Goal: Answer question/provide support: Share knowledge or assist other users

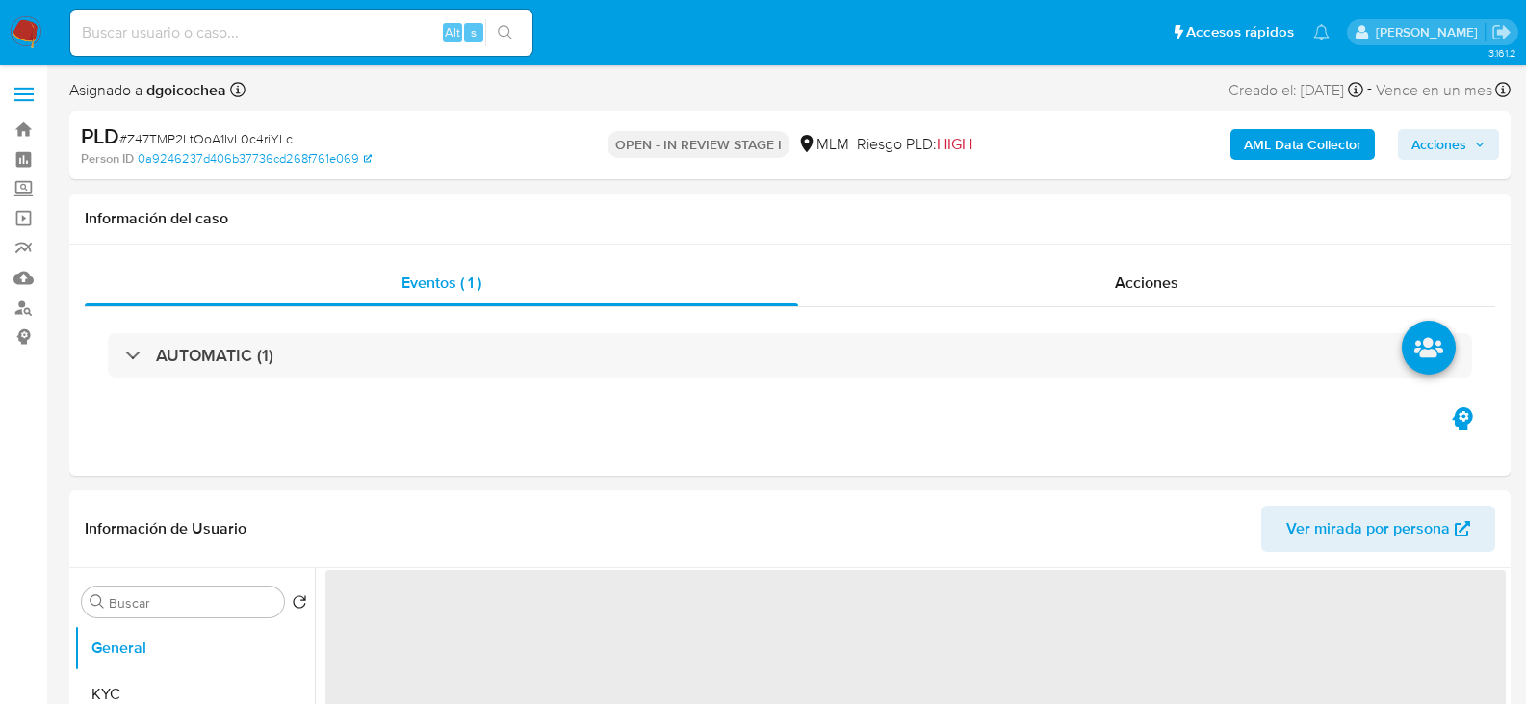
select select "10"
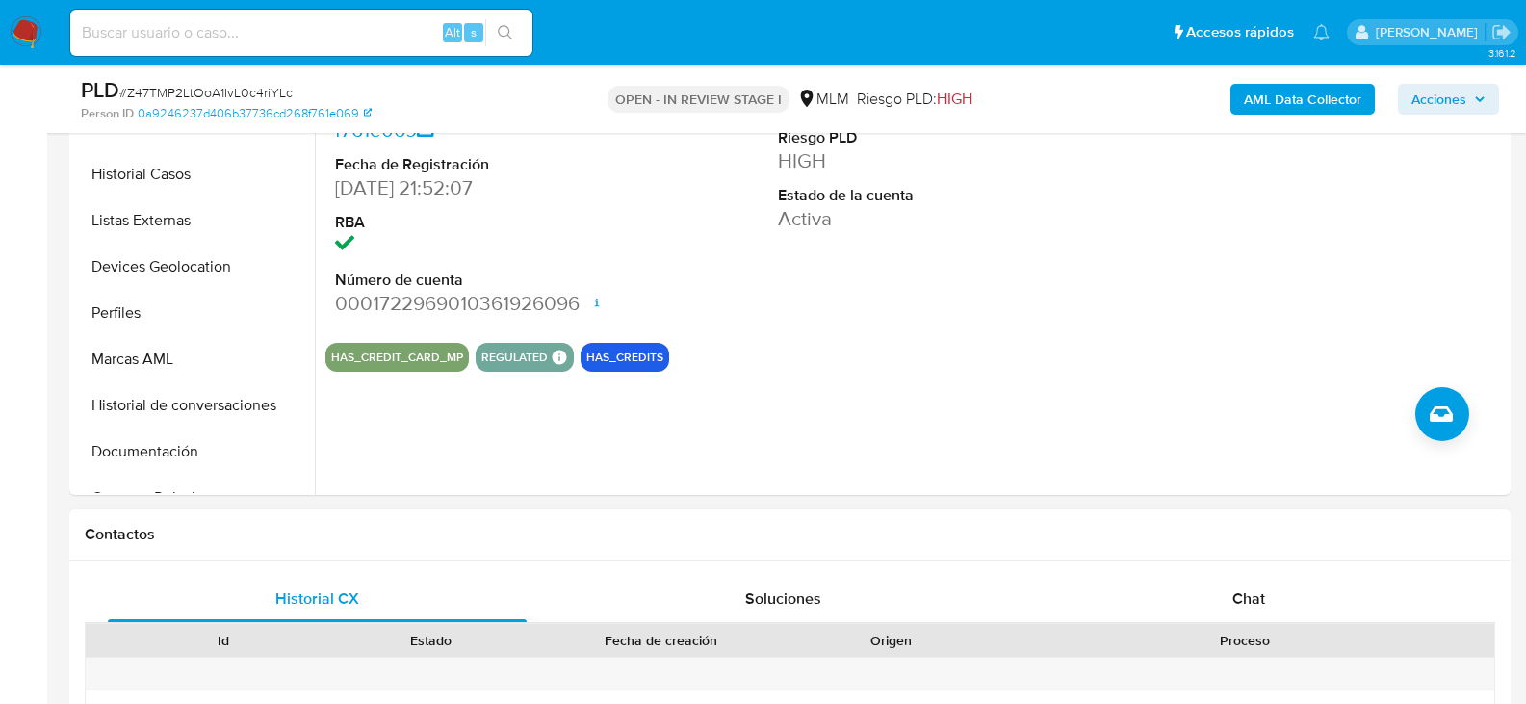
scroll to position [578, 0]
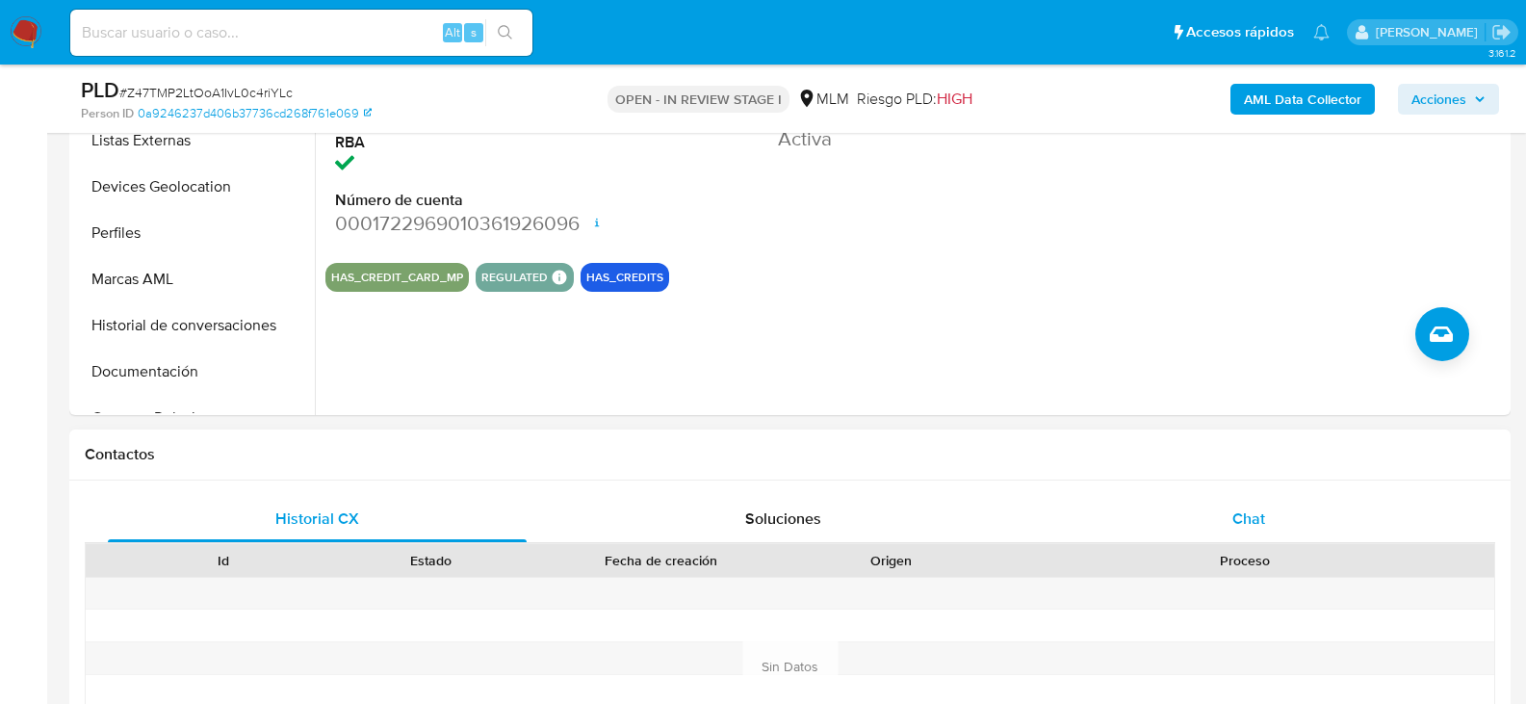
click at [1250, 509] on span "Chat" at bounding box center [1249, 519] width 33 height 22
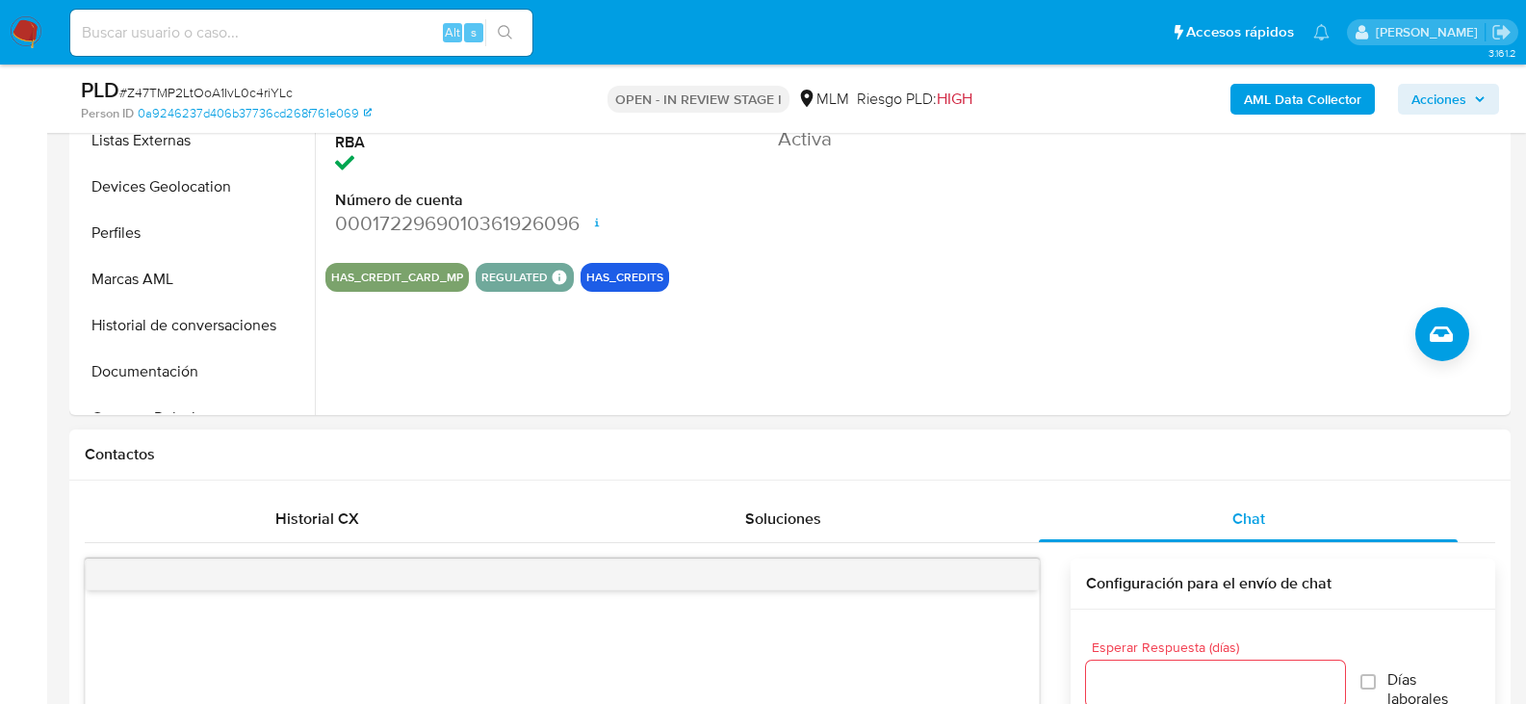
scroll to position [770, 0]
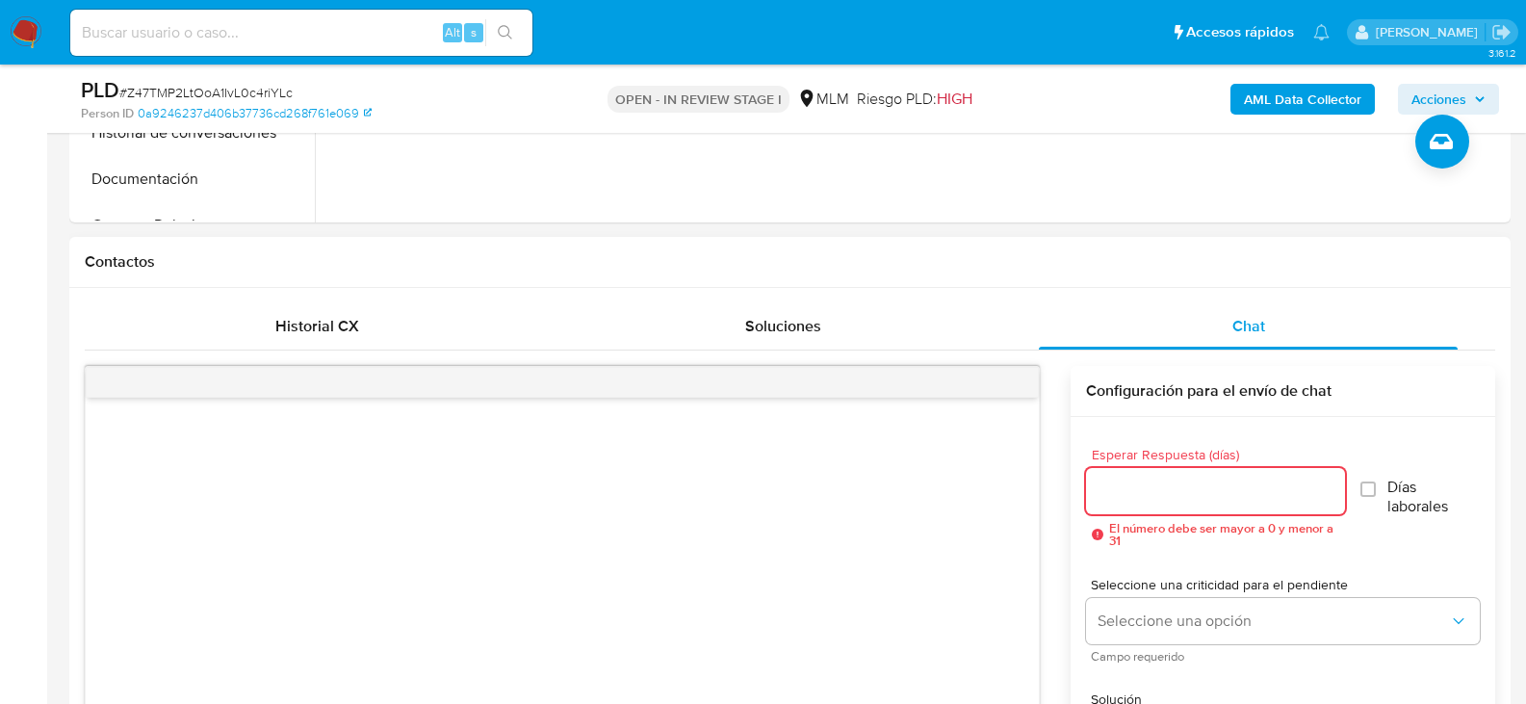
click at [1194, 490] on input "Esperar Respuesta (días)" at bounding box center [1215, 491] width 259 height 25
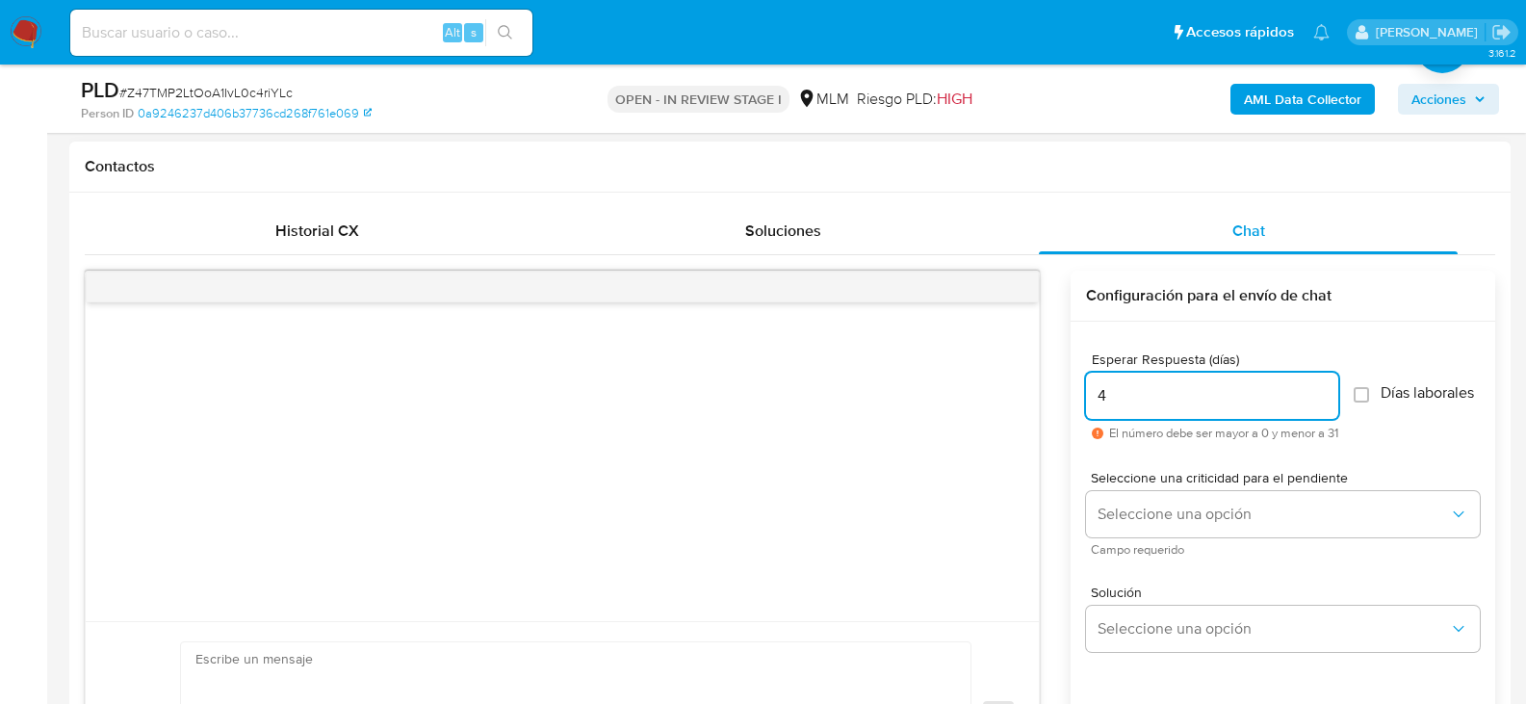
scroll to position [963, 0]
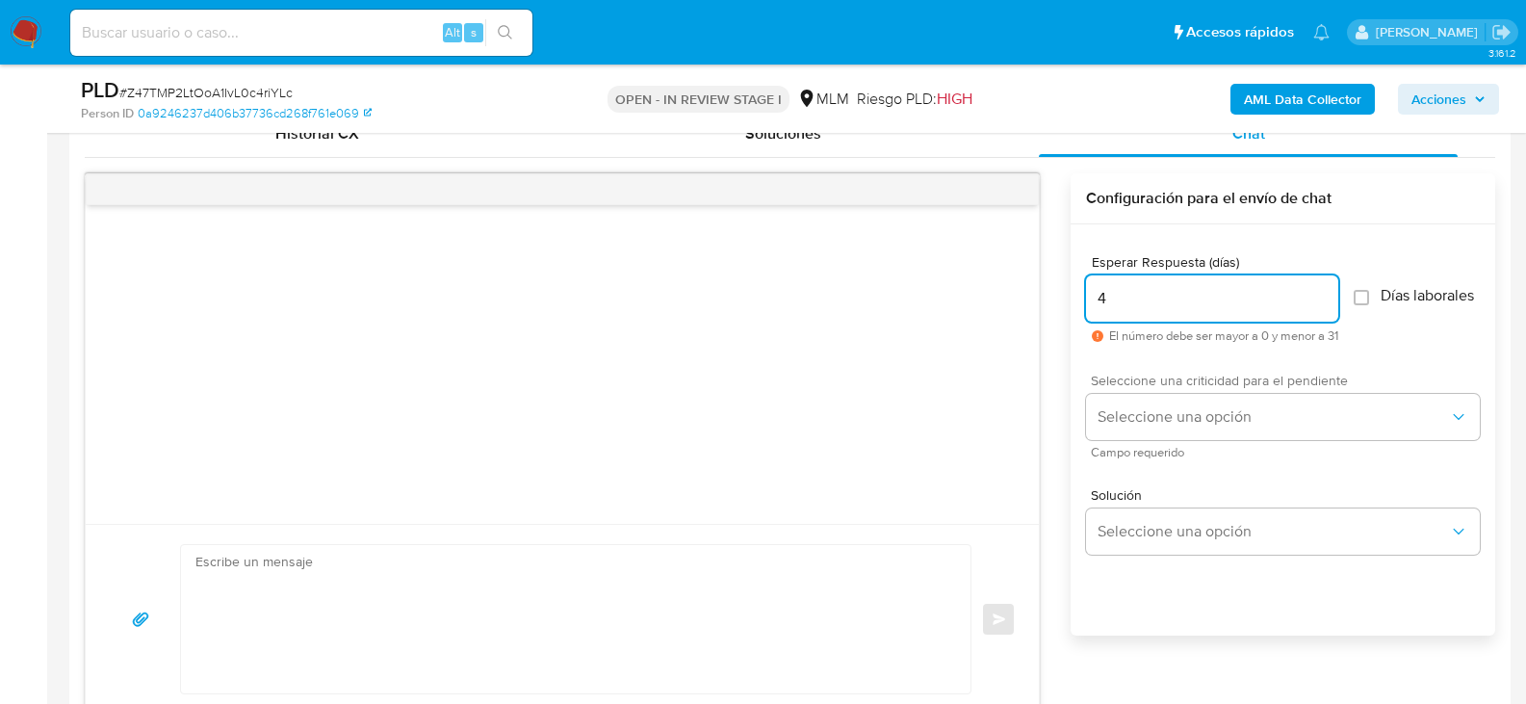
type input "4"
click at [1163, 403] on div "Seleccione una criticidad para el pendiente Seleccione una opción Campo requeri…" at bounding box center [1283, 416] width 394 height 84
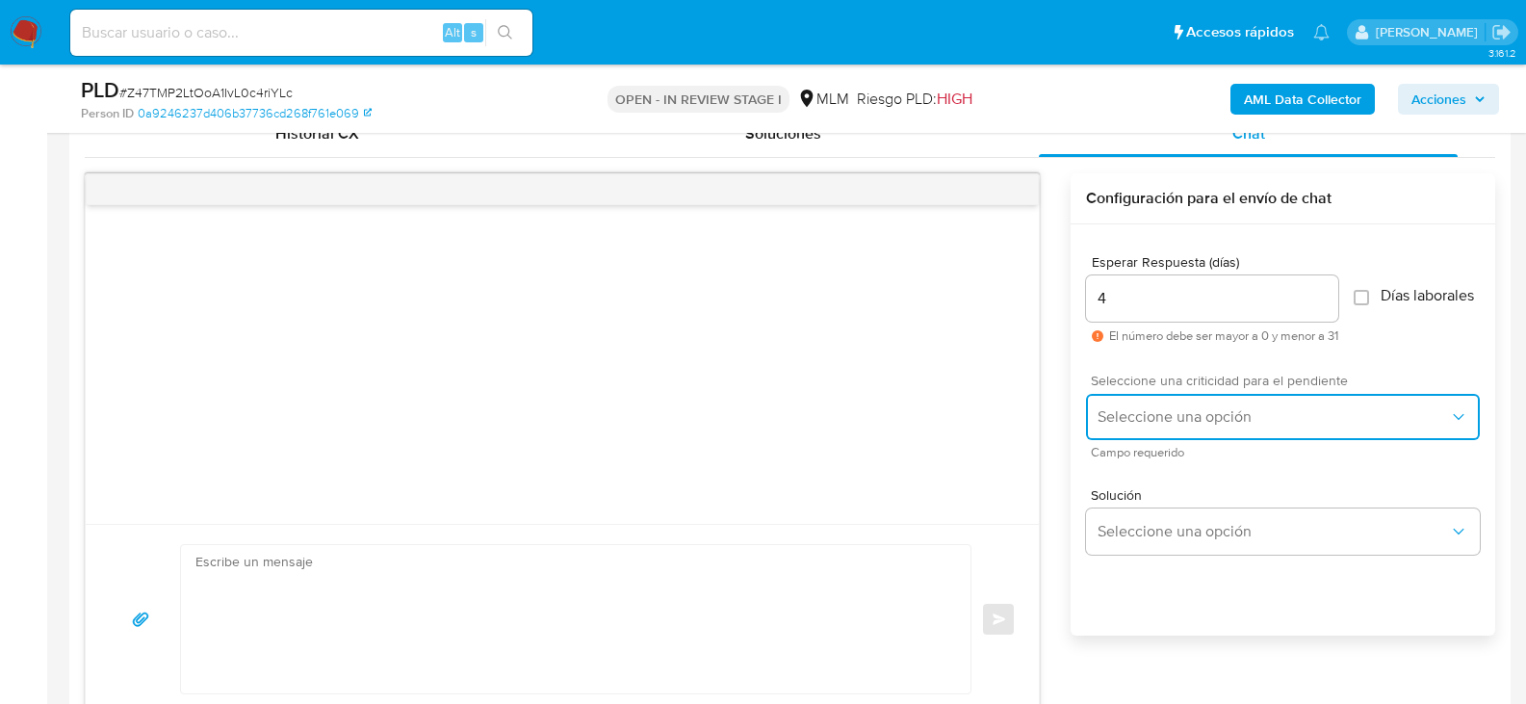
click at [1159, 422] on span "Seleccione una opción" at bounding box center [1274, 416] width 352 height 19
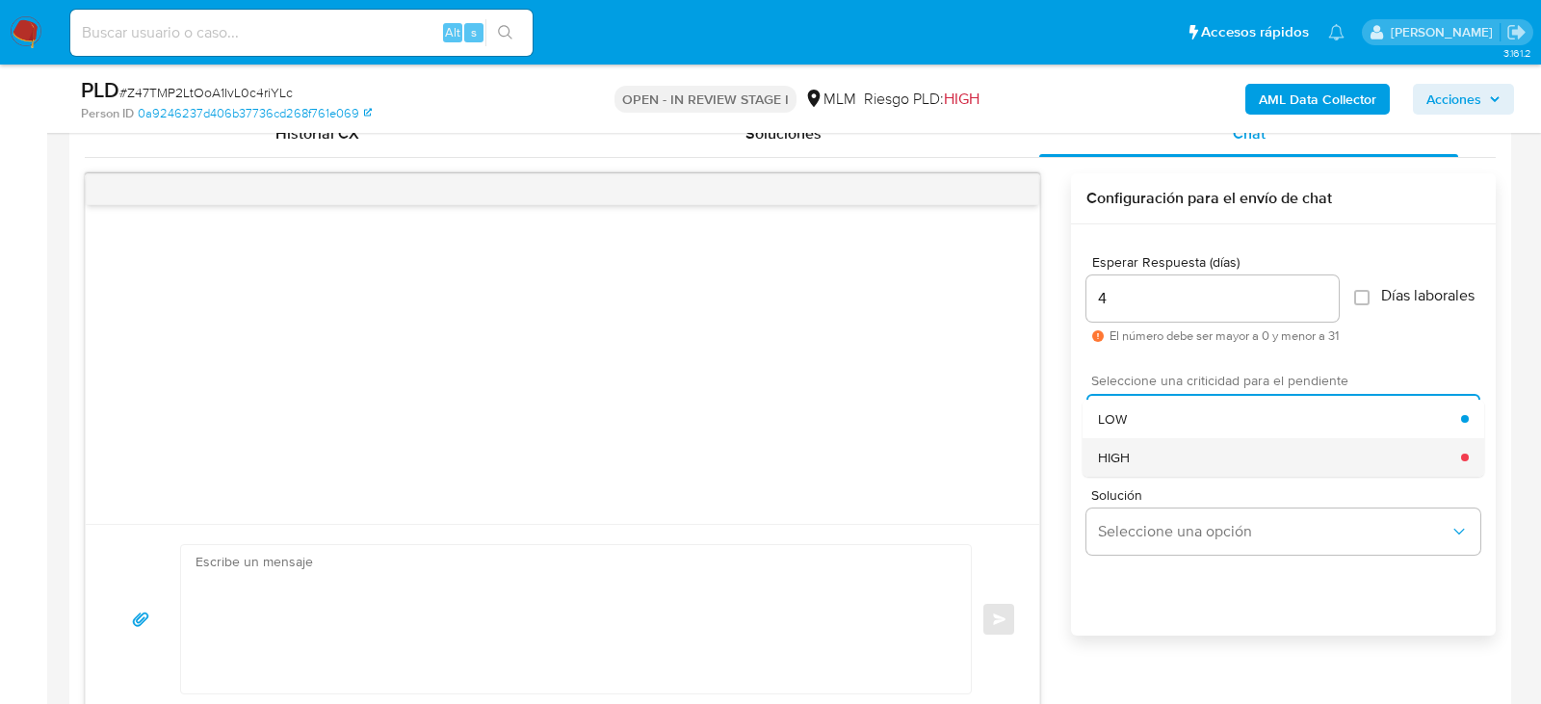
click at [1140, 470] on div "HIGH" at bounding box center [1279, 457] width 363 height 39
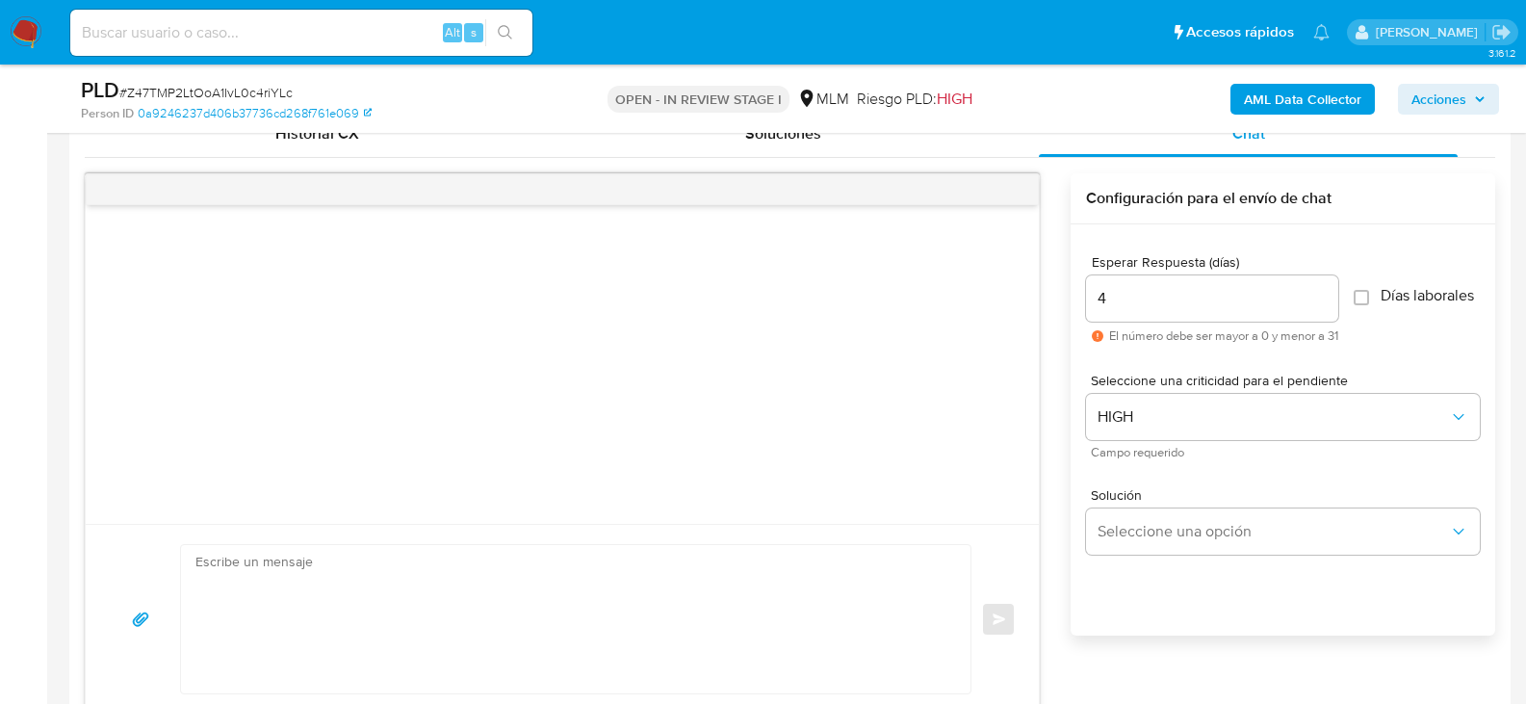
click at [1113, 274] on div "Esperar Respuesta (días) 4 El número debe ser mayor a 0 y menor a 31" at bounding box center [1212, 299] width 252 height 88
click at [1109, 300] on input "4" at bounding box center [1212, 298] width 252 height 25
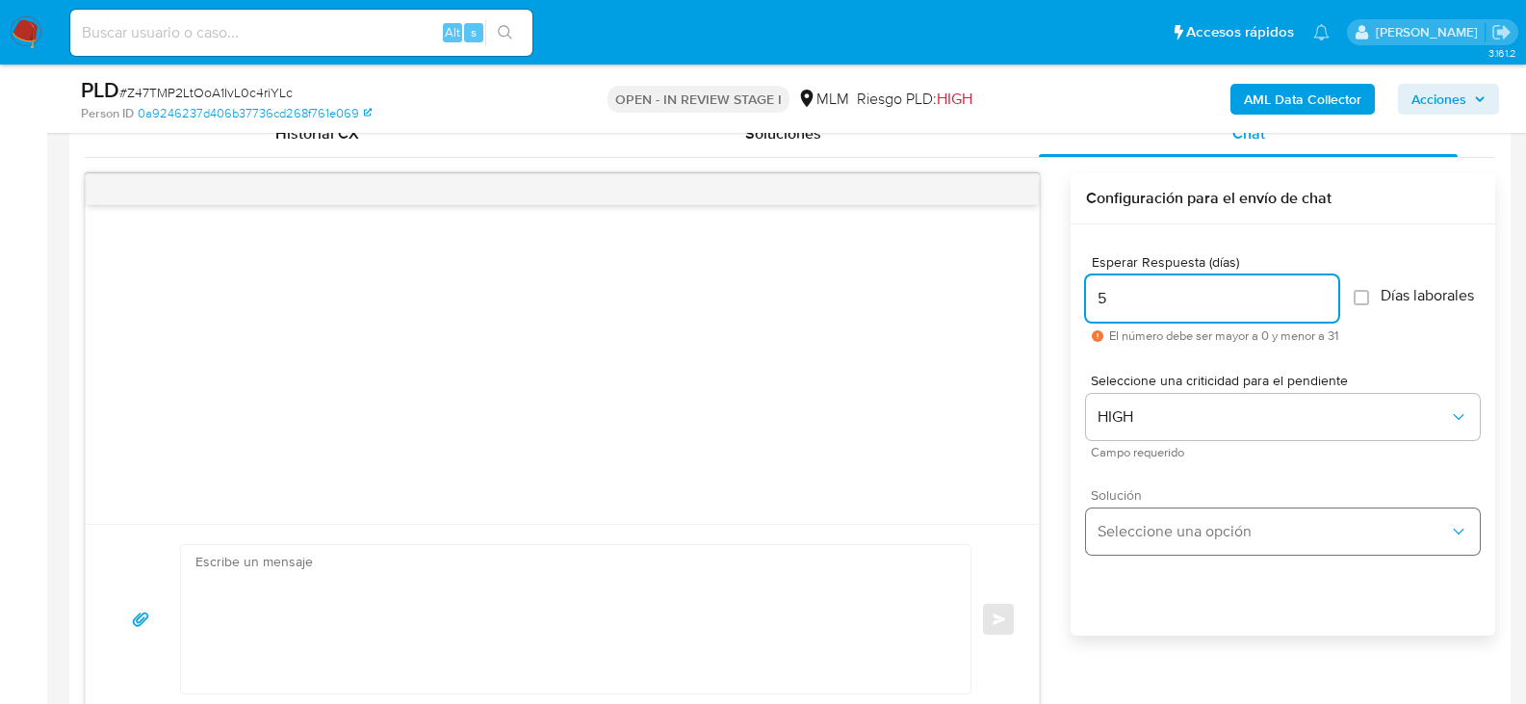
type input "5"
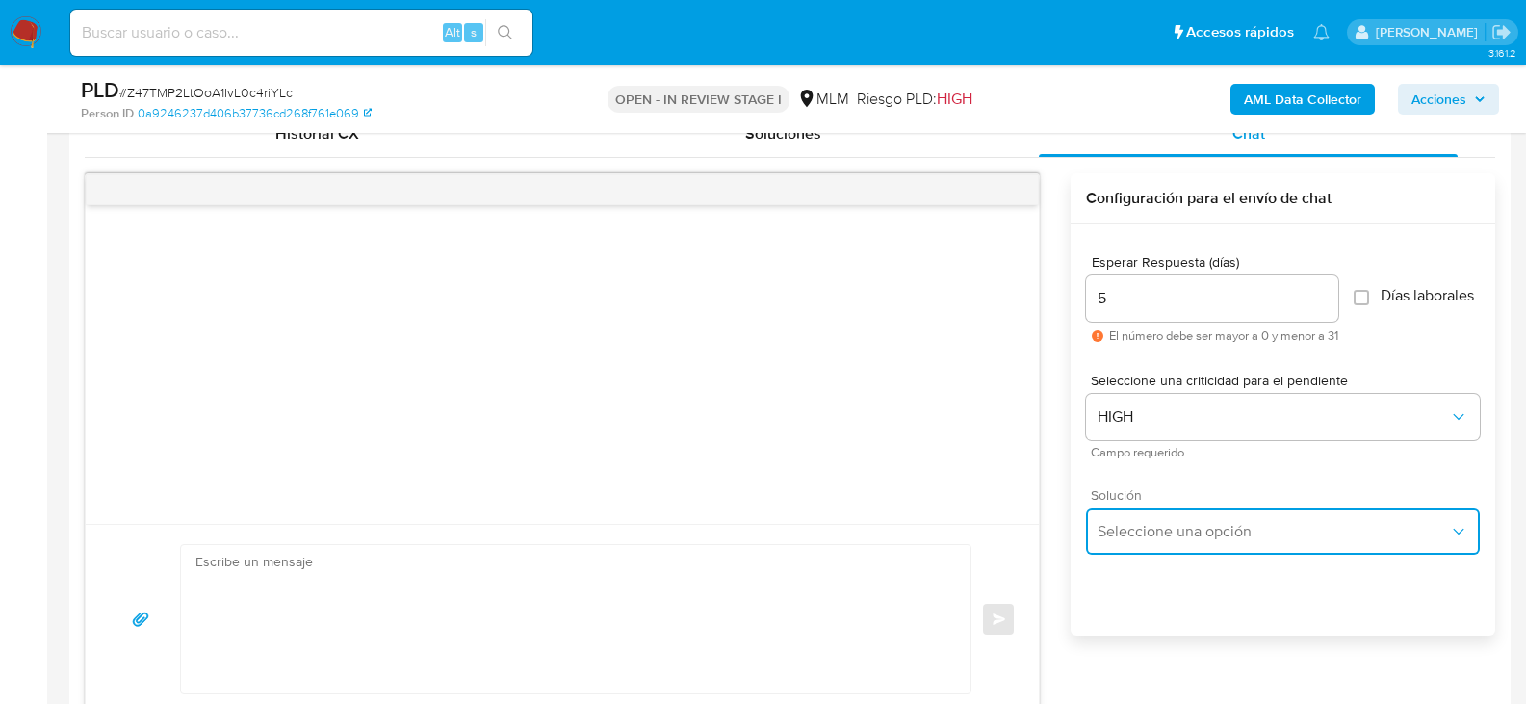
click at [1192, 541] on span "Seleccione una opción" at bounding box center [1274, 531] width 352 height 19
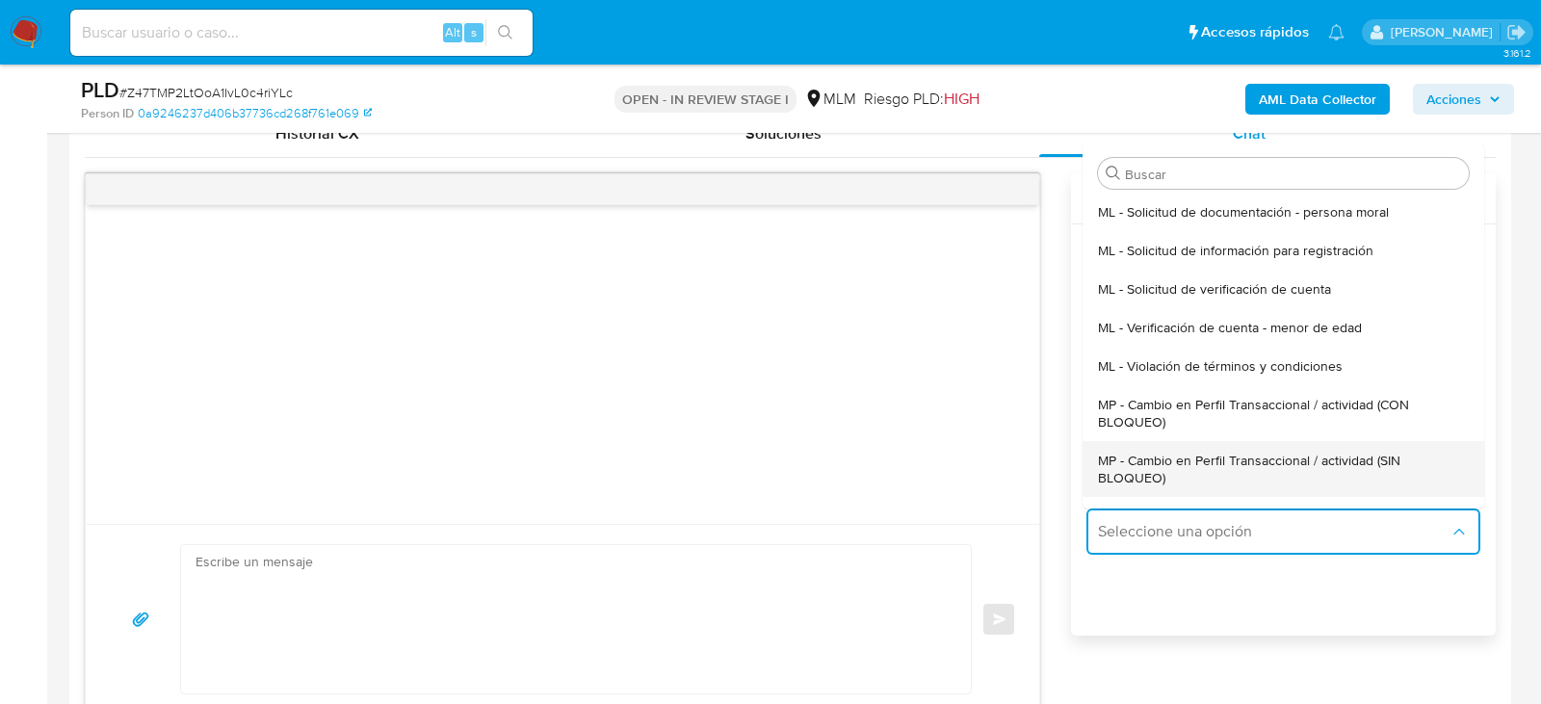
click at [1201, 473] on span "MP - Cambio en Perfil Transaccional / actividad (SIN BLOQUEO)" at bounding box center [1283, 469] width 371 height 35
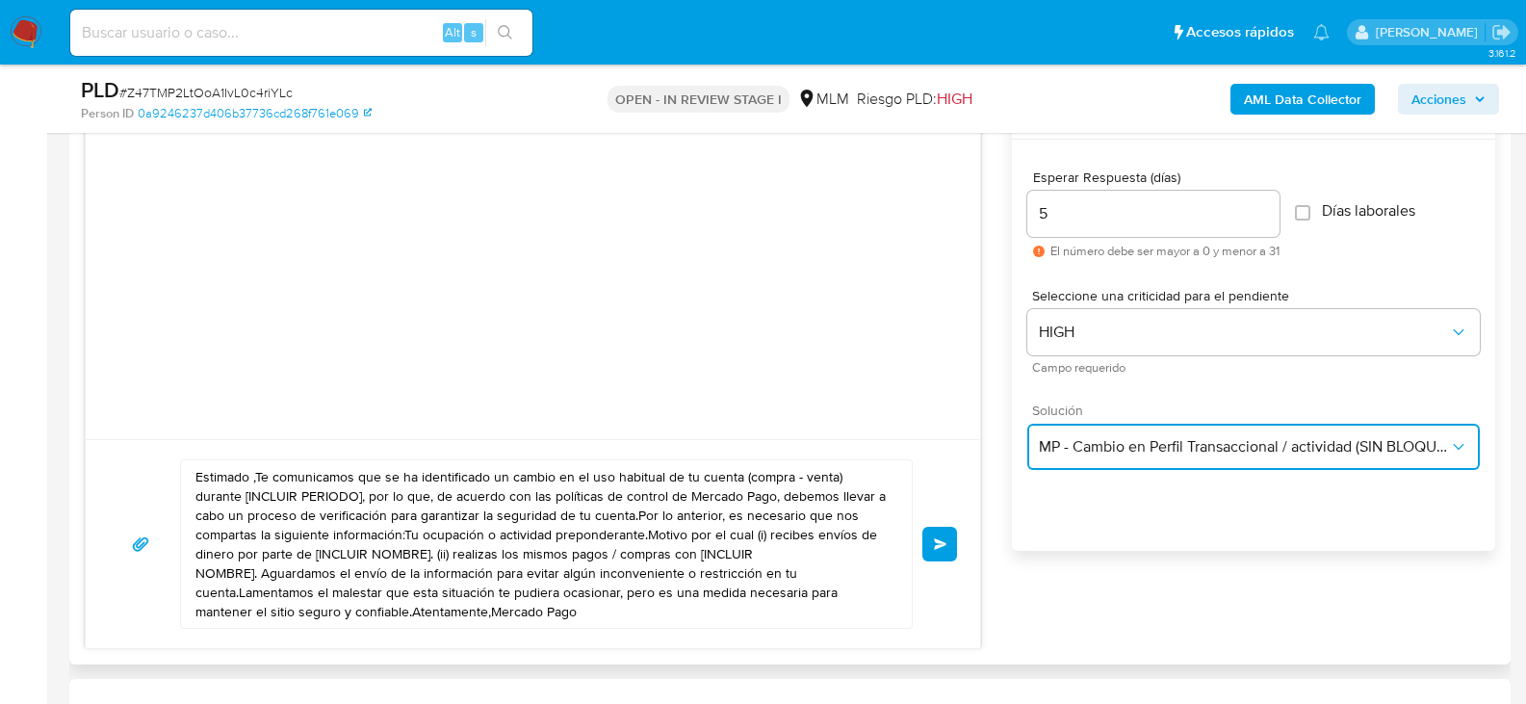
scroll to position [1156, 0]
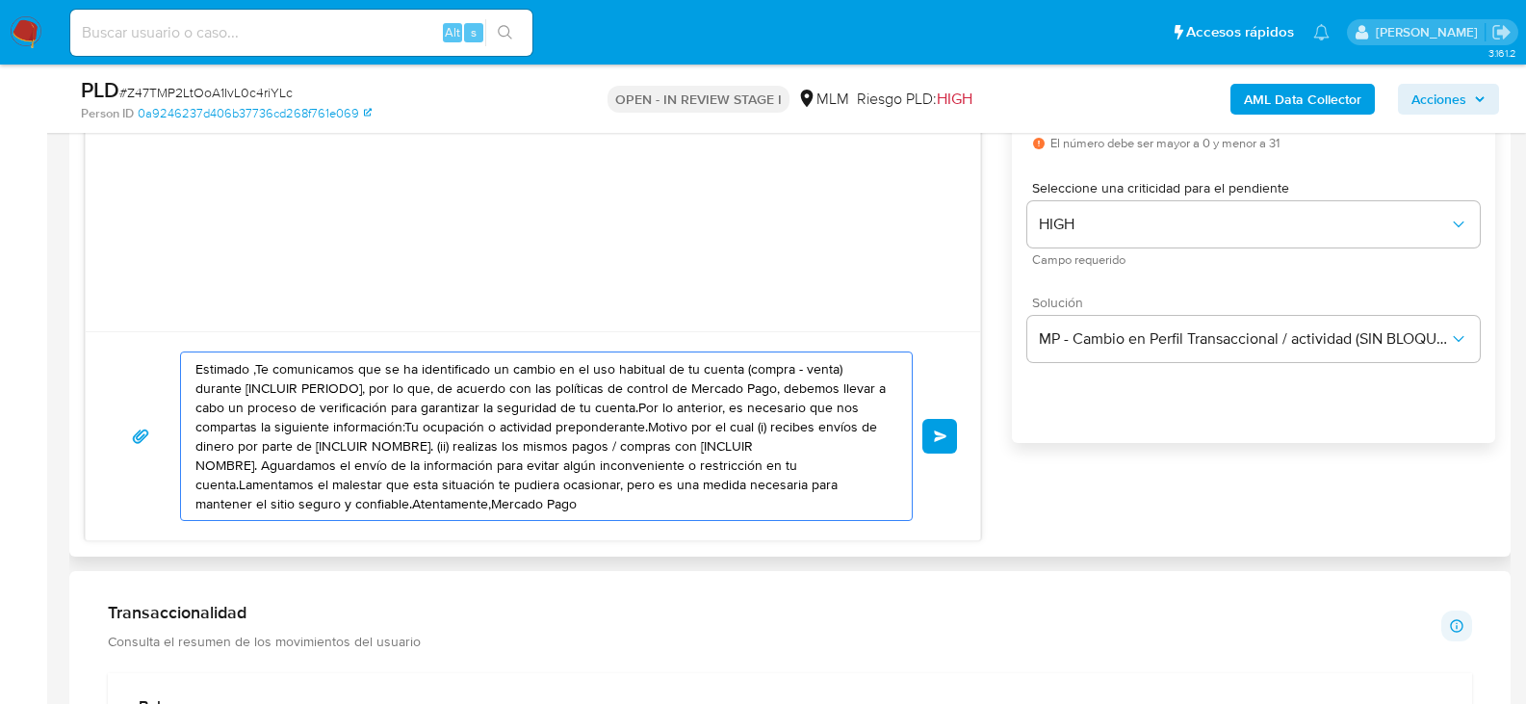
click at [659, 448] on textarea "Estimado ,Te comunicamos que se ha identificado un cambio en el uso habitual de…" at bounding box center [542, 436] width 692 height 168
click at [659, 447] on textarea "Estimado ,Te comunicamos que se ha identificado un cambio en el uso habitual de…" at bounding box center [542, 436] width 692 height 168
paste textarea "Jesús Manuel De acuerdo con las políticas de control de Mercado Pago, debemos l…"
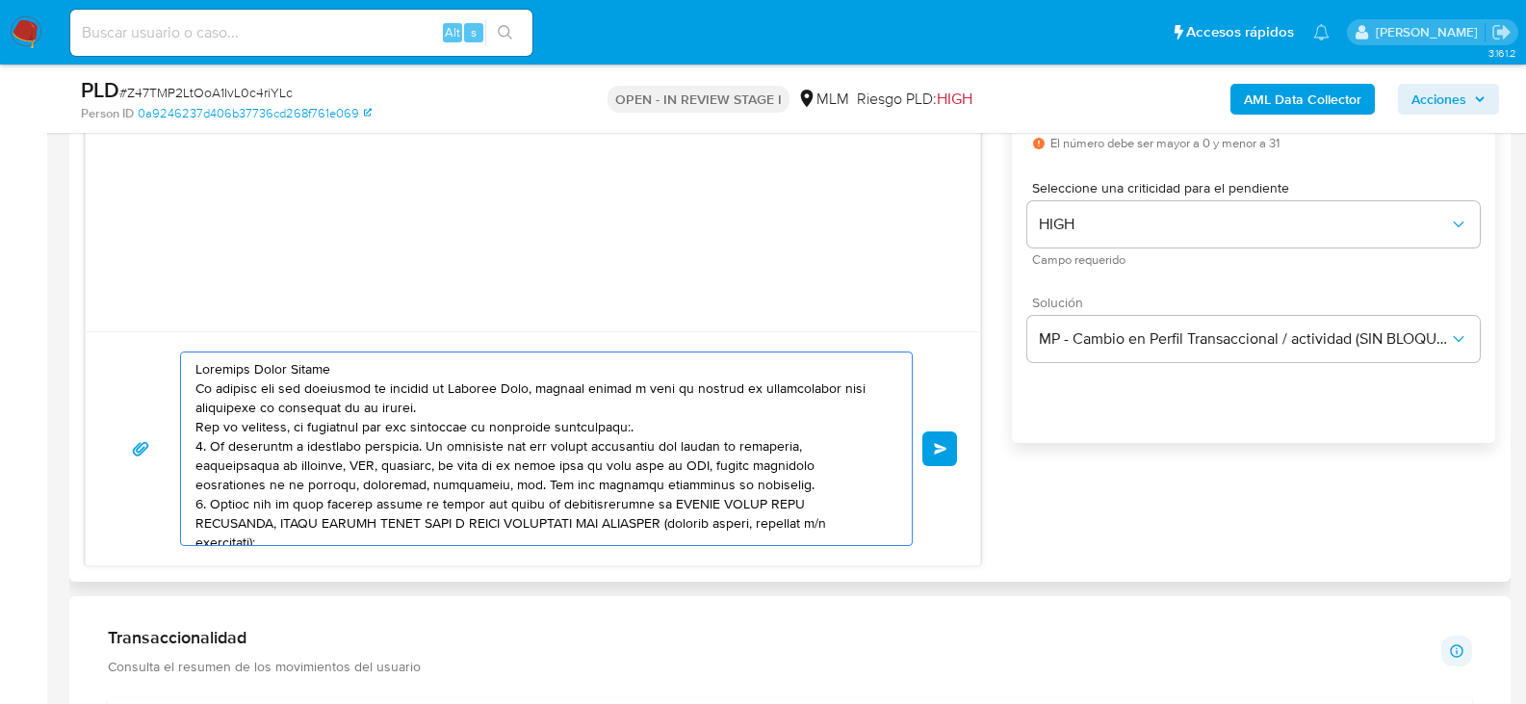
scroll to position [199, 0]
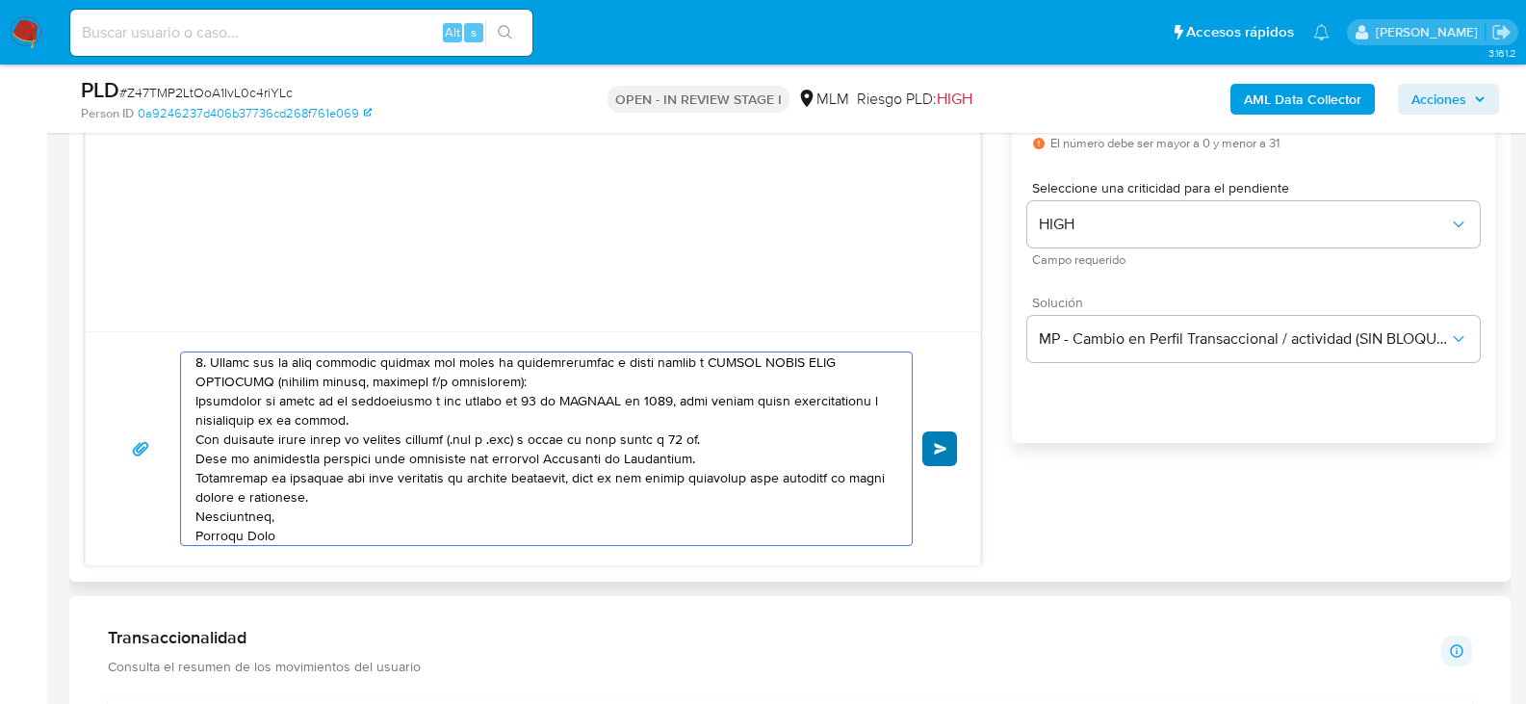
type textarea "Estimado Jesús Manuel De acuerdo con las políticas de control de Mercado Pago, …"
click at [932, 455] on button "Enviar" at bounding box center [940, 448] width 35 height 35
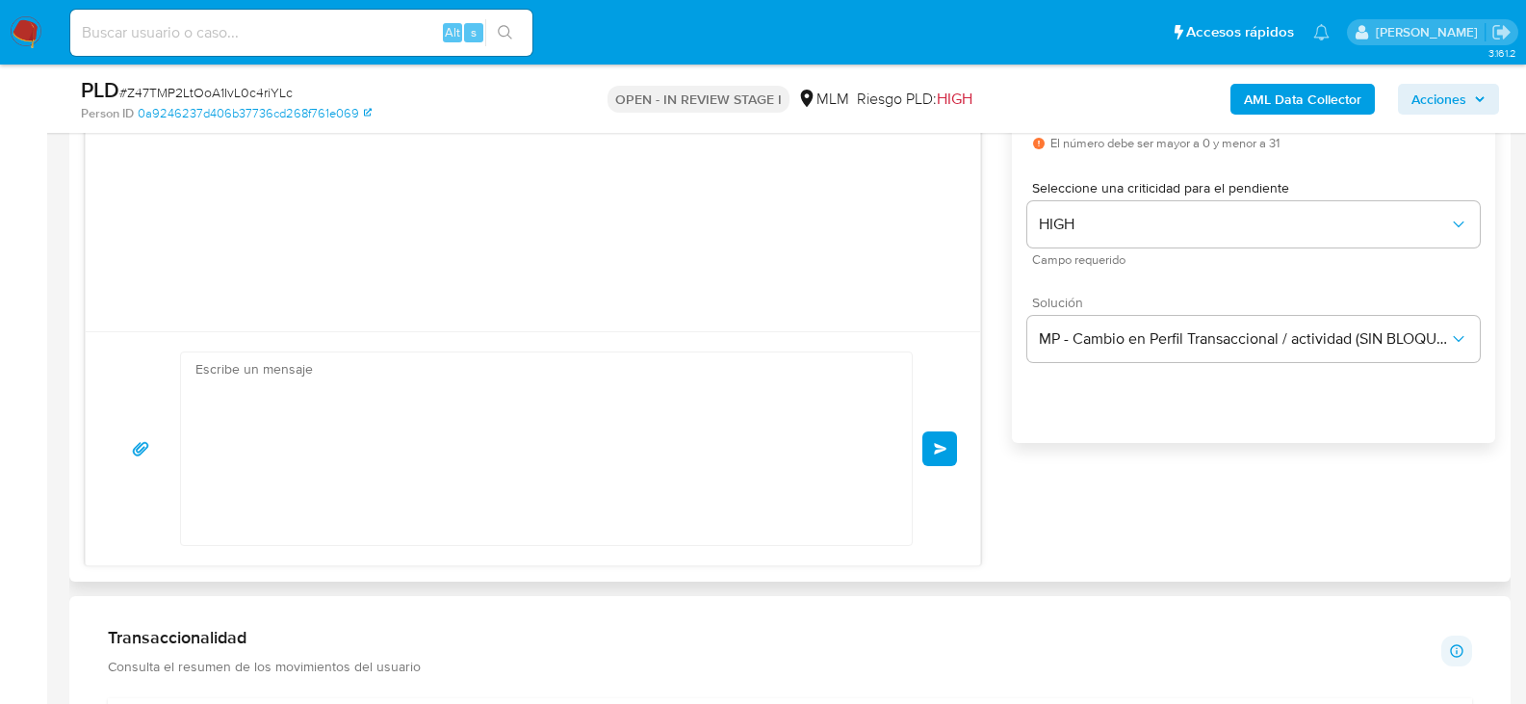
scroll to position [282, 0]
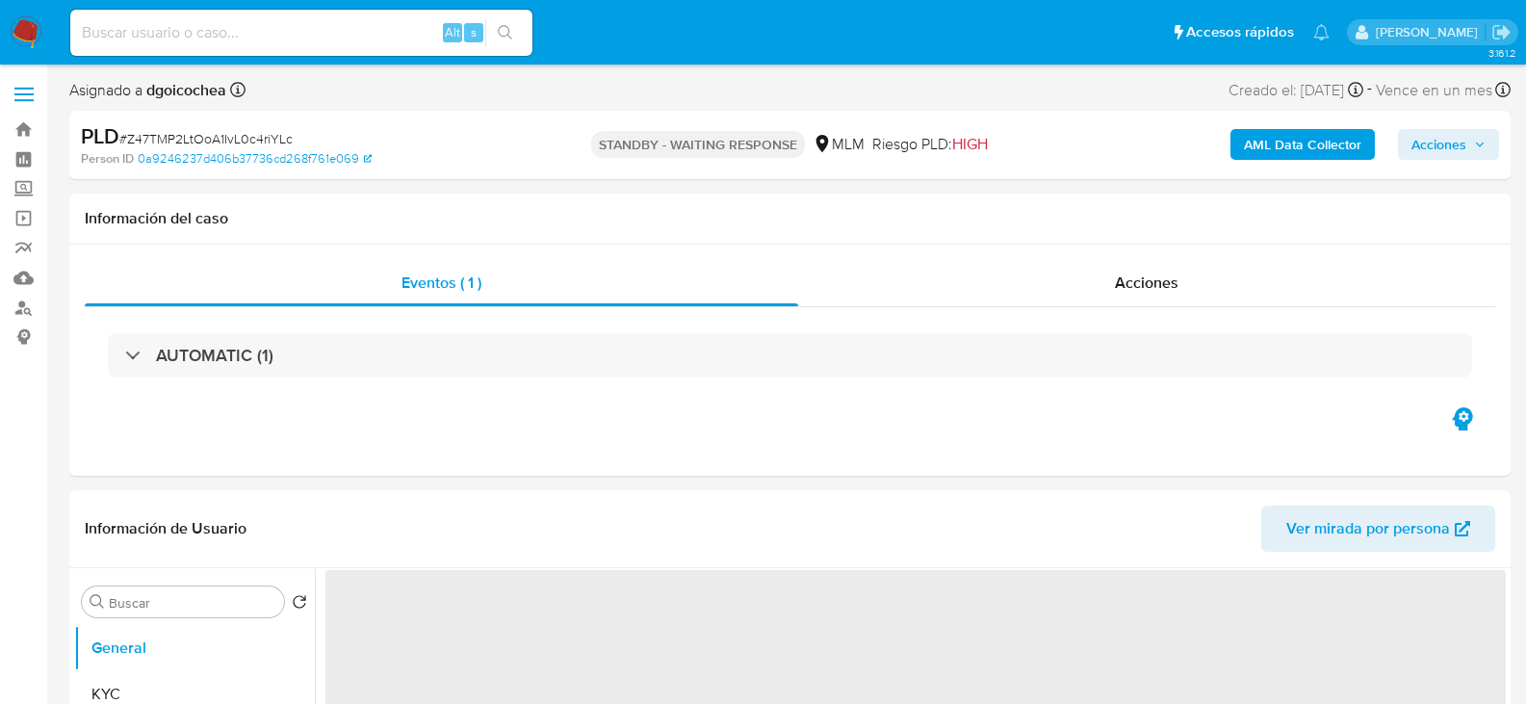
select select "10"
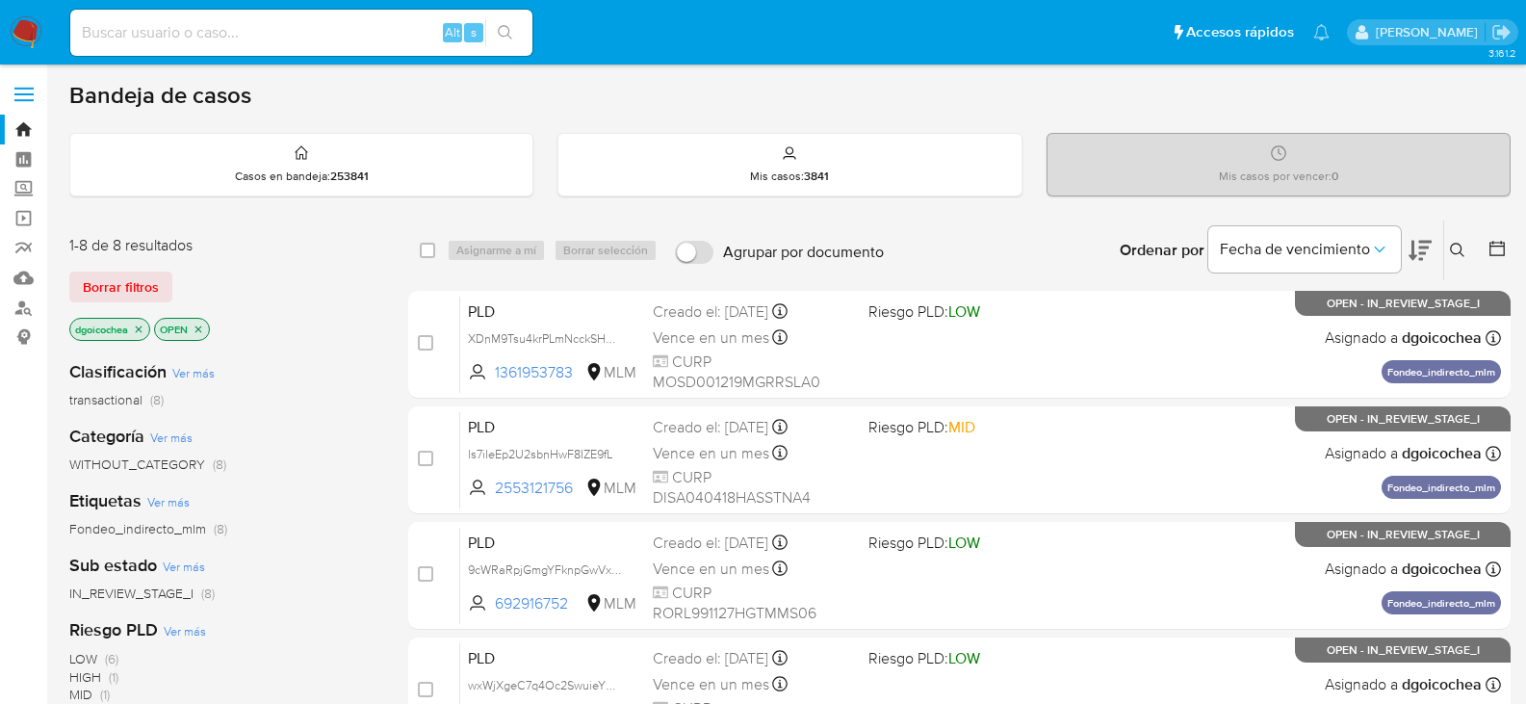
click at [1459, 239] on button at bounding box center [1461, 250] width 32 height 23
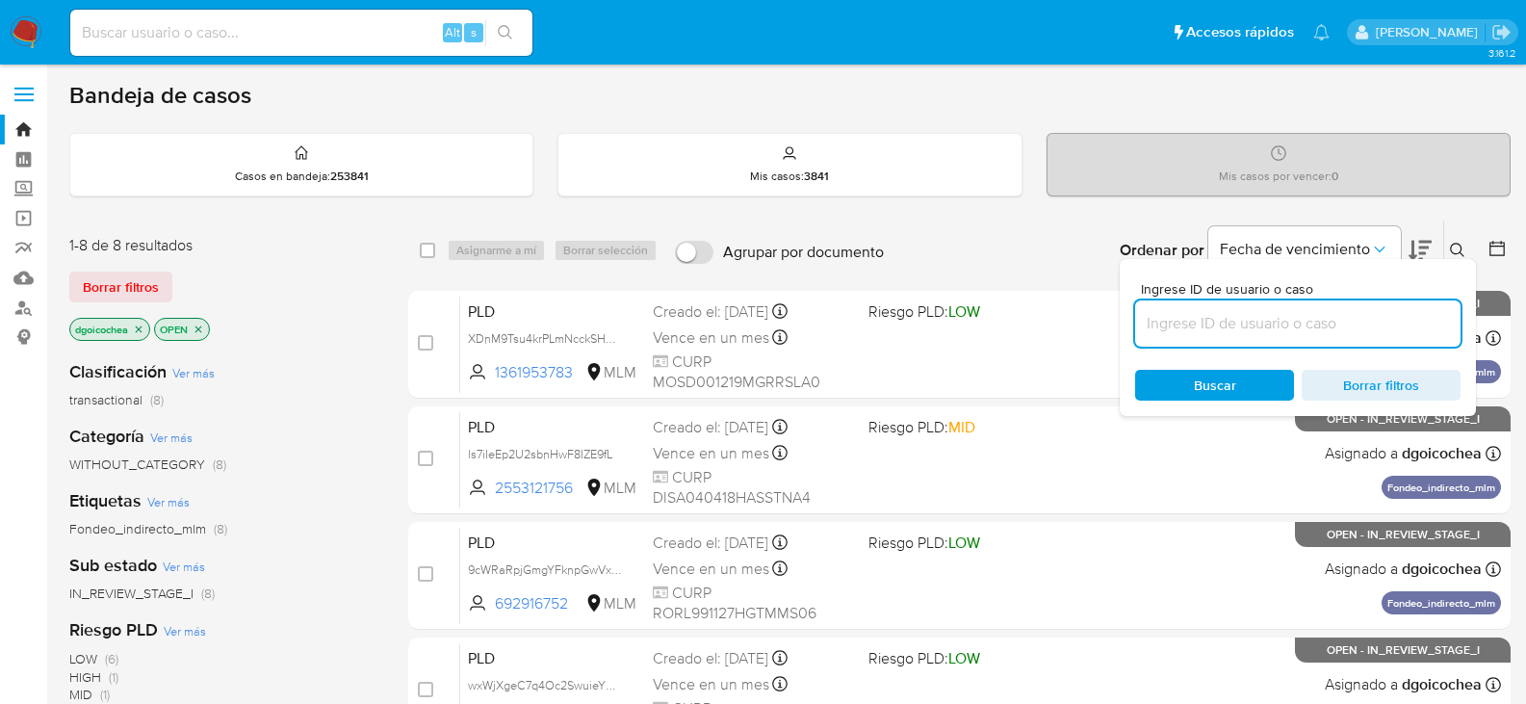
click at [1309, 325] on input at bounding box center [1298, 323] width 326 height 25
type input "404551255"
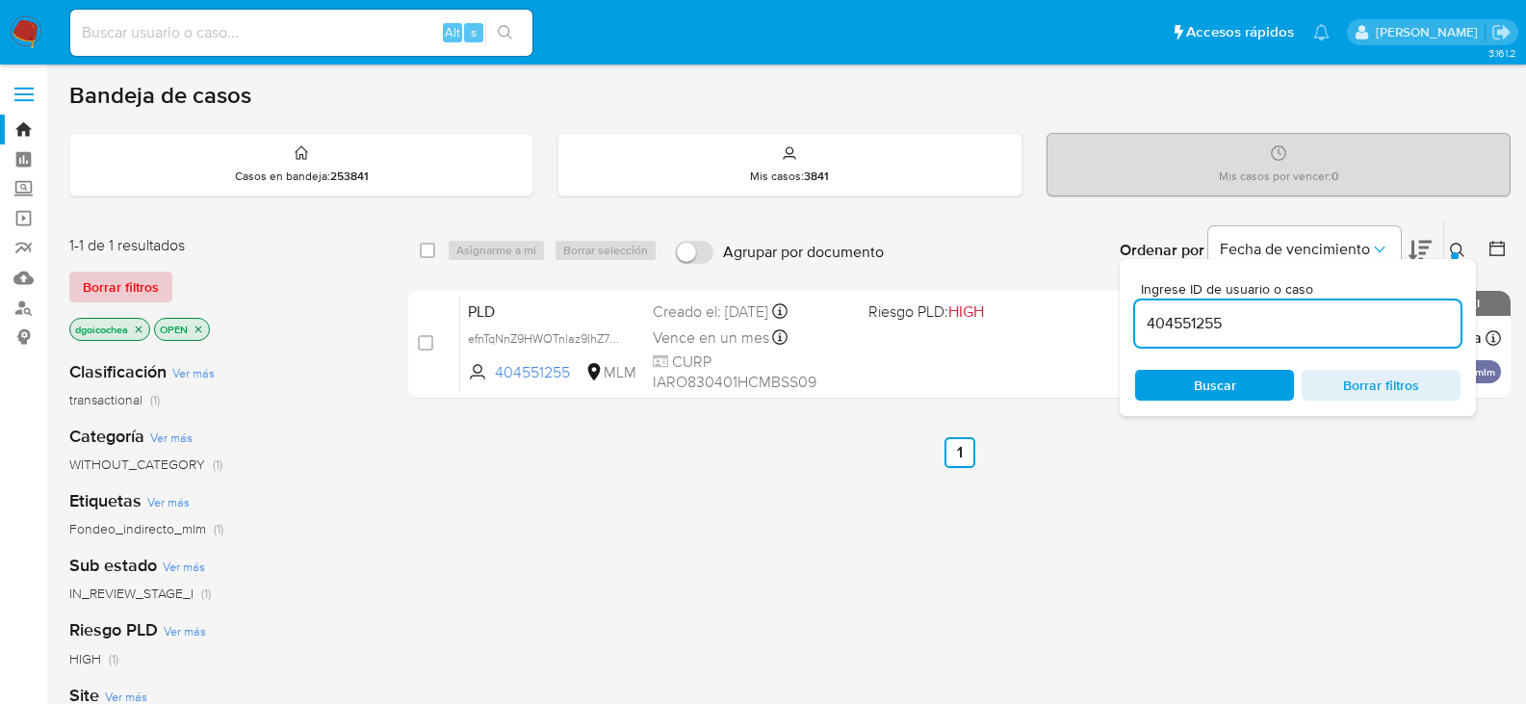
click at [150, 286] on span "Borrar filtros" at bounding box center [121, 287] width 76 height 27
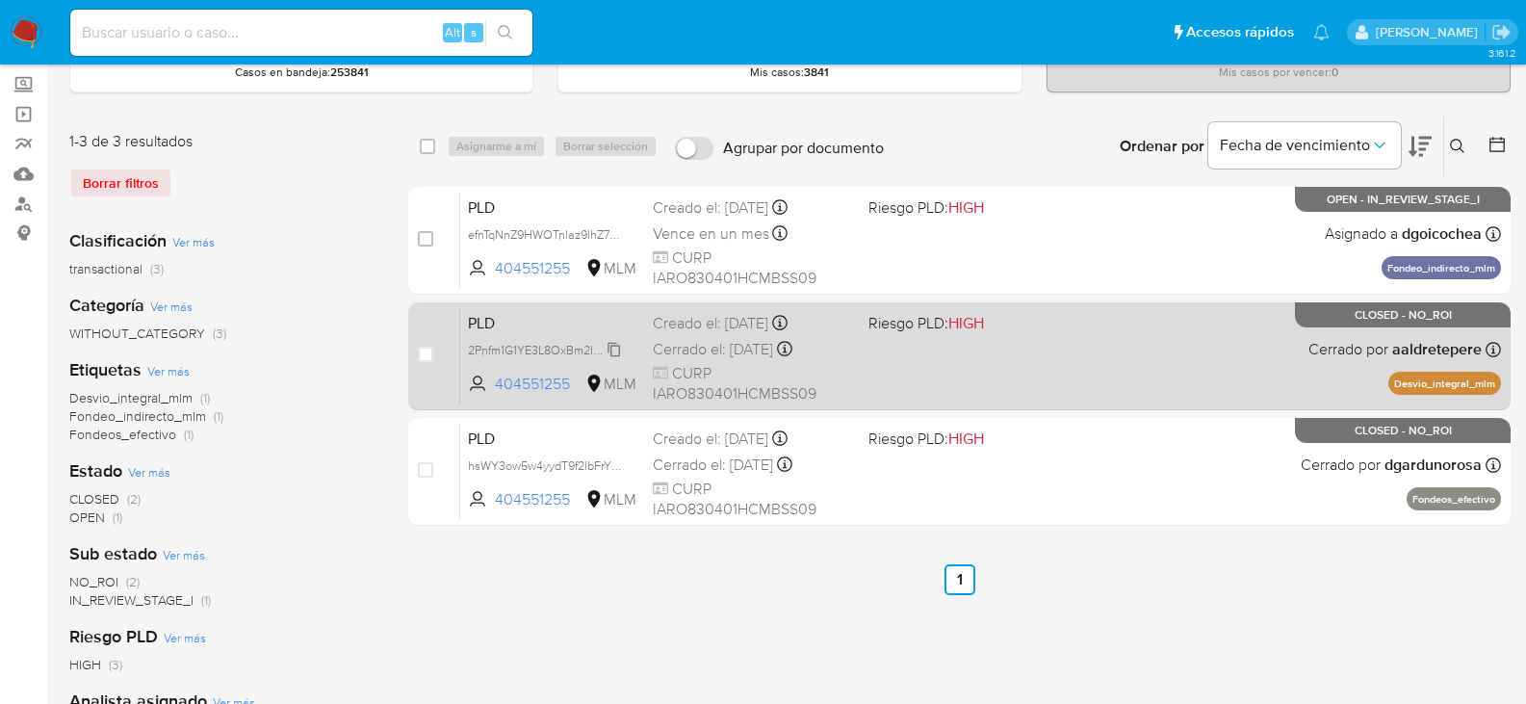
scroll to position [96, 0]
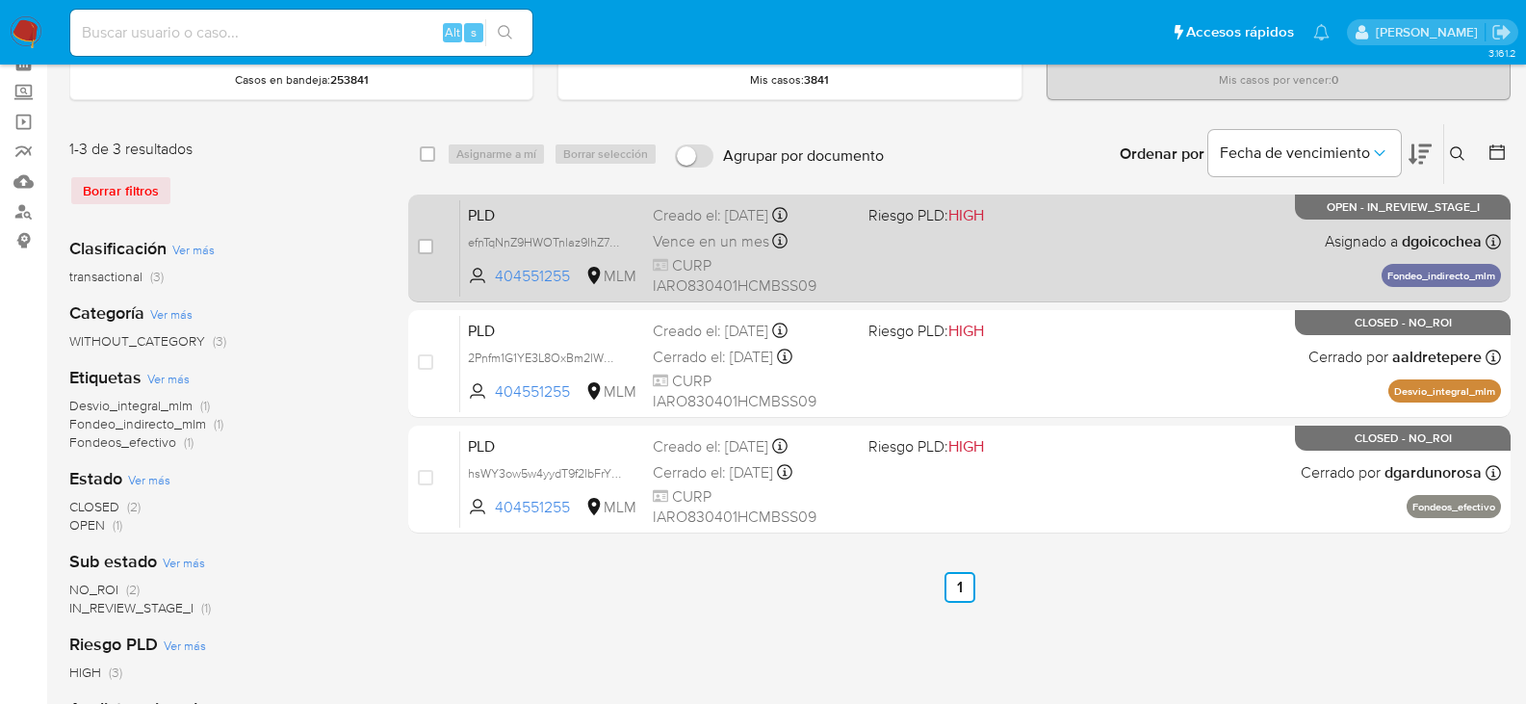
click at [482, 209] on span "PLD" at bounding box center [553, 213] width 170 height 25
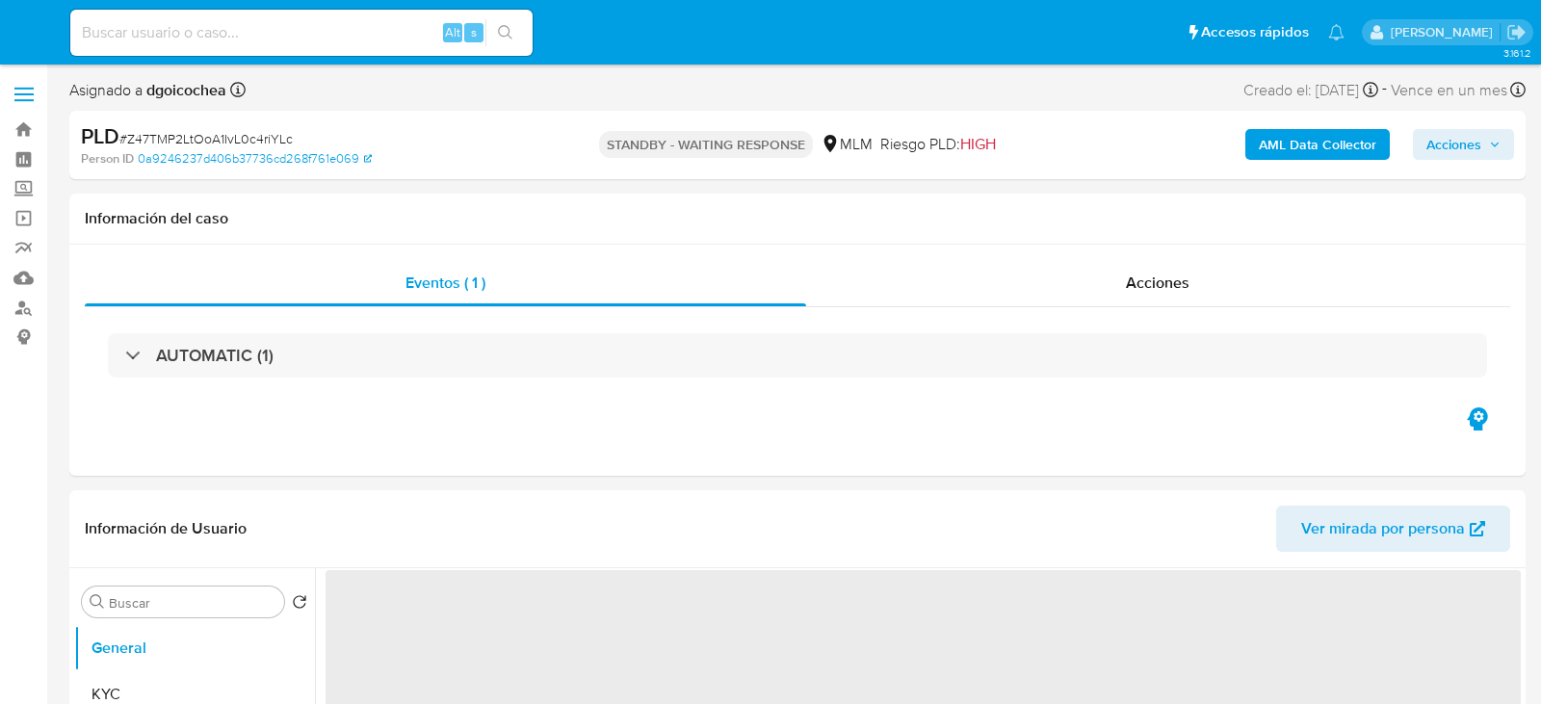
select select "10"
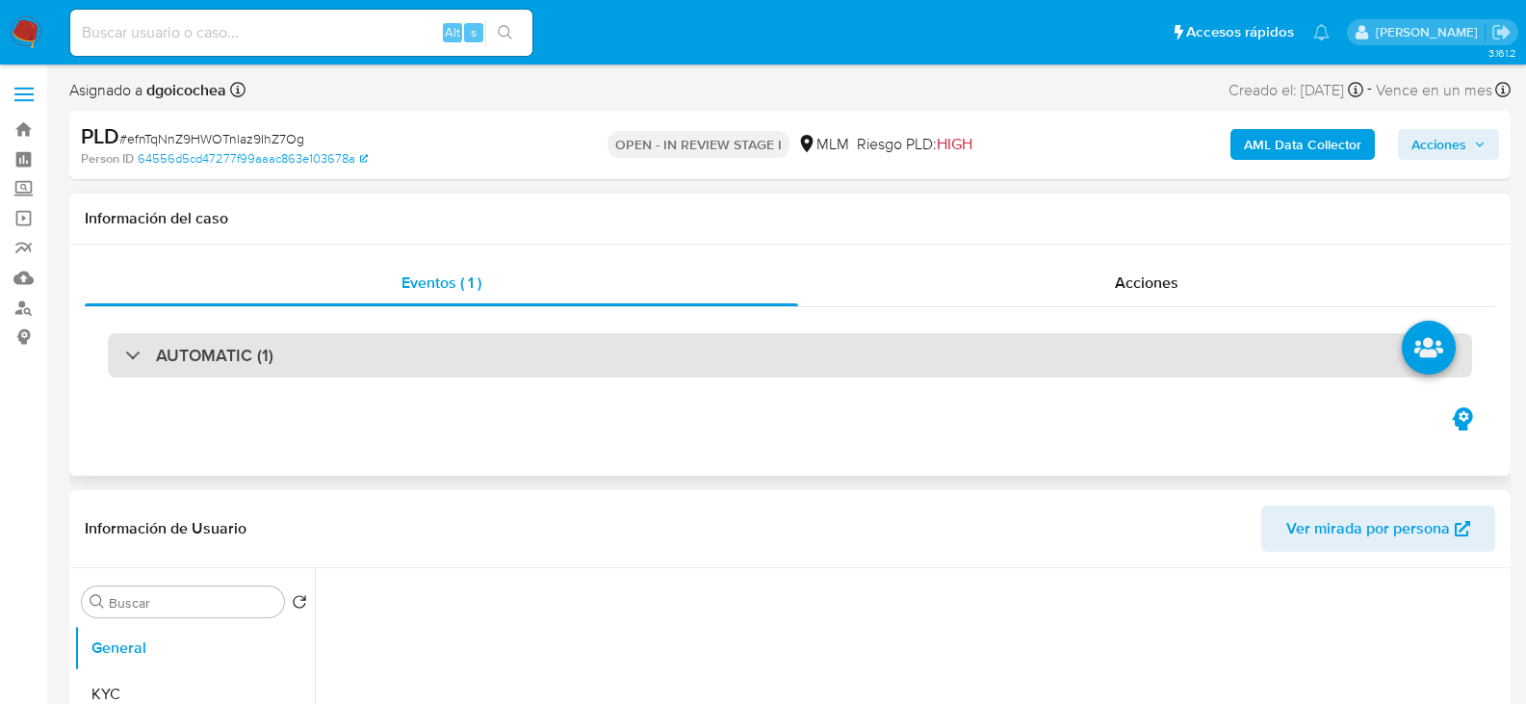
click at [262, 357] on h3 "AUTOMATIC (1)" at bounding box center [214, 355] width 117 height 21
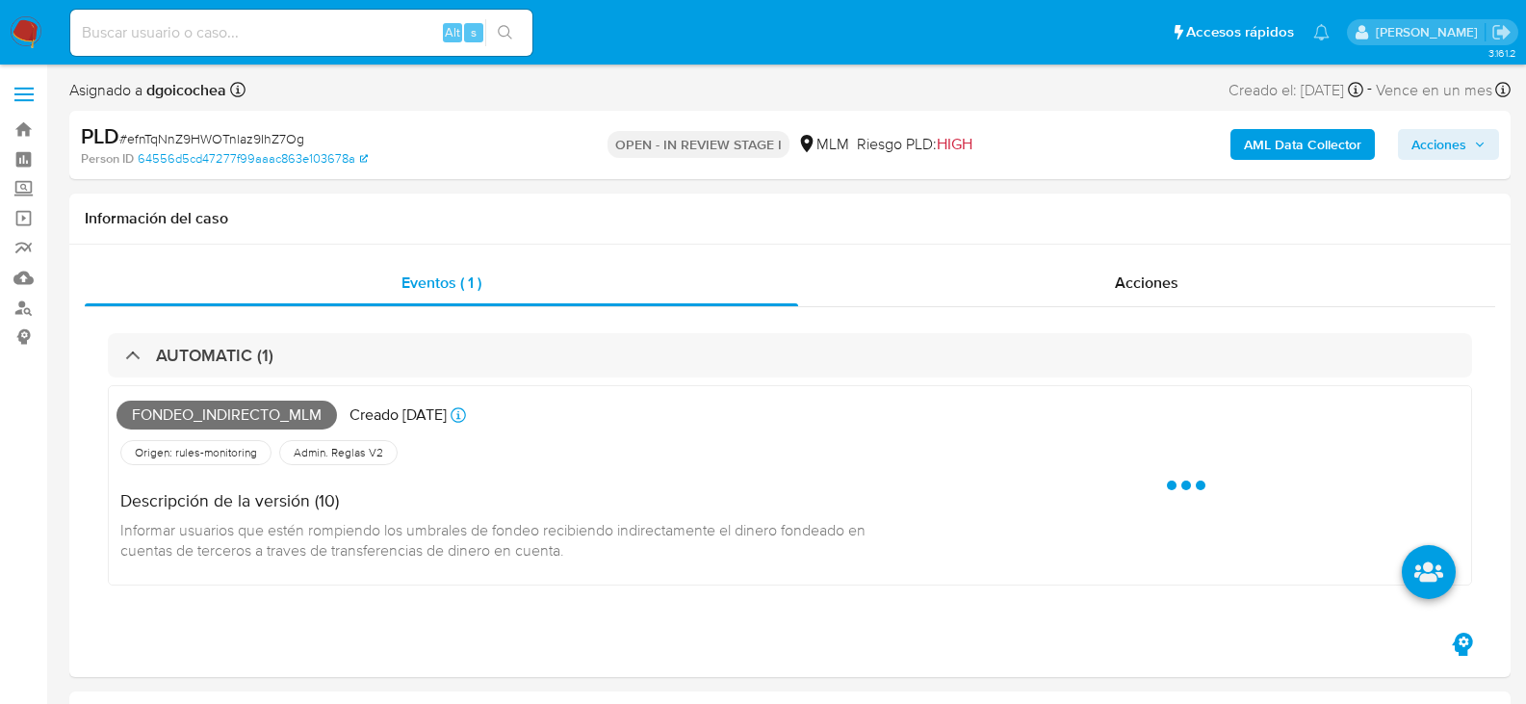
select select "10"
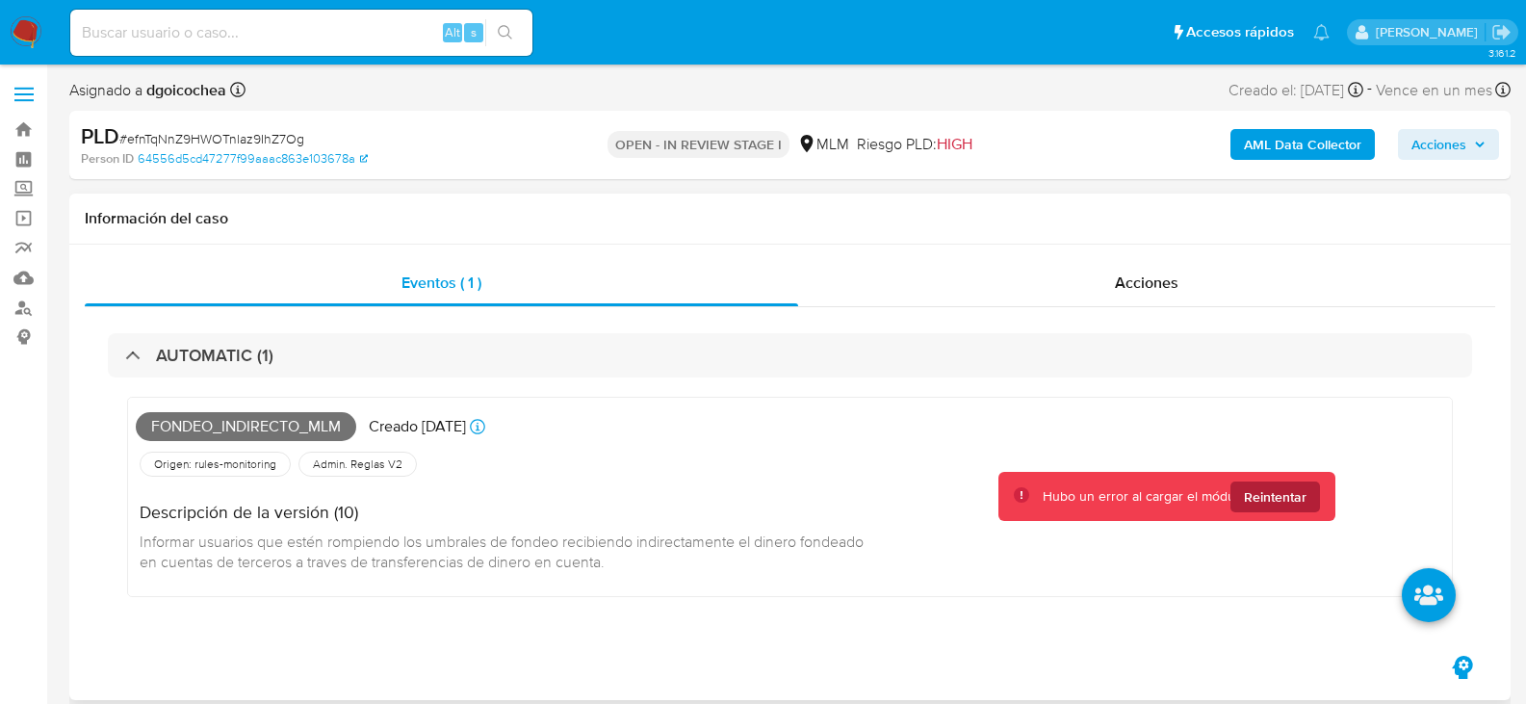
click at [1317, 486] on button "Reintentar" at bounding box center [1276, 497] width 90 height 31
click at [1292, 498] on span "Reintentar" at bounding box center [1275, 497] width 63 height 31
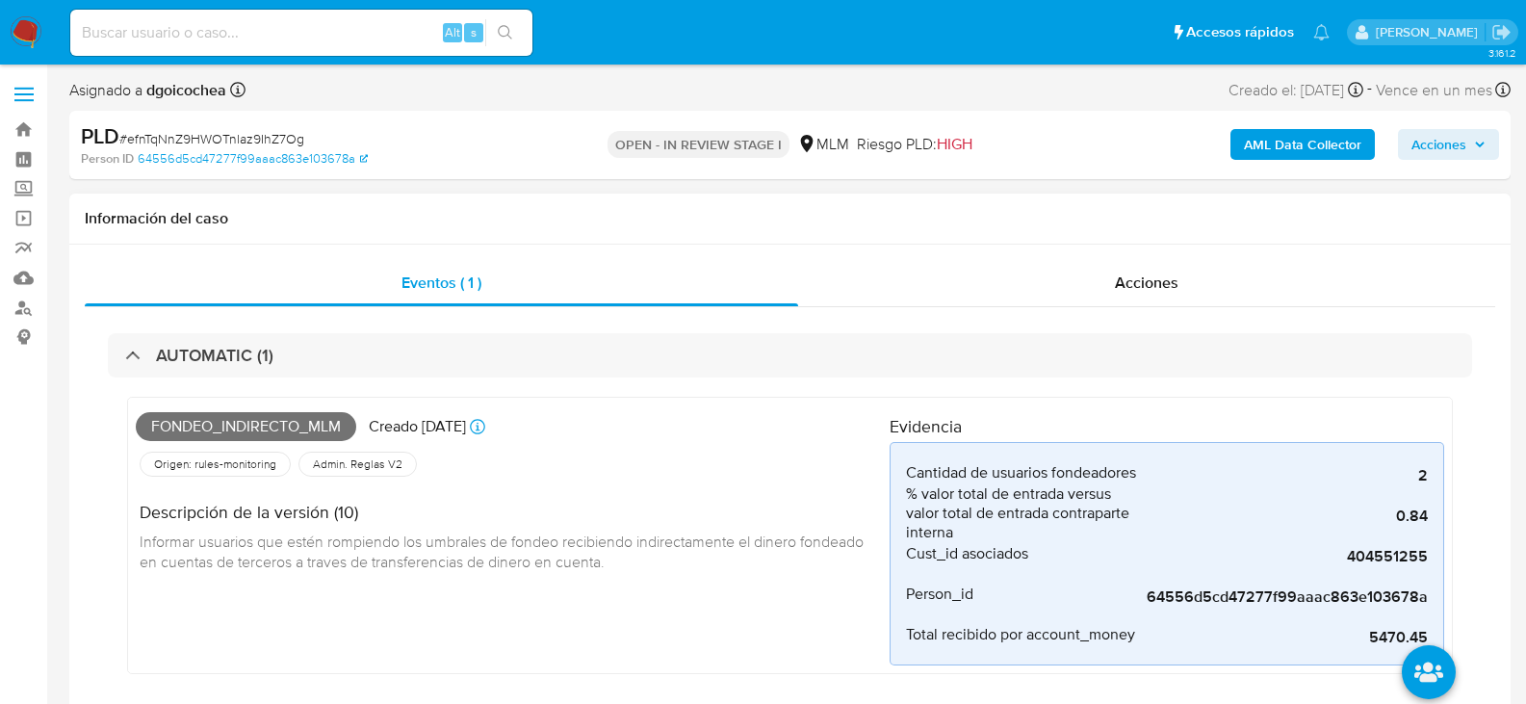
click at [620, 533] on span "Informar usuarios que estén rompiendo los umbrales de fondeo recibiendo indirec…" at bounding box center [504, 552] width 728 height 42
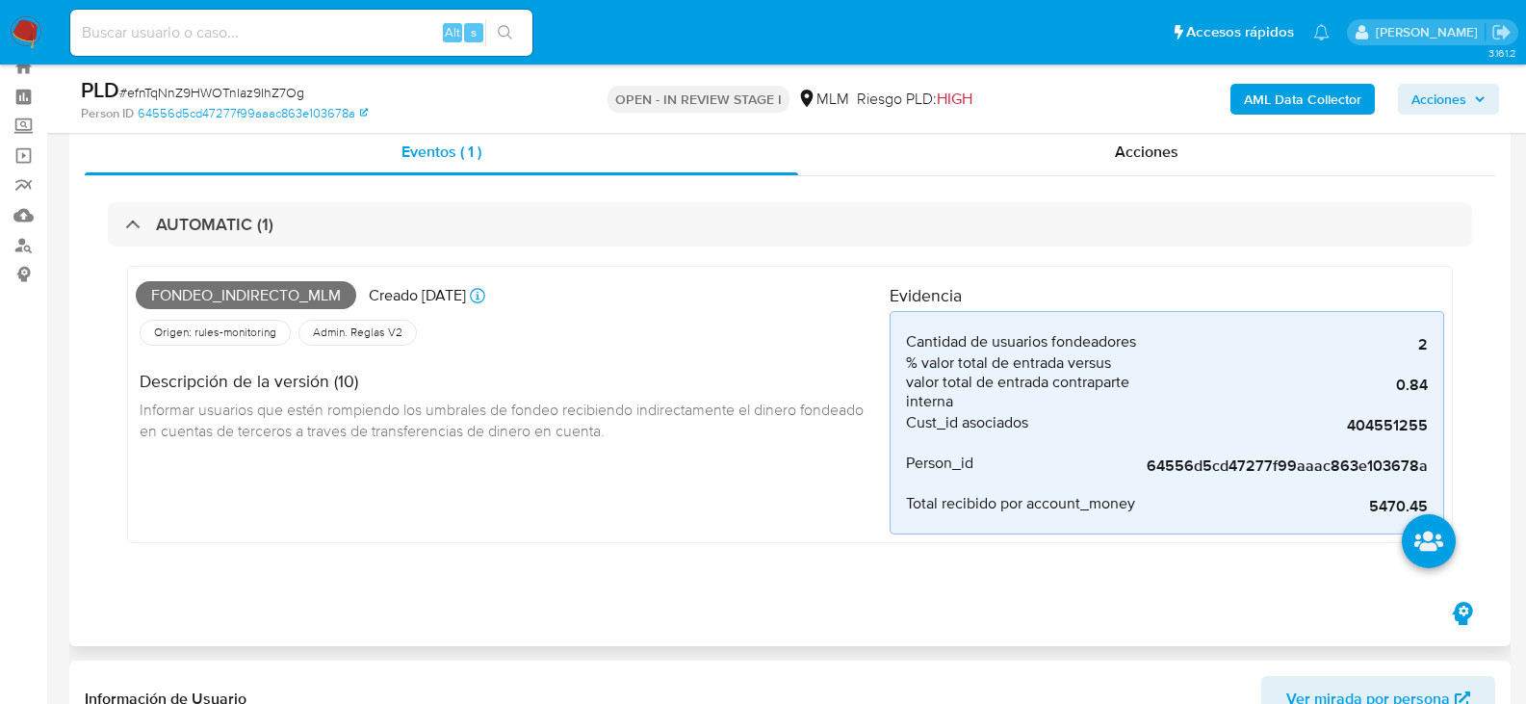
scroll to position [96, 0]
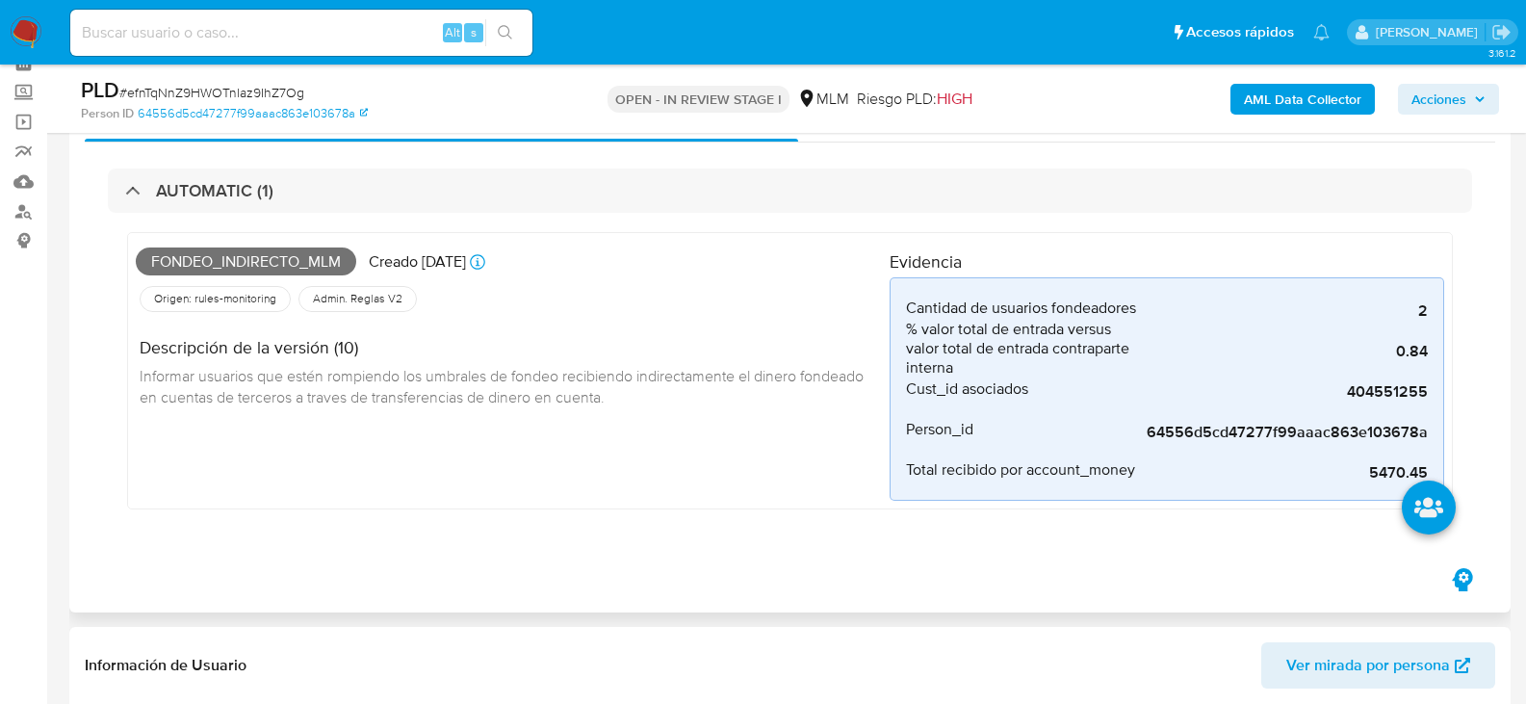
click at [621, 533] on div "Fondeo_indirecto_mlm Creado hace 21 días Creado: 12/09/2025 03:04:50 Origen: ru…" at bounding box center [790, 376] width 1365 height 326
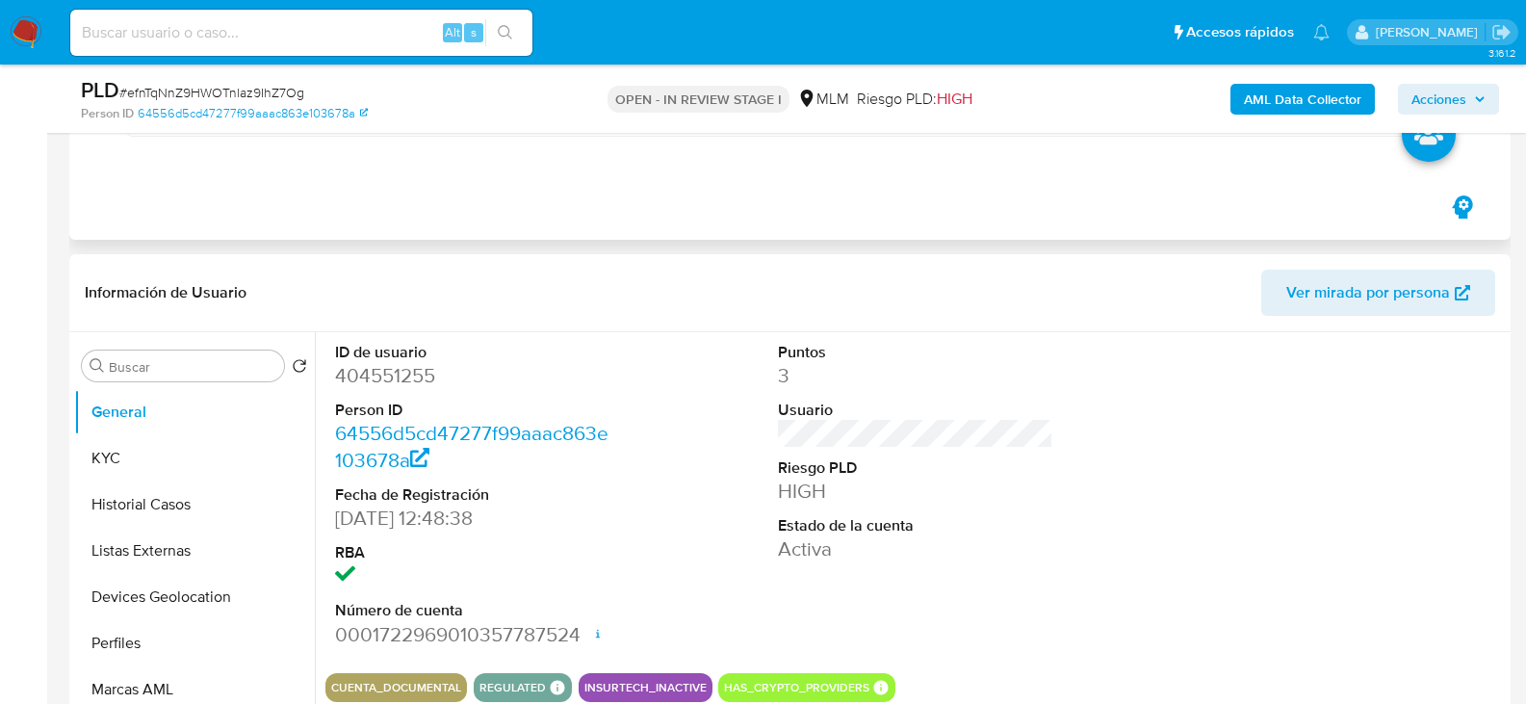
scroll to position [578, 0]
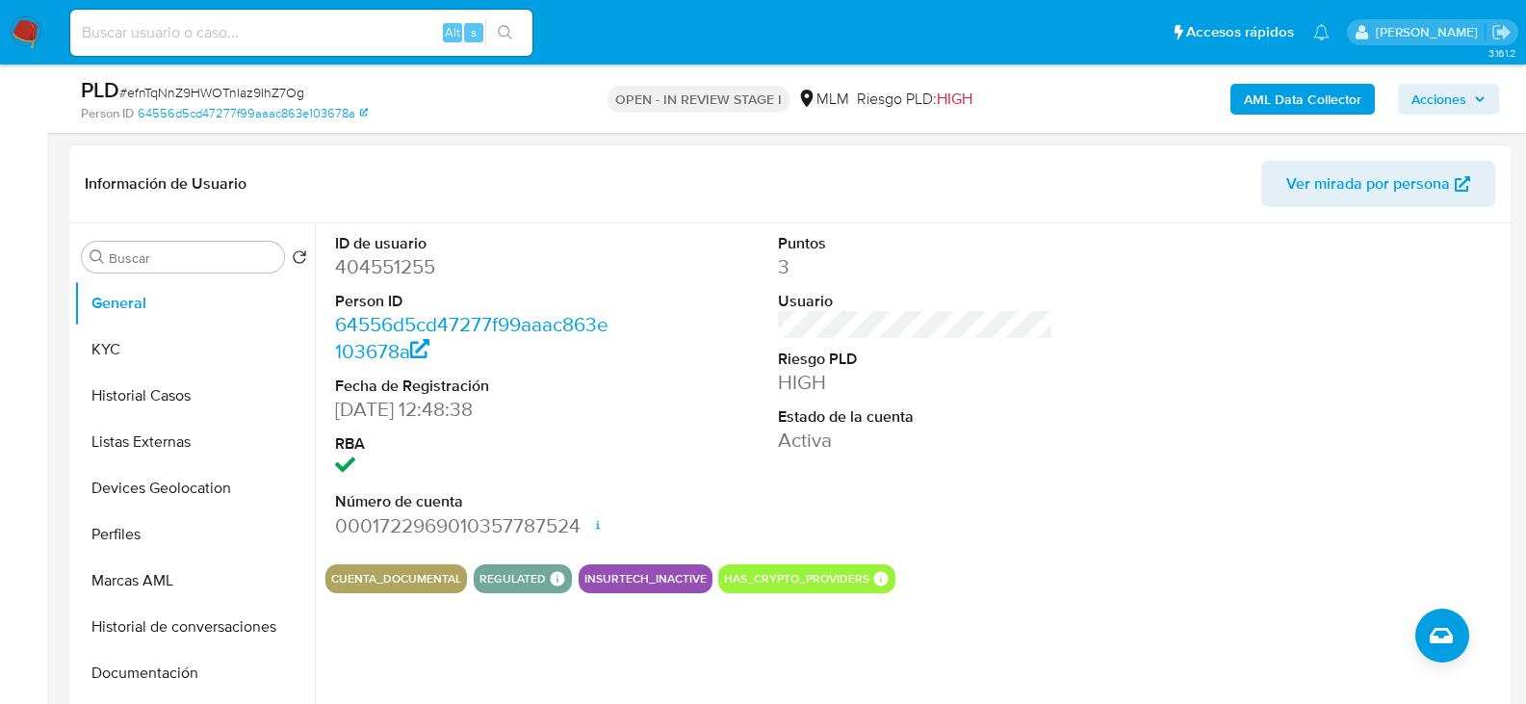
click at [947, 454] on dd "Activa" at bounding box center [916, 440] width 276 height 27
click at [152, 353] on button "KYC" at bounding box center [186, 349] width 225 height 46
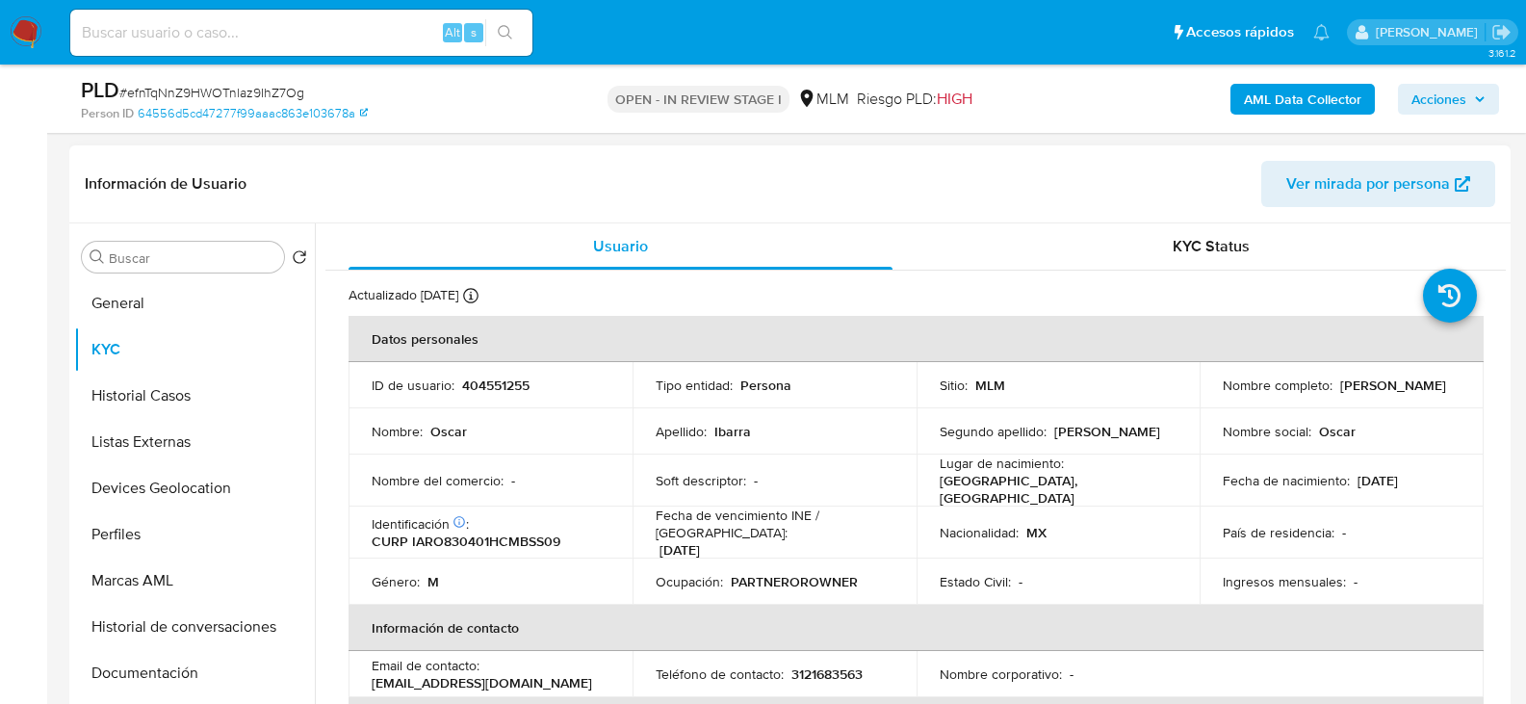
click at [603, 530] on div "Identificación CIC: 149593370 : CURP IARO830401HCMBSS09" at bounding box center [491, 532] width 238 height 35
click at [830, 573] on p "PARTNEROROWNER" at bounding box center [794, 581] width 127 height 17
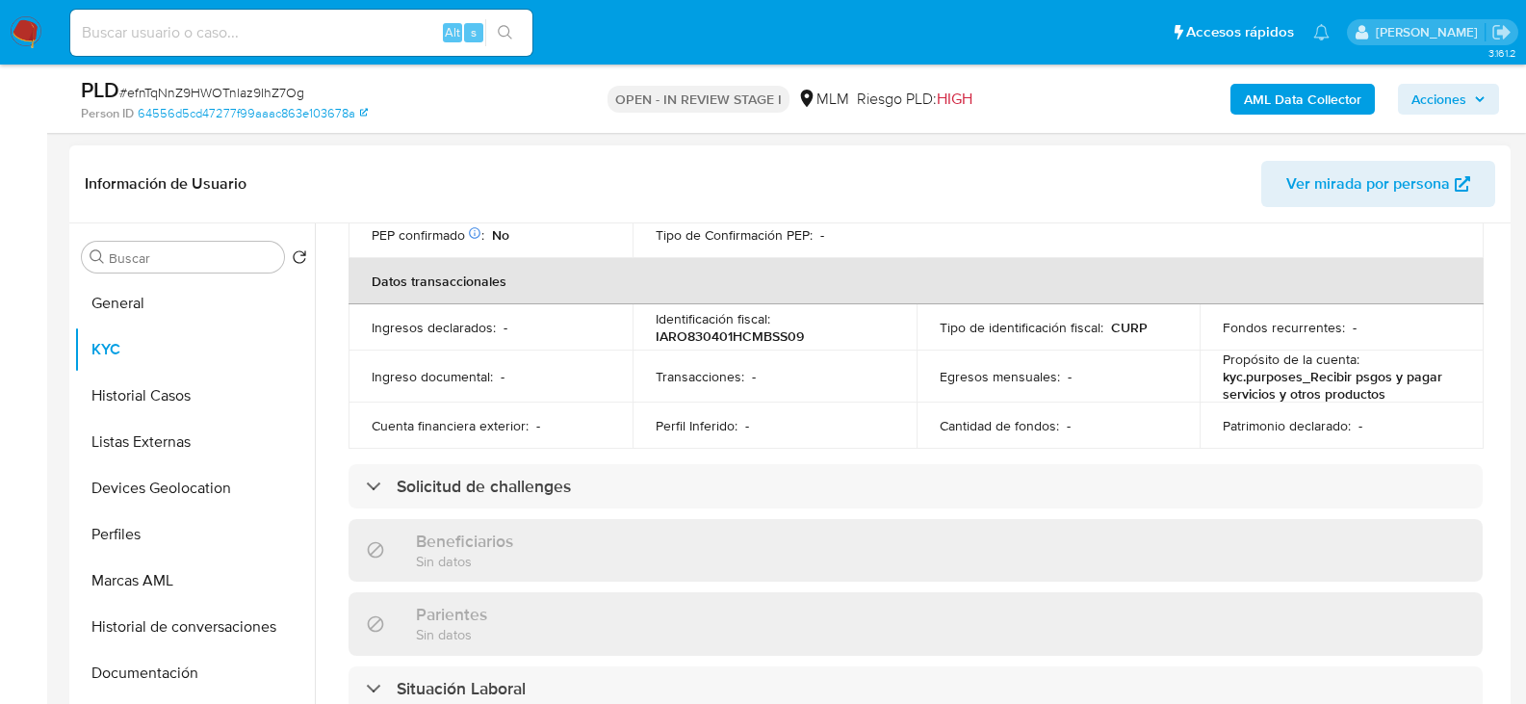
click at [765, 497] on div "Actualizado hace 12 días Creado: 27/08/2020 14:49:36 Actualizado: 21/09/2025 03…" at bounding box center [916, 511] width 1181 height 1636
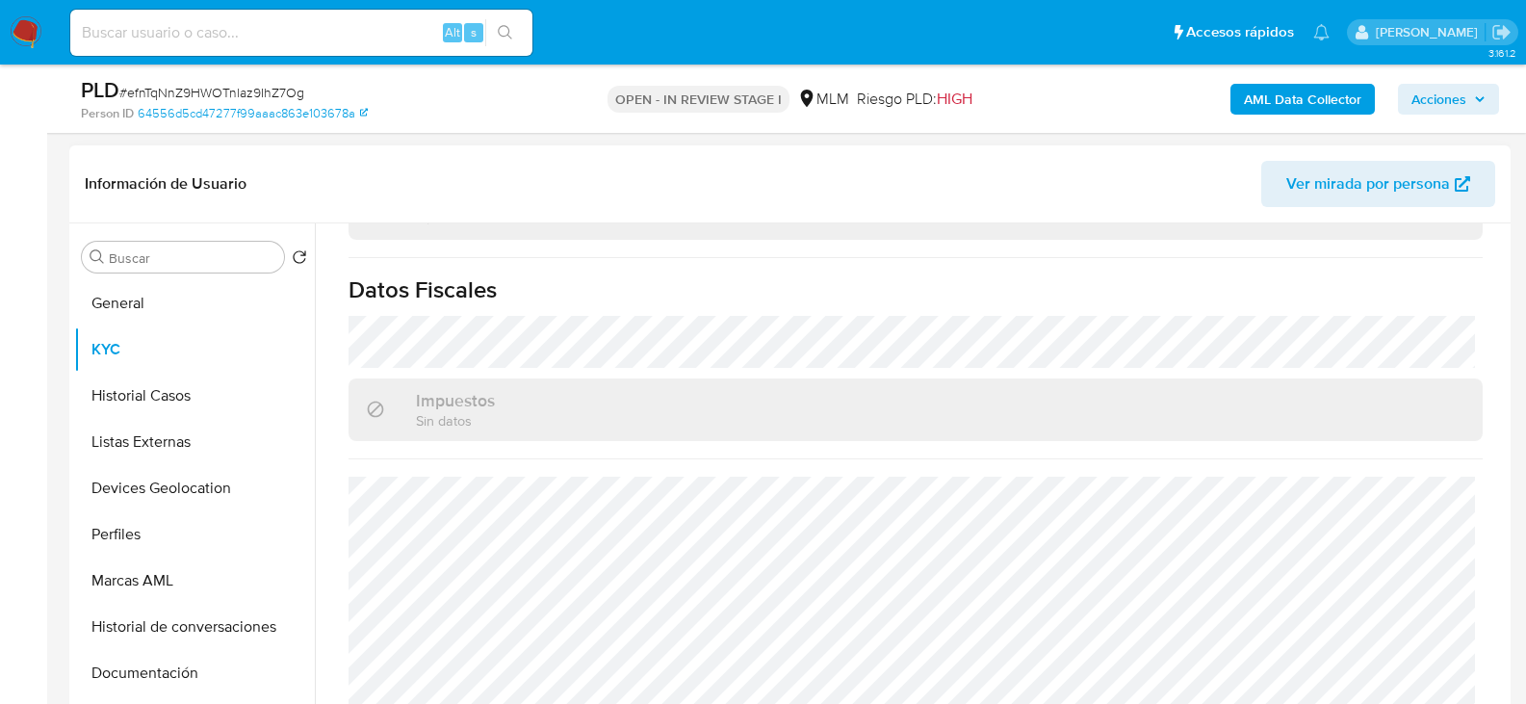
scroll to position [1179, 0]
click at [178, 400] on button "Historial Casos" at bounding box center [186, 396] width 225 height 46
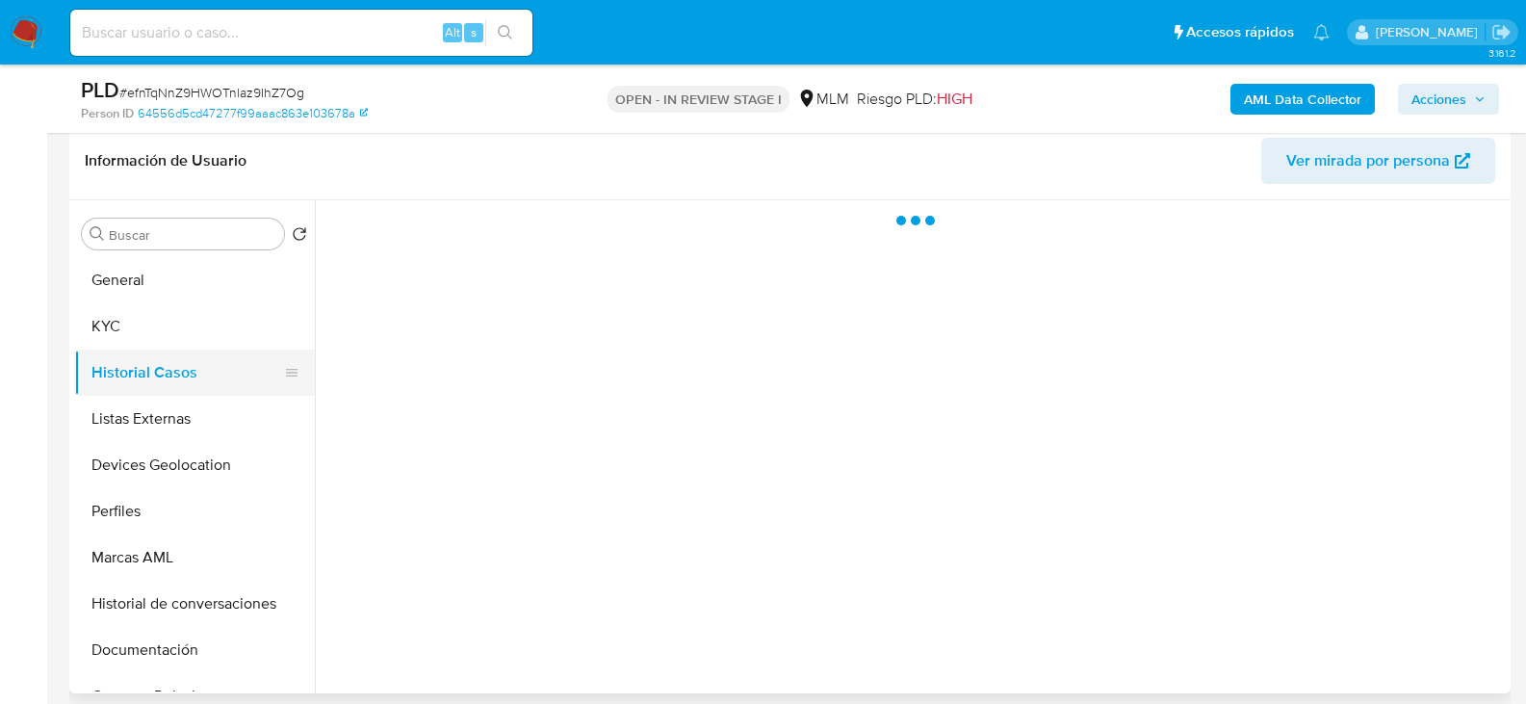
scroll to position [0, 0]
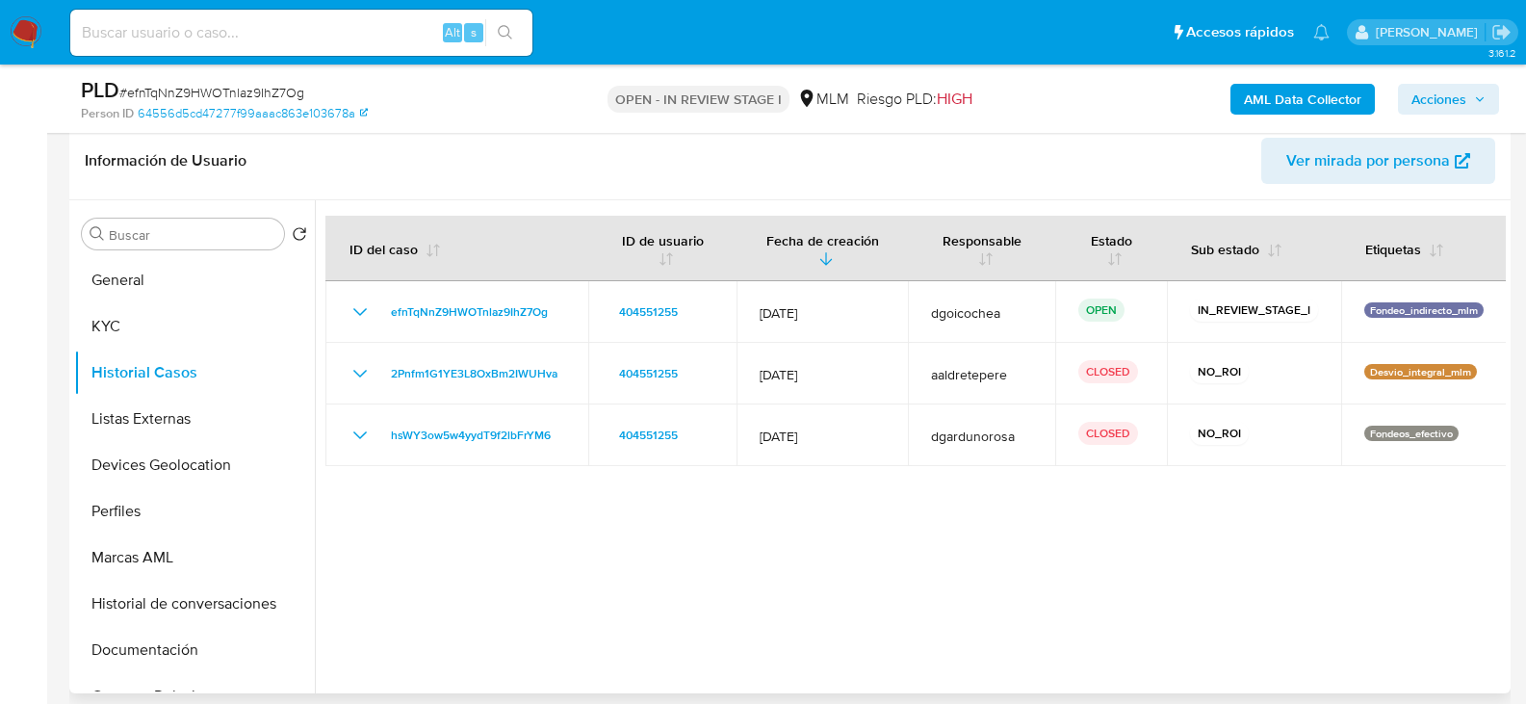
click at [707, 555] on div at bounding box center [910, 446] width 1191 height 493
click at [161, 426] on button "Listas Externas" at bounding box center [186, 419] width 225 height 46
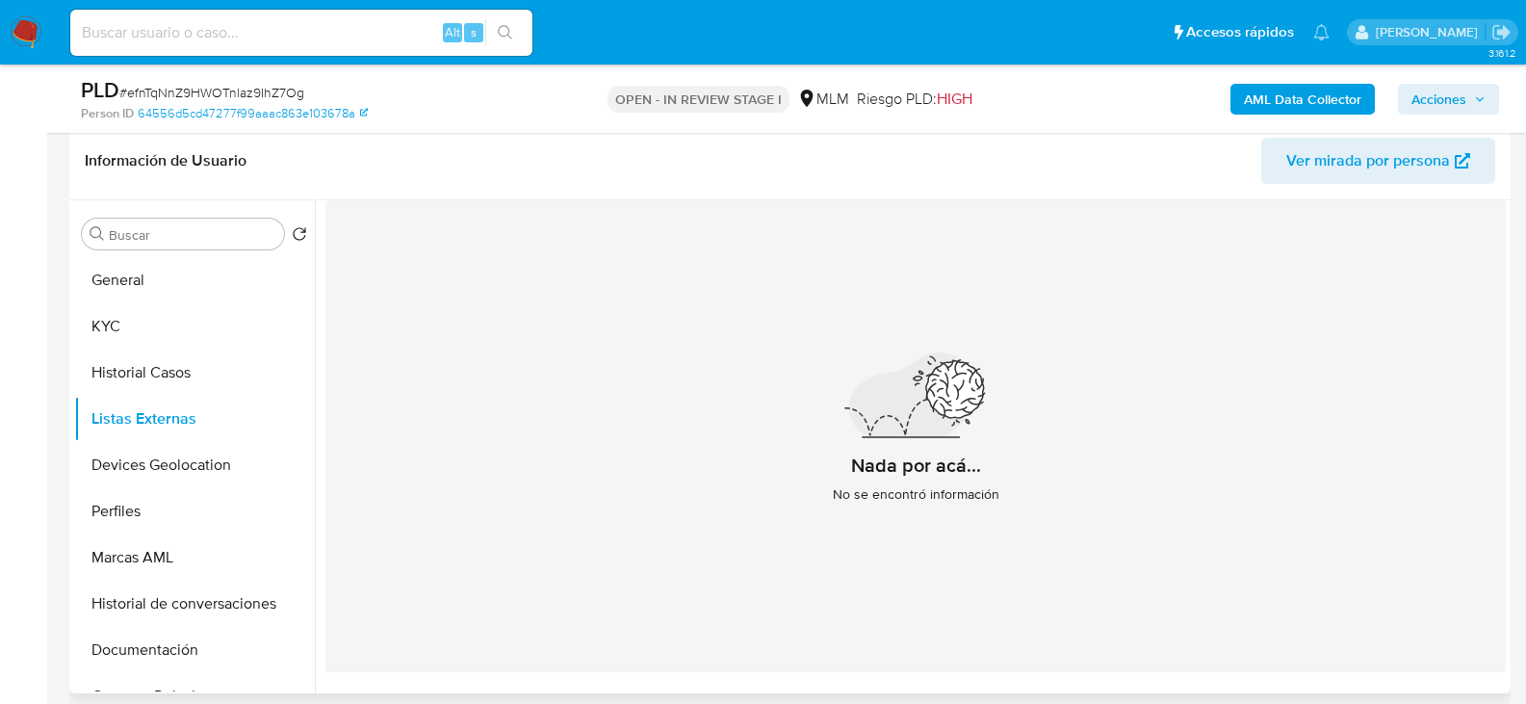
click at [665, 440] on div "Nada por acá... No se encontró información" at bounding box center [916, 436] width 1181 height 472
click at [222, 465] on button "Devices Geolocation" at bounding box center [186, 465] width 225 height 46
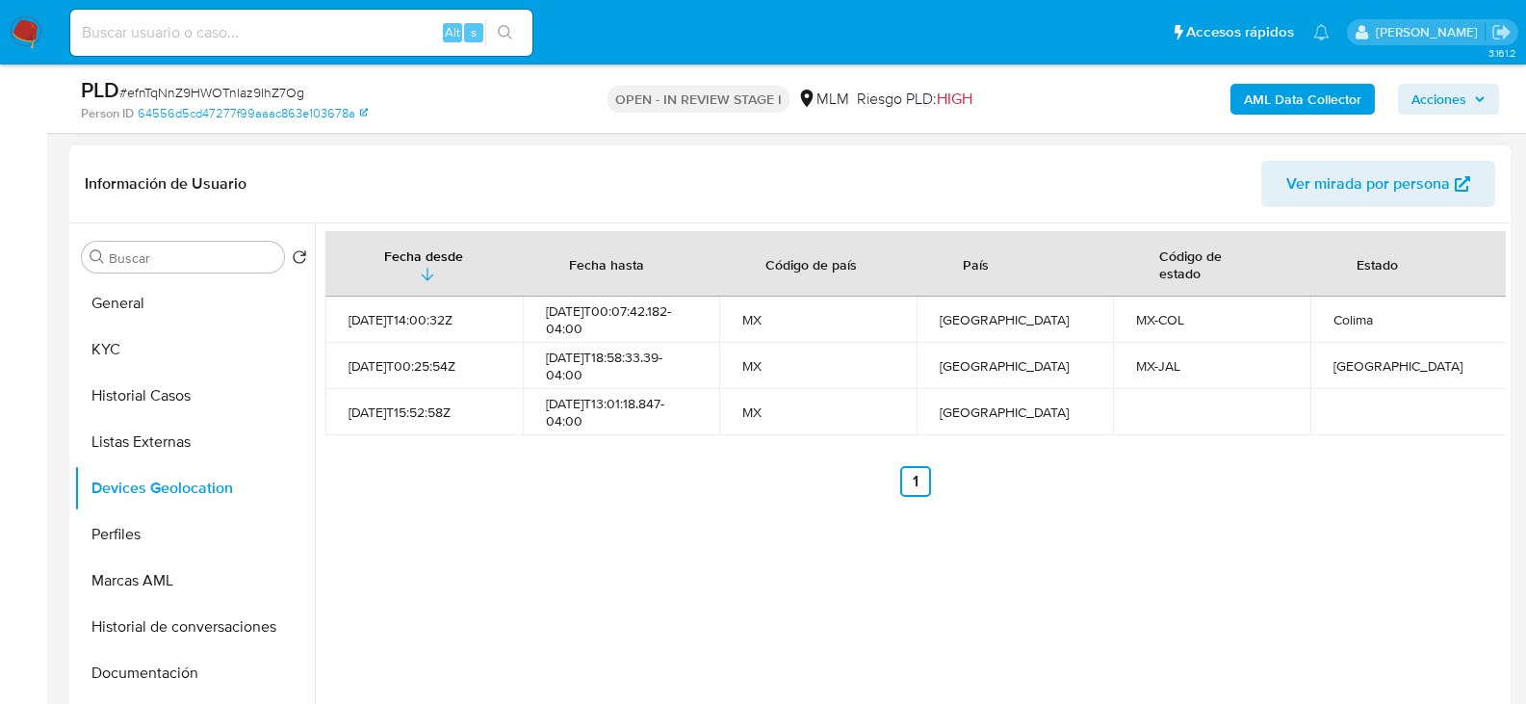
click at [675, 602] on div "Fecha desde Fecha hasta Código de país País Código de estado Estado 2021-10-17T…" at bounding box center [910, 469] width 1191 height 493
click at [173, 536] on button "Perfiles" at bounding box center [186, 534] width 225 height 46
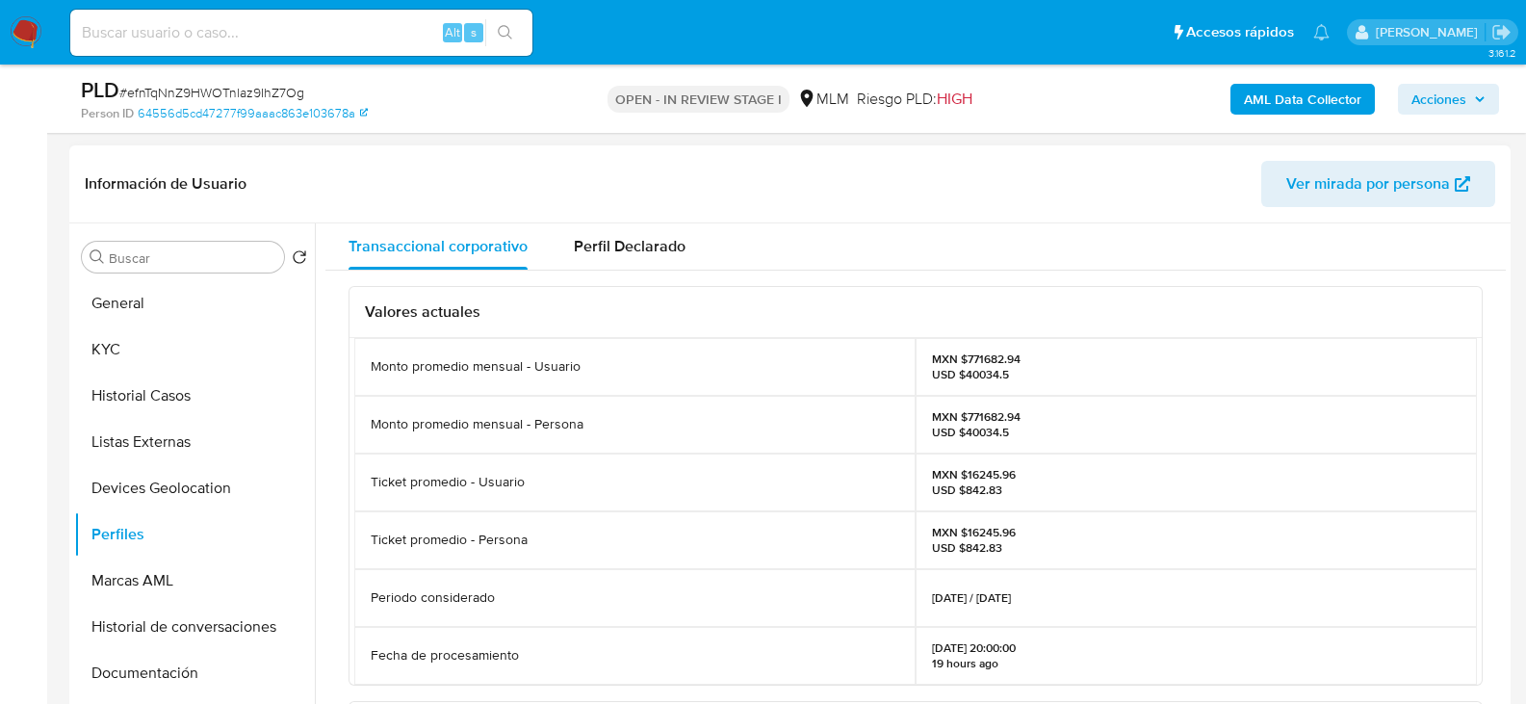
click at [673, 486] on div "Ticket promedio - Usuario" at bounding box center [634, 483] width 561 height 58
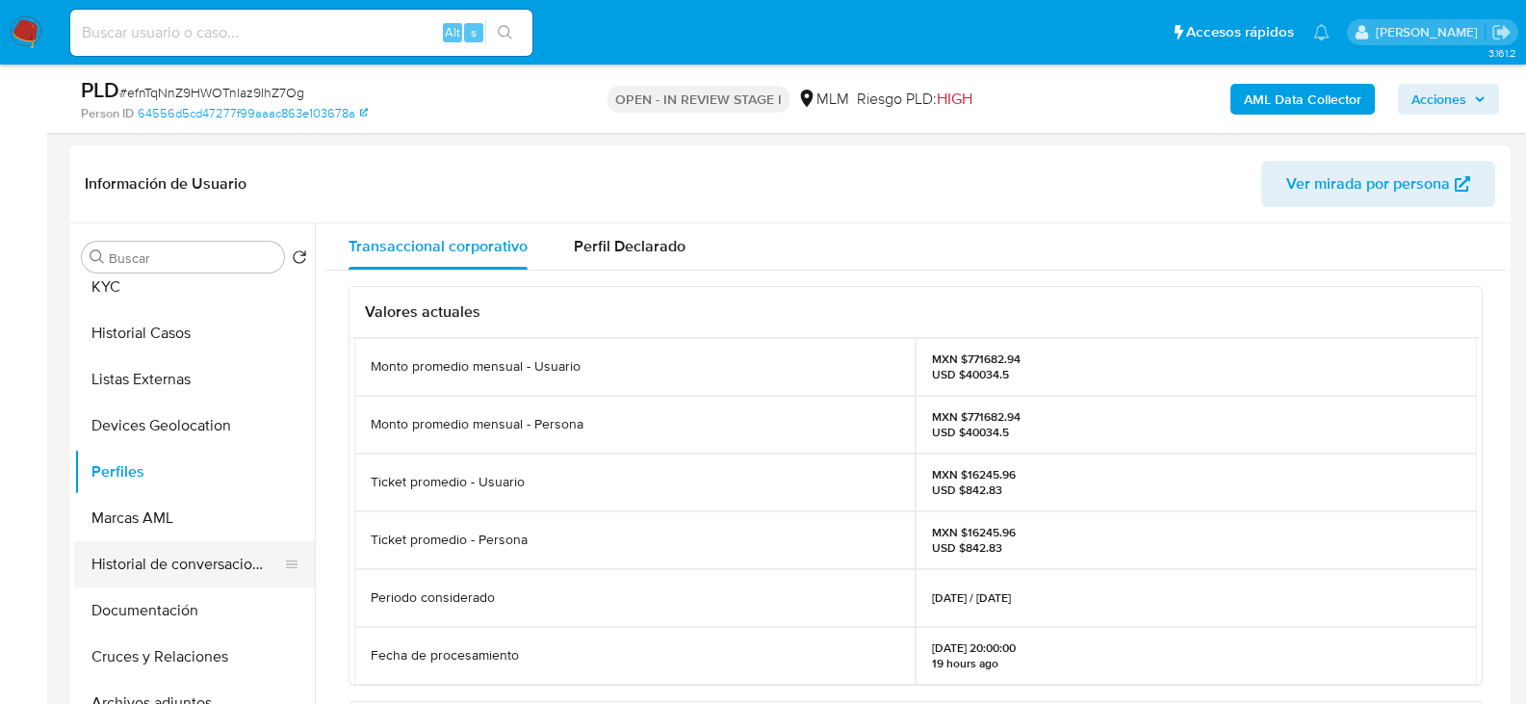
scroll to position [96, 0]
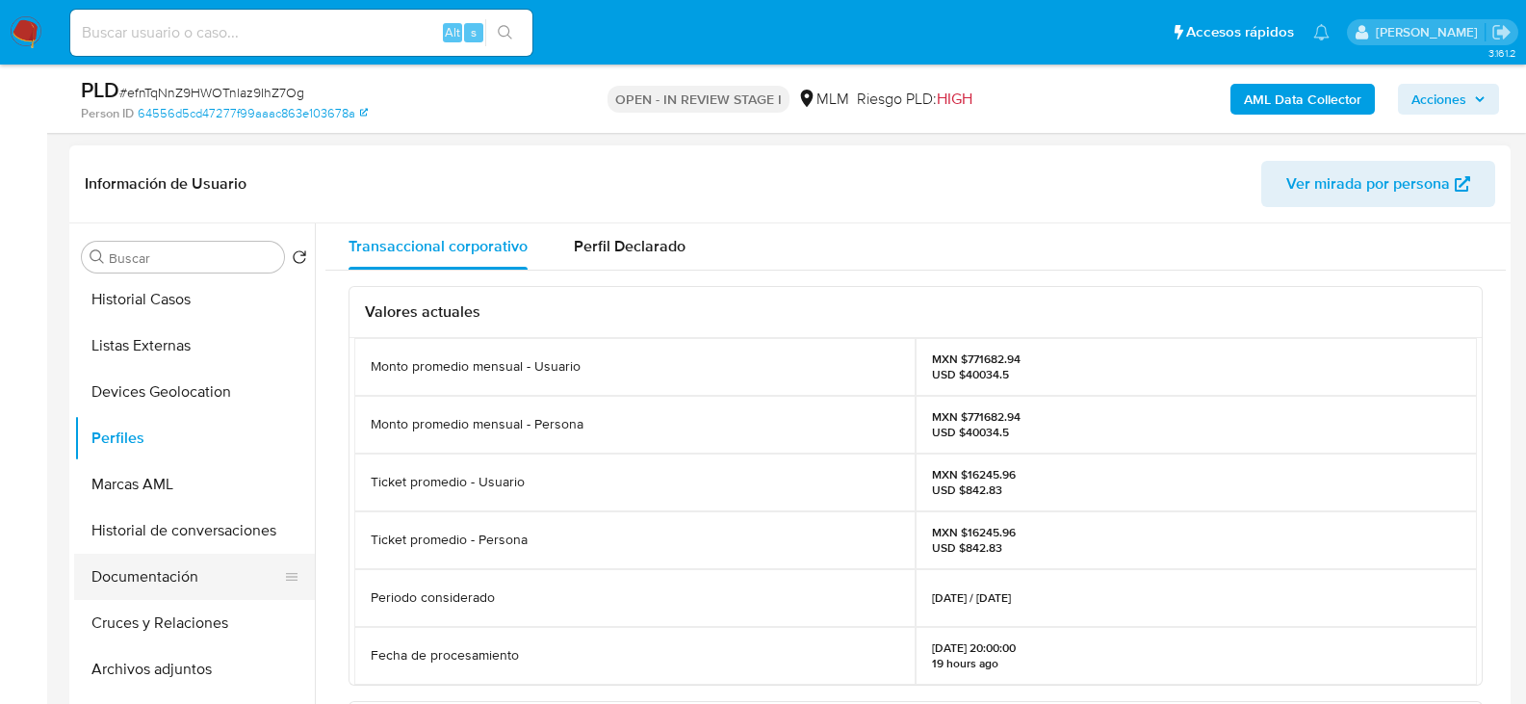
click at [183, 570] on button "Documentación" at bounding box center [186, 577] width 225 height 46
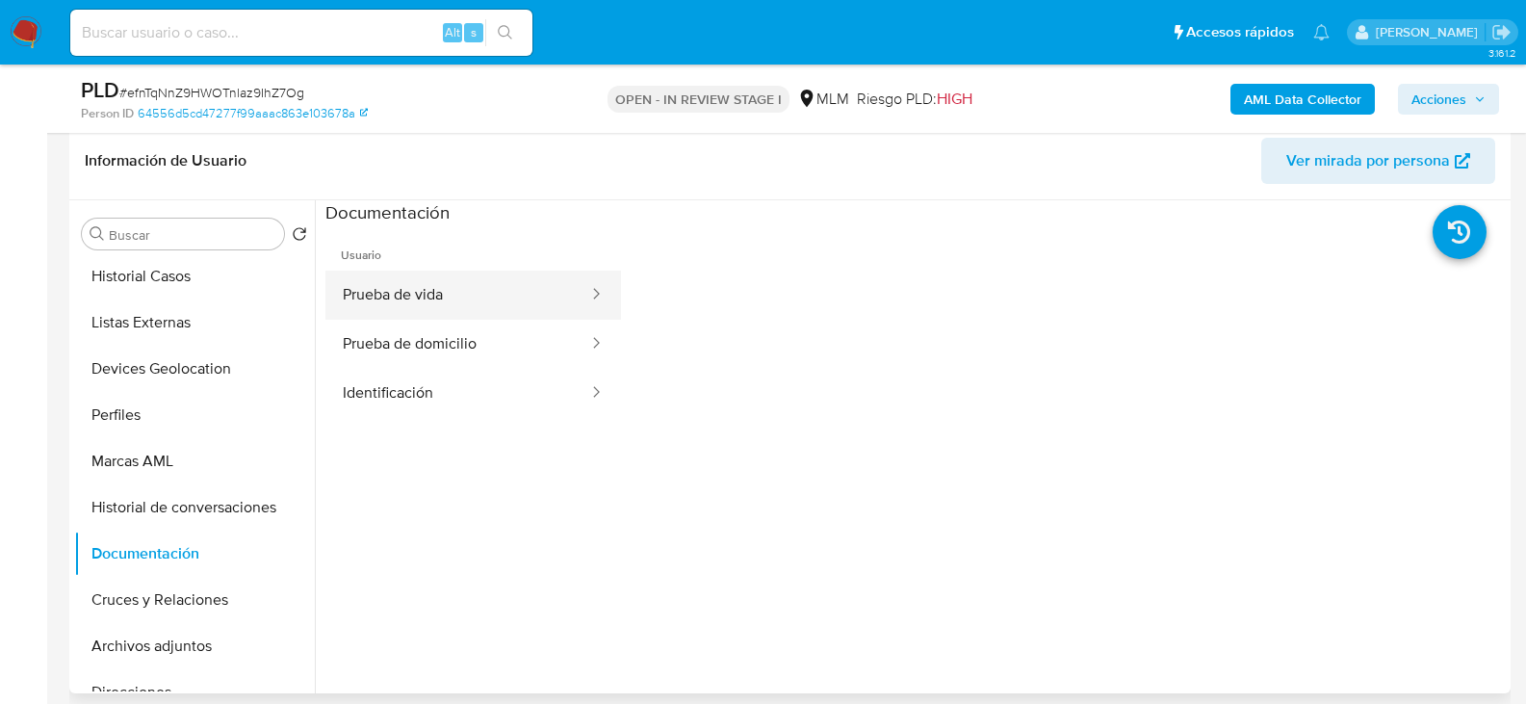
click at [376, 272] on button "Prueba de vida" at bounding box center [458, 295] width 265 height 49
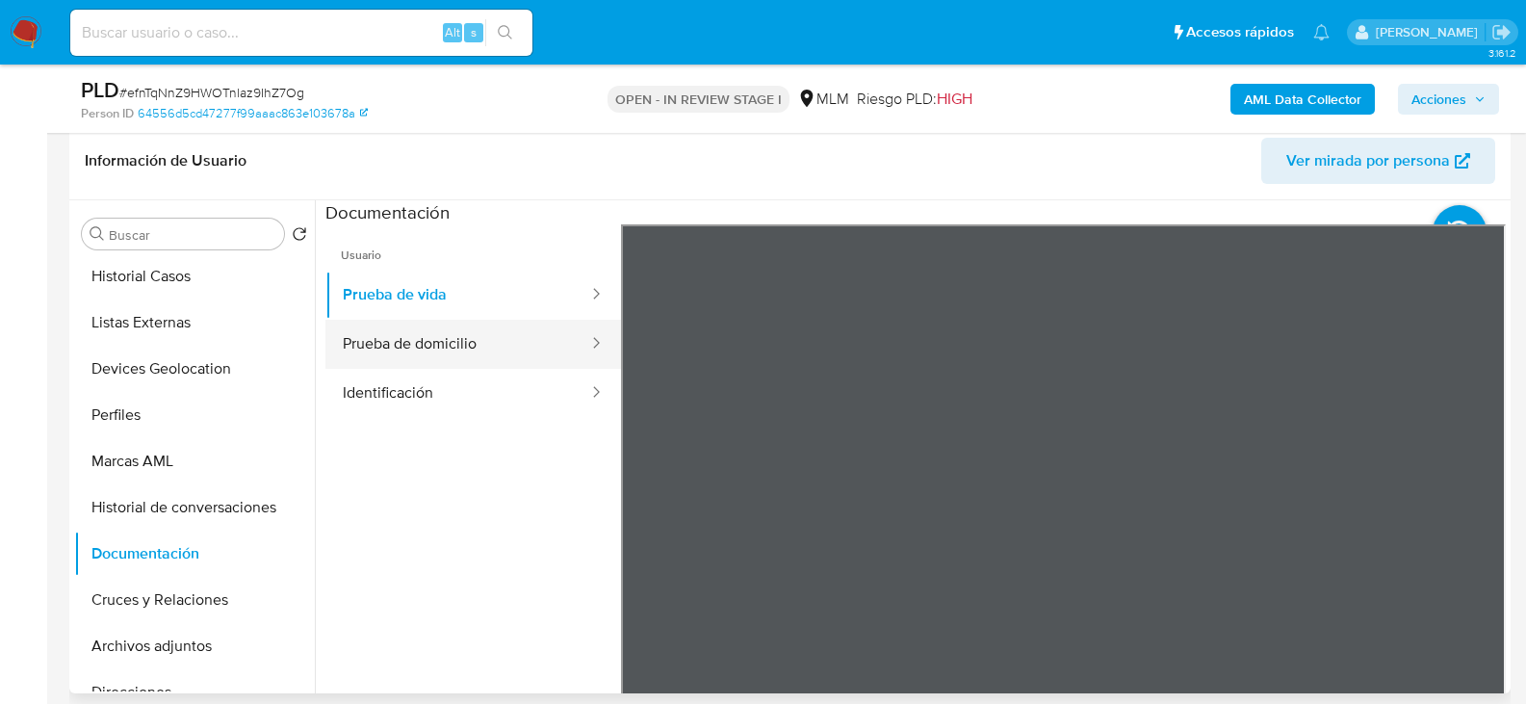
click at [376, 328] on button "Prueba de domicilio" at bounding box center [458, 344] width 265 height 49
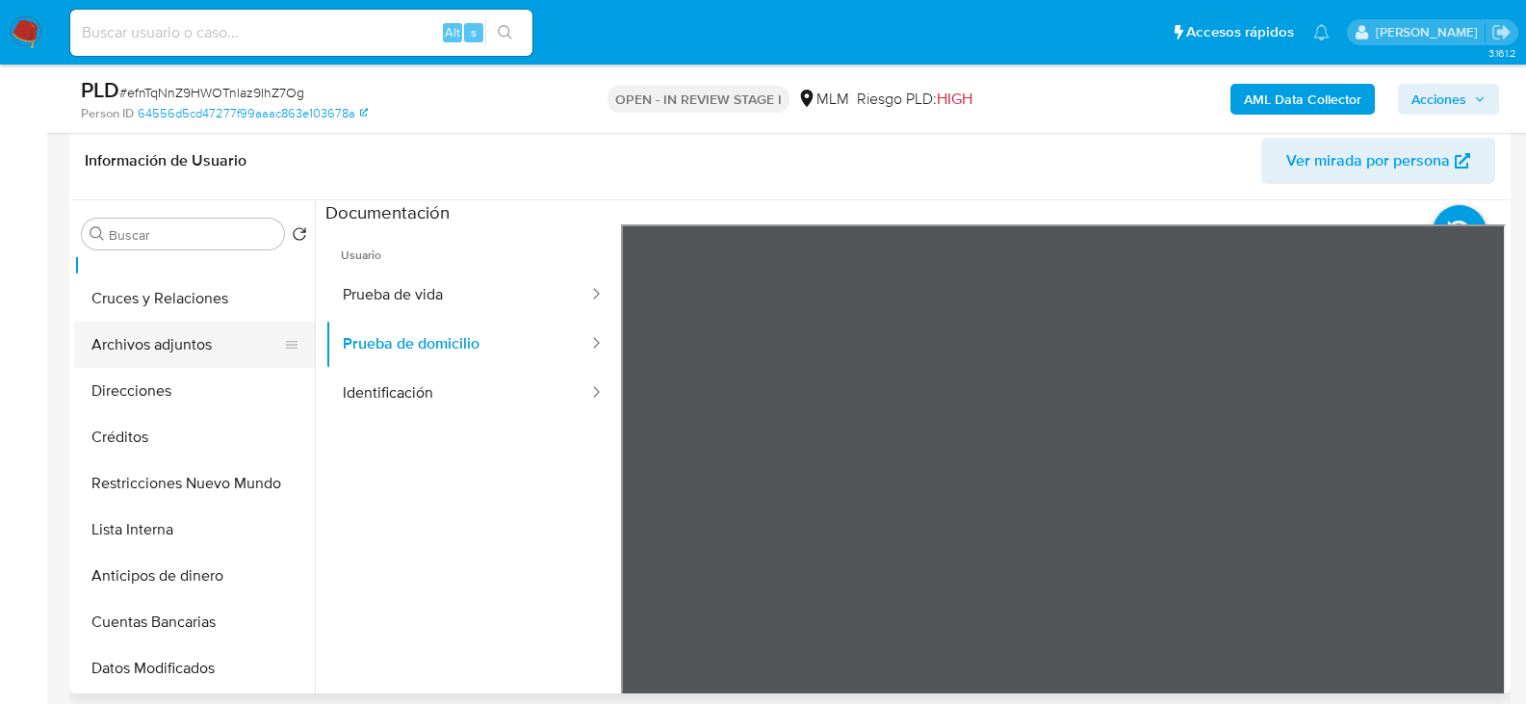
scroll to position [482, 0]
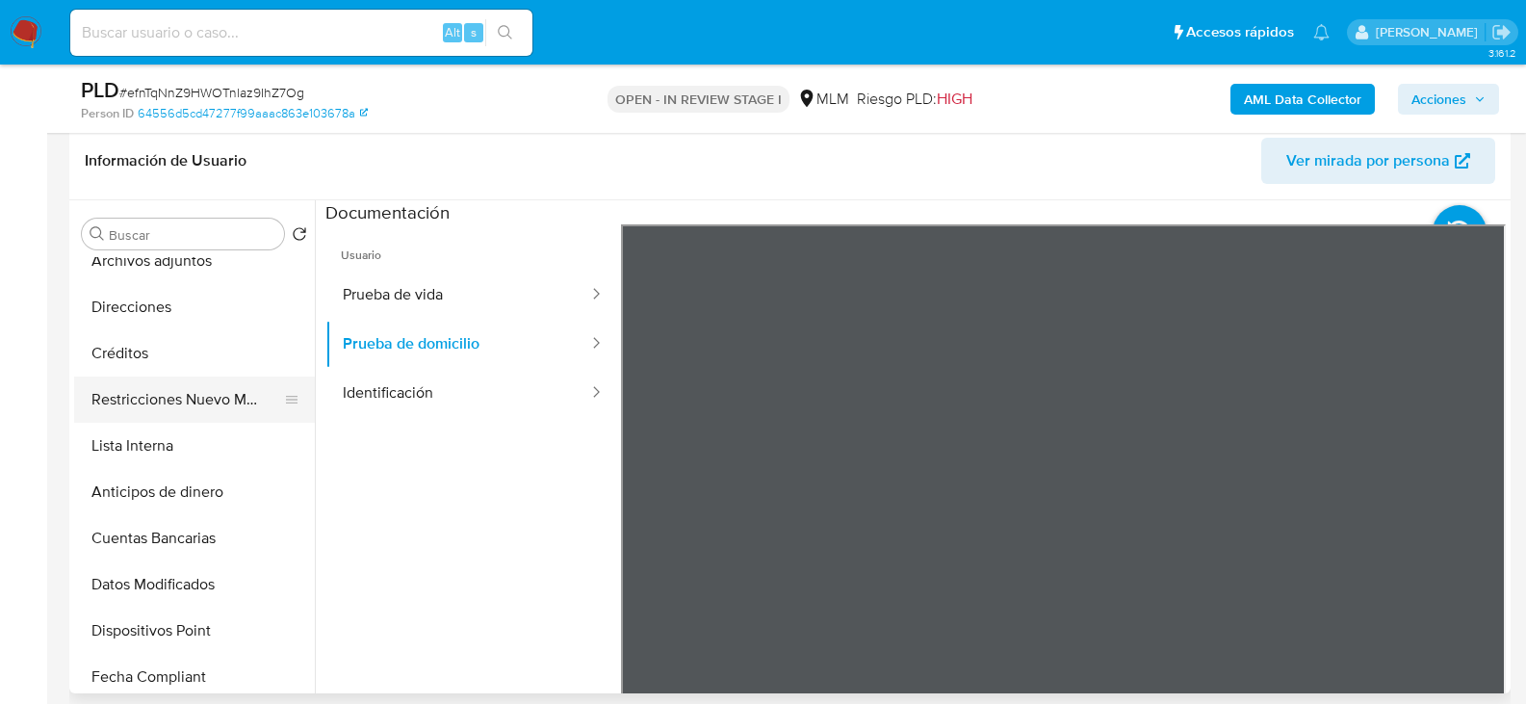
click at [243, 393] on button "Restricciones Nuevo Mundo" at bounding box center [186, 400] width 225 height 46
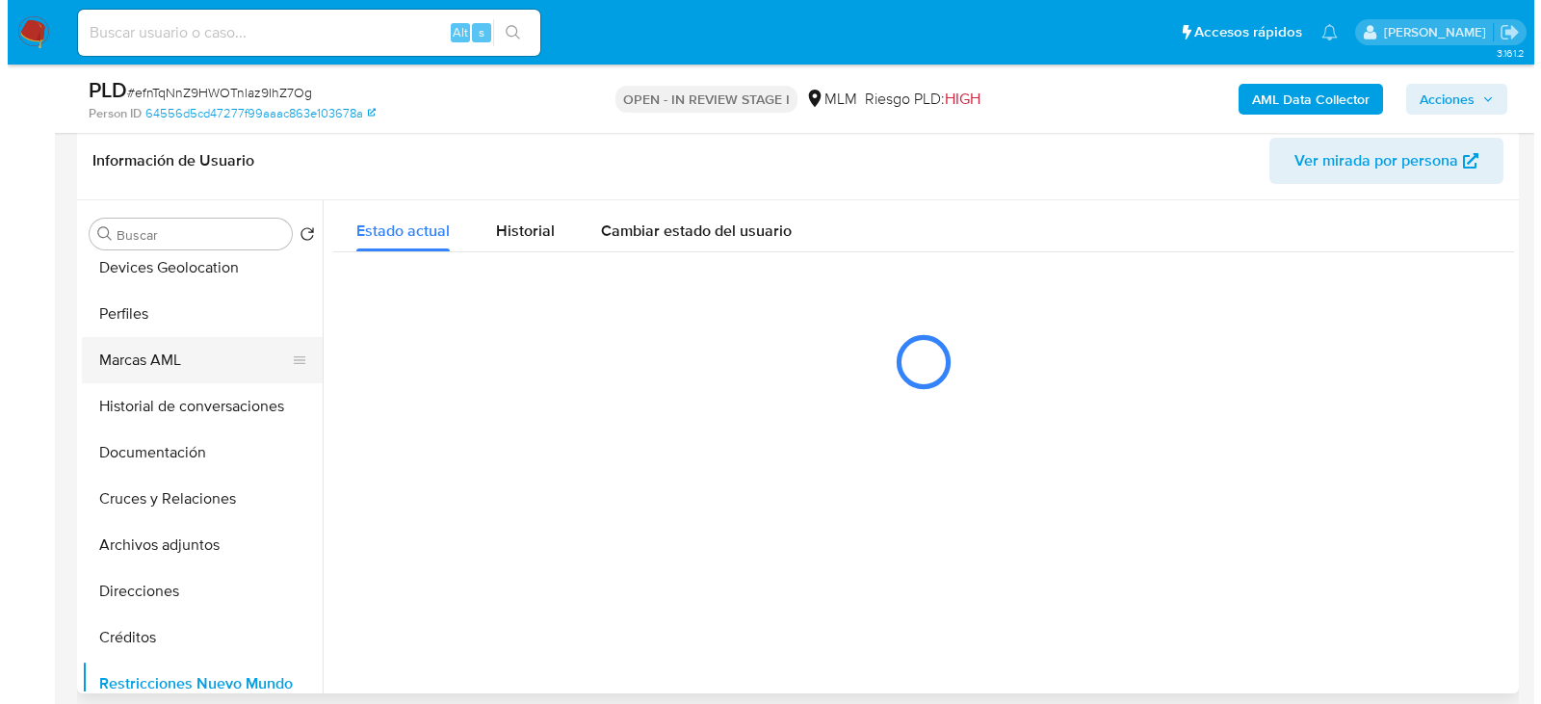
scroll to position [193, 0]
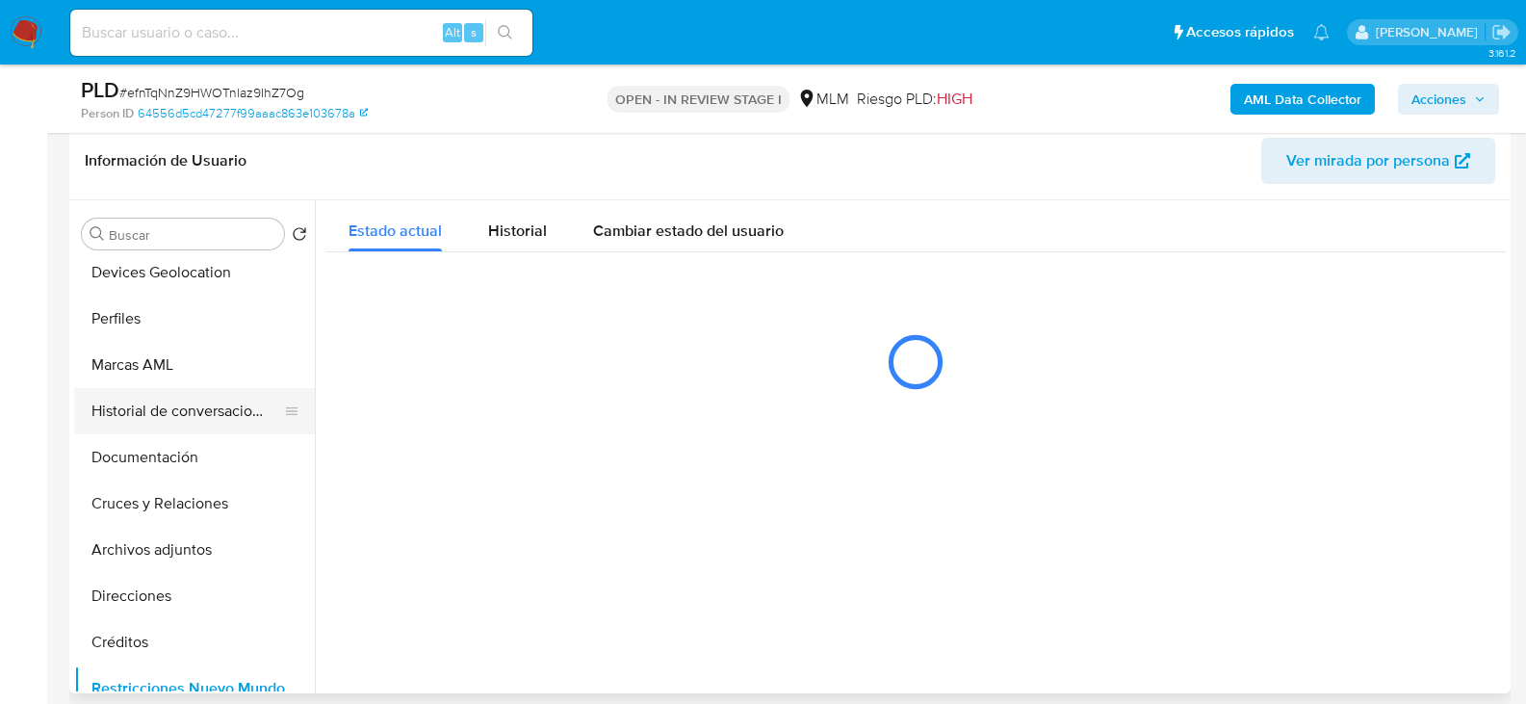
click at [217, 415] on button "Historial de conversaciones" at bounding box center [186, 411] width 225 height 46
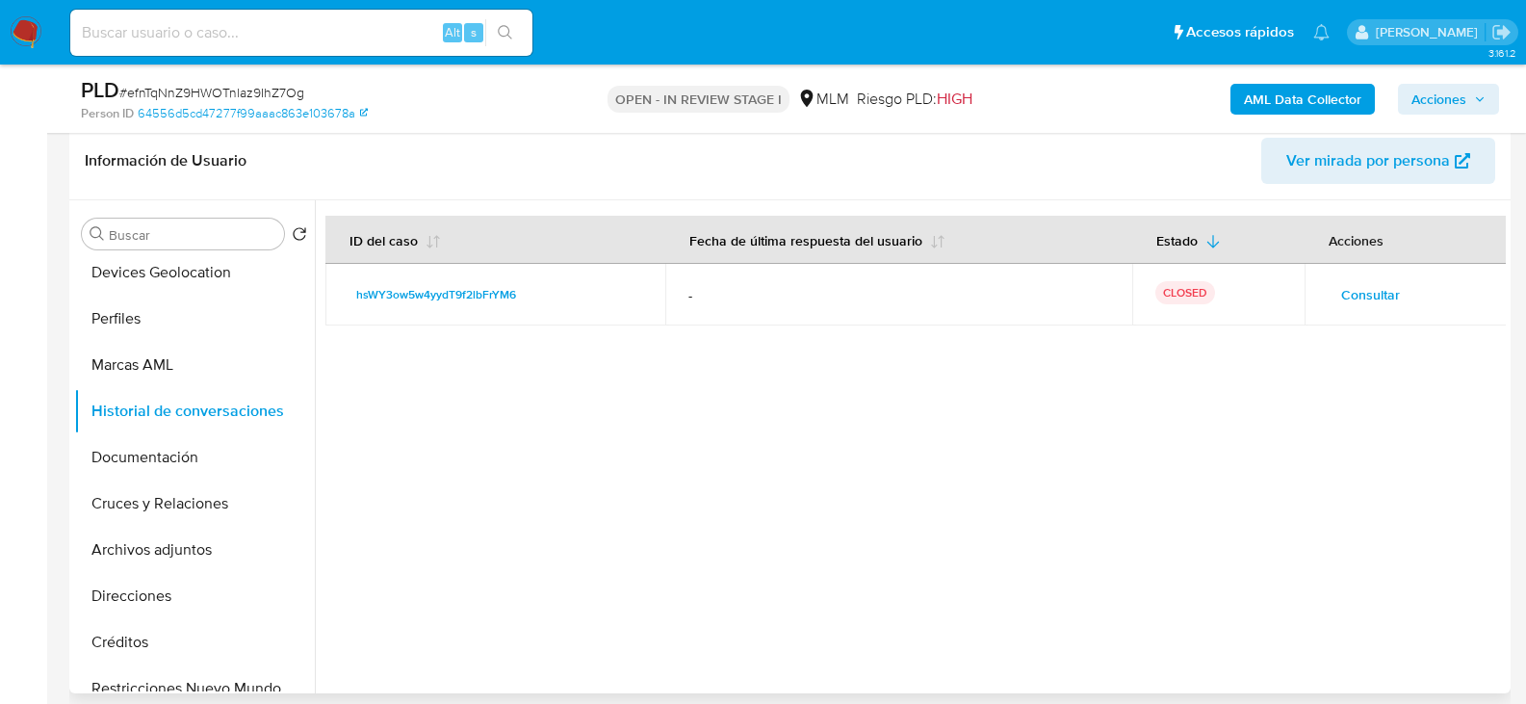
click at [1369, 290] on span "Consultar" at bounding box center [1371, 294] width 59 height 27
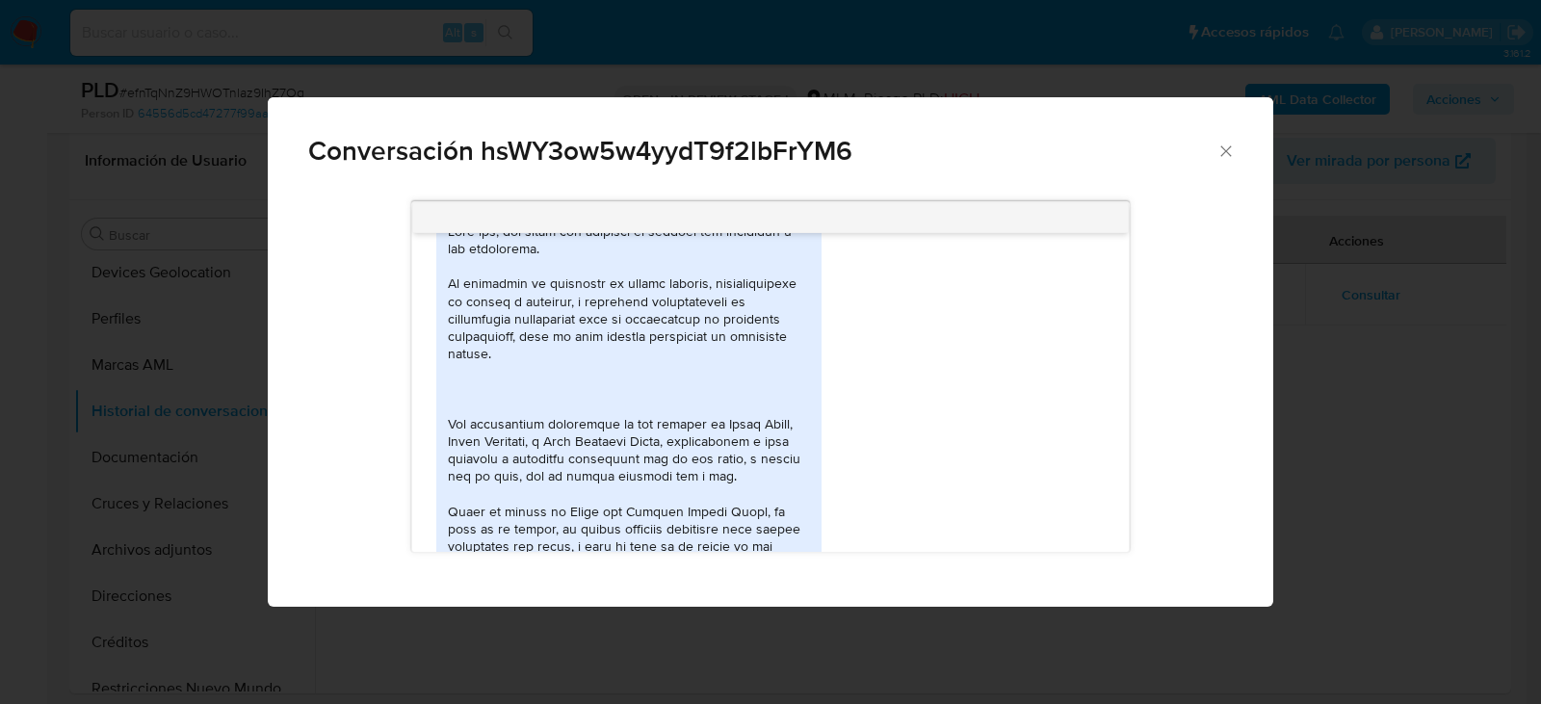
scroll to position [911, 0]
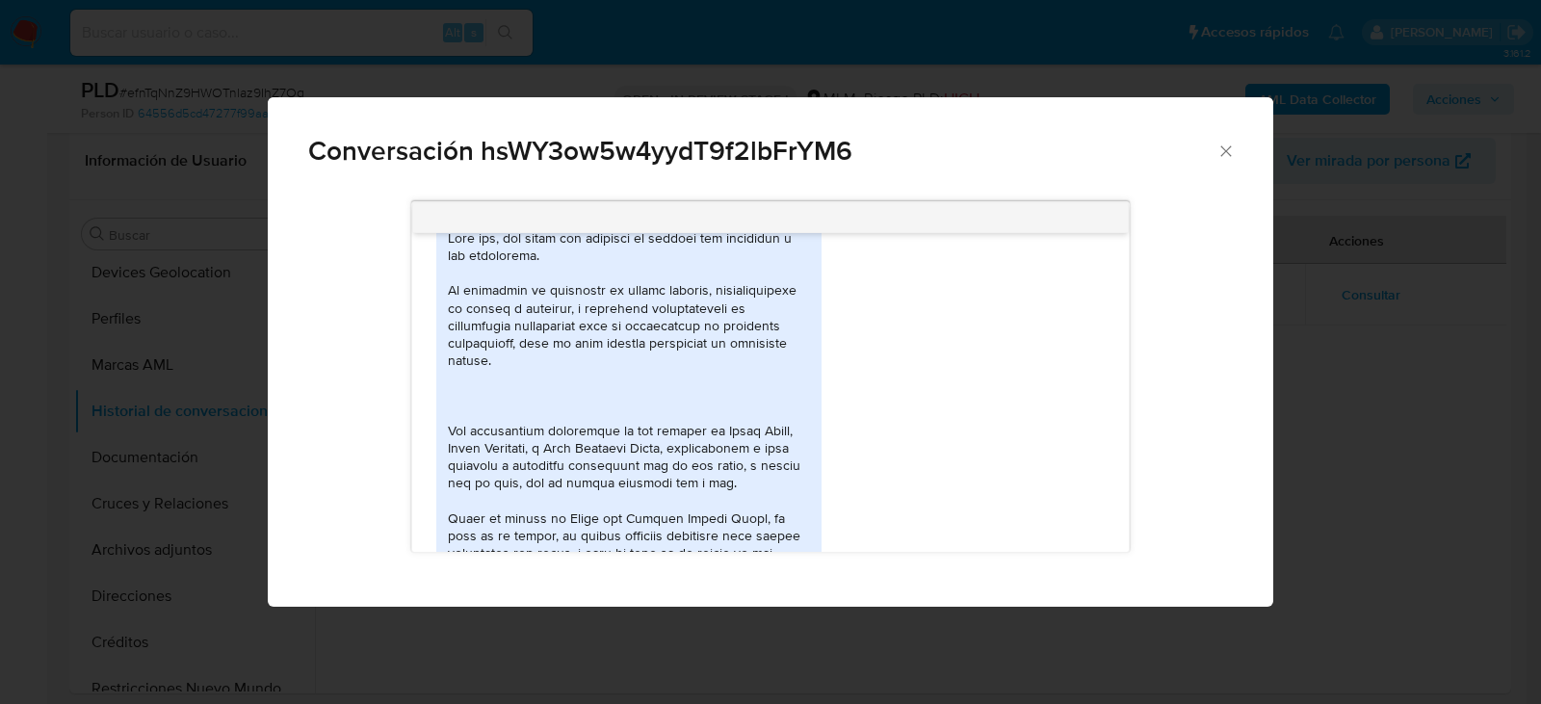
click at [1037, 418] on div "PDF PDF melifile588322115732926246.pdf 25/06/2025 12:53:01" at bounding box center [770, 555] width 668 height 686
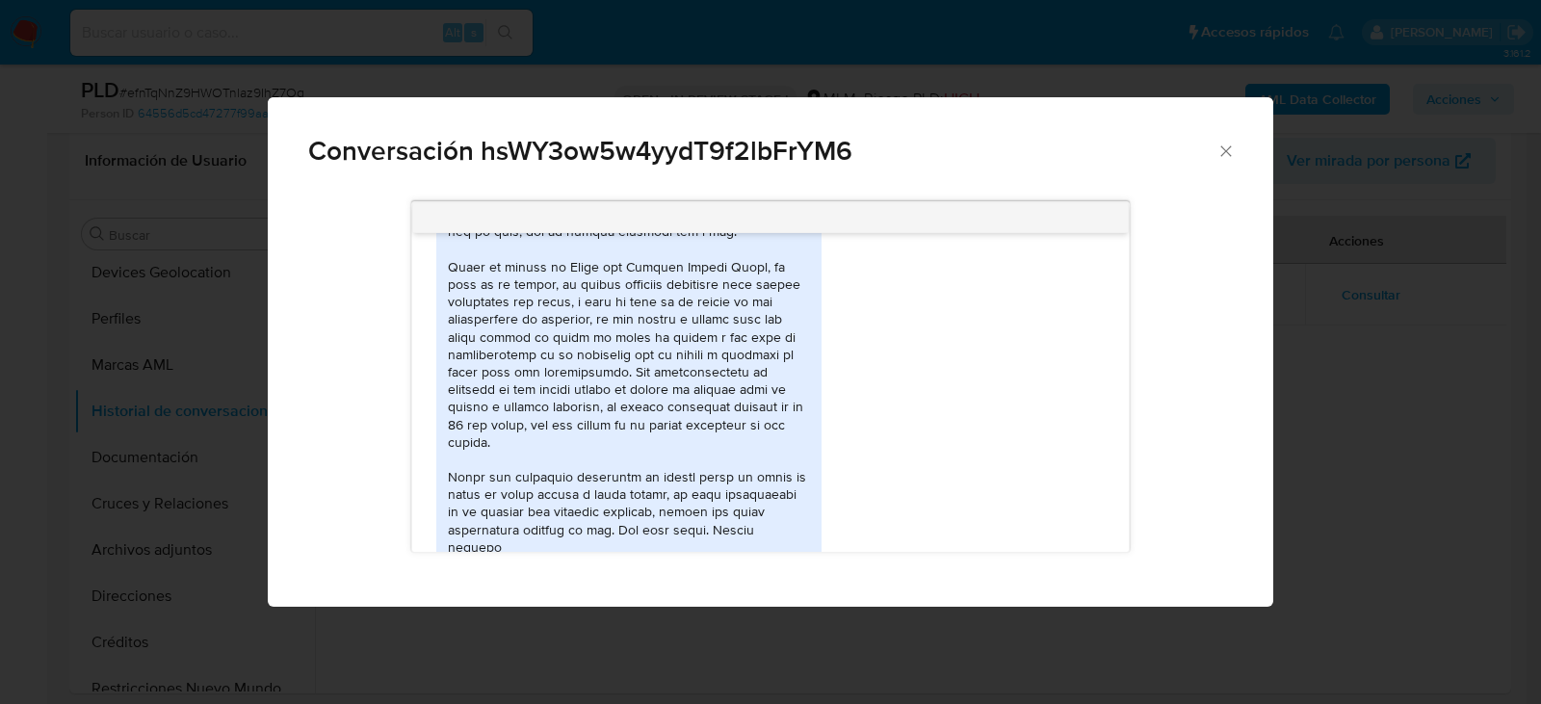
scroll to position [1168, 0]
click at [991, 413] on div "PDF PDF melifile588322115732926246.pdf 25/06/2025 12:53:01" at bounding box center [770, 298] width 668 height 686
click at [475, 569] on span "PDF" at bounding box center [472, 575] width 18 height 13
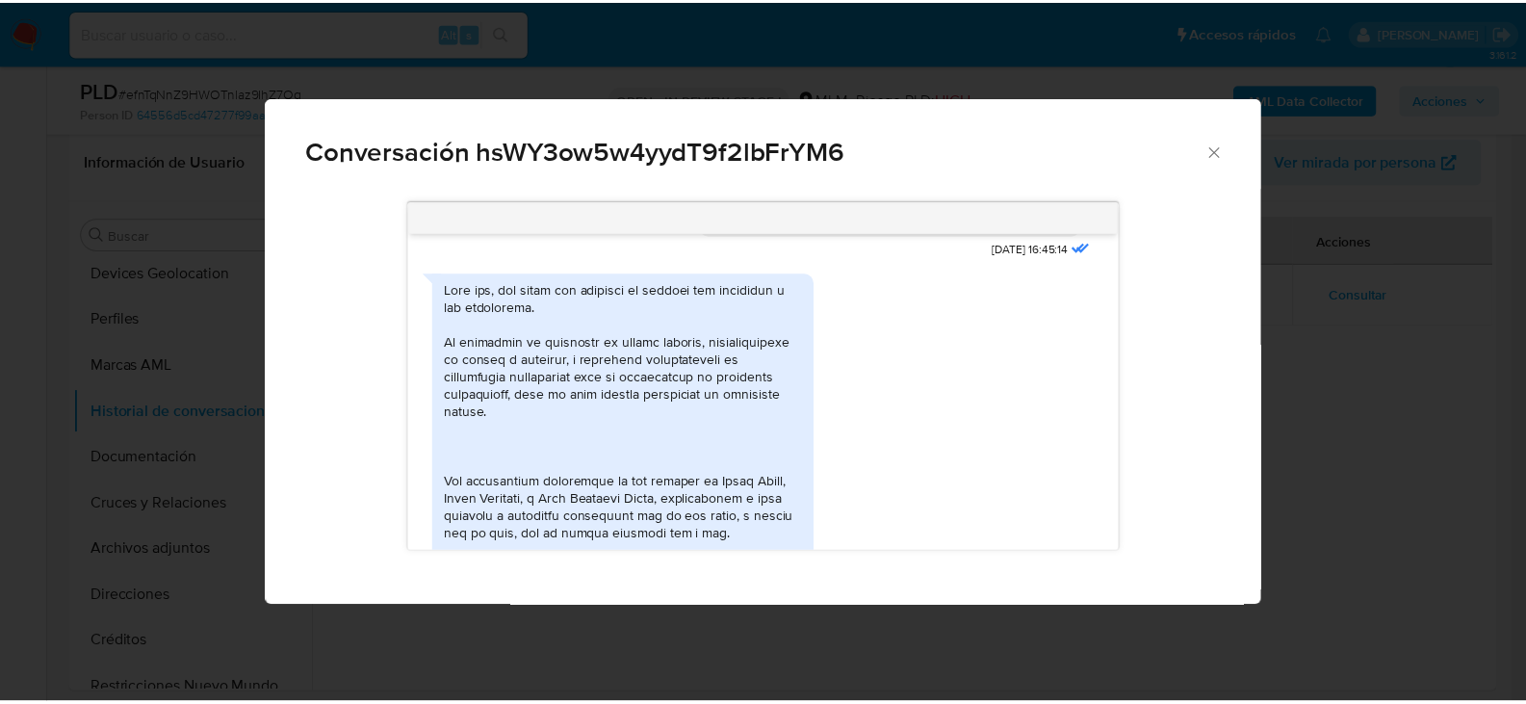
scroll to position [879, 0]
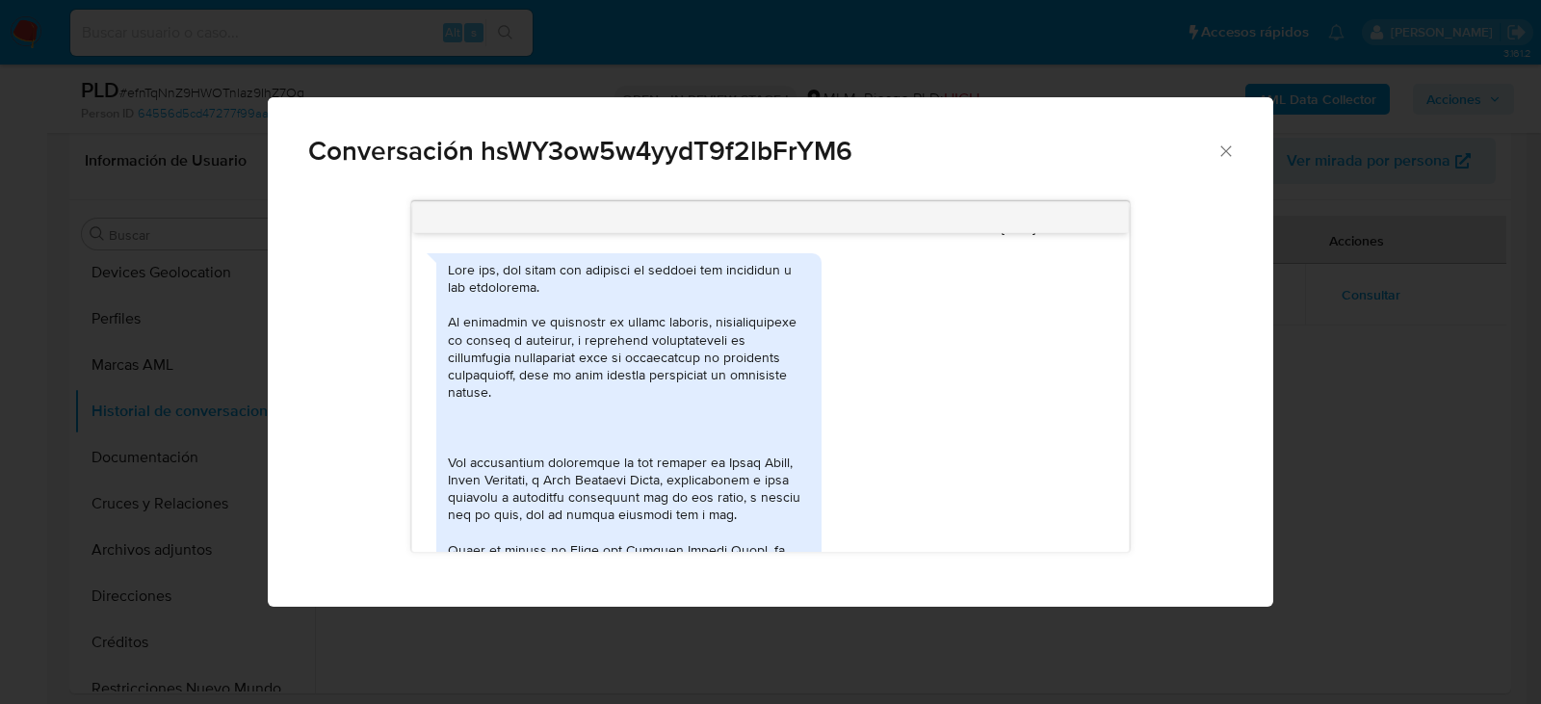
click at [1219, 146] on icon "Cerrar" at bounding box center [1225, 151] width 19 height 19
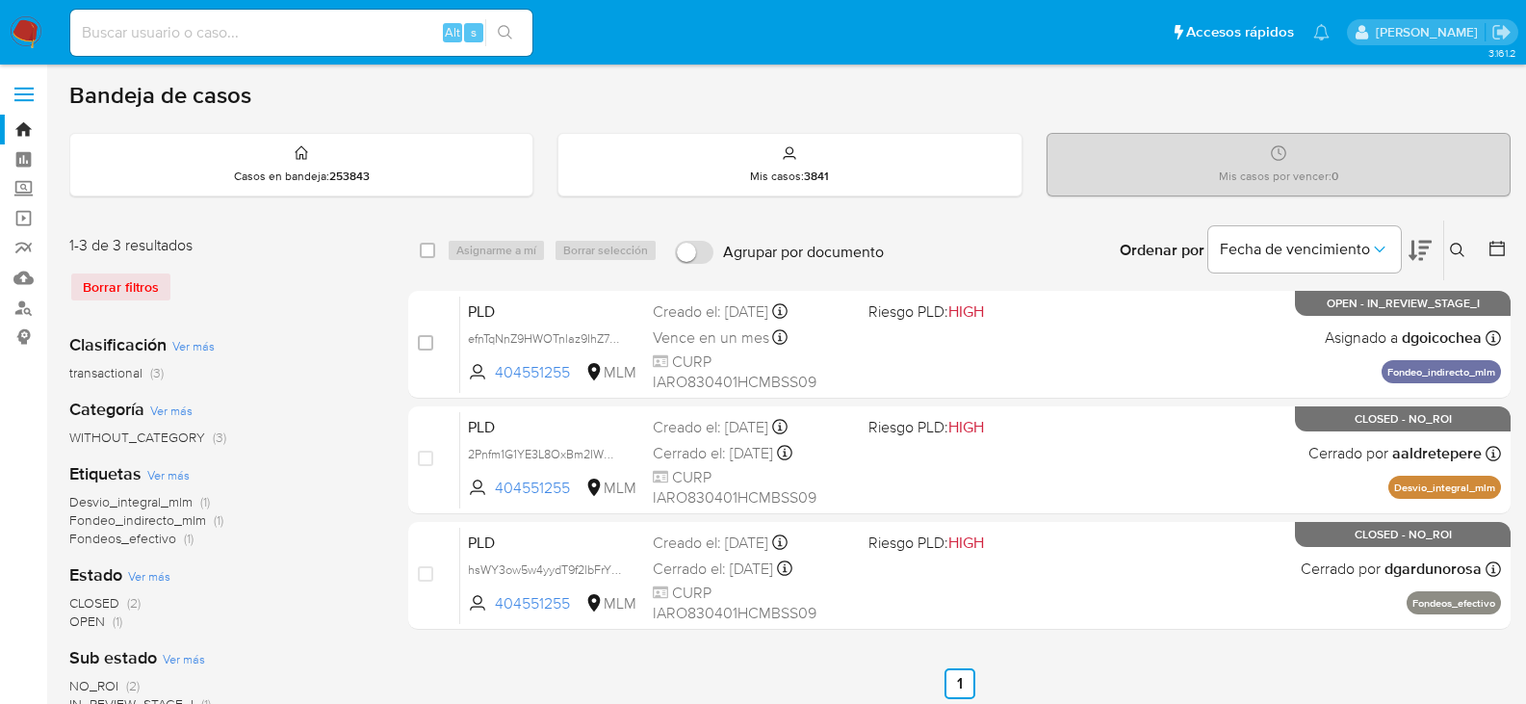
click at [24, 23] on img at bounding box center [26, 32] width 33 height 33
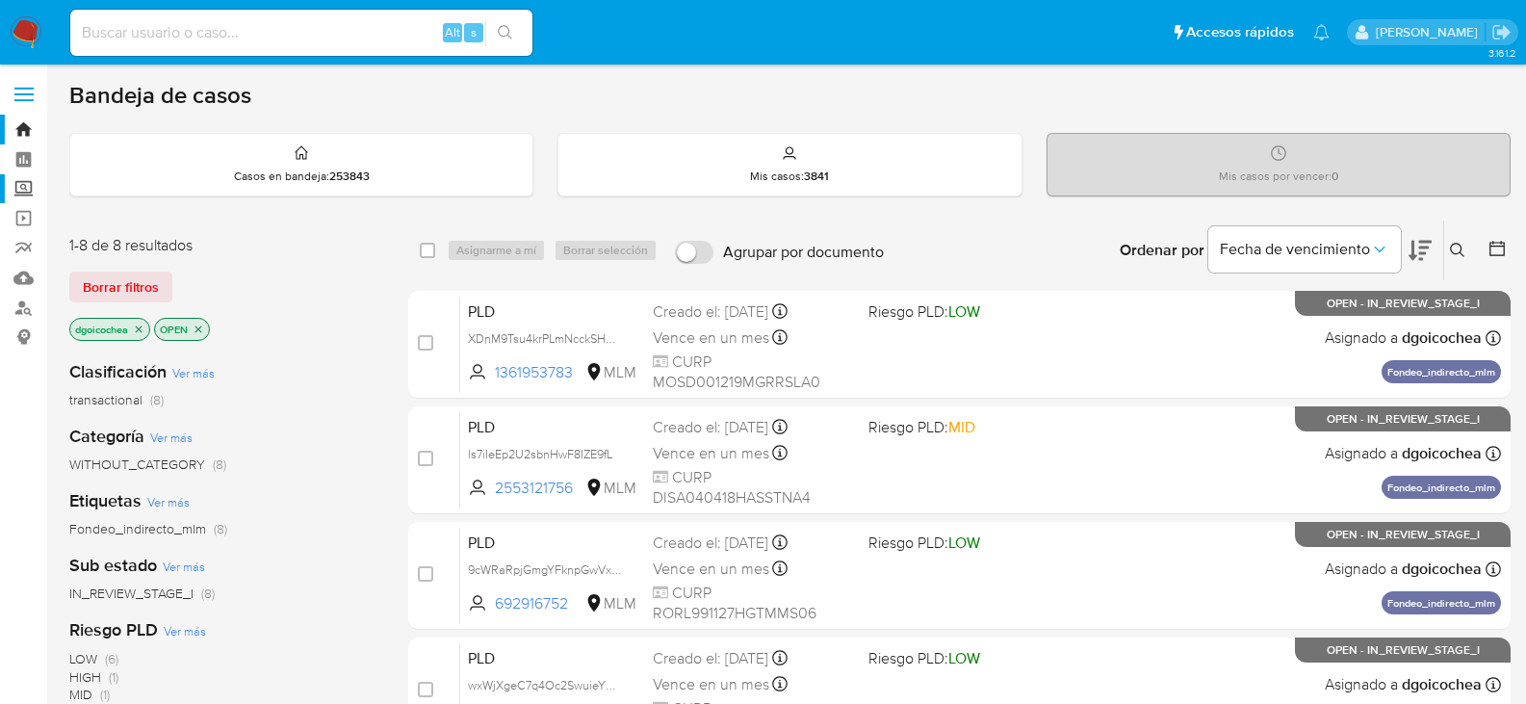
click at [26, 191] on label "Screening" at bounding box center [114, 189] width 229 height 30
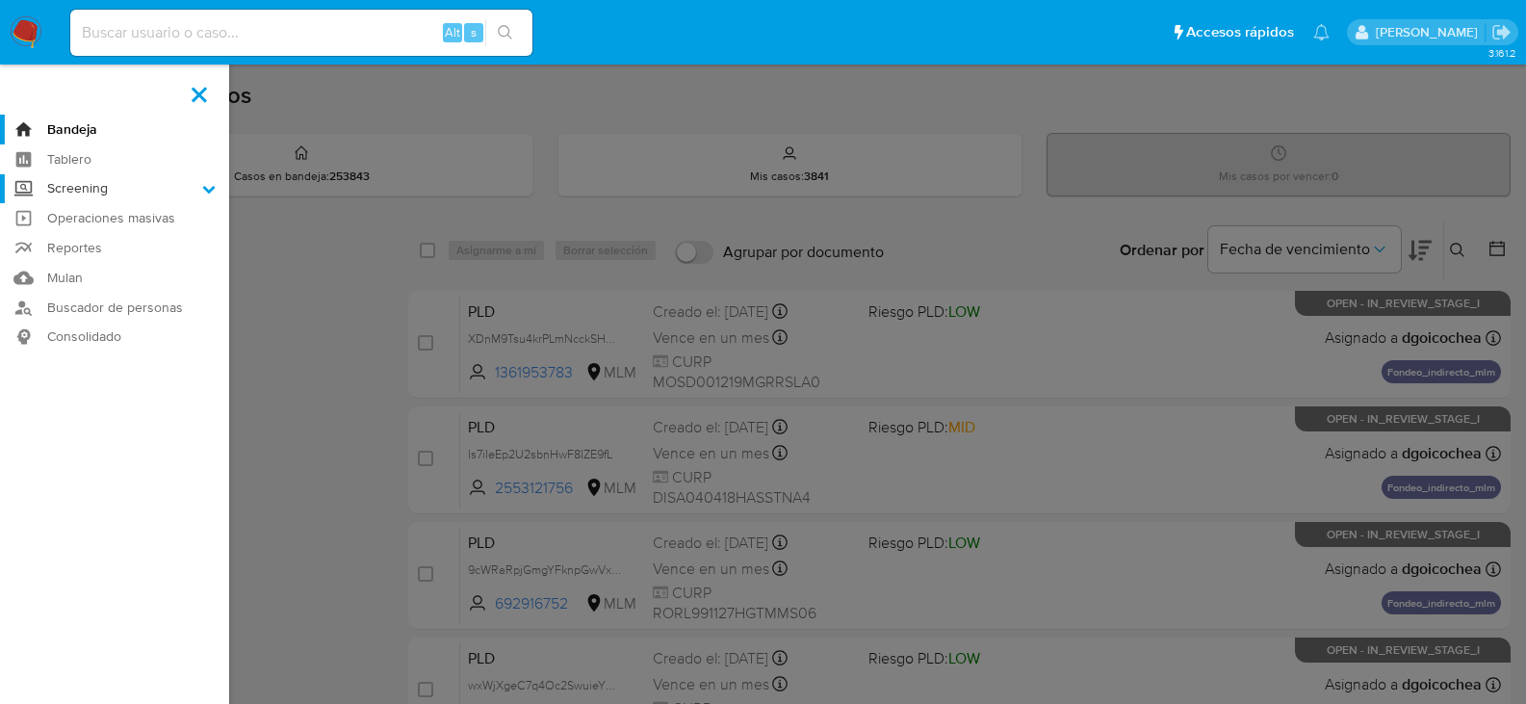
click at [0, 0] on input "Screening" at bounding box center [0, 0] width 0 height 0
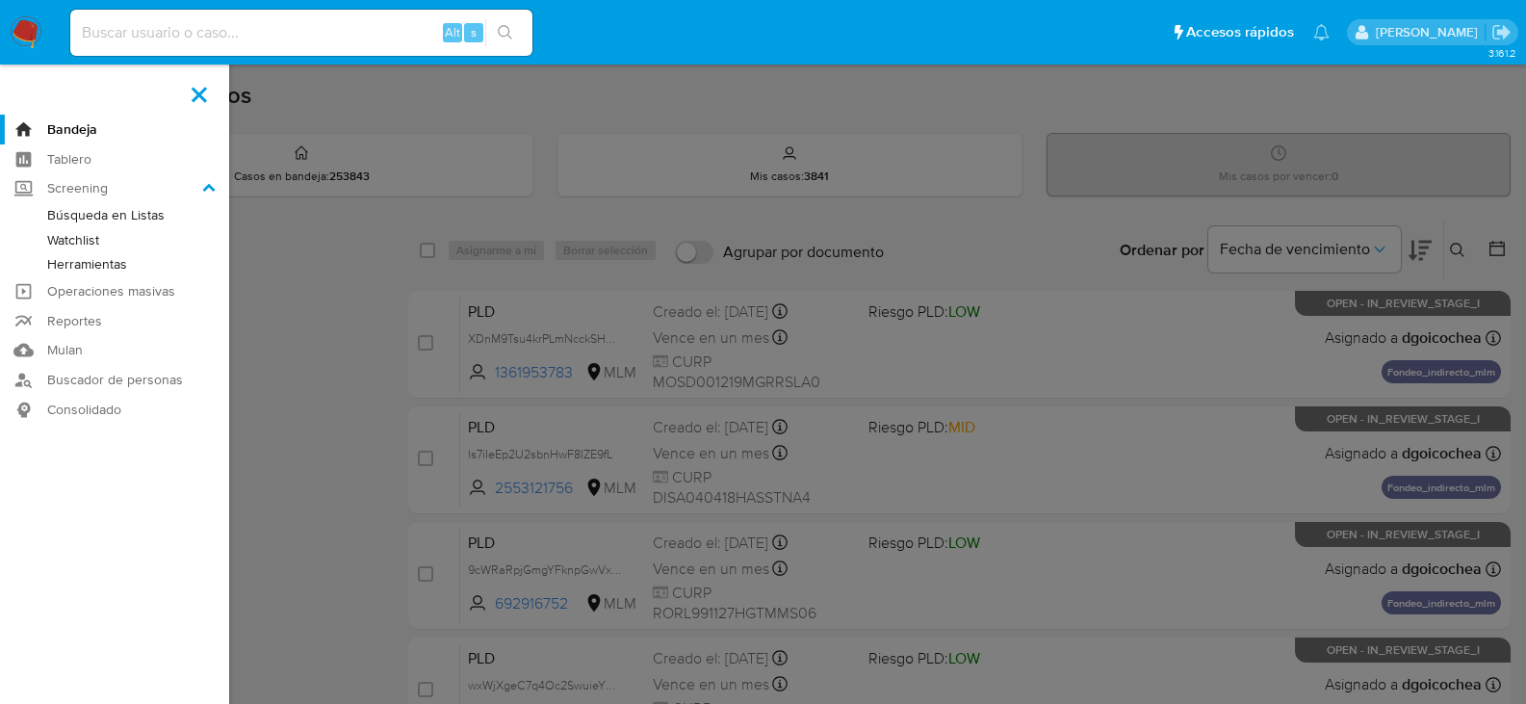
click at [65, 263] on link "Herramientas" at bounding box center [114, 264] width 229 height 24
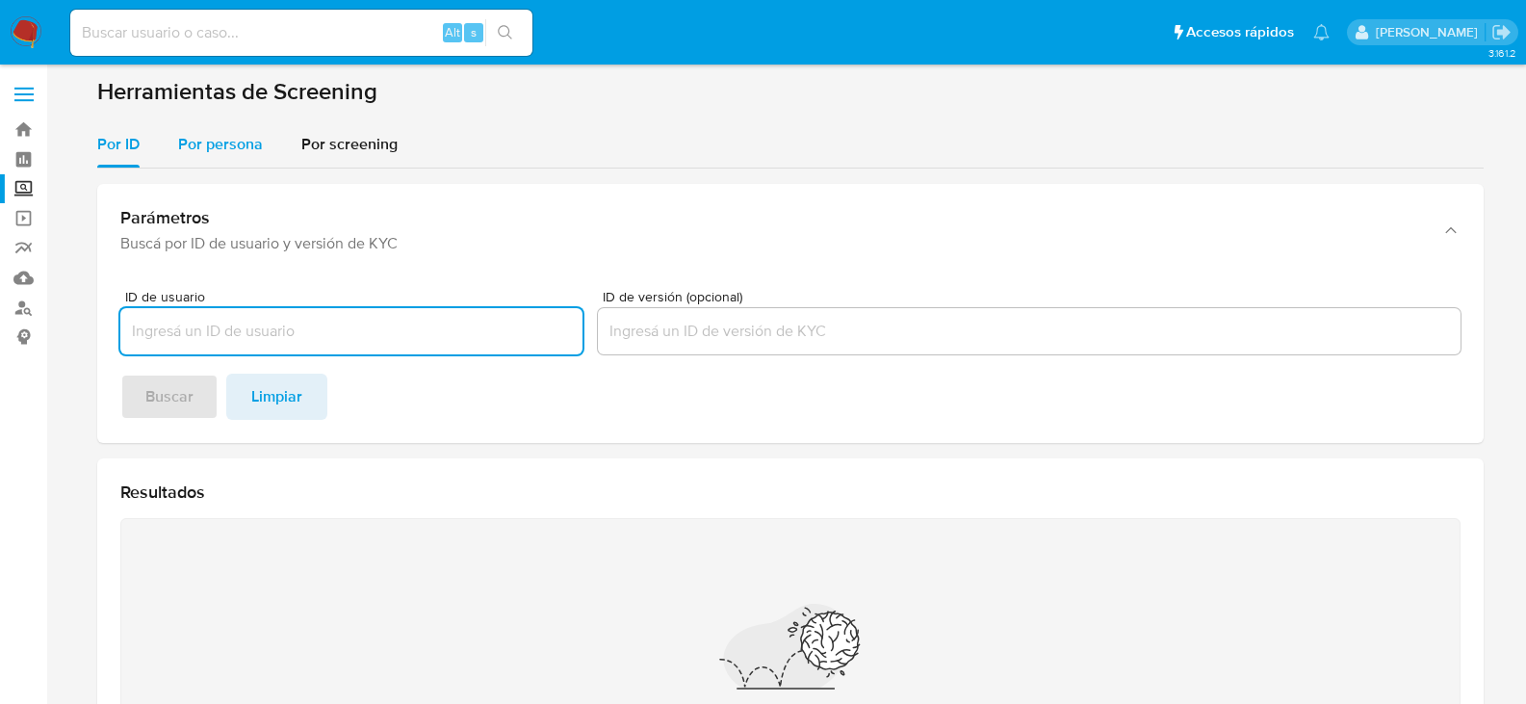
click at [203, 144] on span "Por persona" at bounding box center [220, 144] width 85 height 22
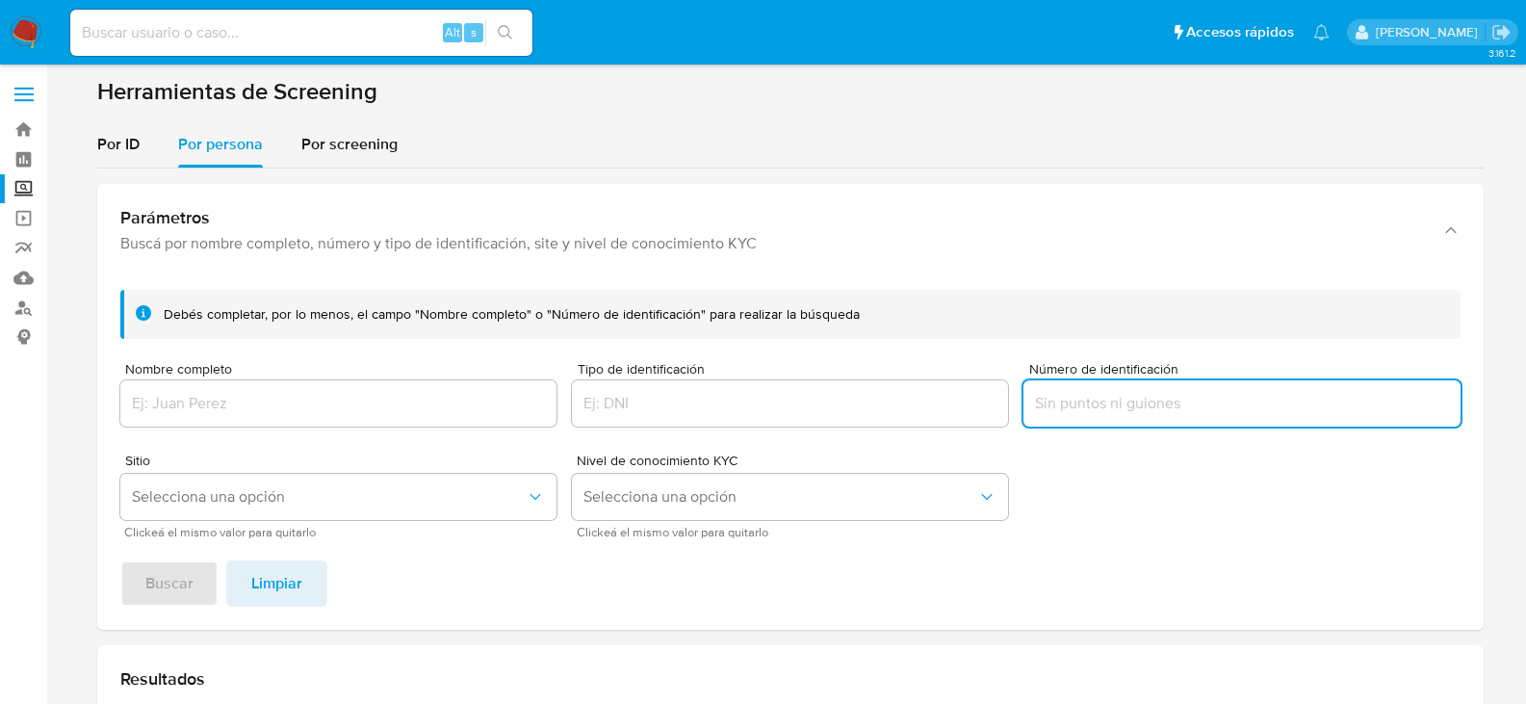
click at [1117, 412] on input "Número de identificación" at bounding box center [1242, 403] width 436 height 25
type input "GOGG7406175K4"
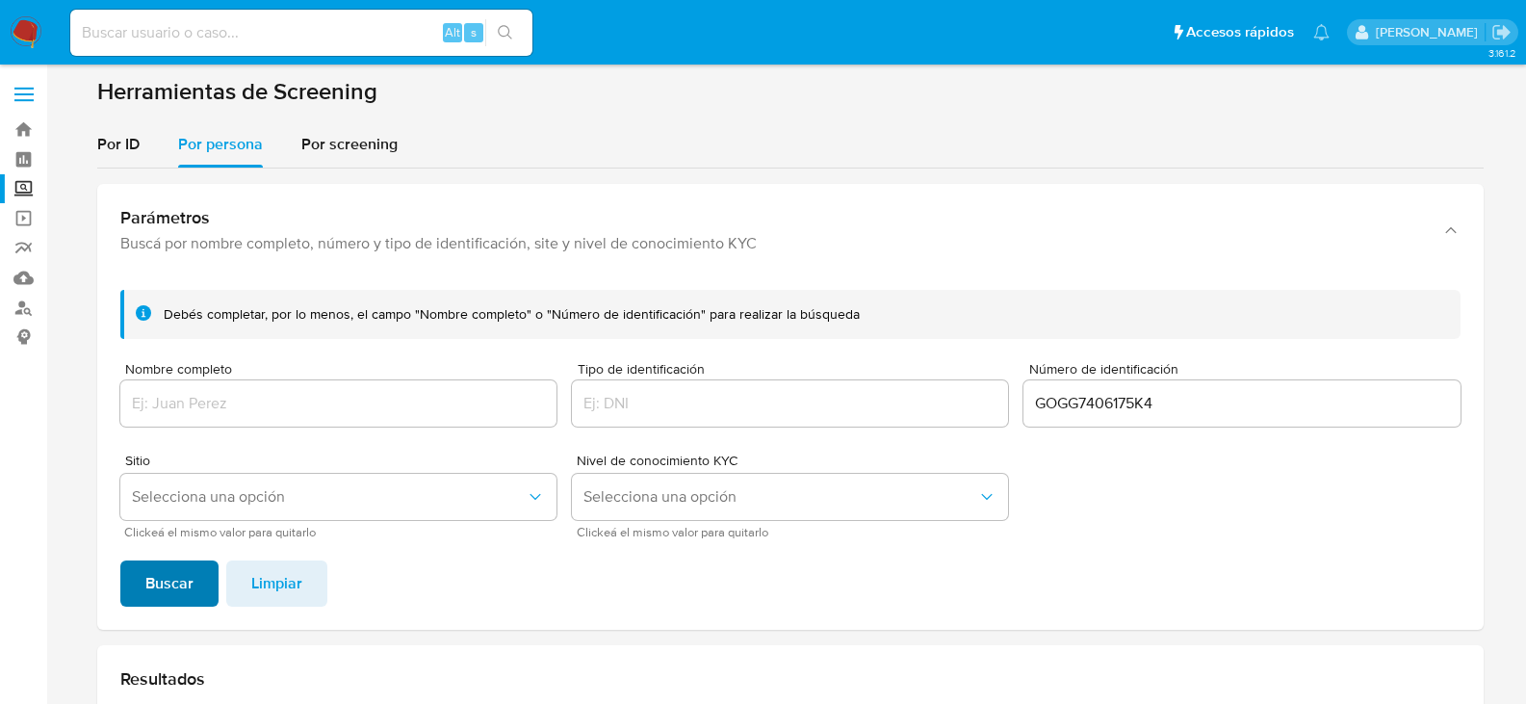
click at [164, 592] on span "Buscar" at bounding box center [169, 583] width 48 height 42
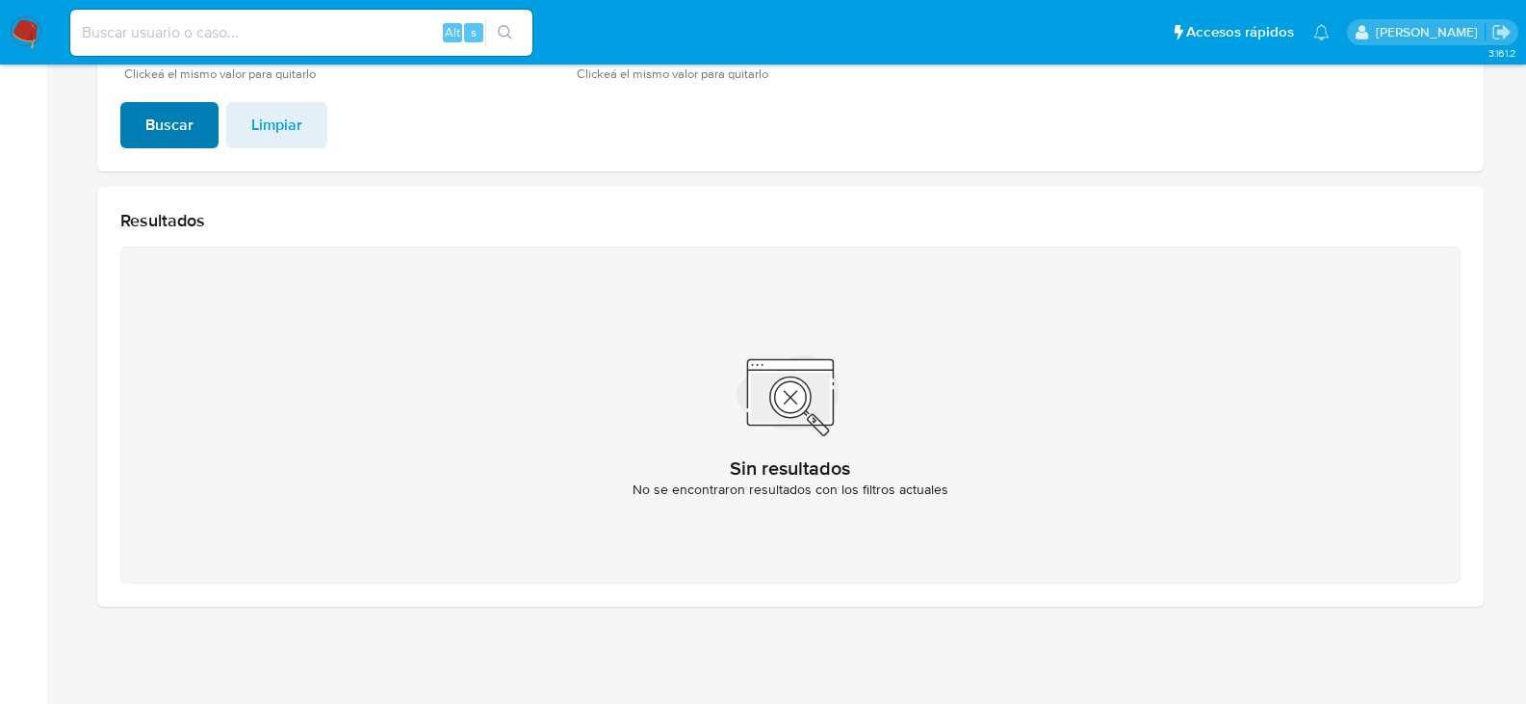
click at [161, 113] on span "Buscar" at bounding box center [169, 125] width 48 height 42
click at [266, 129] on span "Limpiar" at bounding box center [276, 125] width 51 height 42
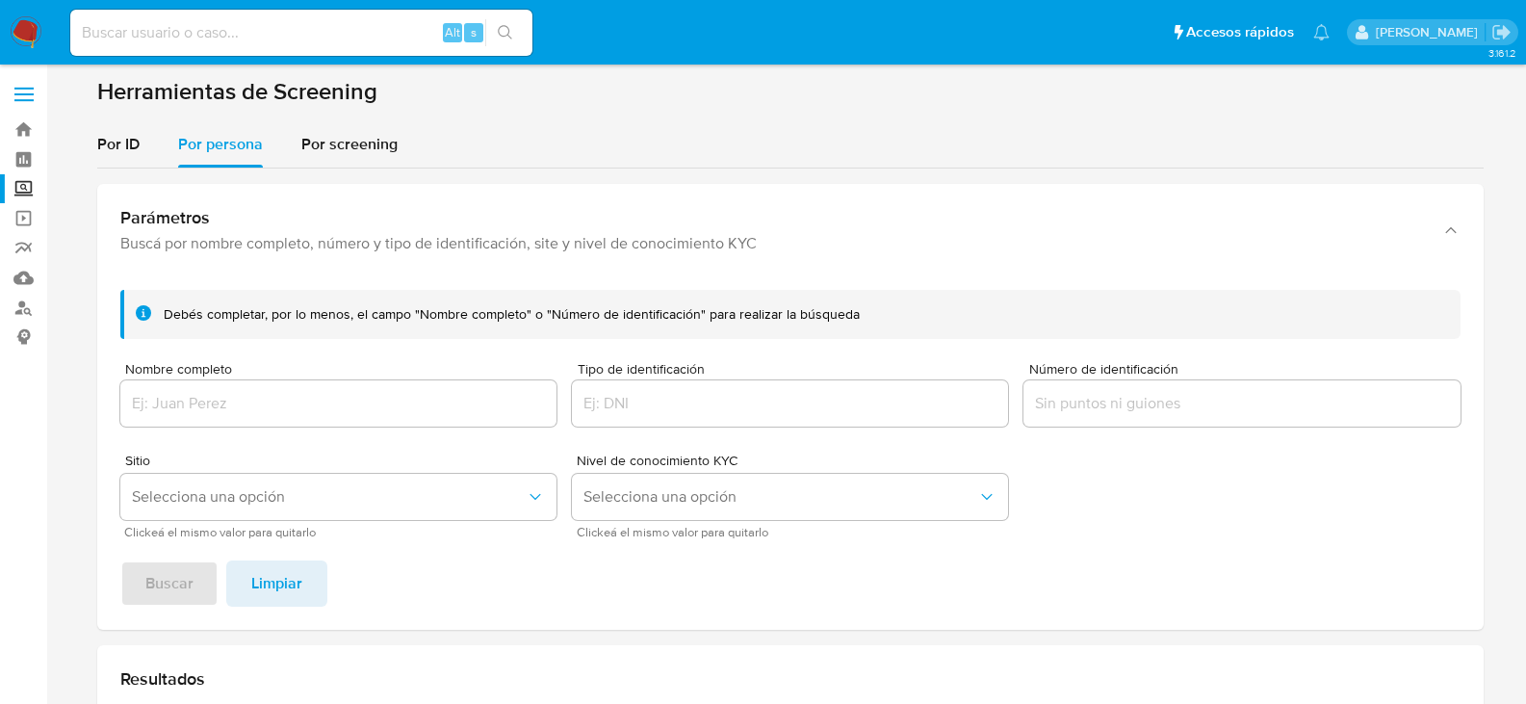
click at [224, 398] on input "Nombre completo" at bounding box center [338, 403] width 436 height 25
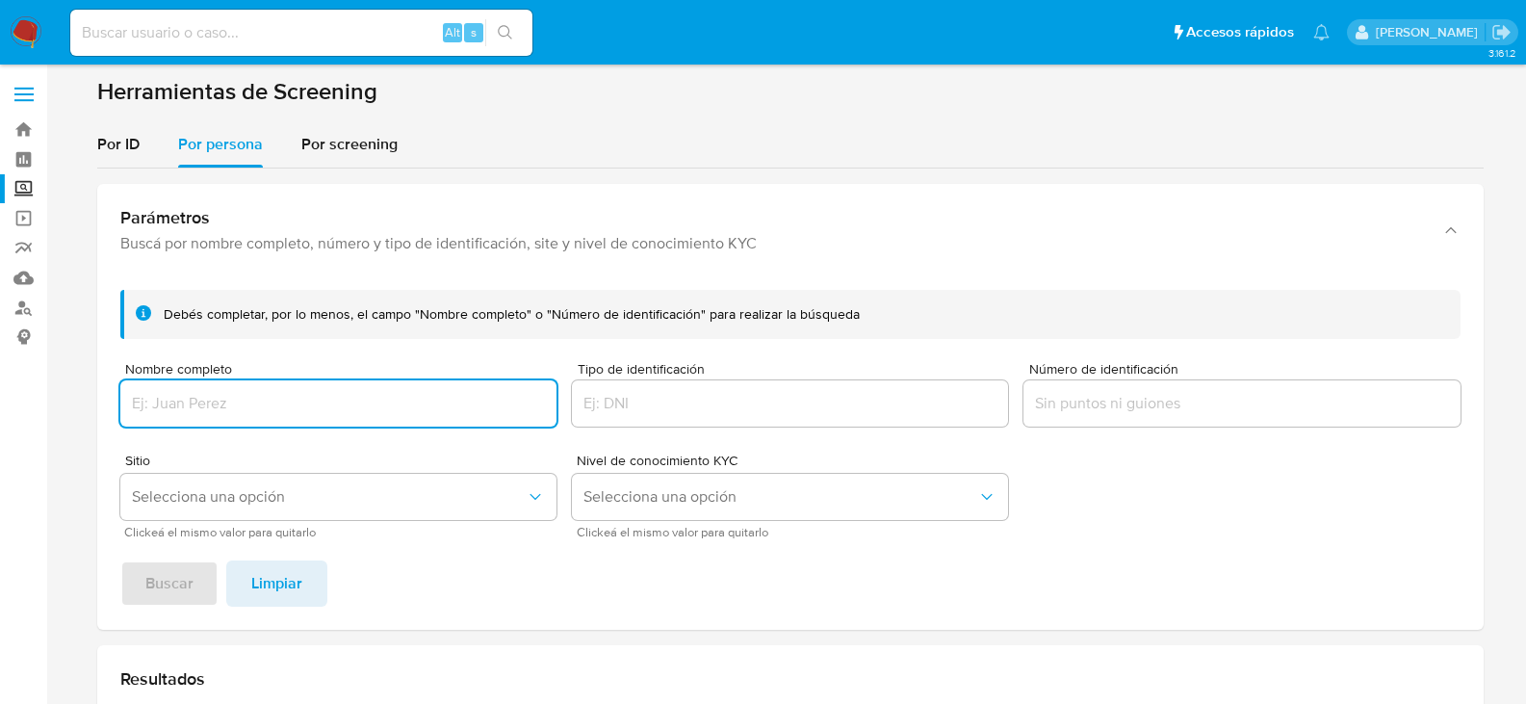
type input "g"
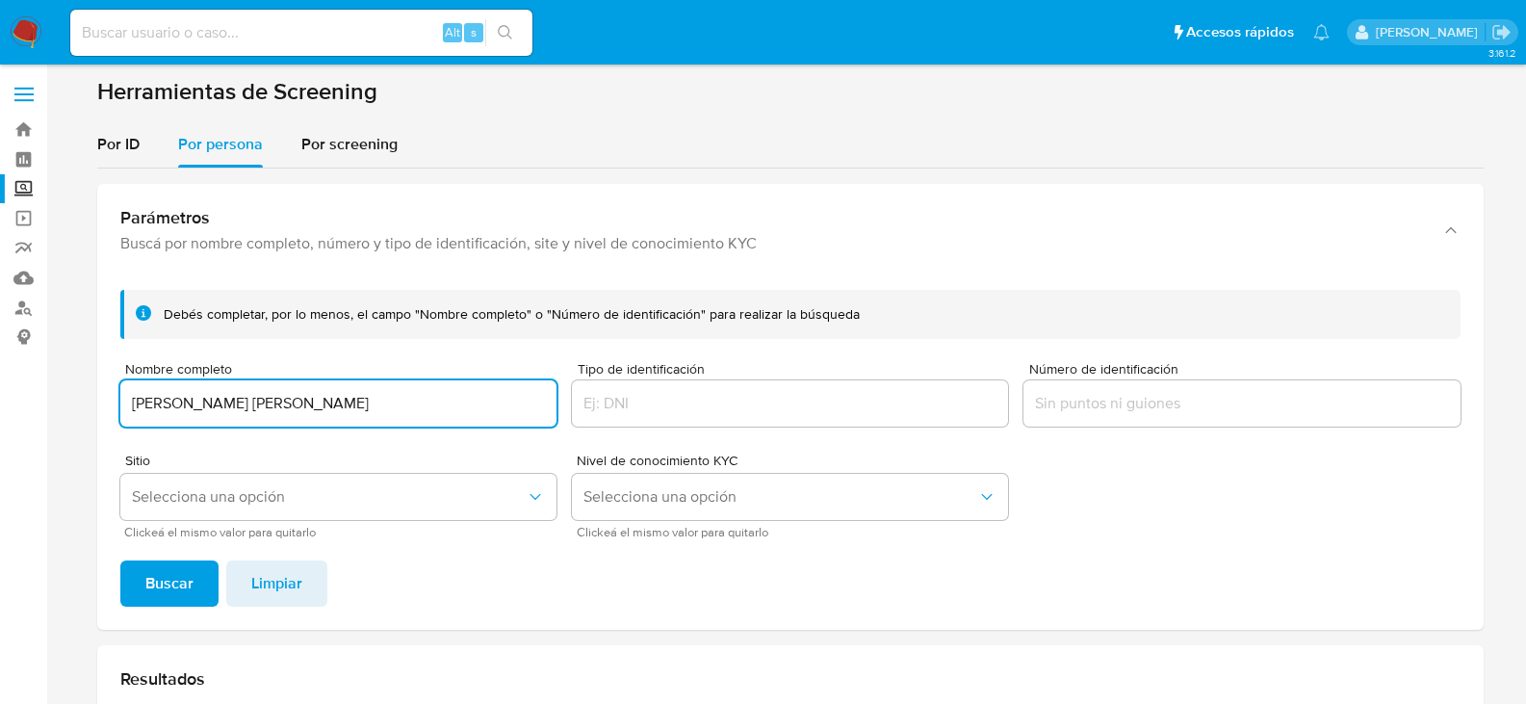
type input "GILBERTO GONZALEZ GUZMAN"
click at [120, 561] on button "Buscar" at bounding box center [169, 584] width 98 height 46
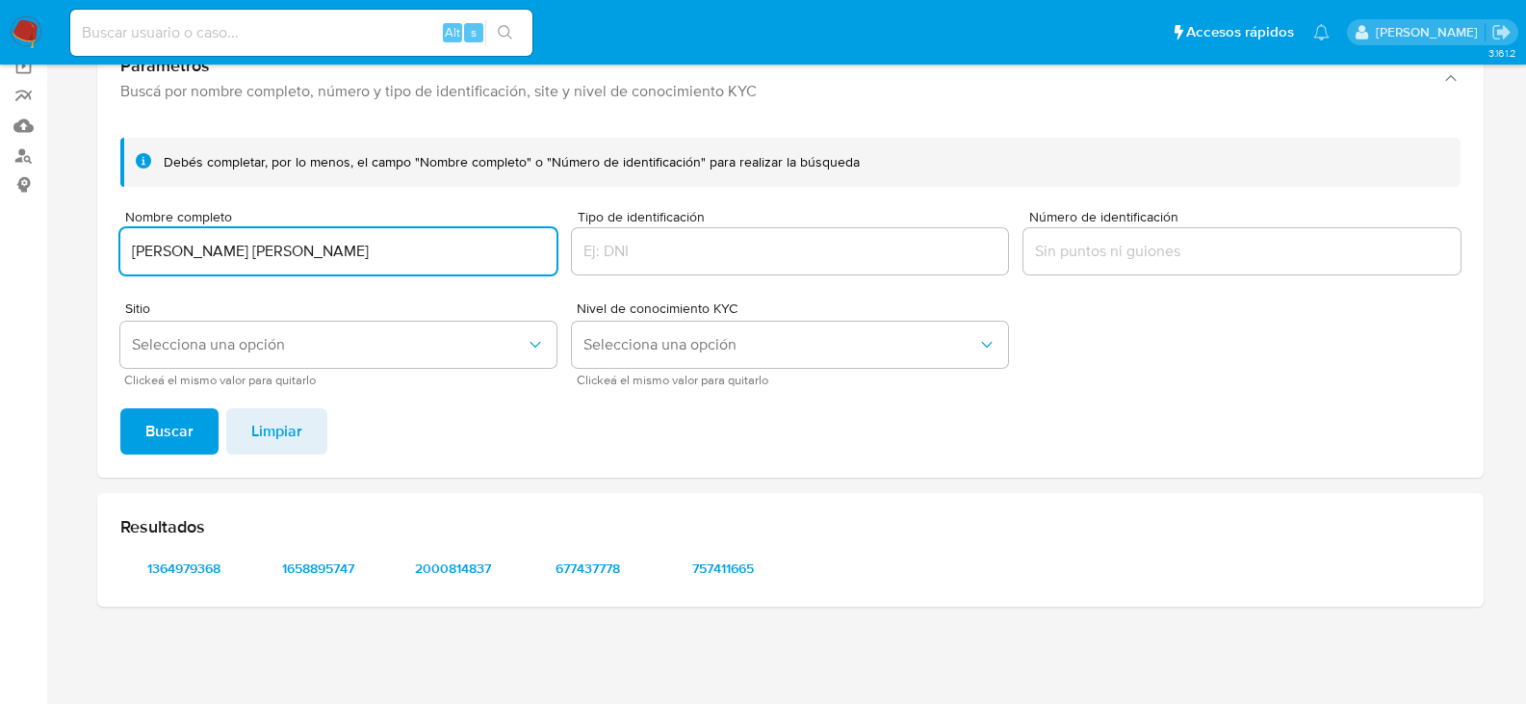
scroll to position [152, 0]
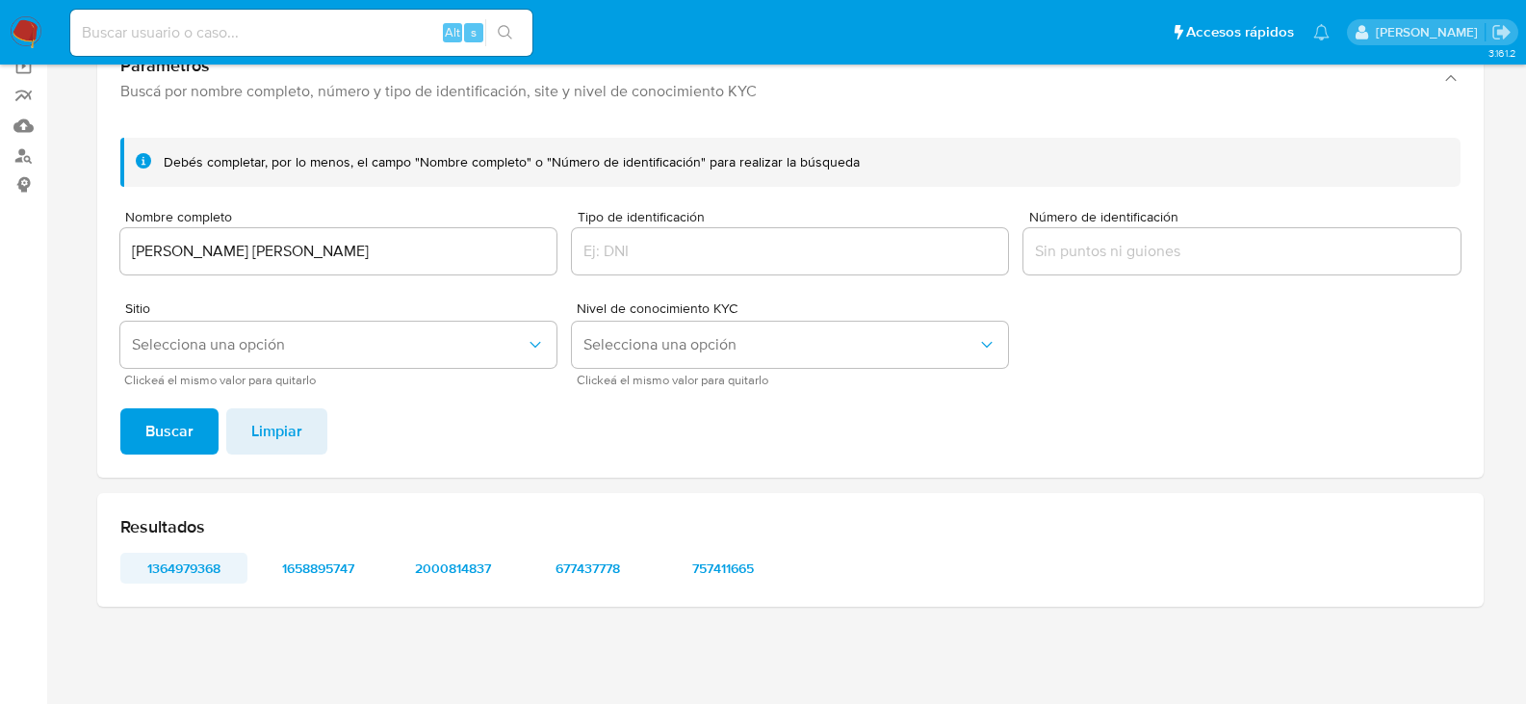
click at [183, 576] on span "1364979368" at bounding box center [184, 568] width 100 height 27
click at [334, 576] on span "1658895747" at bounding box center [319, 568] width 100 height 27
click at [454, 576] on span "2000814837" at bounding box center [454, 568] width 100 height 27
click at [605, 566] on span "677437778" at bounding box center [588, 568] width 100 height 27
click at [747, 563] on span "757411665" at bounding box center [723, 568] width 100 height 27
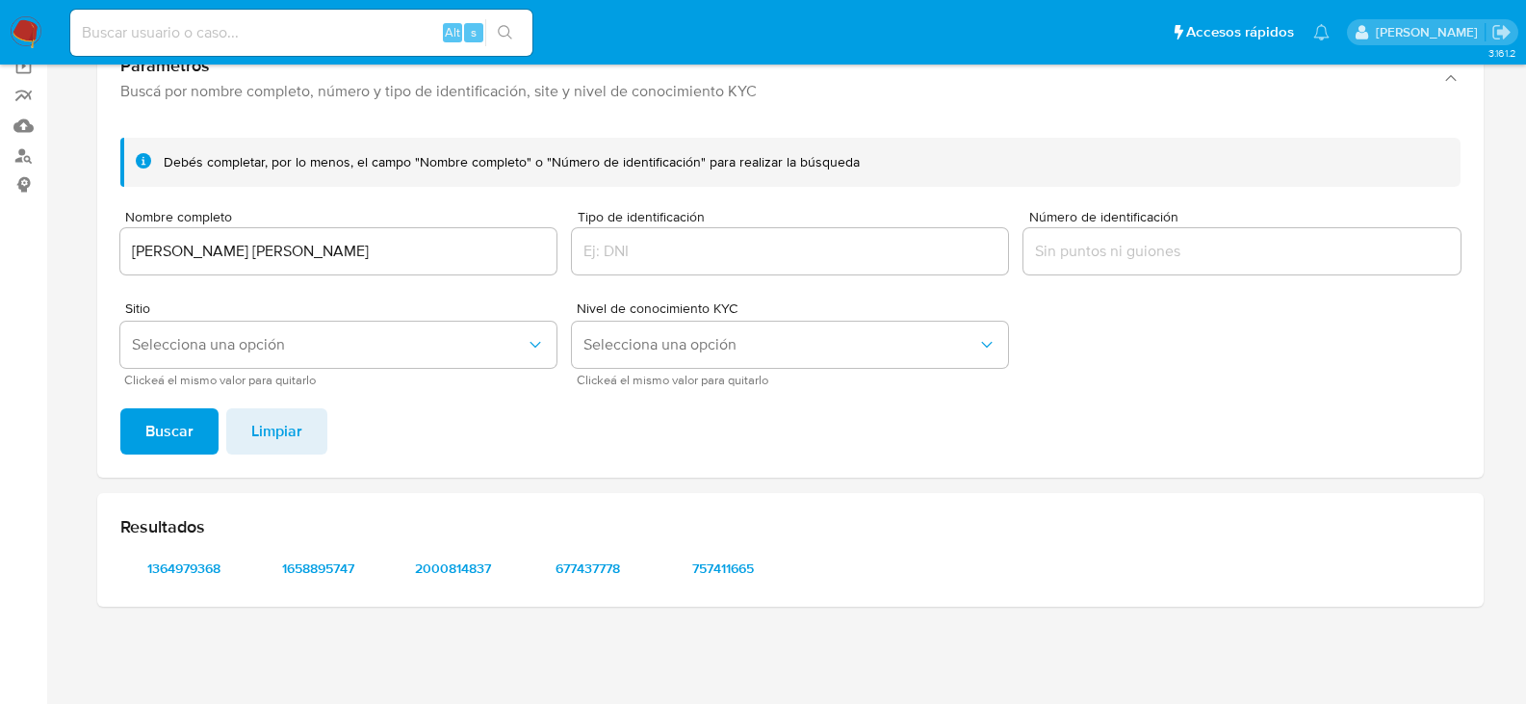
click at [268, 255] on input "GILBERTO GONZALEZ GUZMAN" at bounding box center [338, 251] width 436 height 25
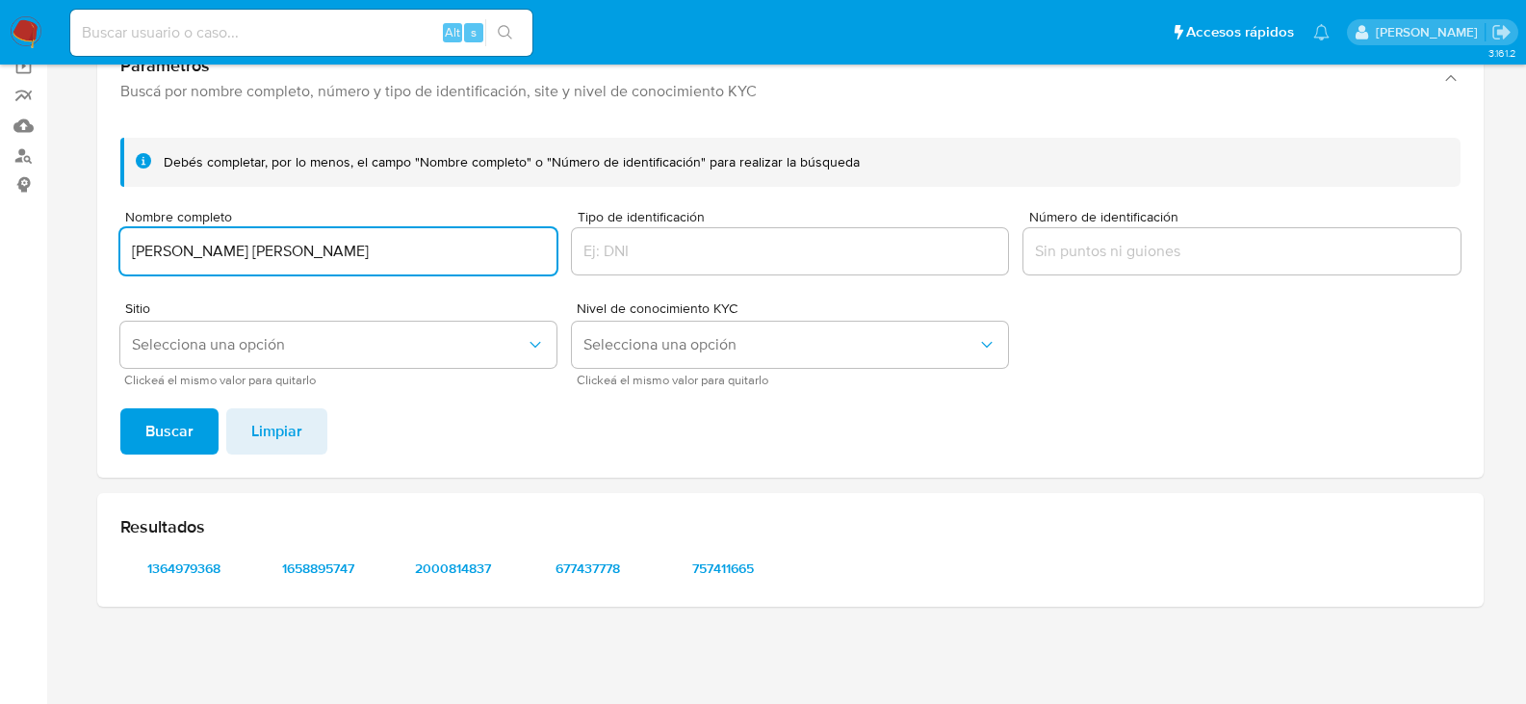
click at [268, 255] on input "GILBERTO GONZALEZ GUZMAN" at bounding box center [338, 251] width 436 height 25
click at [282, 433] on span "Limpiar" at bounding box center [276, 431] width 51 height 42
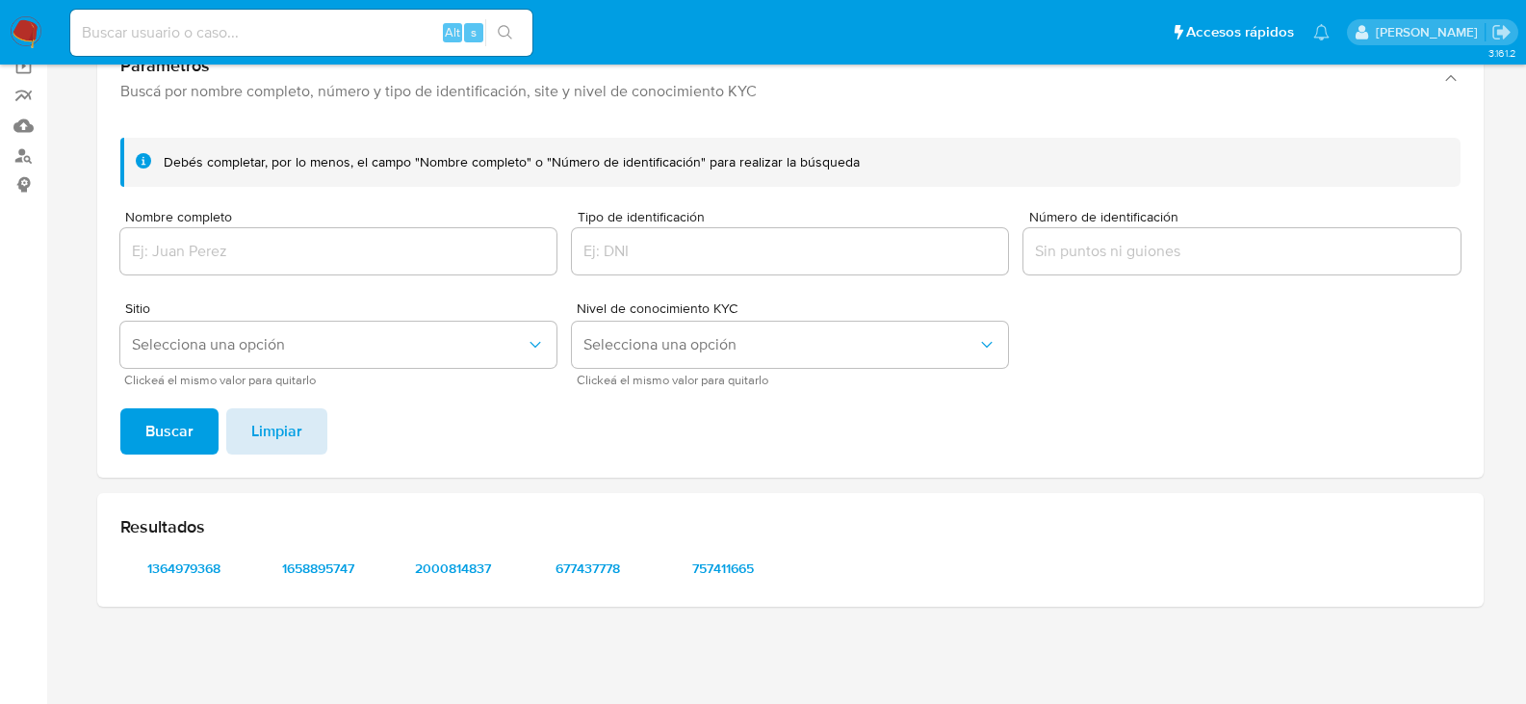
scroll to position [0, 0]
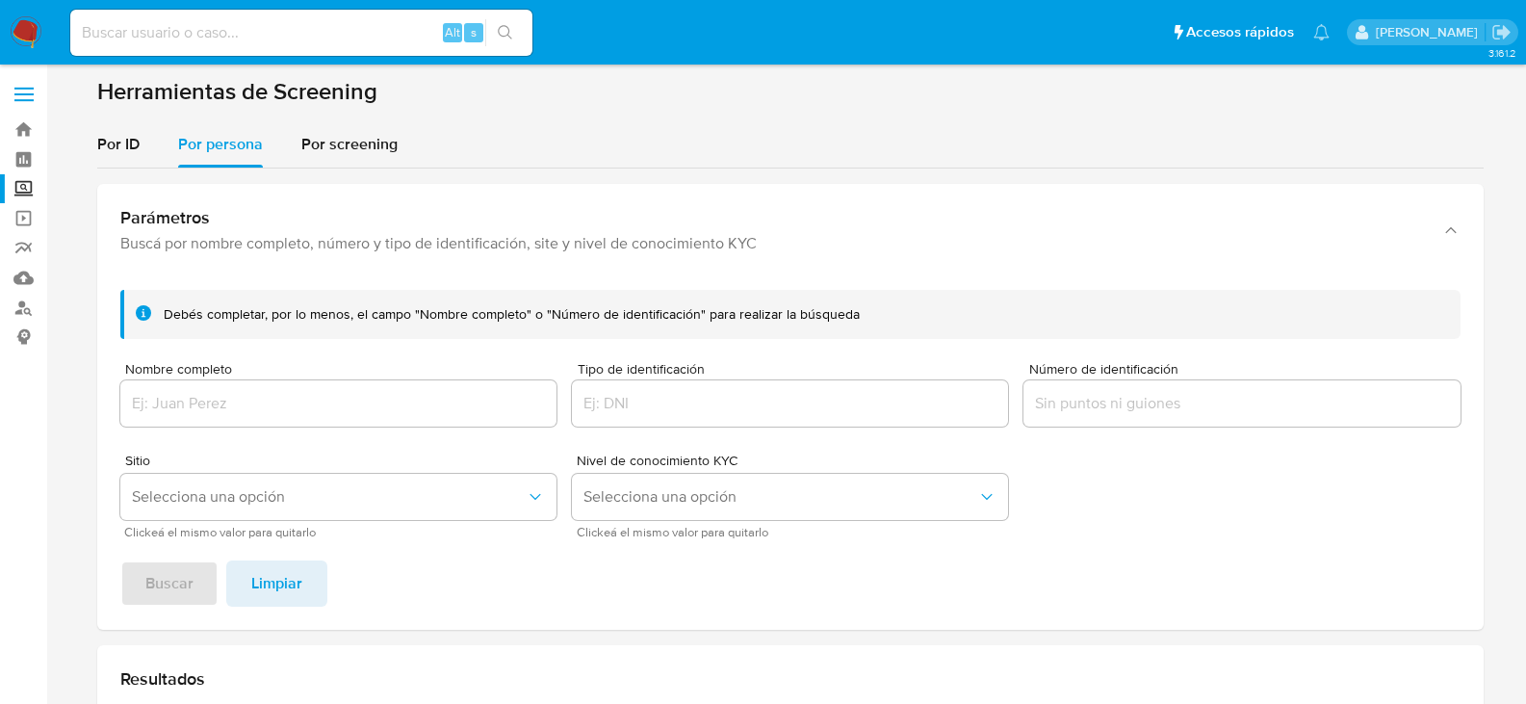
click at [1058, 408] on input "Número de identificación" at bounding box center [1242, 403] width 436 height 25
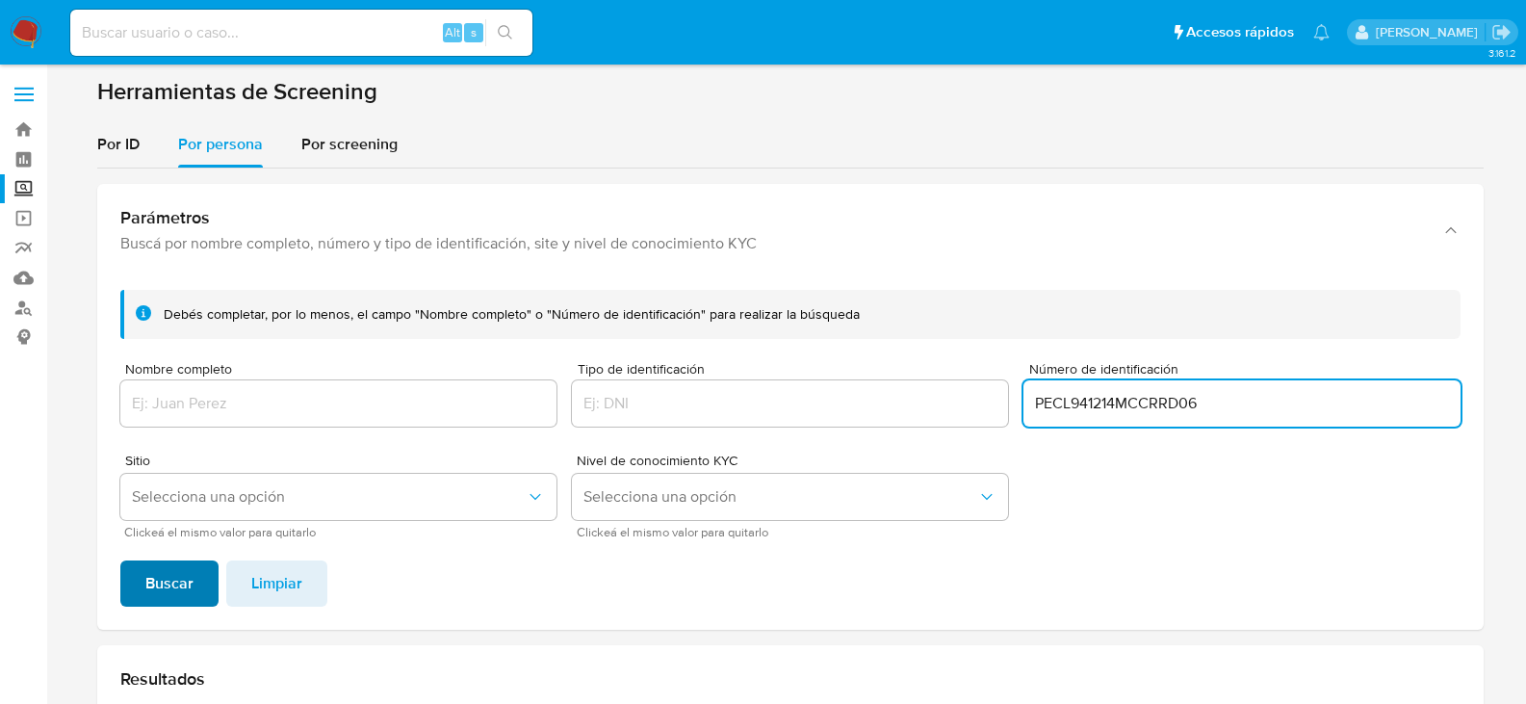
type input "PECL941214MCCRRD06"
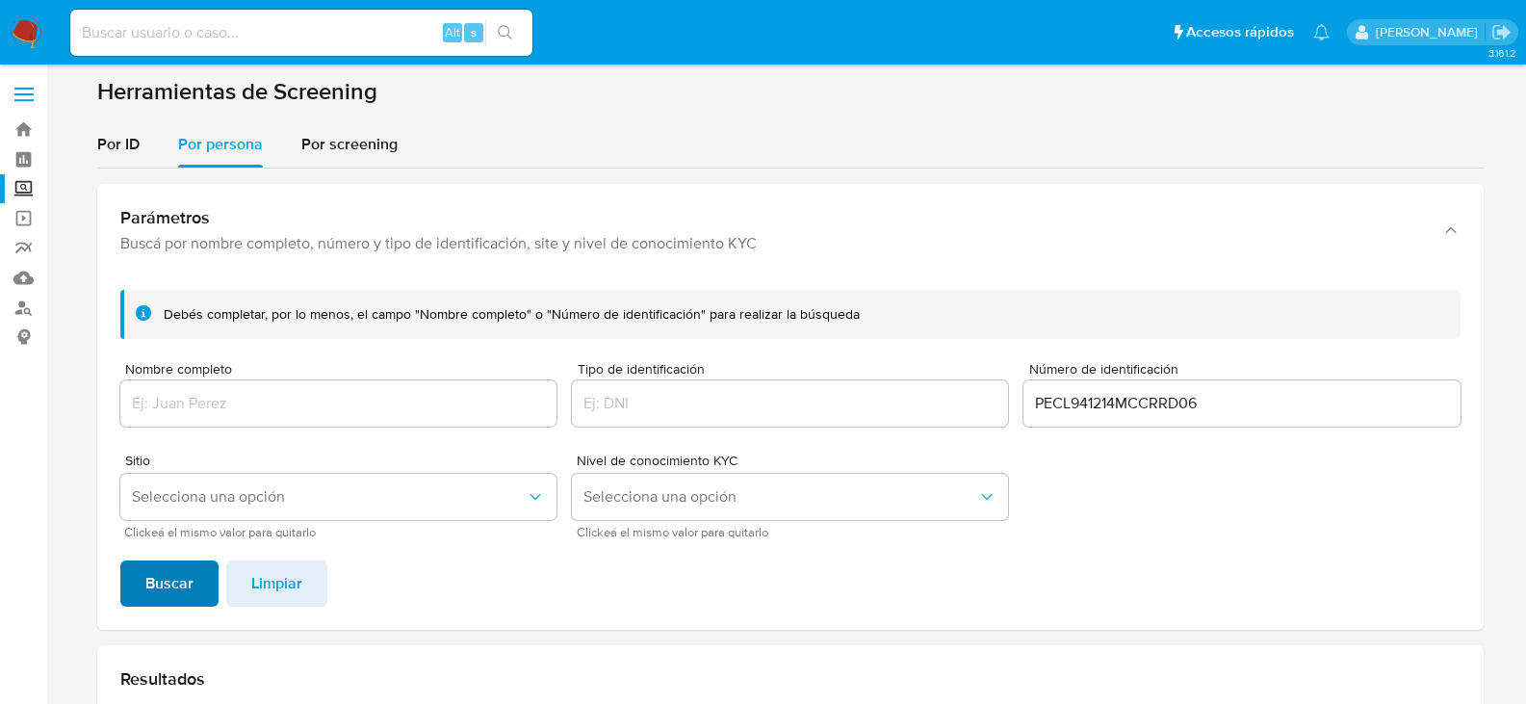
click at [172, 596] on span "Buscar" at bounding box center [169, 583] width 48 height 42
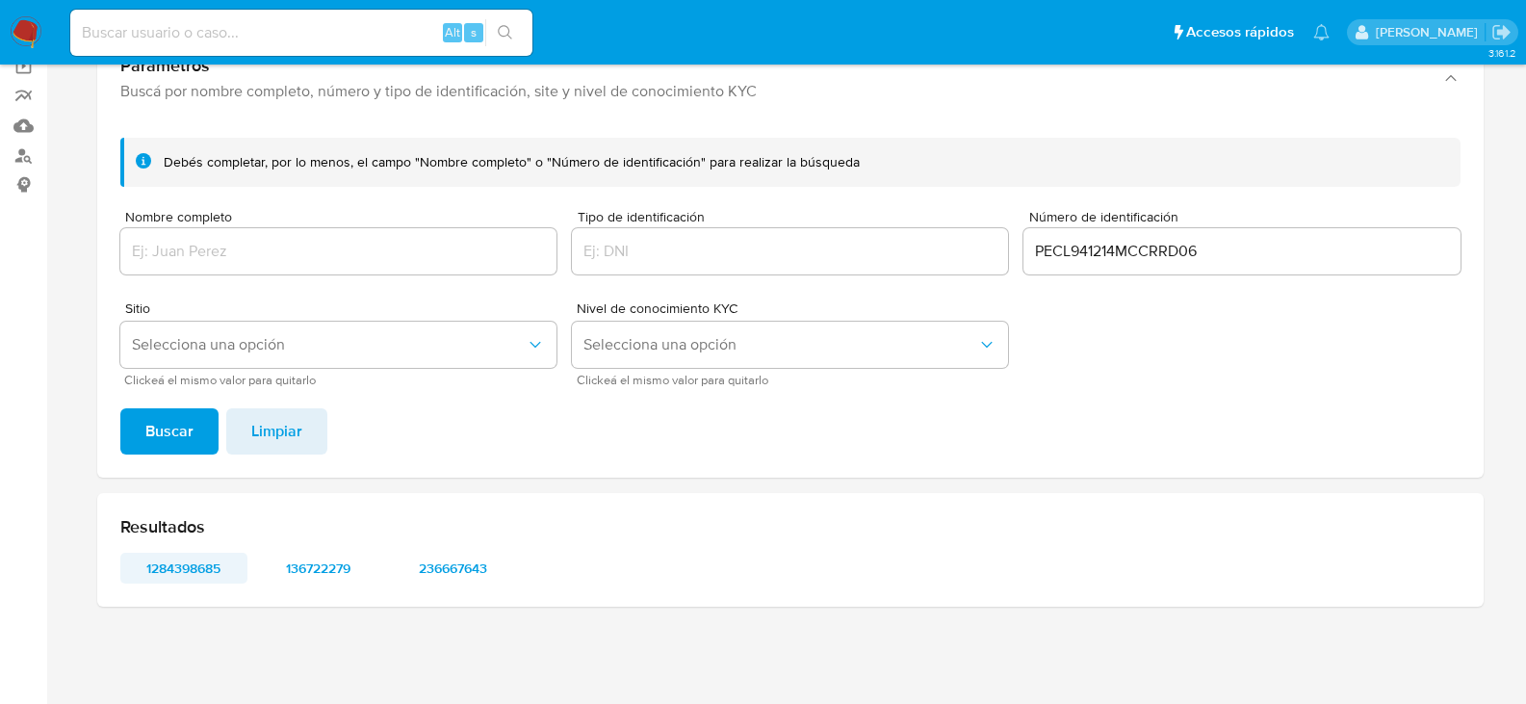
click at [209, 566] on span "1284398685" at bounding box center [184, 568] width 100 height 27
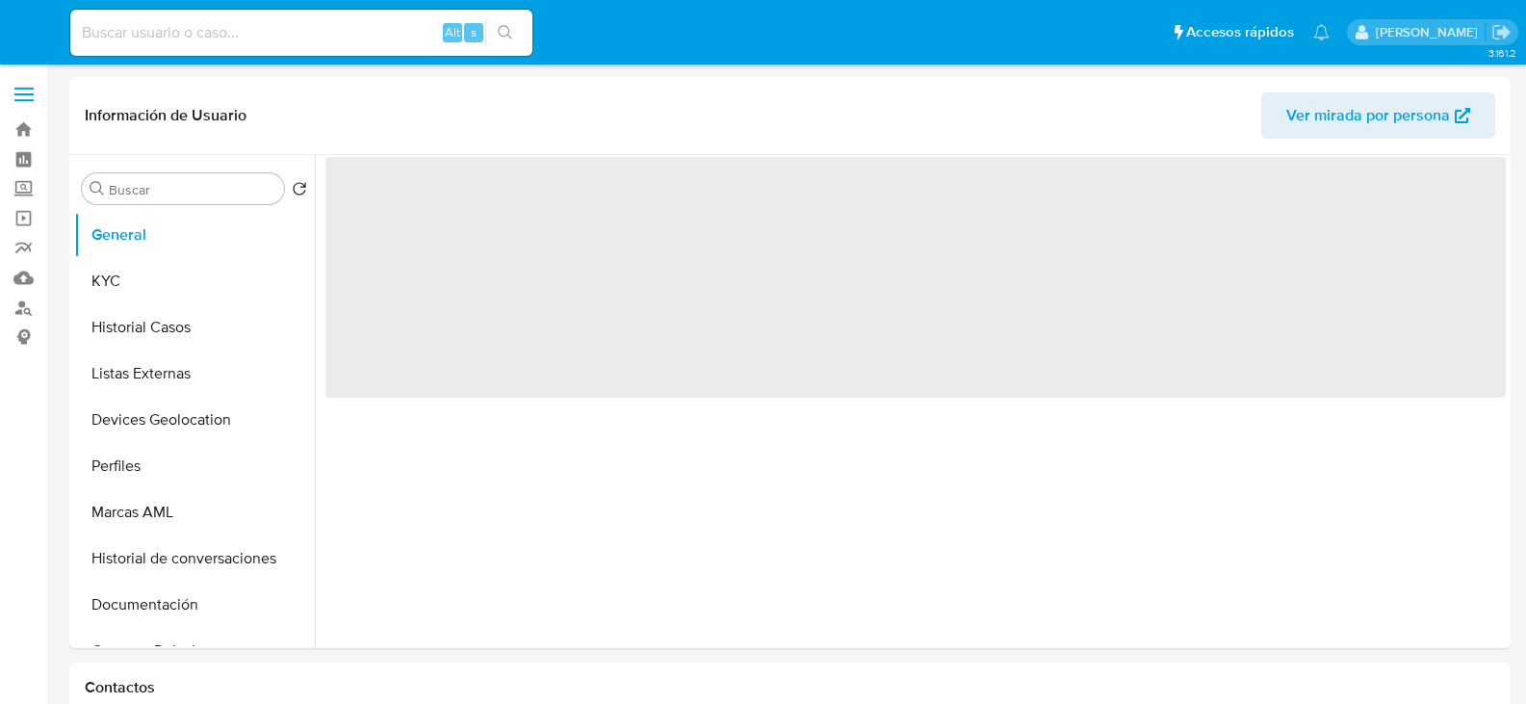
select select "10"
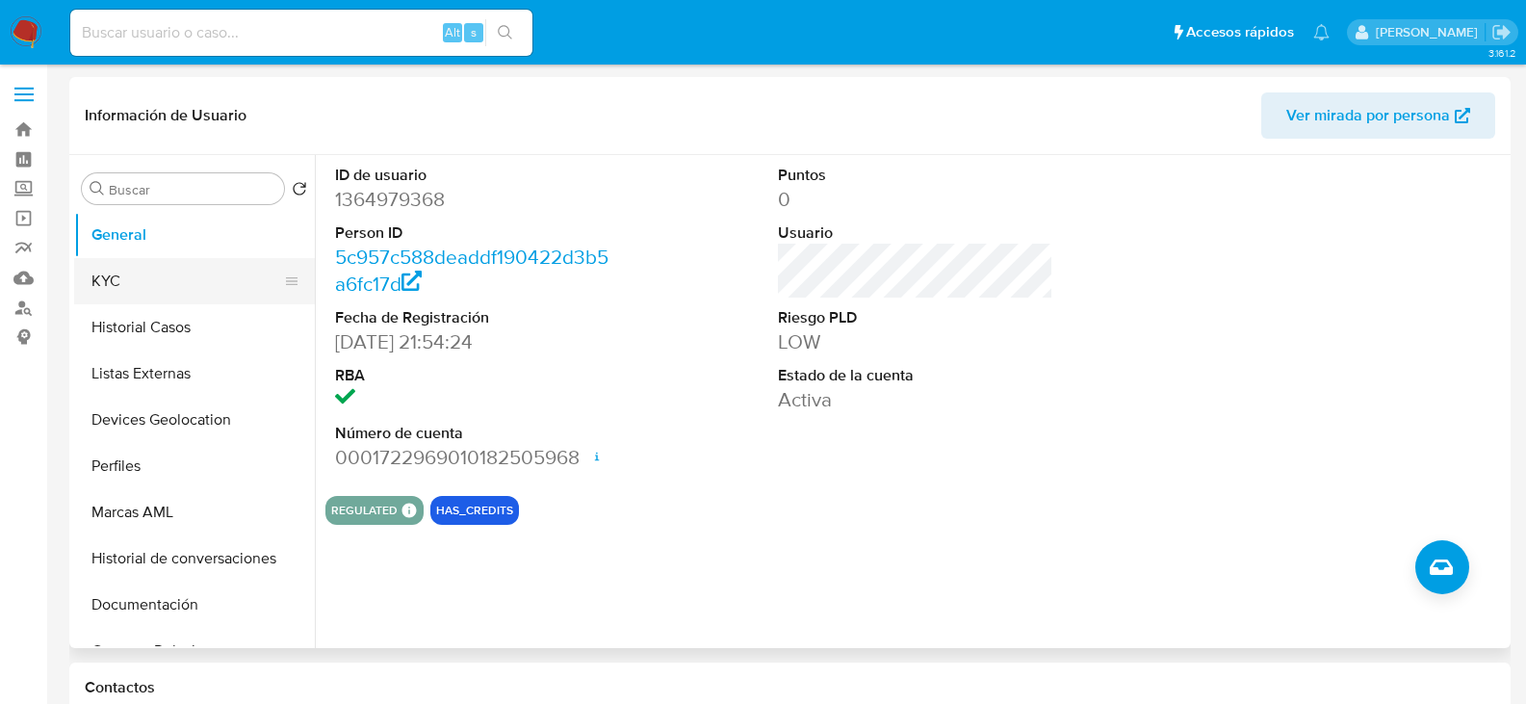
click at [116, 284] on button "KYC" at bounding box center [186, 281] width 225 height 46
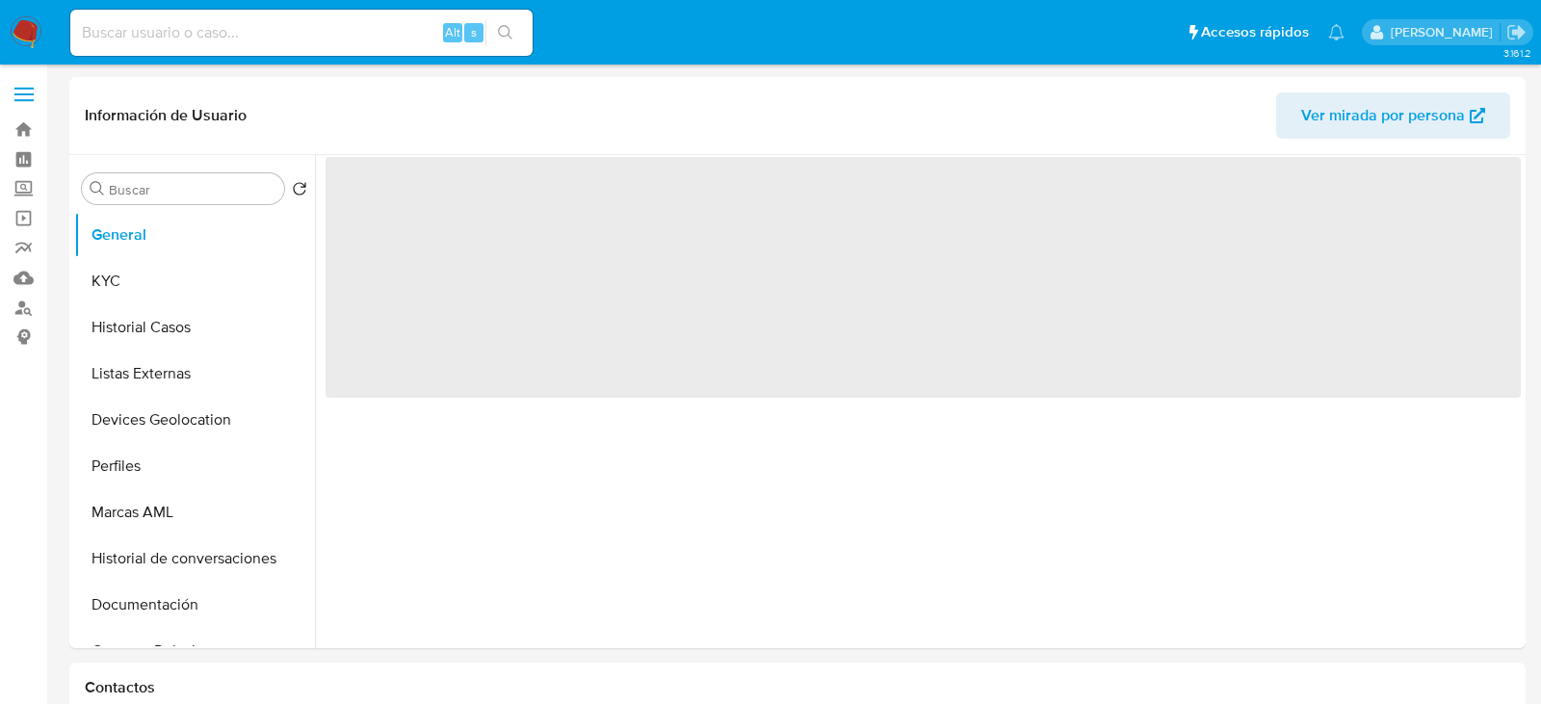
select select "10"
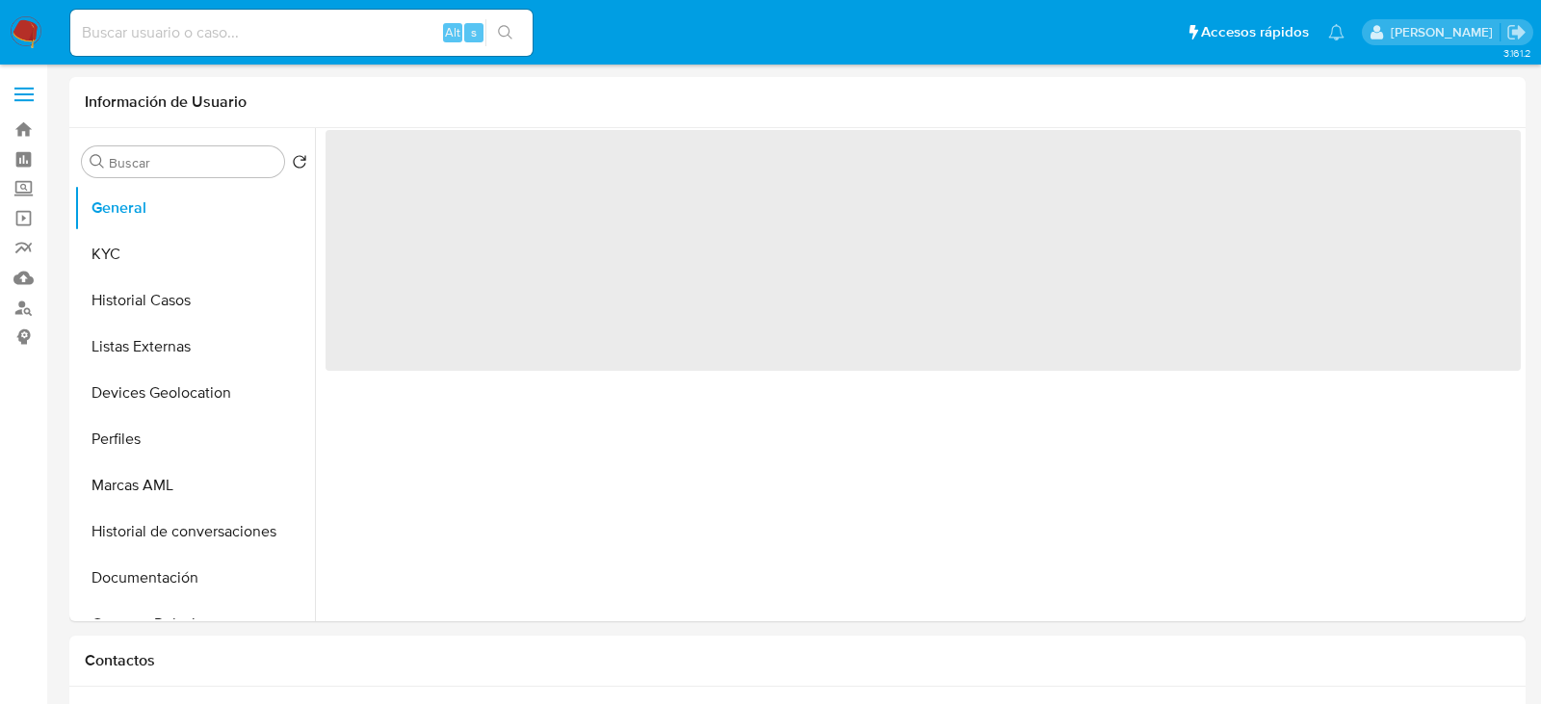
select select "10"
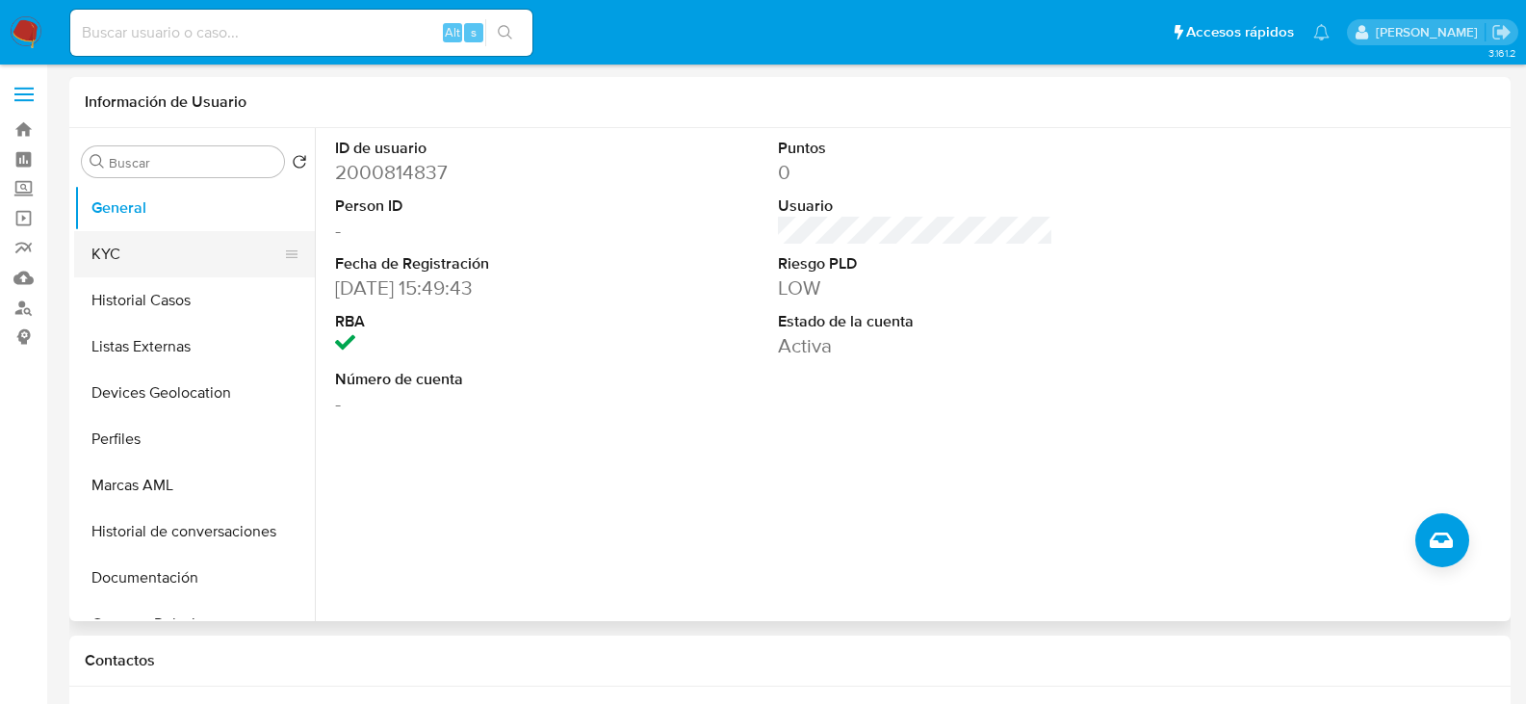
click at [106, 263] on button "KYC" at bounding box center [186, 254] width 225 height 46
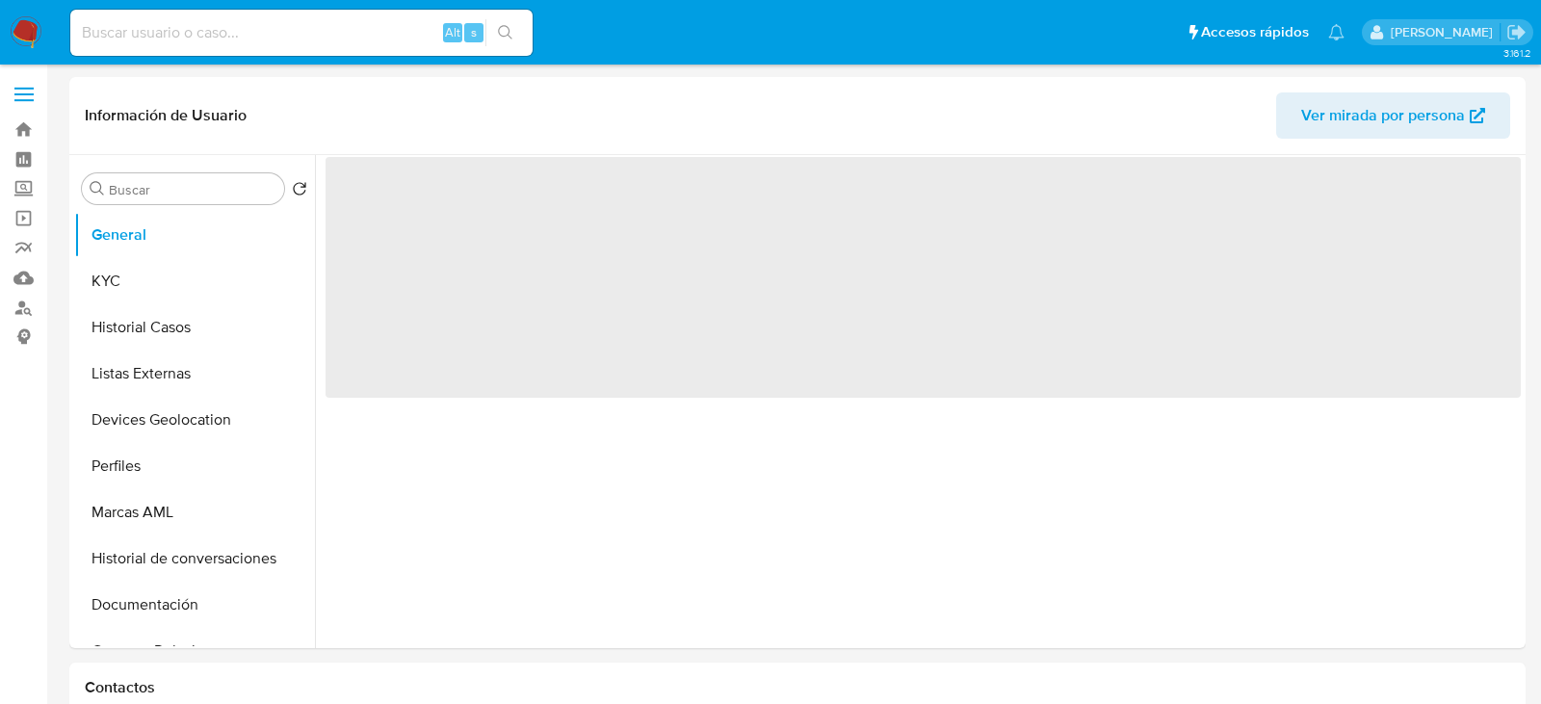
select select "10"
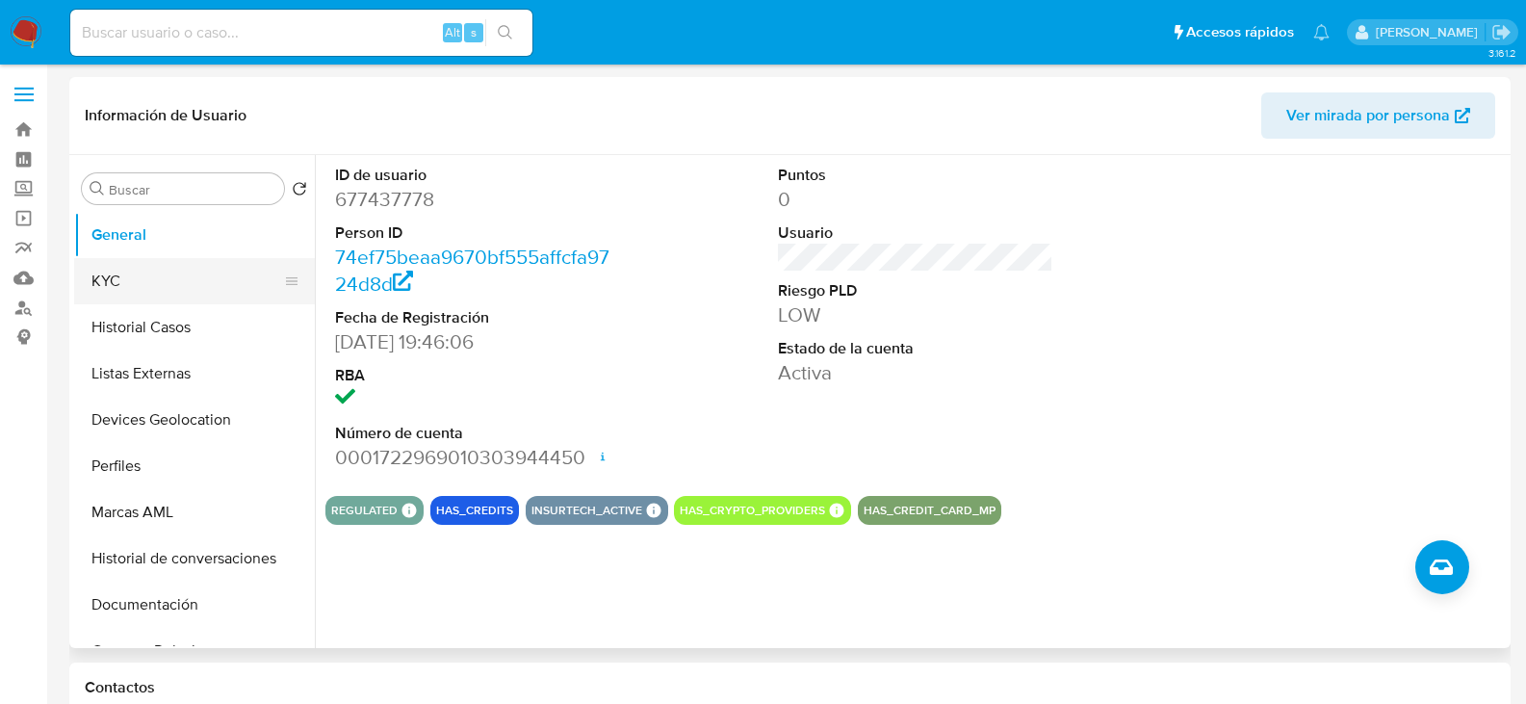
click at [115, 264] on button "KYC" at bounding box center [186, 281] width 225 height 46
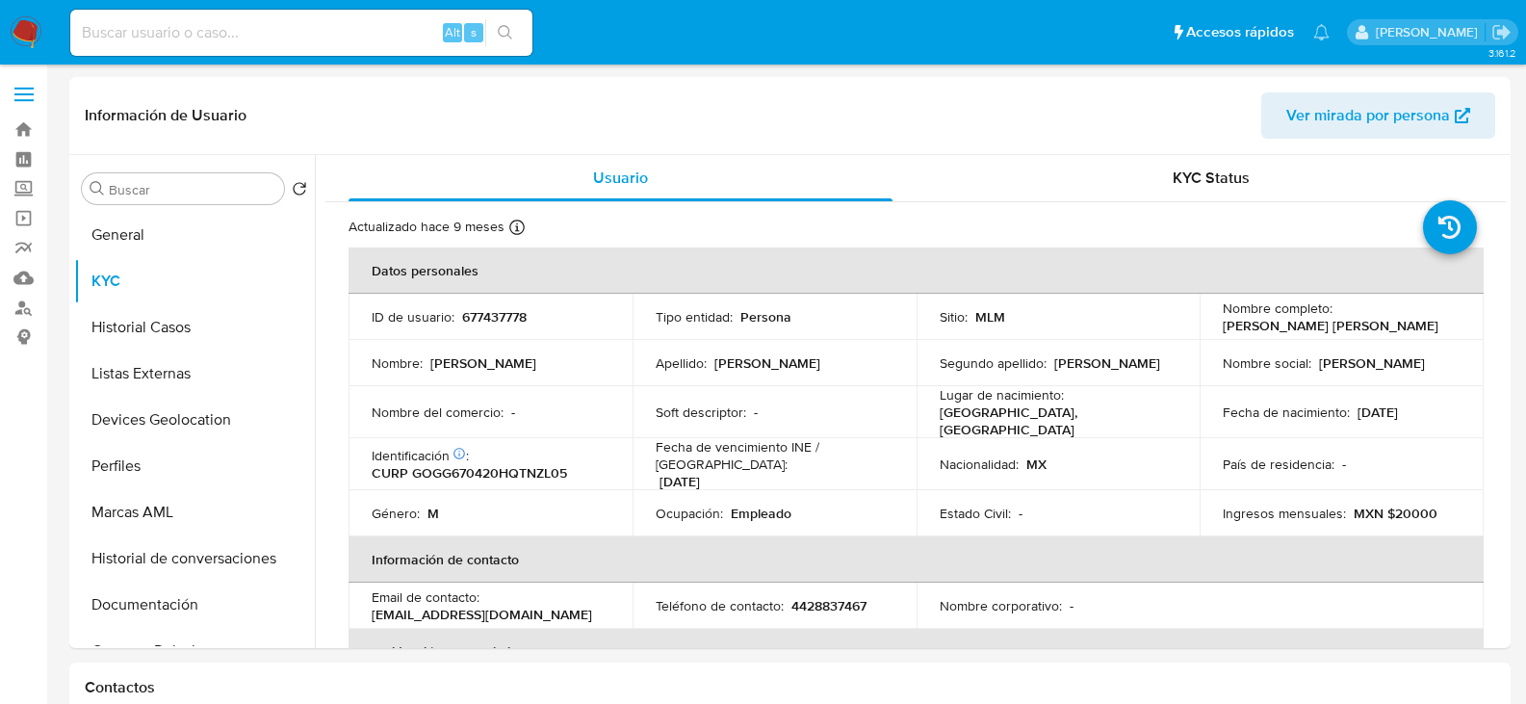
click at [13, 29] on img at bounding box center [26, 32] width 33 height 33
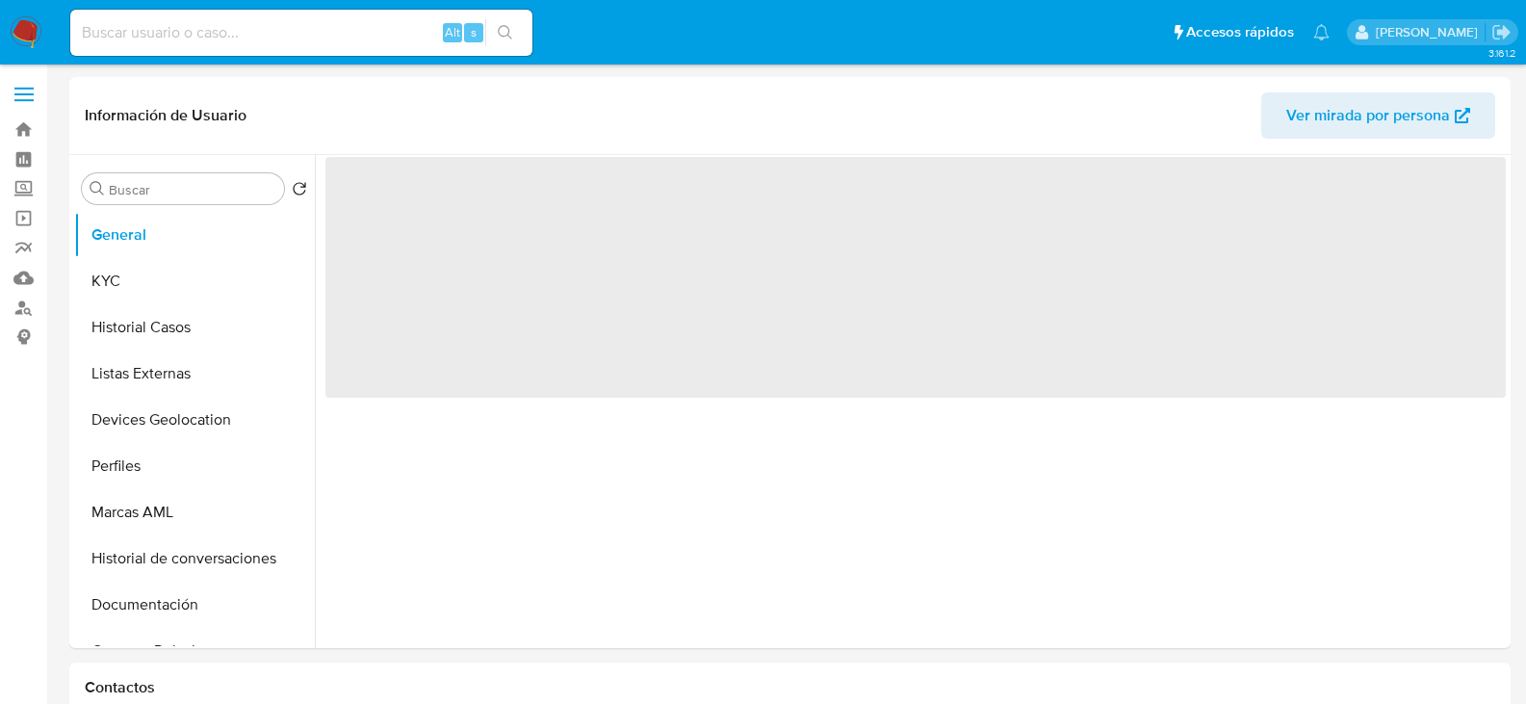
select select "10"
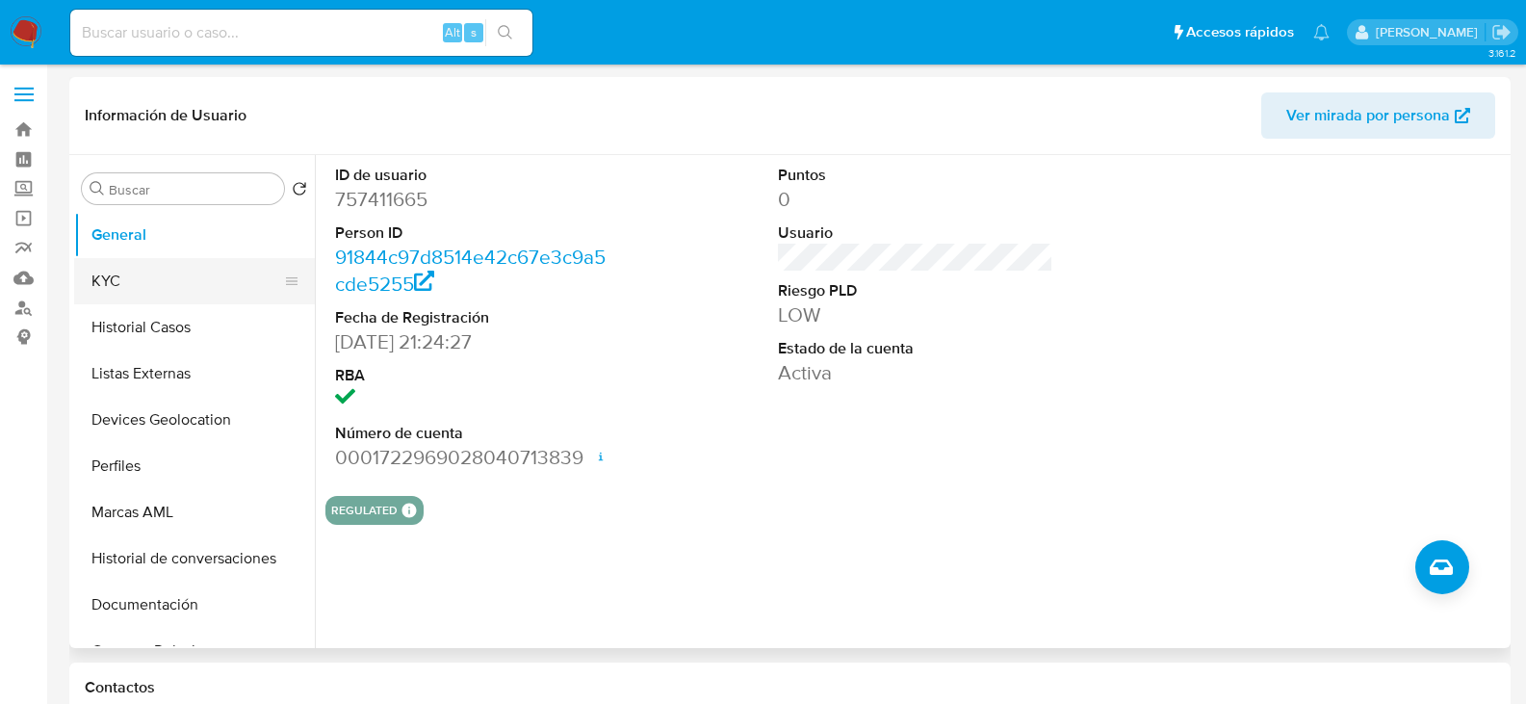
click at [175, 276] on button "KYC" at bounding box center [186, 281] width 225 height 46
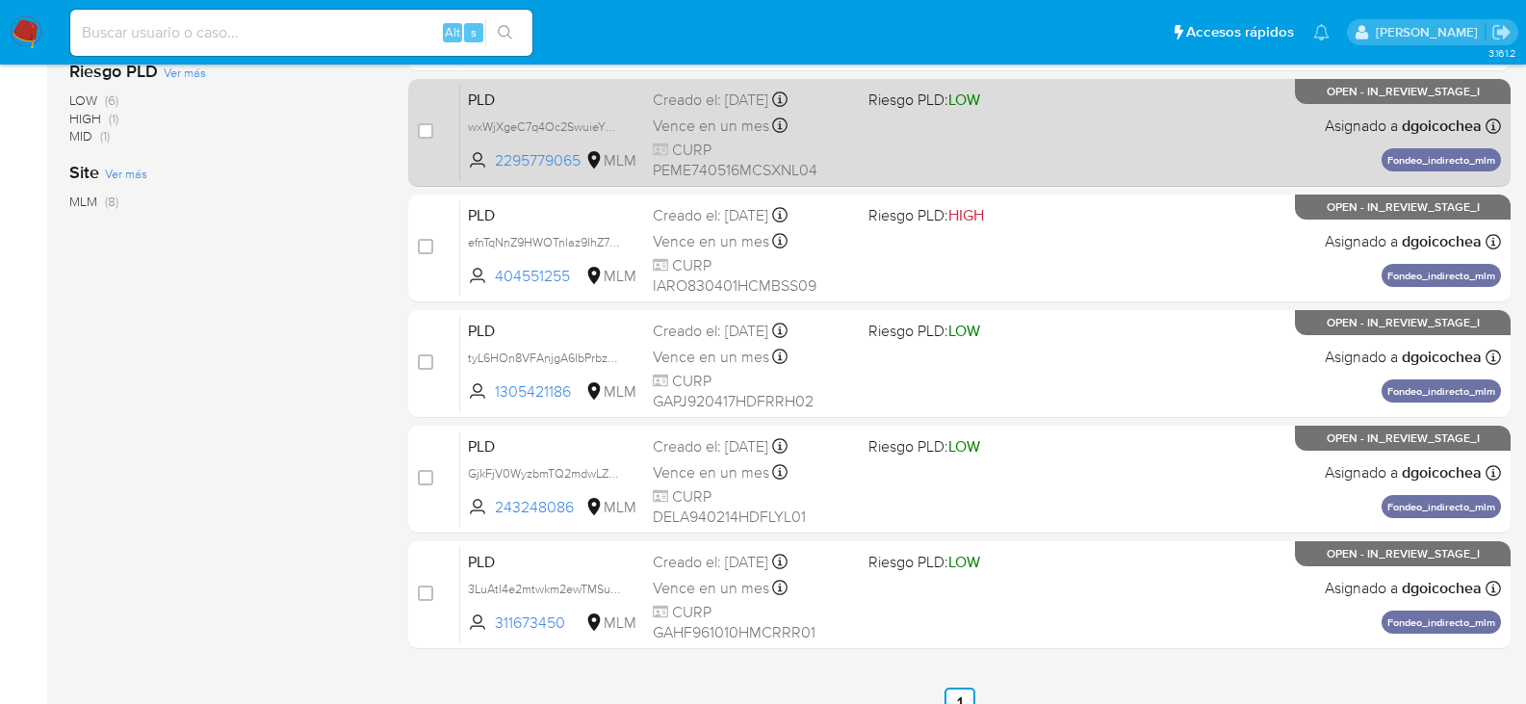
scroll to position [578, 0]
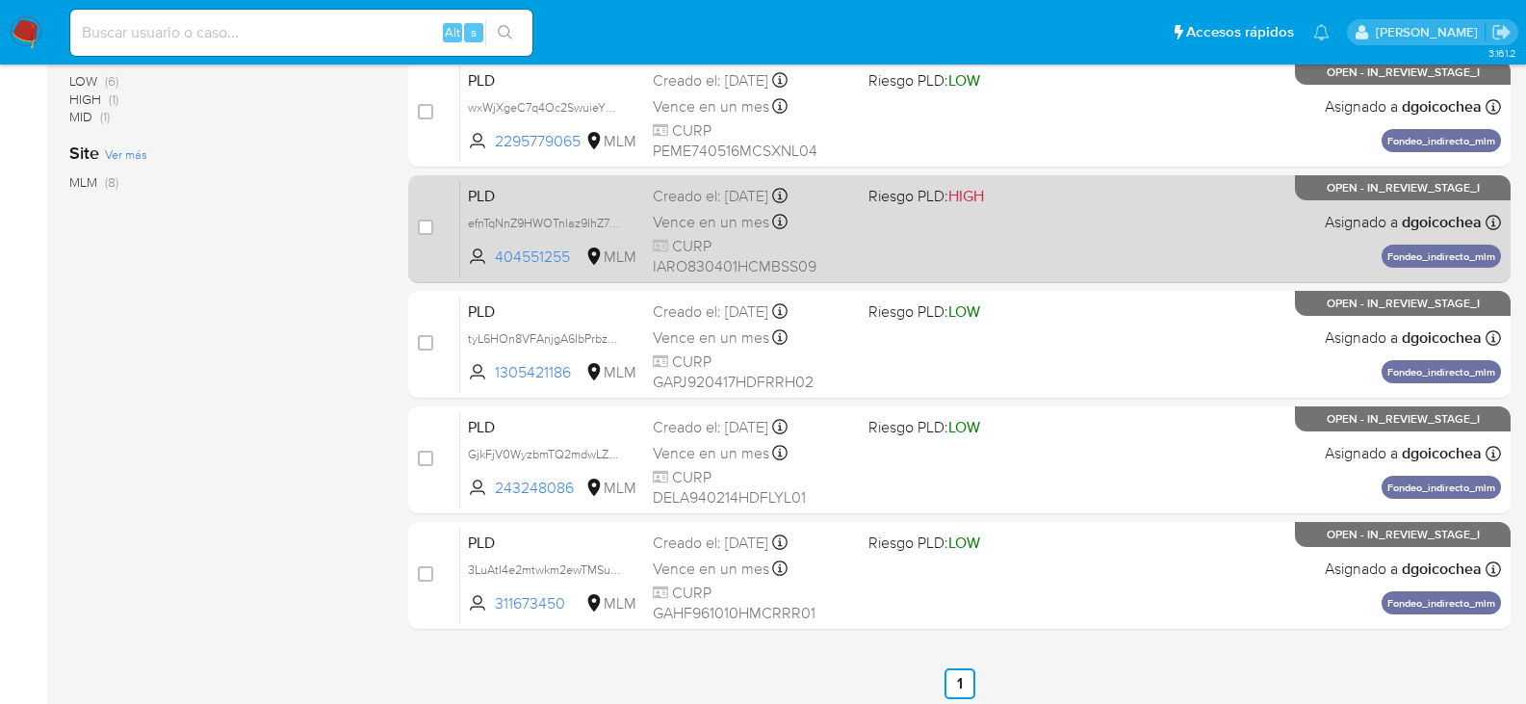
click at [485, 194] on span "PLD" at bounding box center [553, 194] width 170 height 25
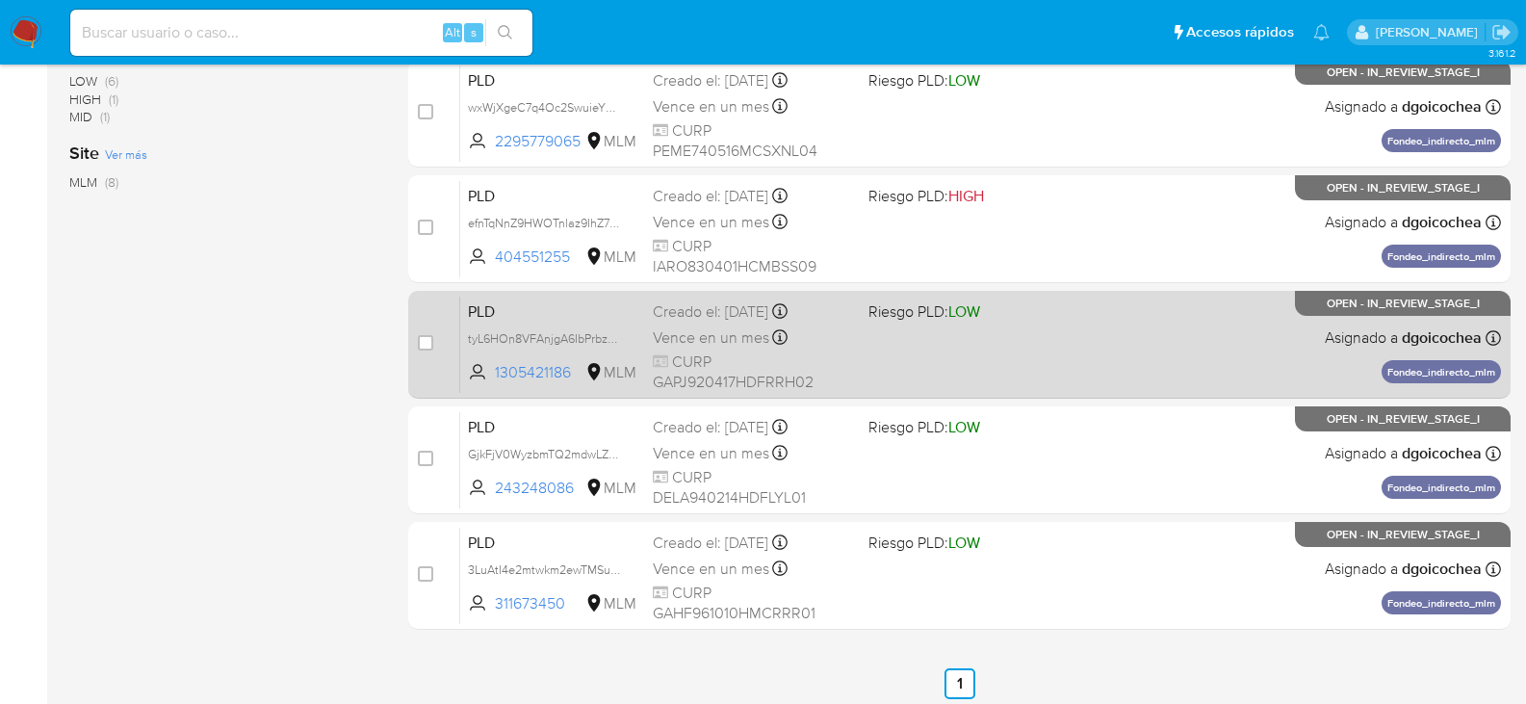
click at [485, 312] on span "PLD" at bounding box center [553, 310] width 170 height 25
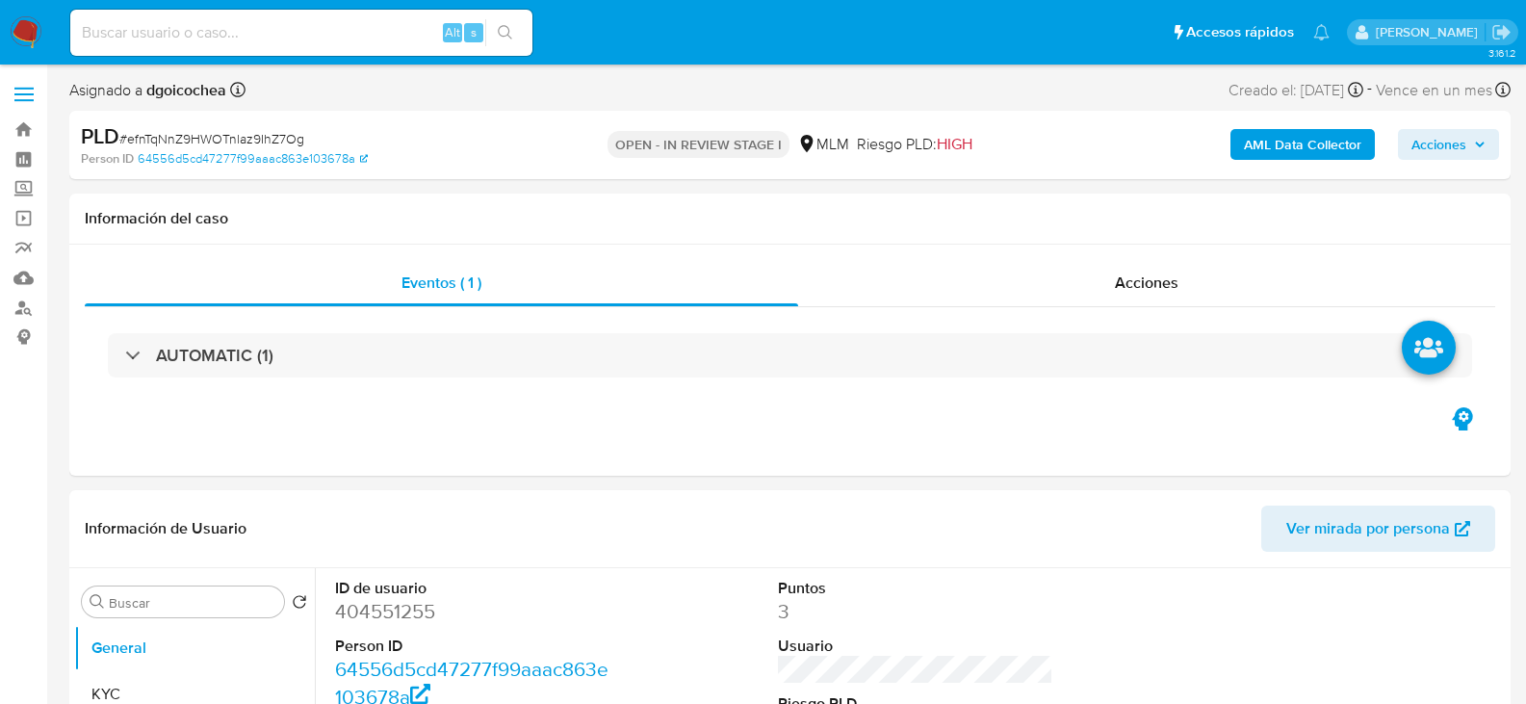
select select "10"
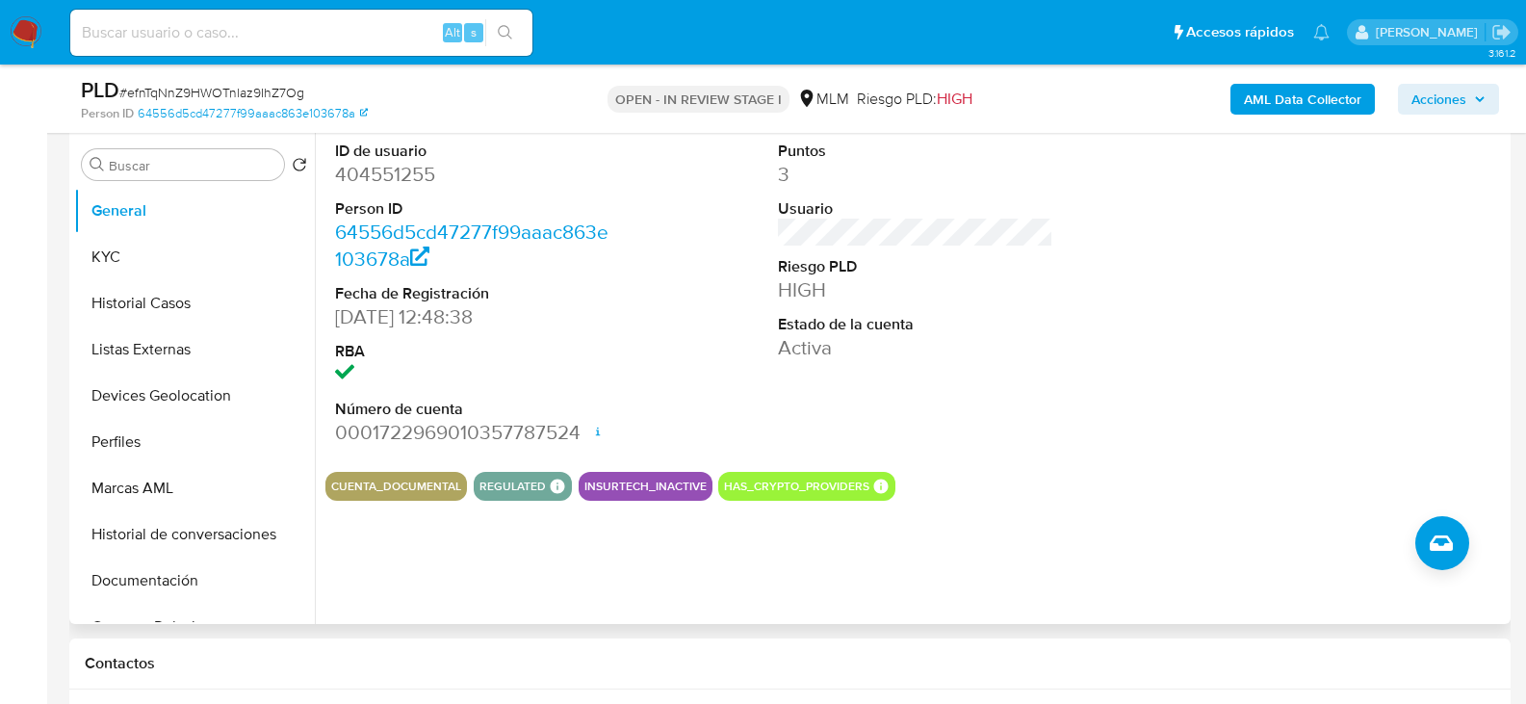
scroll to position [385, 0]
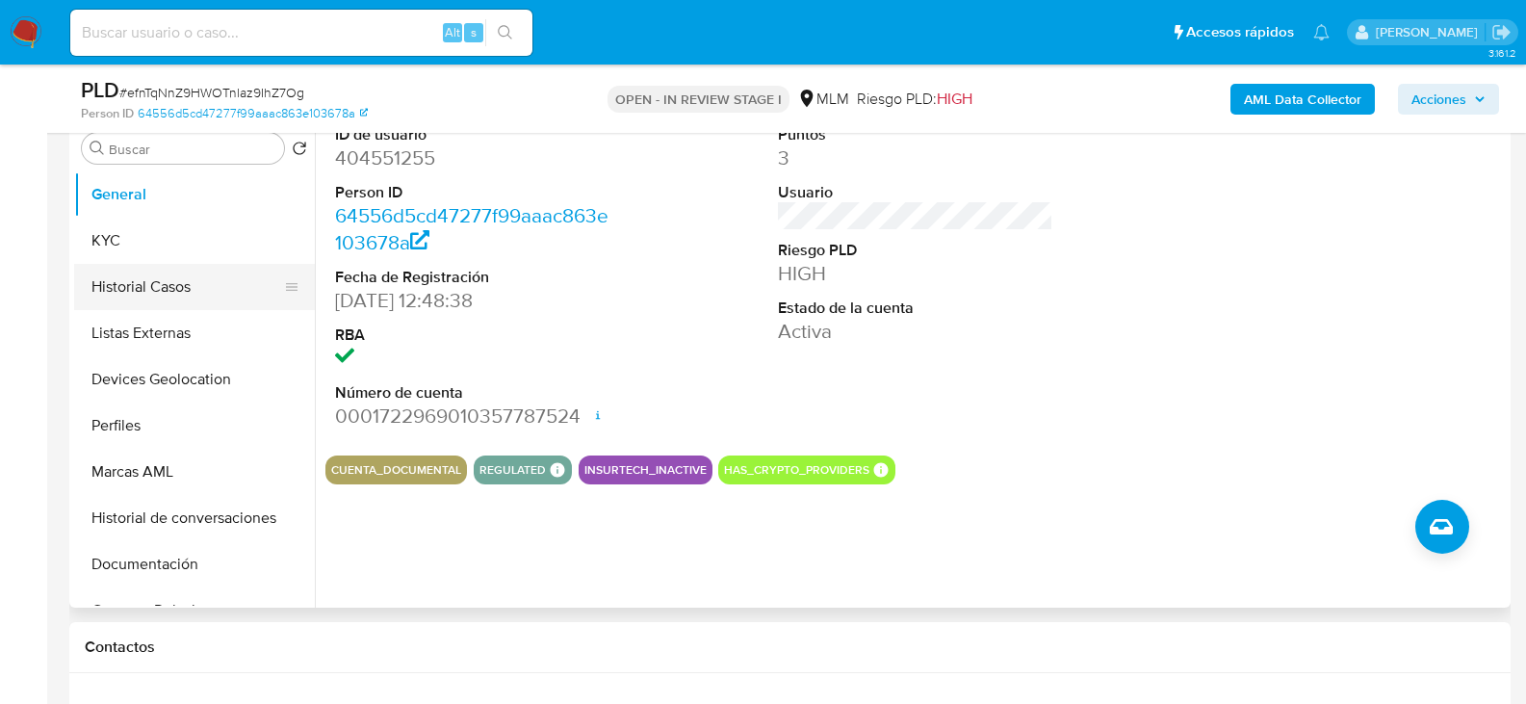
click at [115, 279] on button "Historial Casos" at bounding box center [186, 287] width 225 height 46
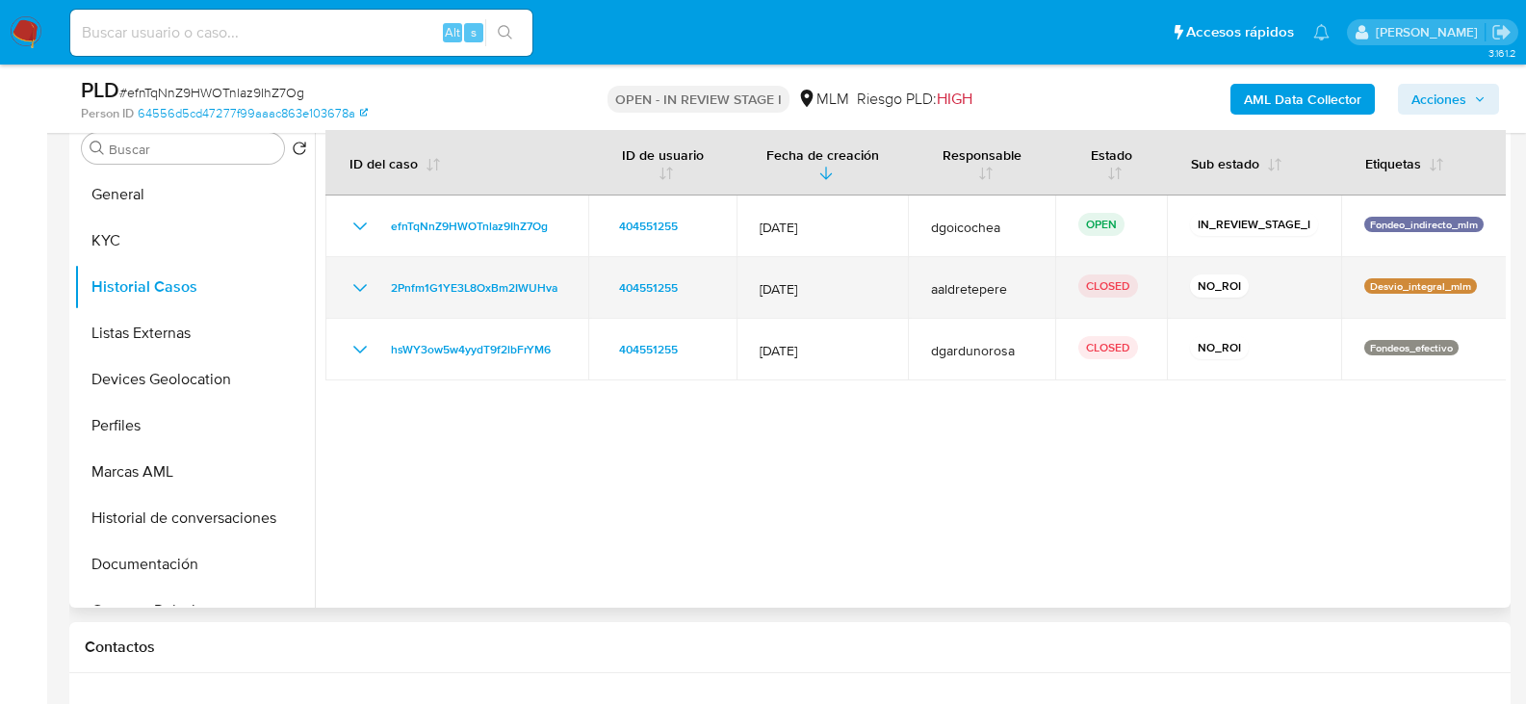
click at [365, 291] on icon "Mostrar/Ocultar" at bounding box center [360, 287] width 23 height 23
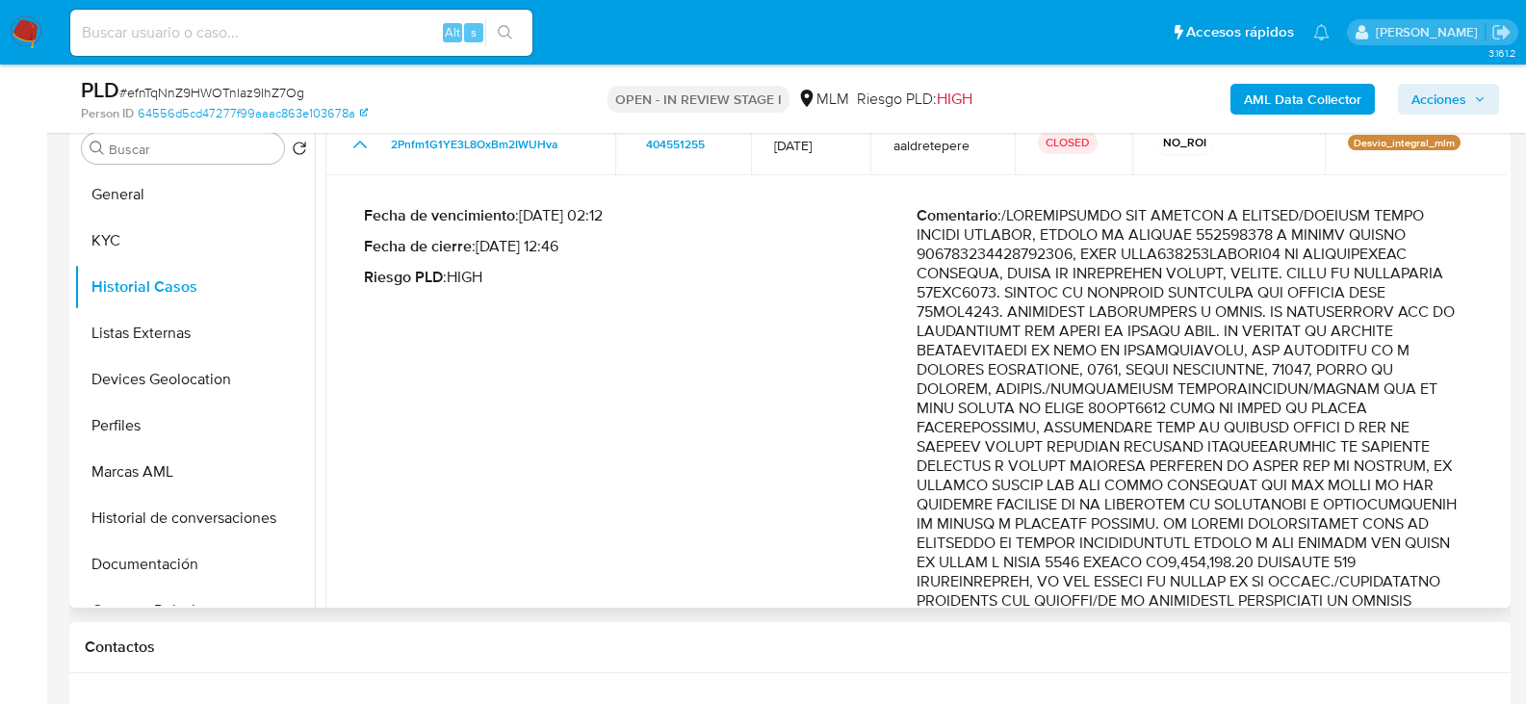
scroll to position [289, 0]
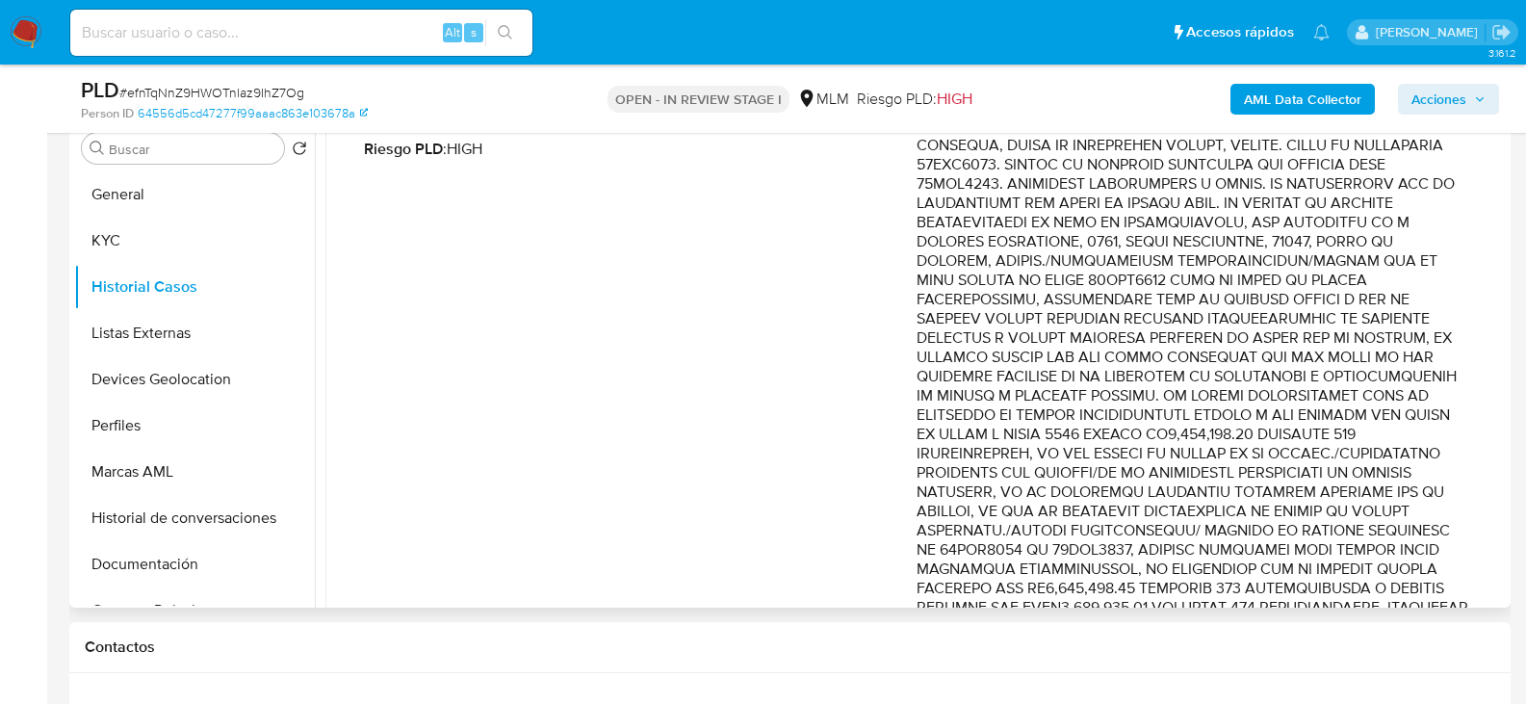
drag, startPoint x: 981, startPoint y: 376, endPoint x: 1276, endPoint y: 316, distance: 300.7
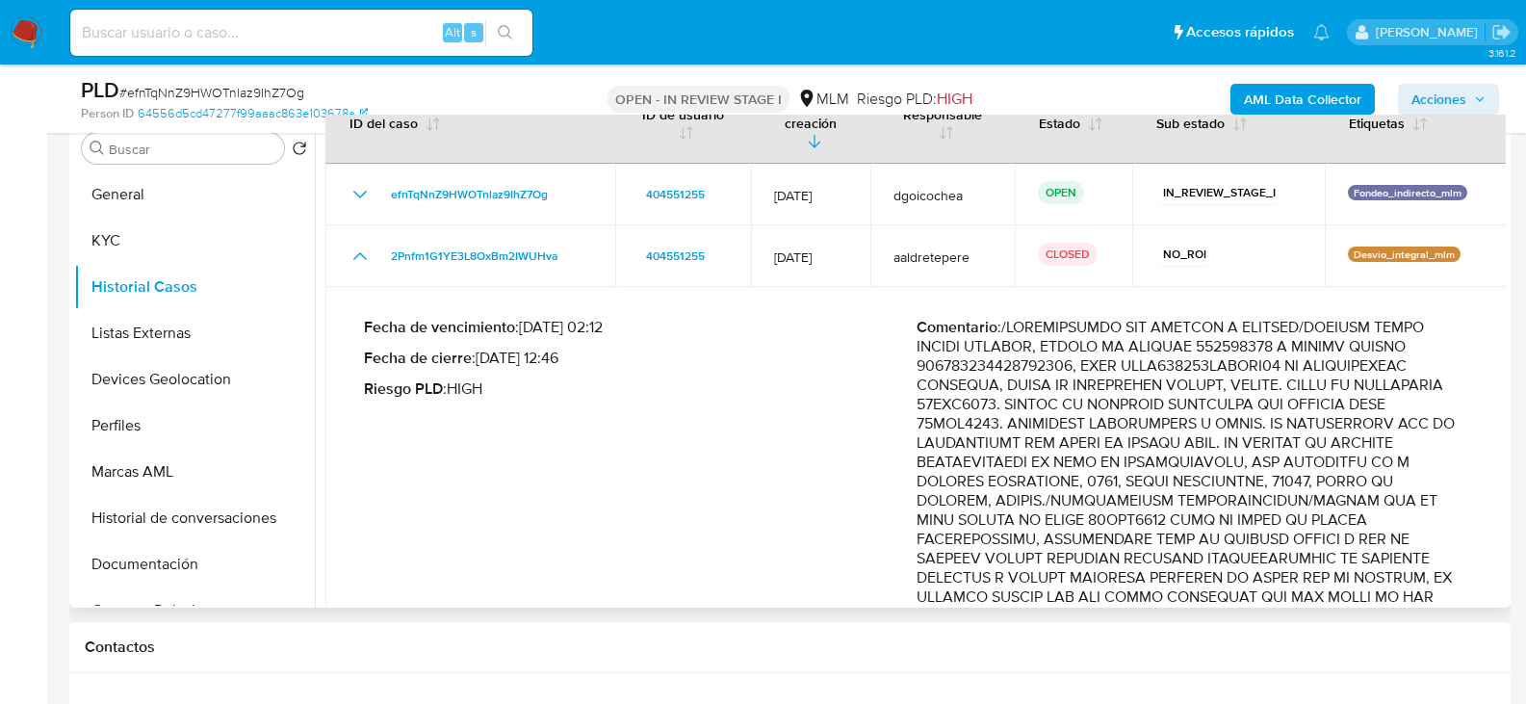
scroll to position [0, 0]
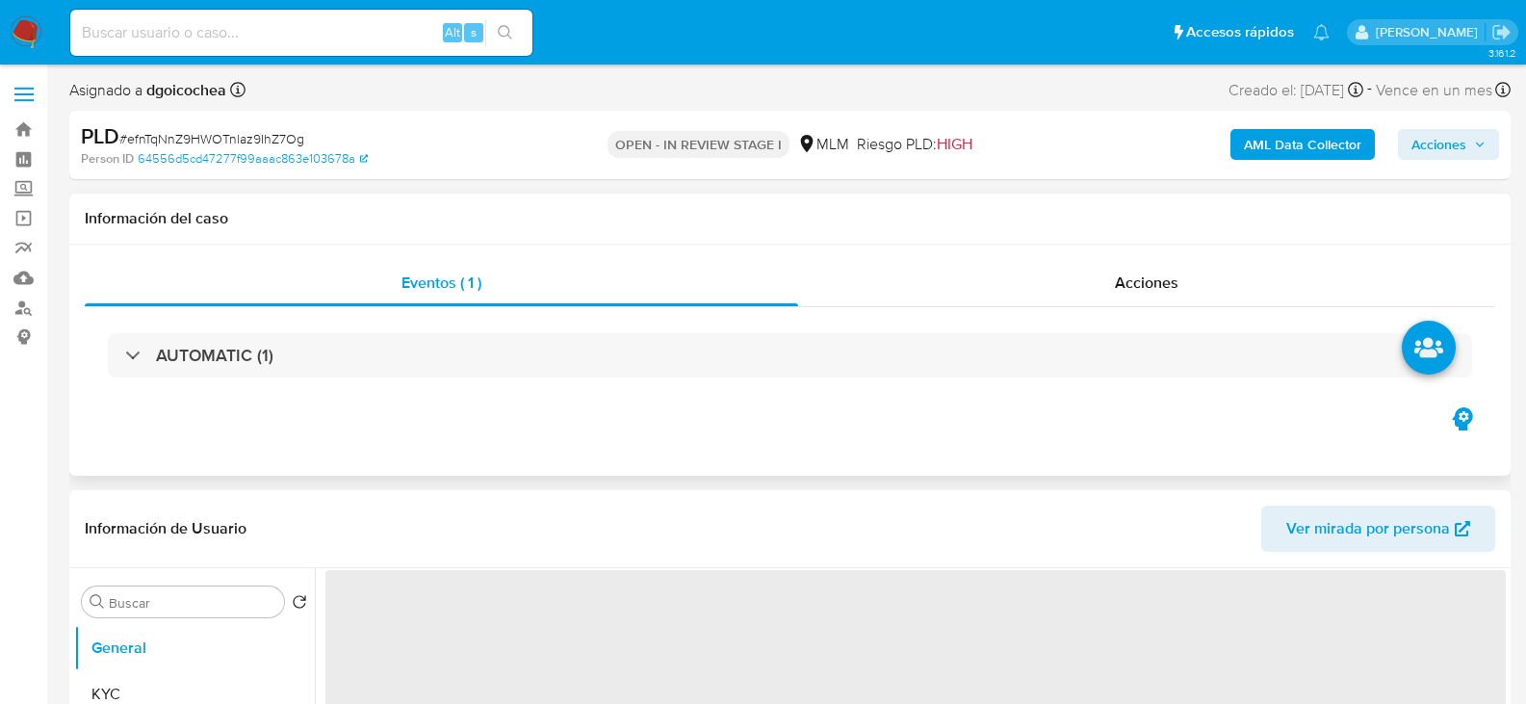
select select "10"
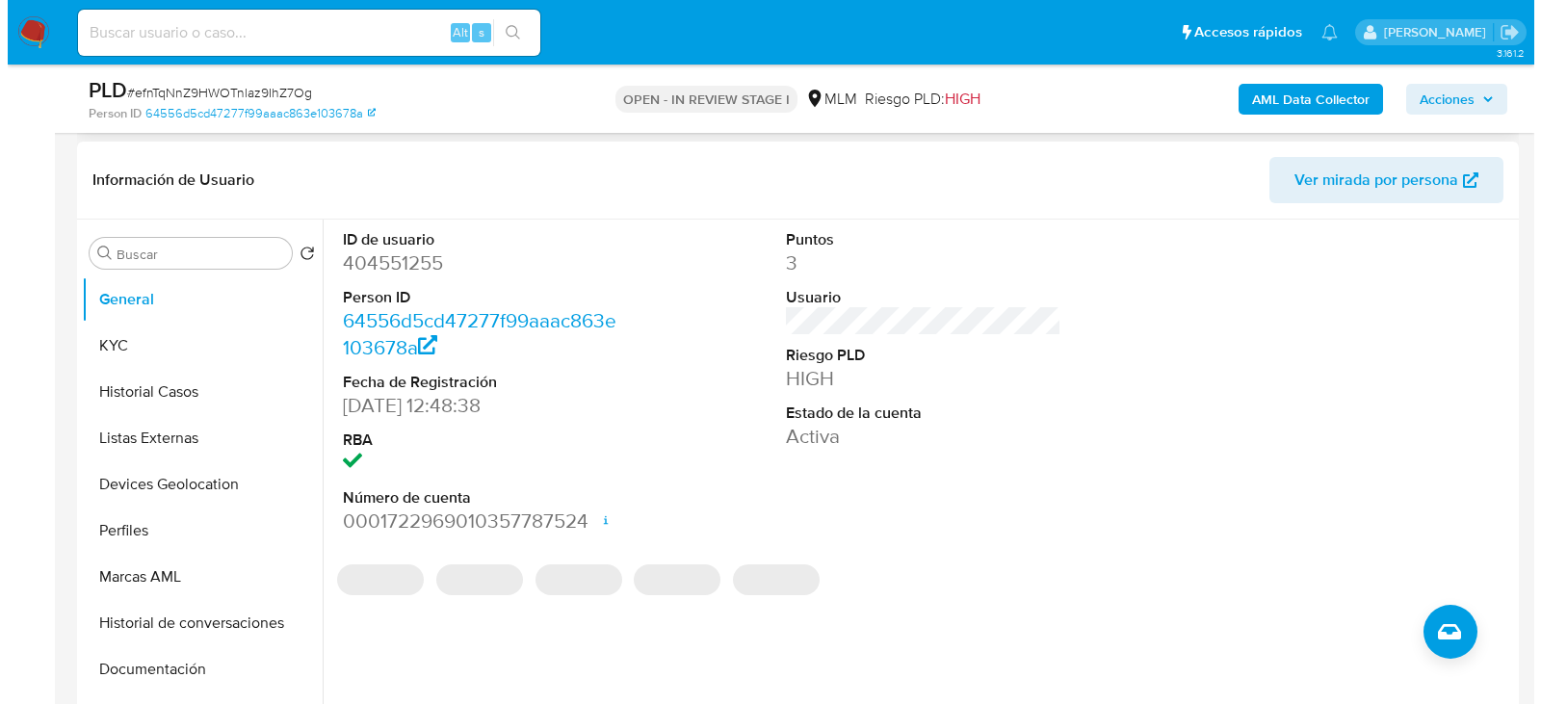
scroll to position [289, 0]
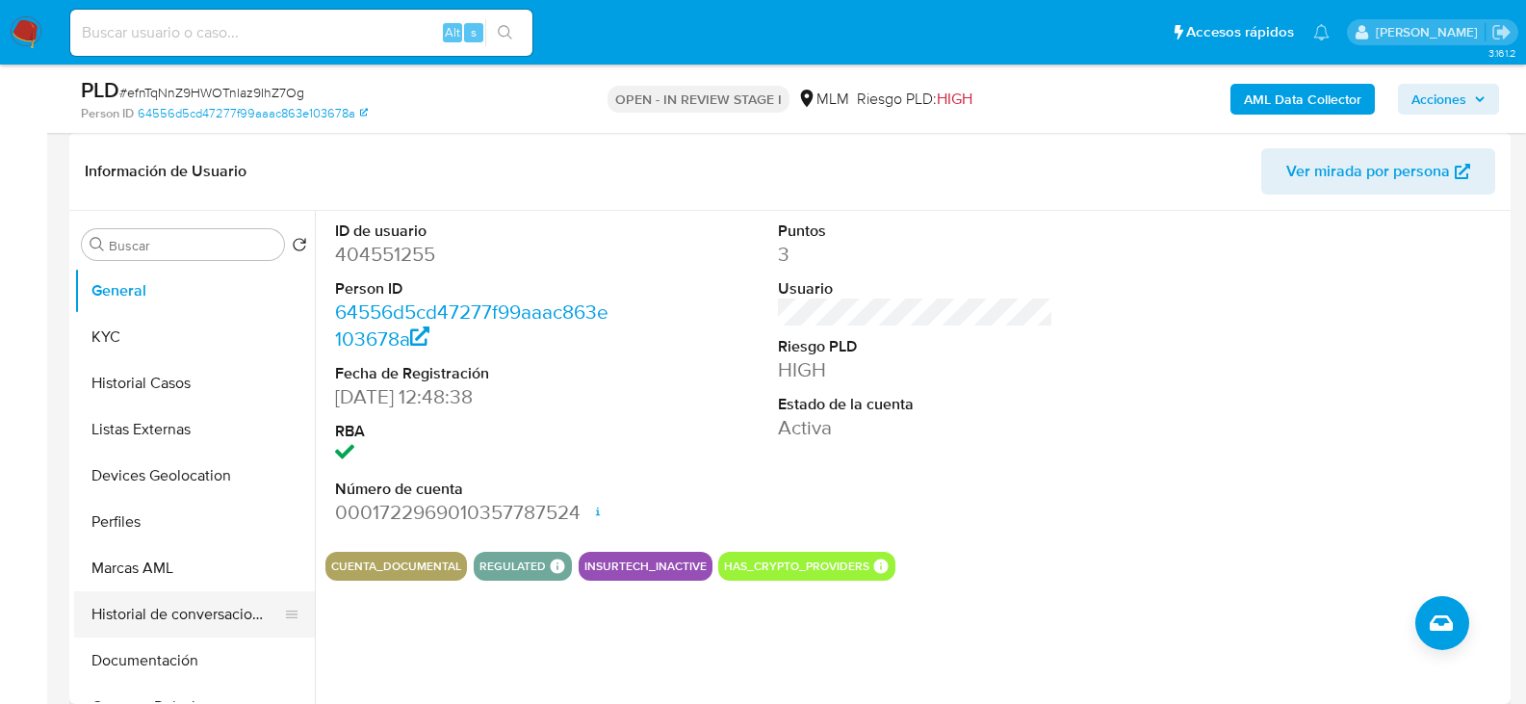
click at [199, 606] on button "Historial de conversaciones" at bounding box center [186, 614] width 225 height 46
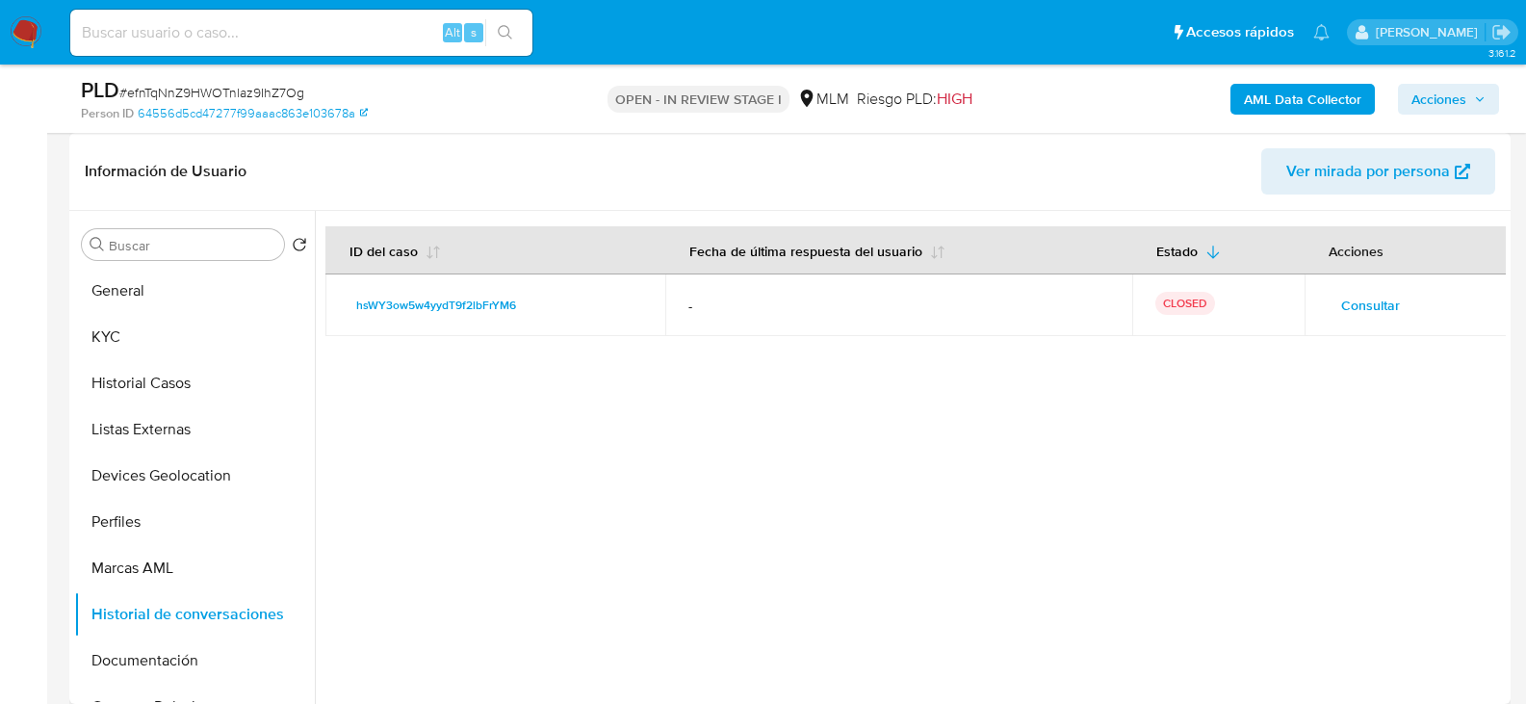
click at [1372, 304] on span "Consultar" at bounding box center [1371, 305] width 59 height 27
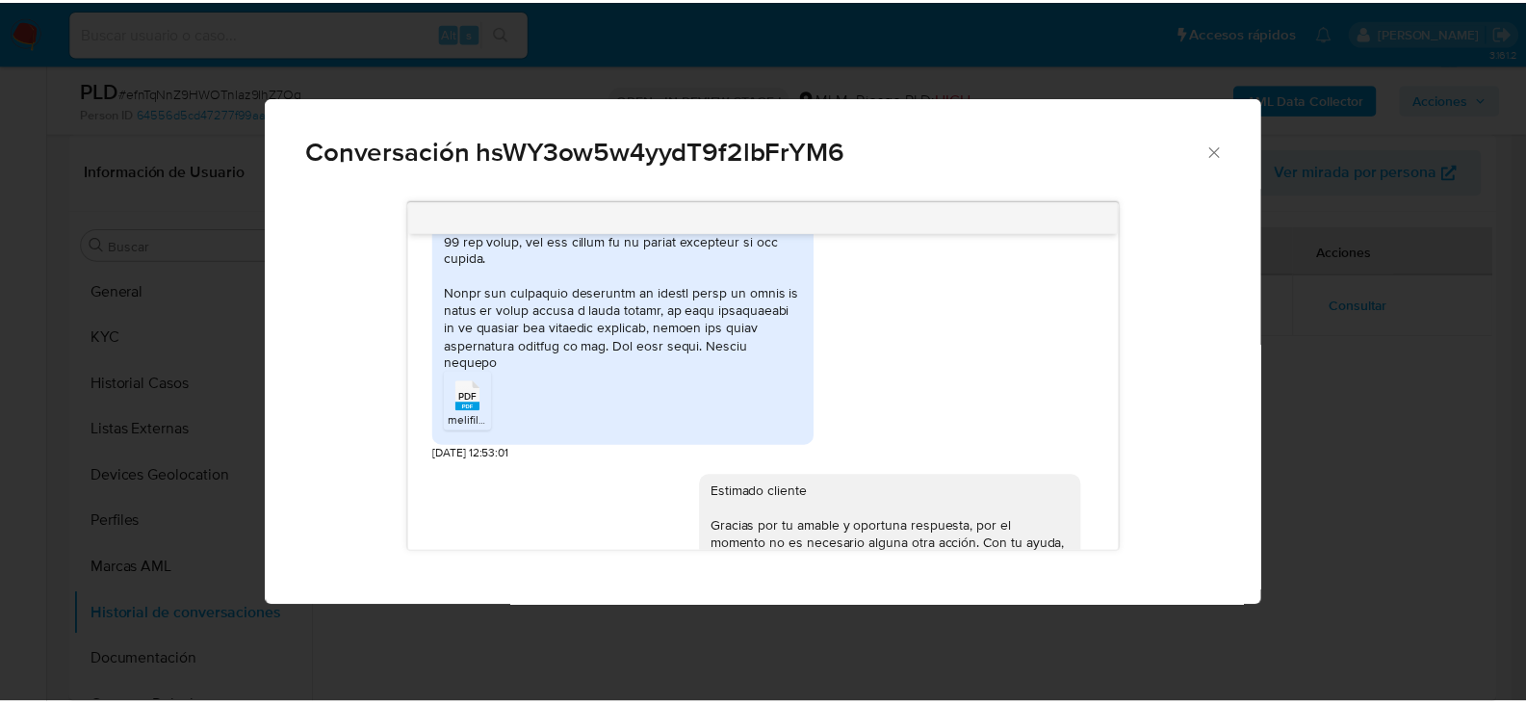
scroll to position [1296, 0]
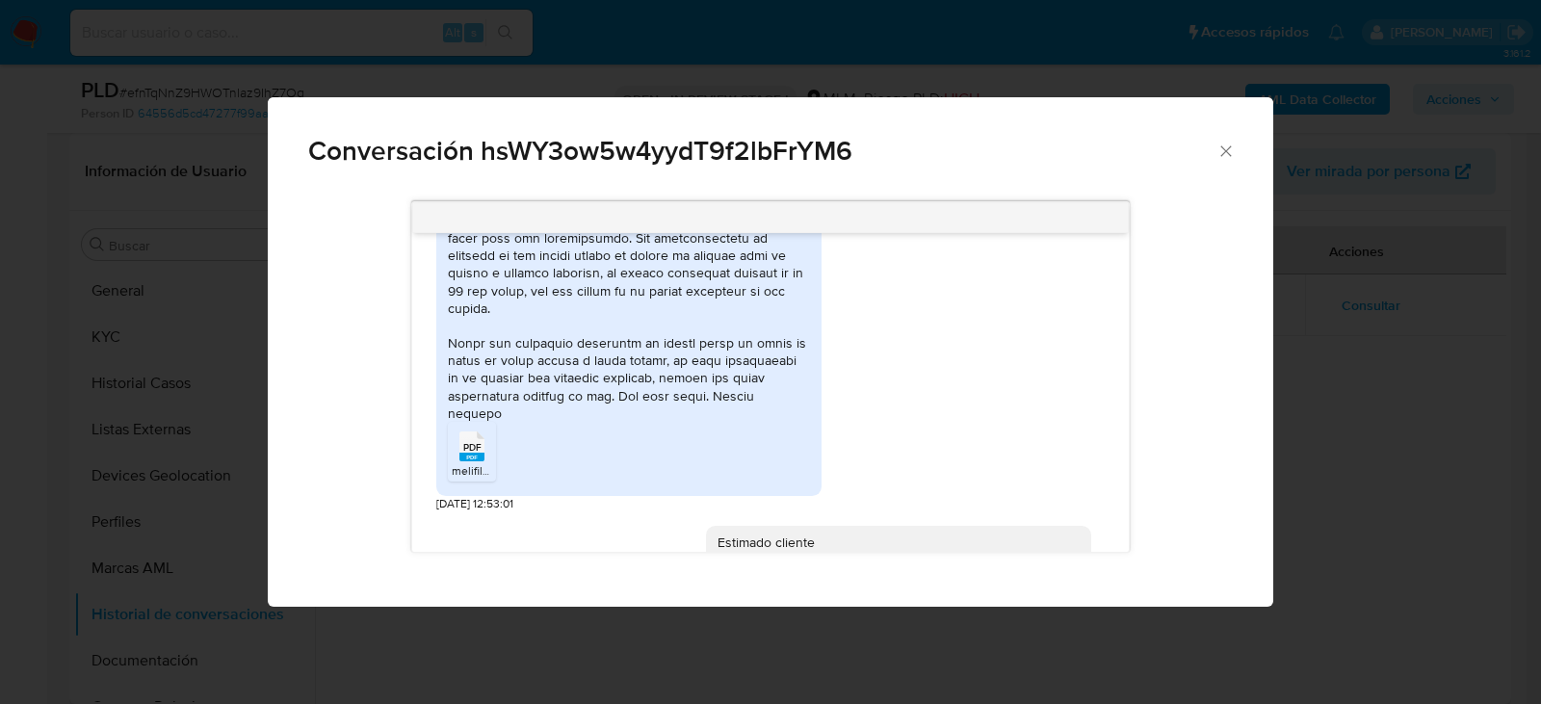
click at [1228, 150] on icon "Cerrar" at bounding box center [1225, 151] width 19 height 19
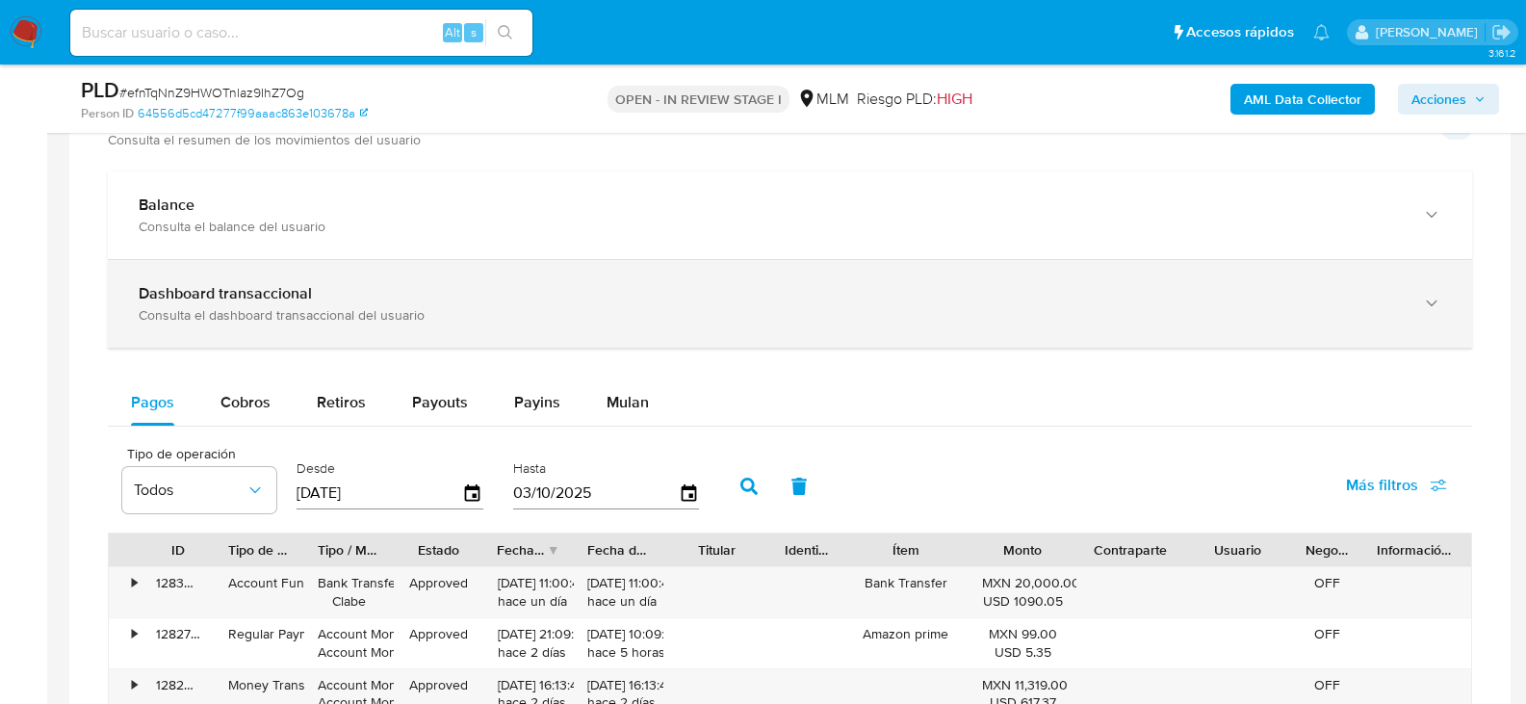
scroll to position [1252, 0]
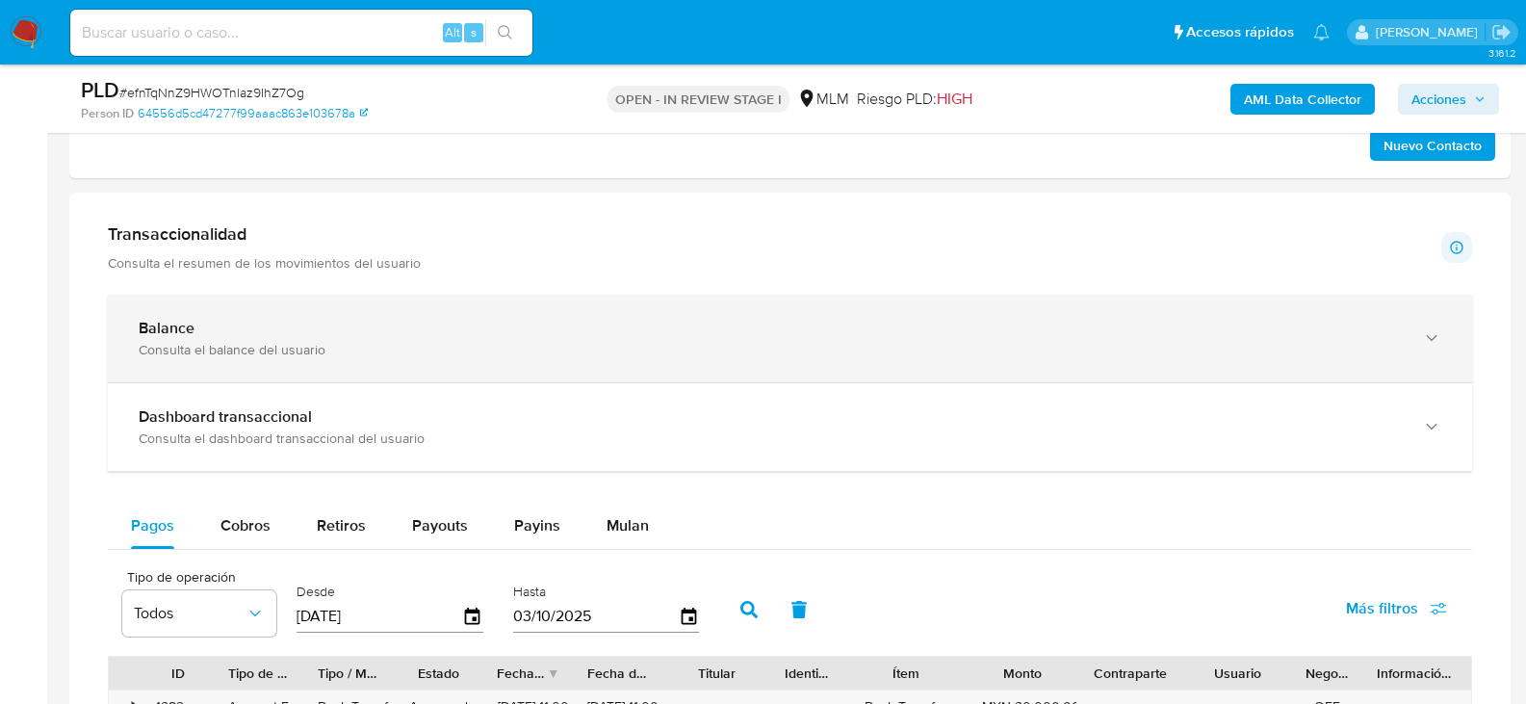
click at [333, 327] on div "Balance" at bounding box center [771, 328] width 1265 height 19
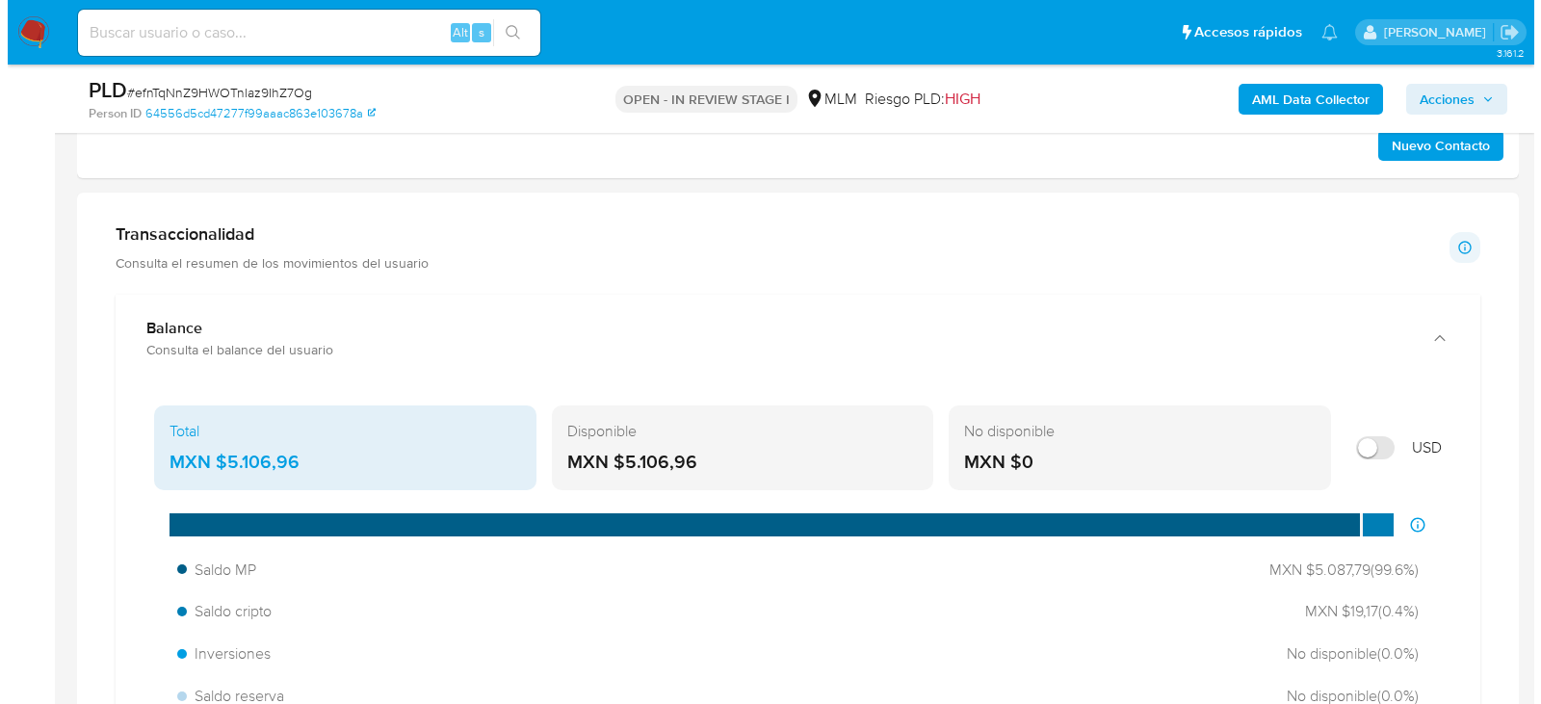
scroll to position [355, 0]
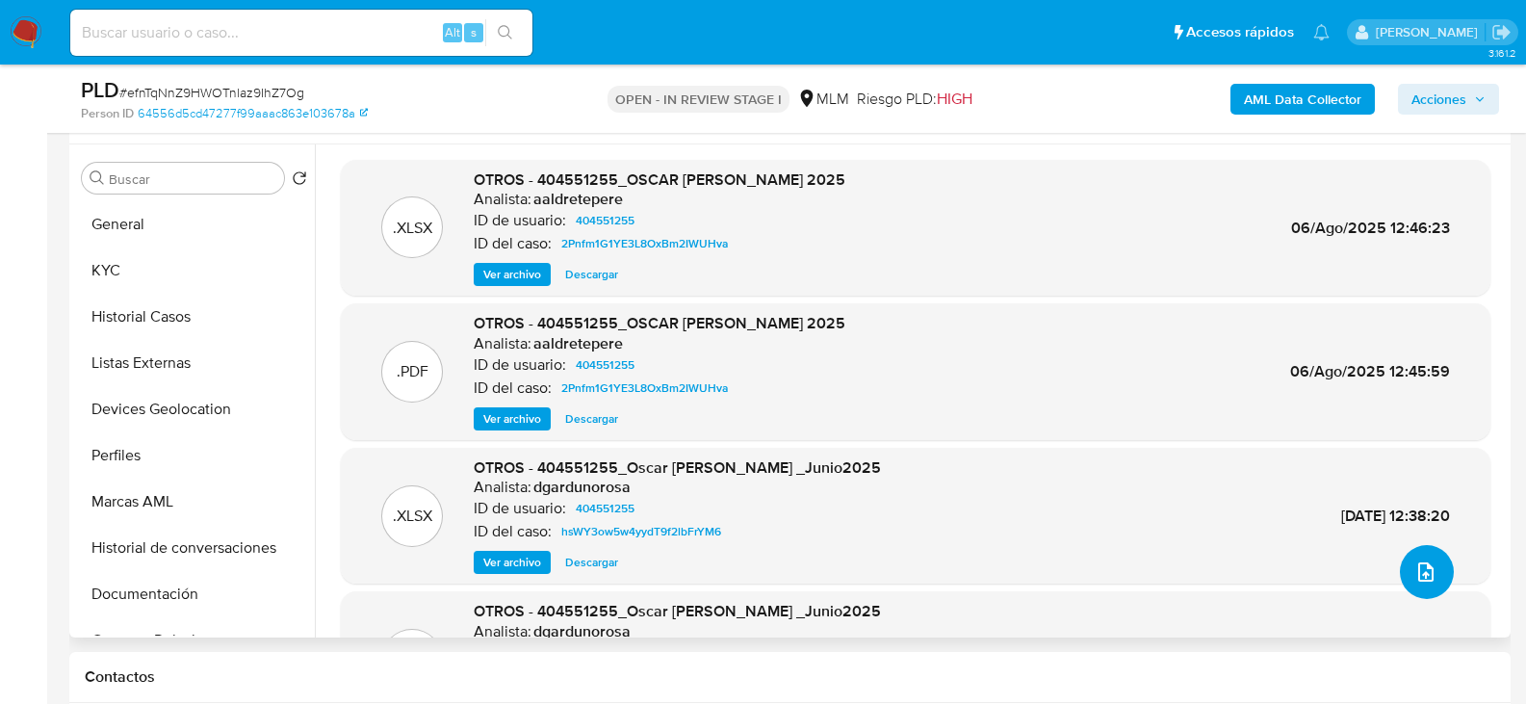
click at [1419, 576] on icon "upload-file" at bounding box center [1426, 572] width 23 height 23
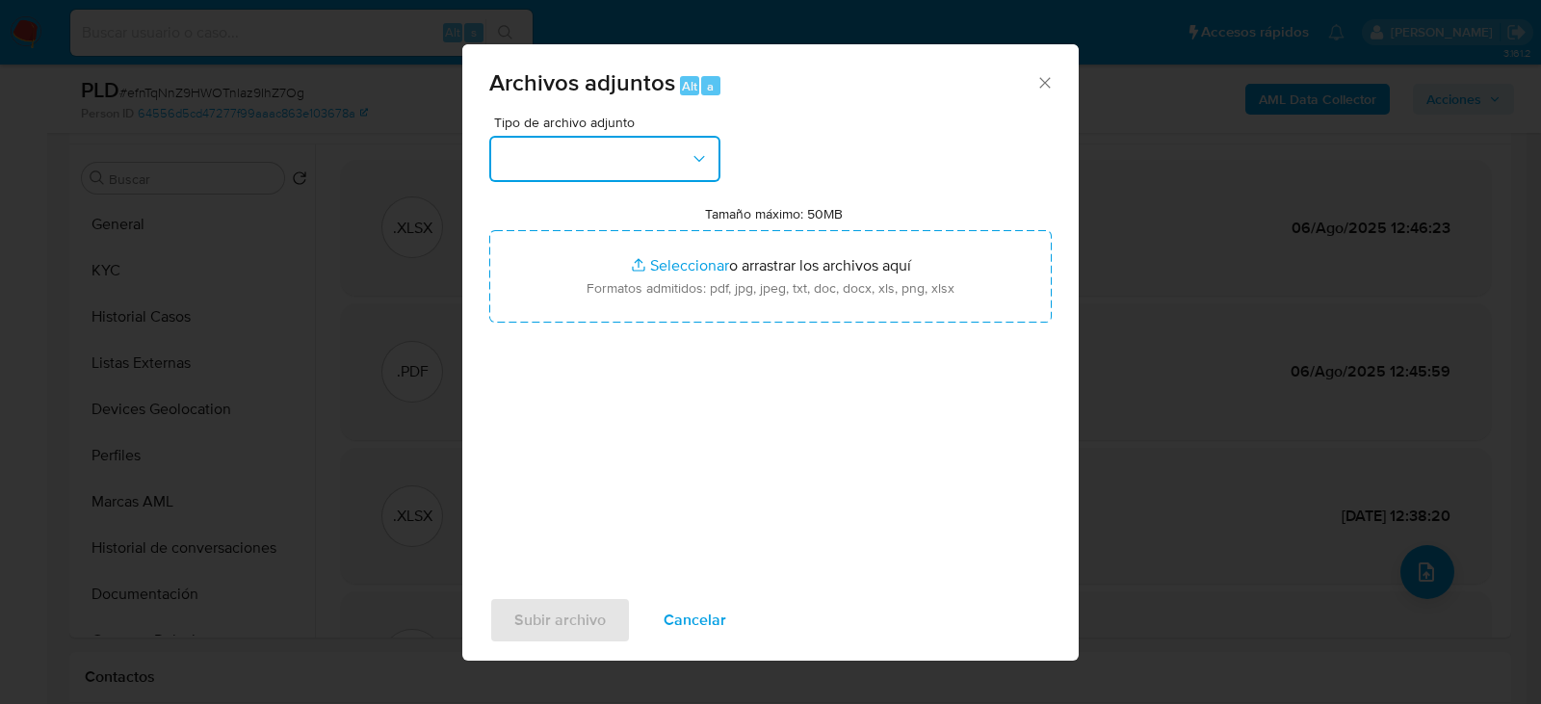
click at [640, 159] on button "button" at bounding box center [604, 159] width 231 height 46
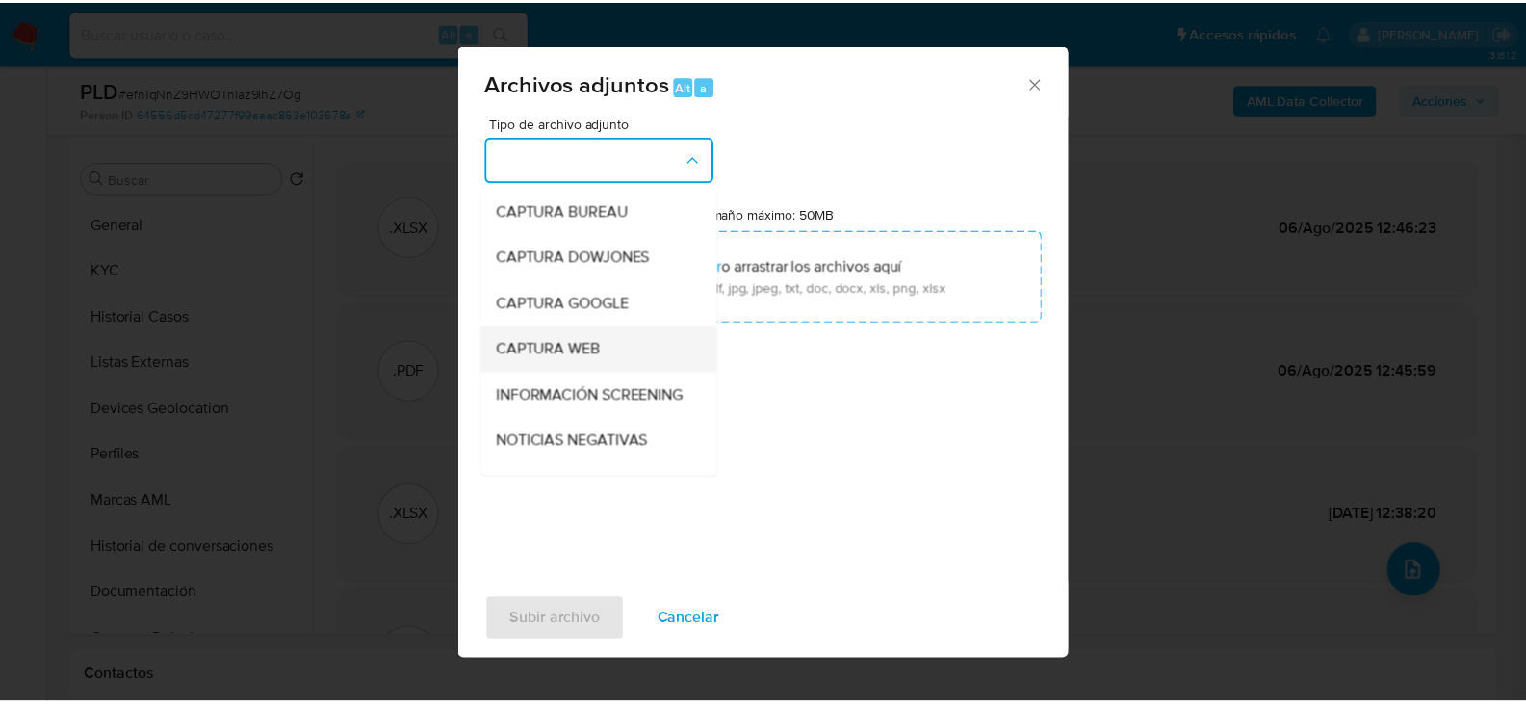
scroll to position [146, 0]
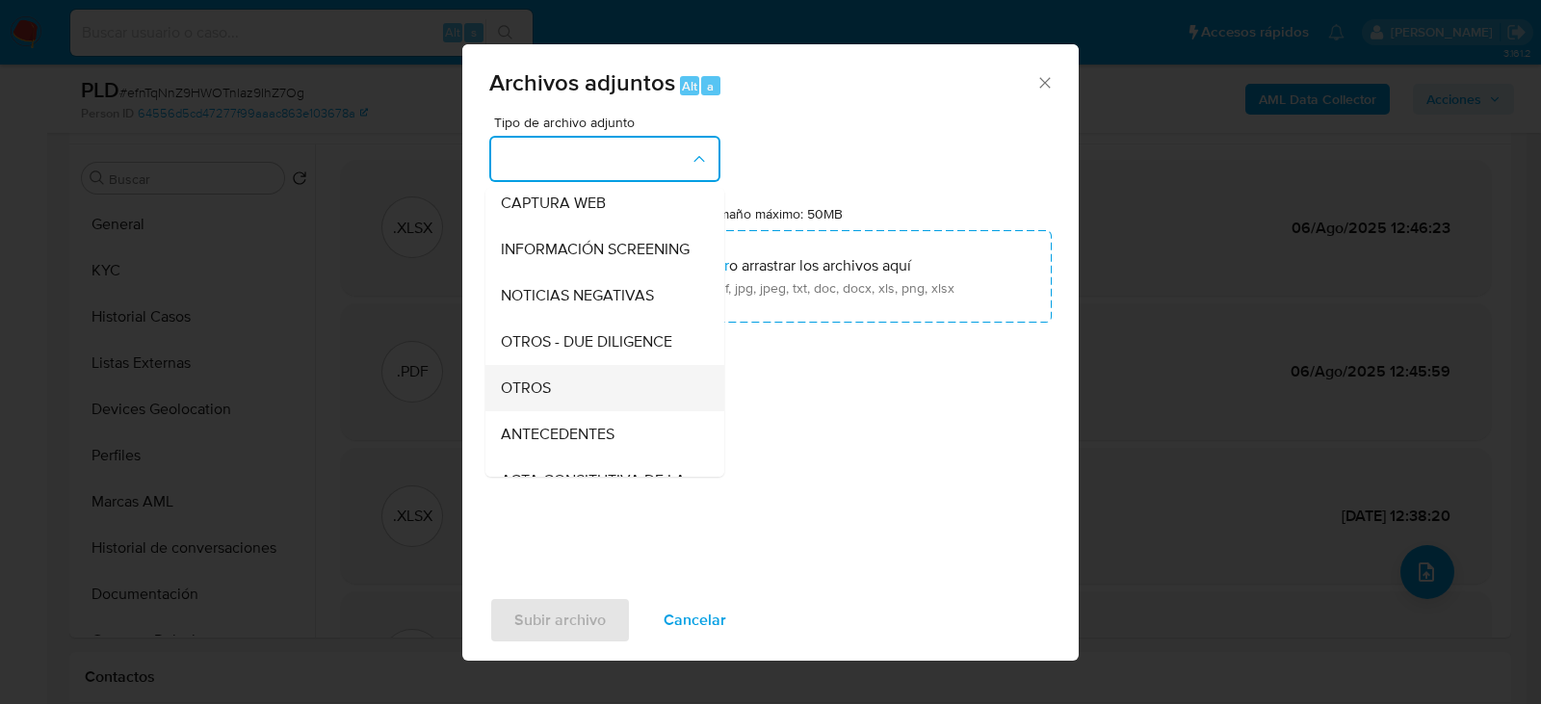
click at [553, 407] on div "OTROS" at bounding box center [599, 388] width 196 height 46
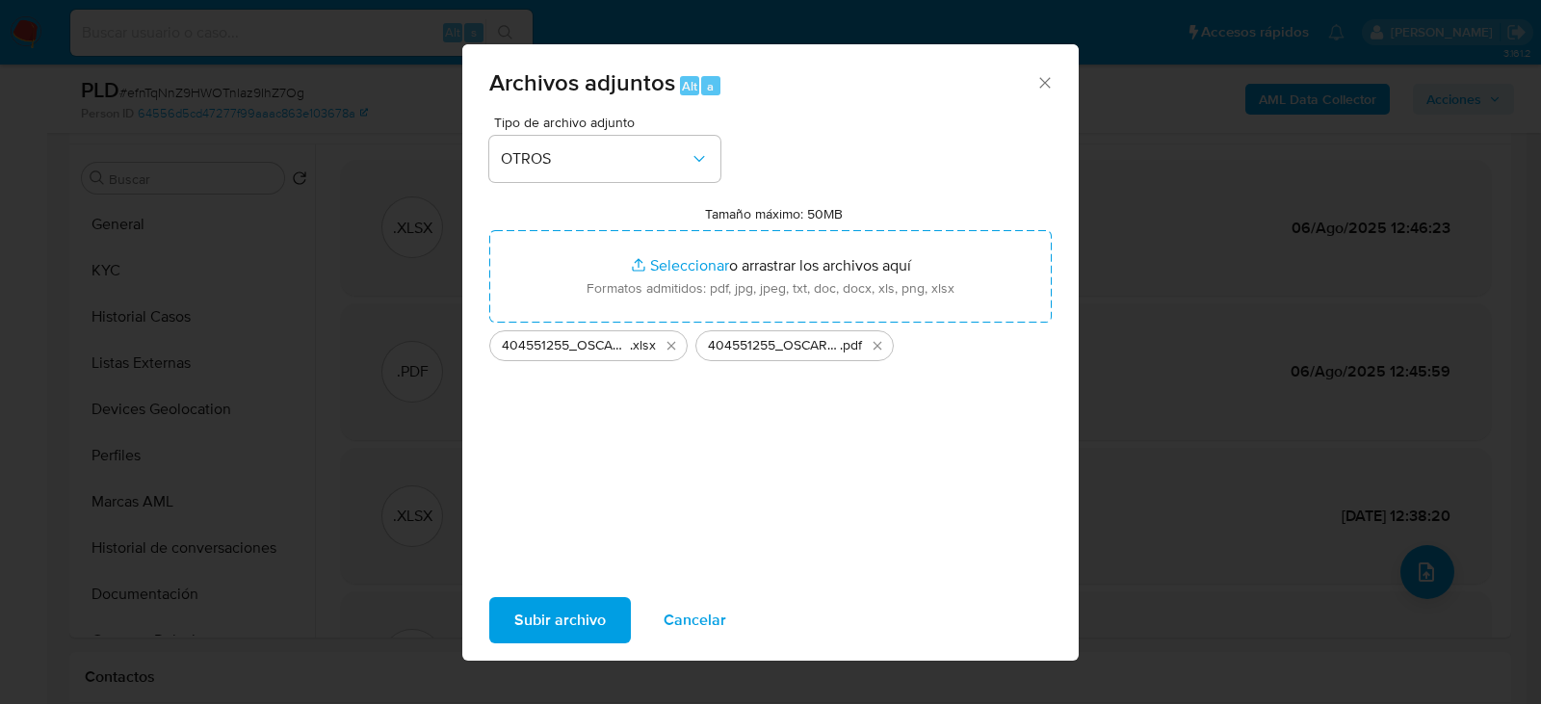
click at [550, 639] on span "Subir archivo" at bounding box center [559, 620] width 91 height 42
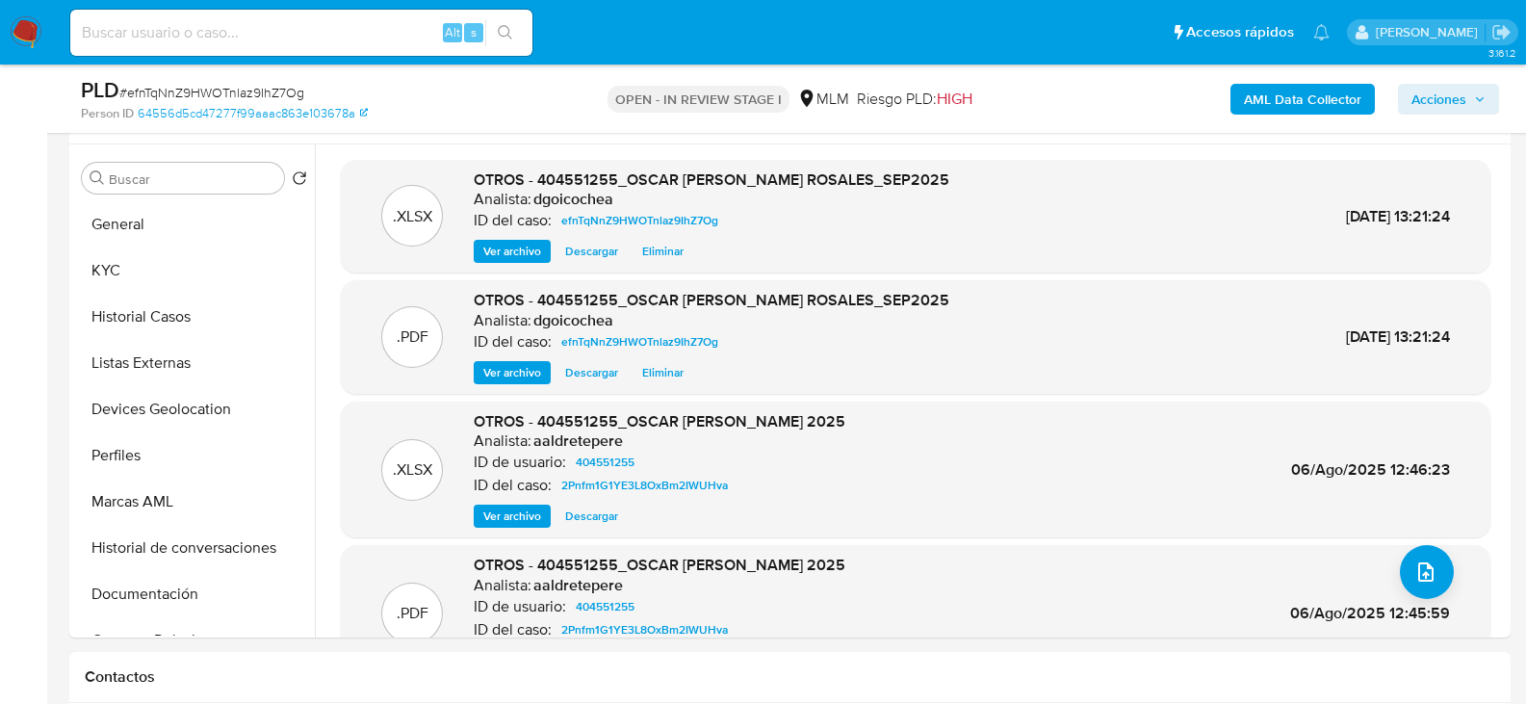
click at [1456, 99] on span "Acciones" at bounding box center [1439, 99] width 55 height 31
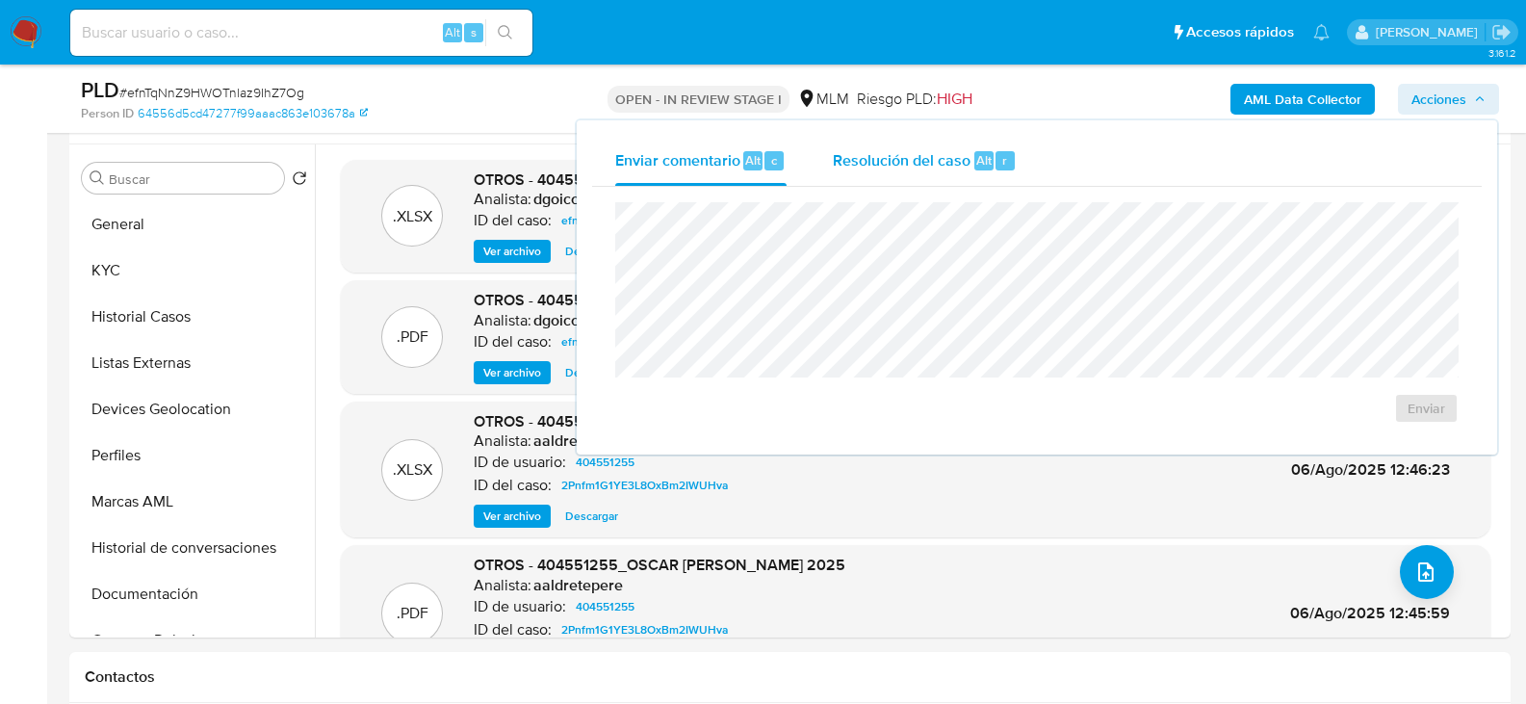
click at [915, 169] on span "Resolución del caso" at bounding box center [902, 159] width 138 height 22
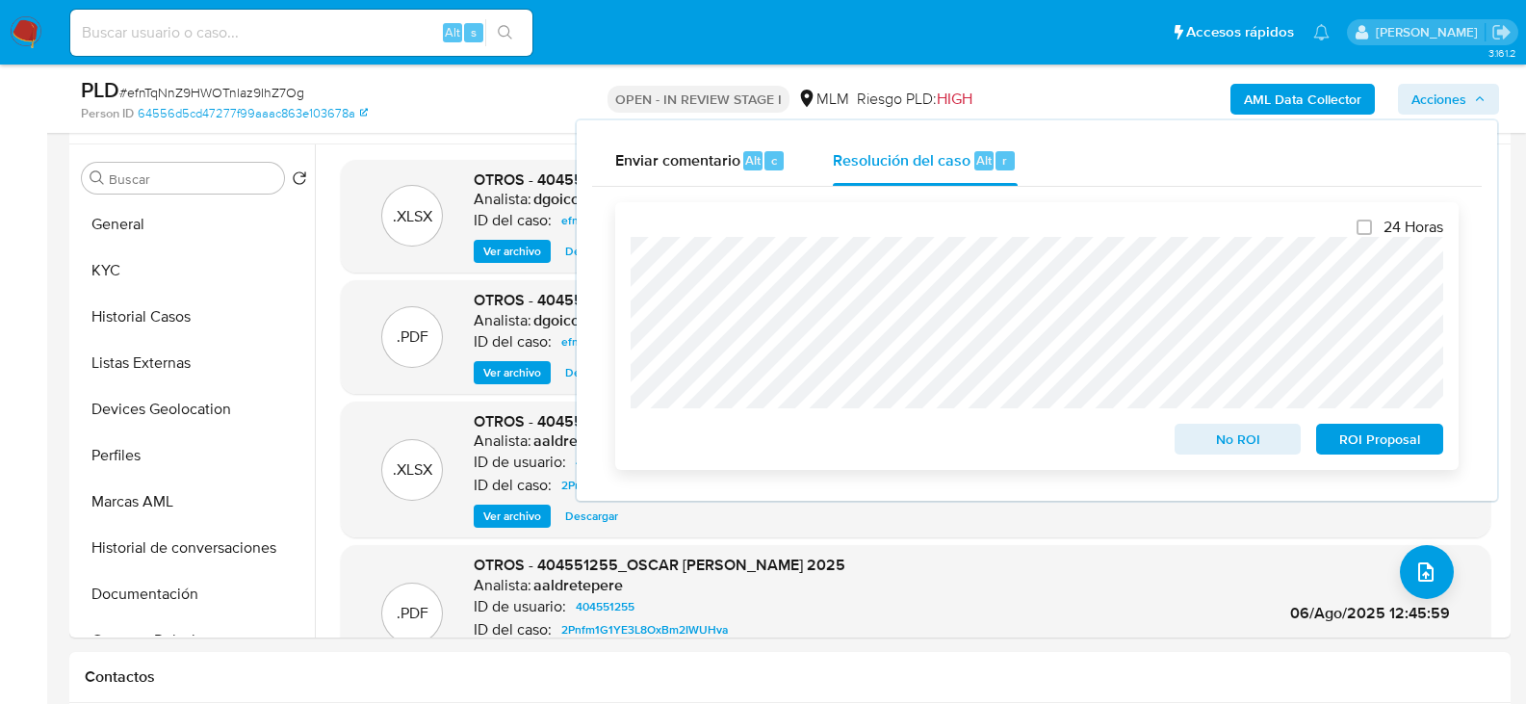
click at [1264, 427] on button "No ROI" at bounding box center [1238, 439] width 127 height 31
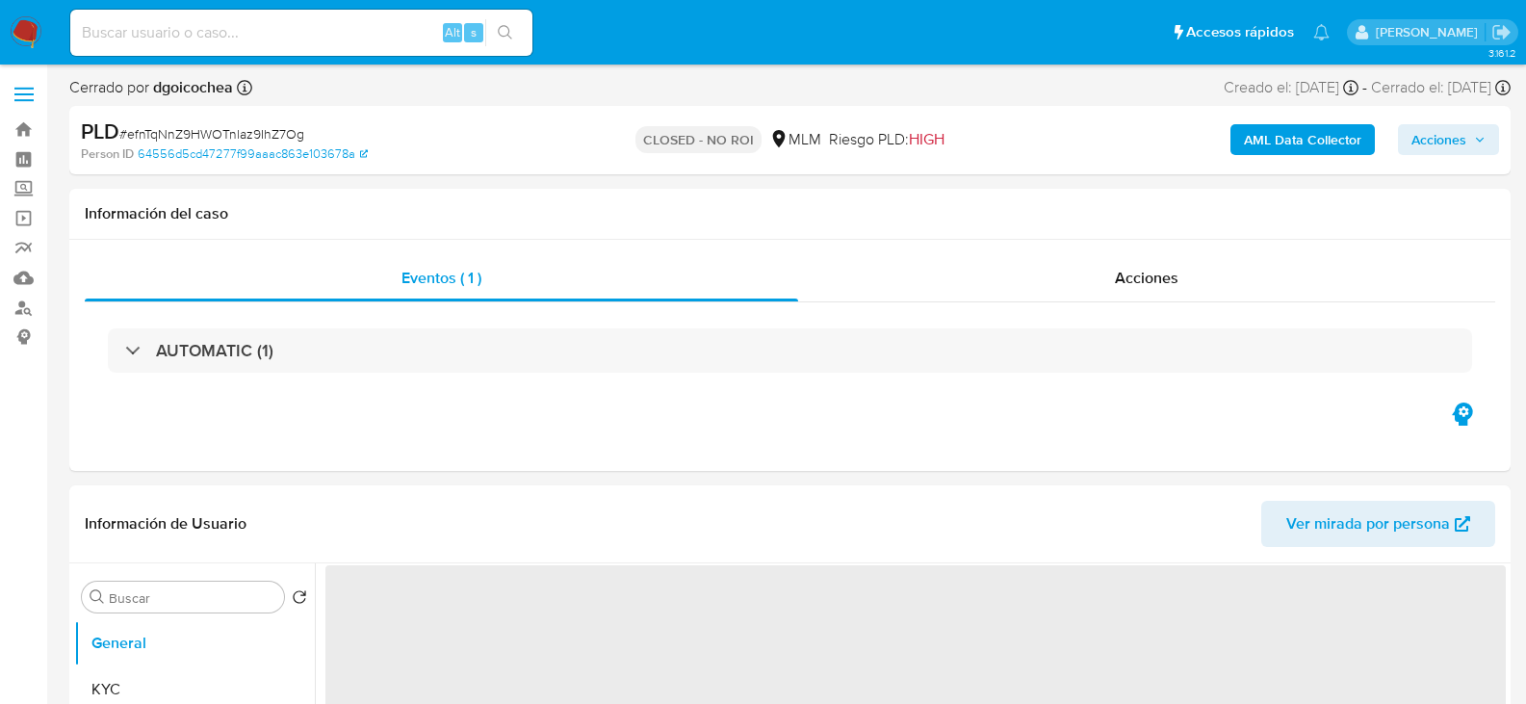
select select "10"
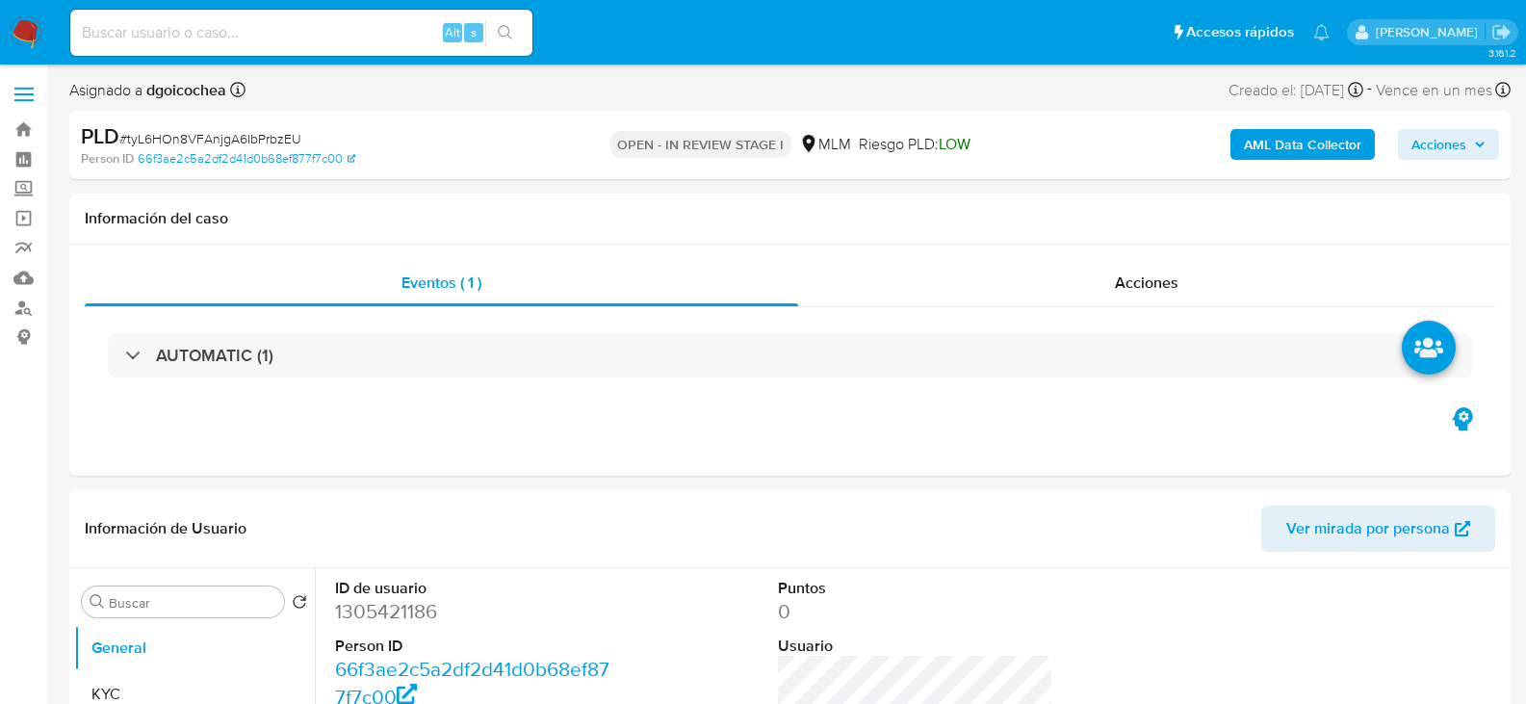
select select "10"
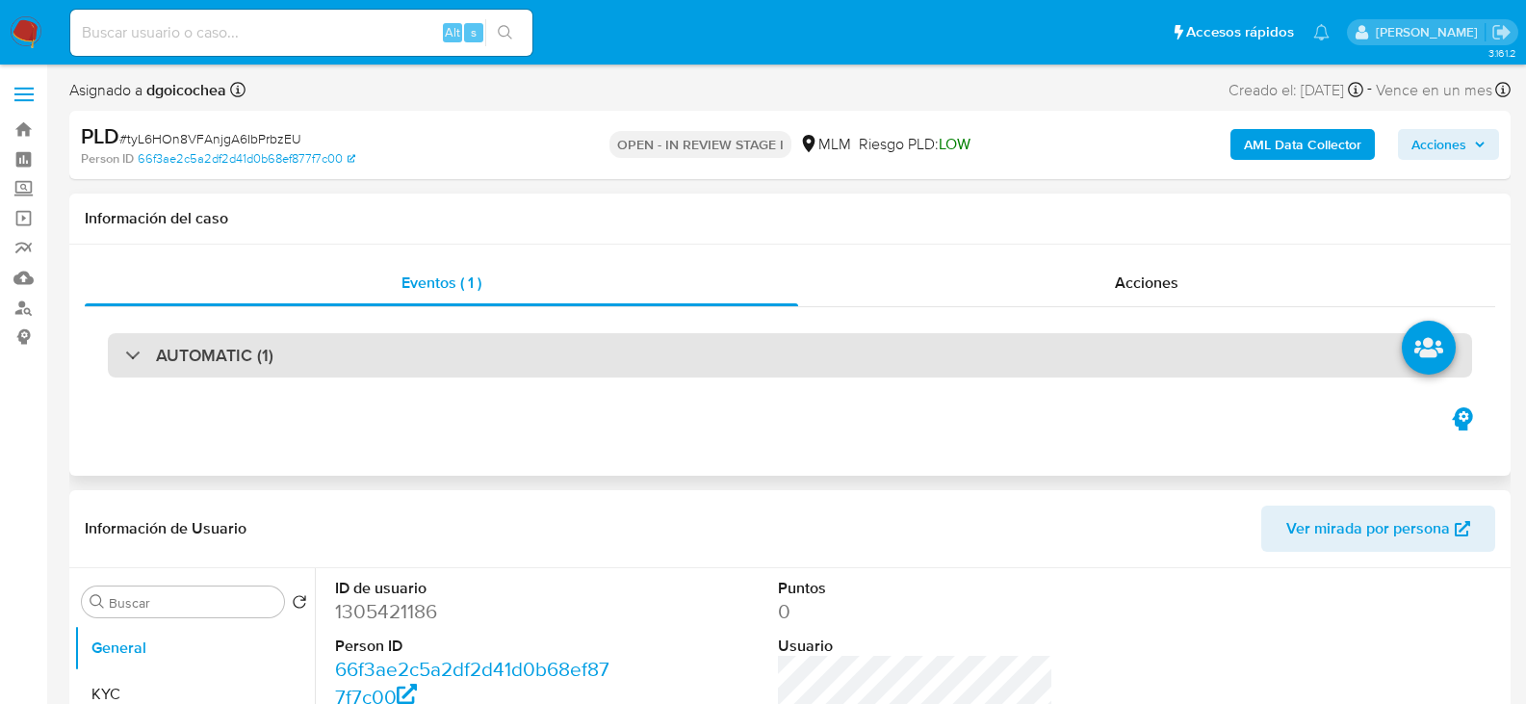
click at [211, 347] on h3 "AUTOMATIC (1)" at bounding box center [214, 355] width 117 height 21
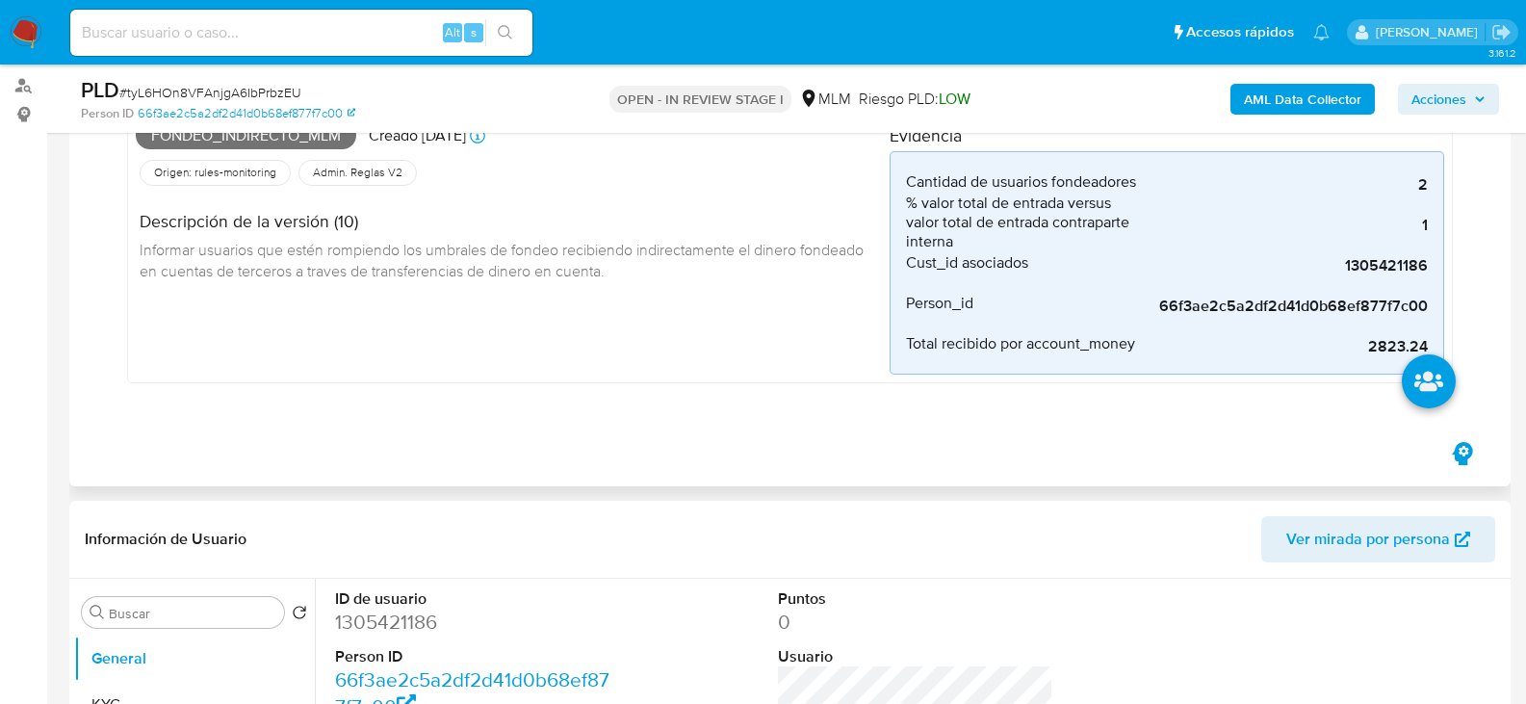
scroll to position [193, 0]
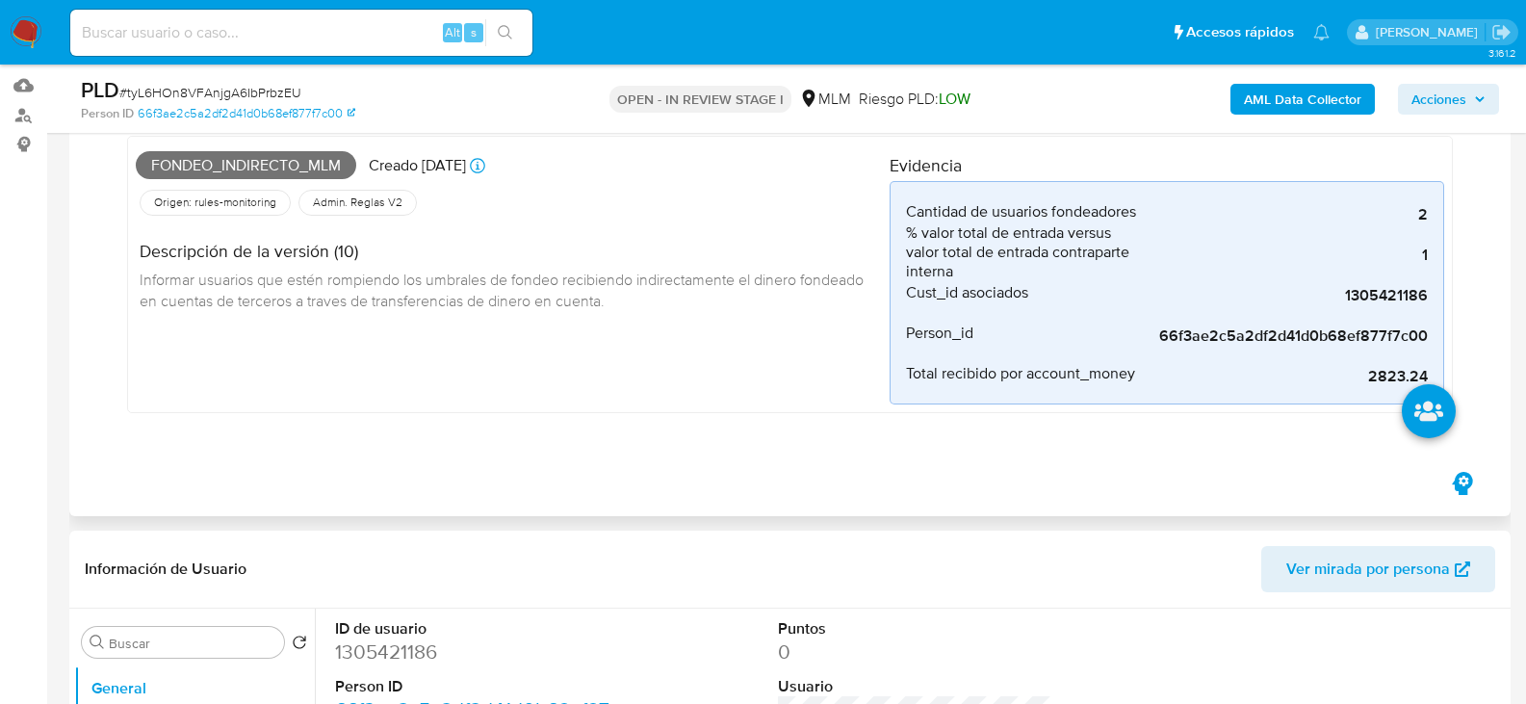
click at [553, 413] on div "Fondeo_indirecto_mlm Creado hace 21 días Creado: 12/09/2025 03:04:38 Origen: ru…" at bounding box center [790, 280] width 1365 height 326
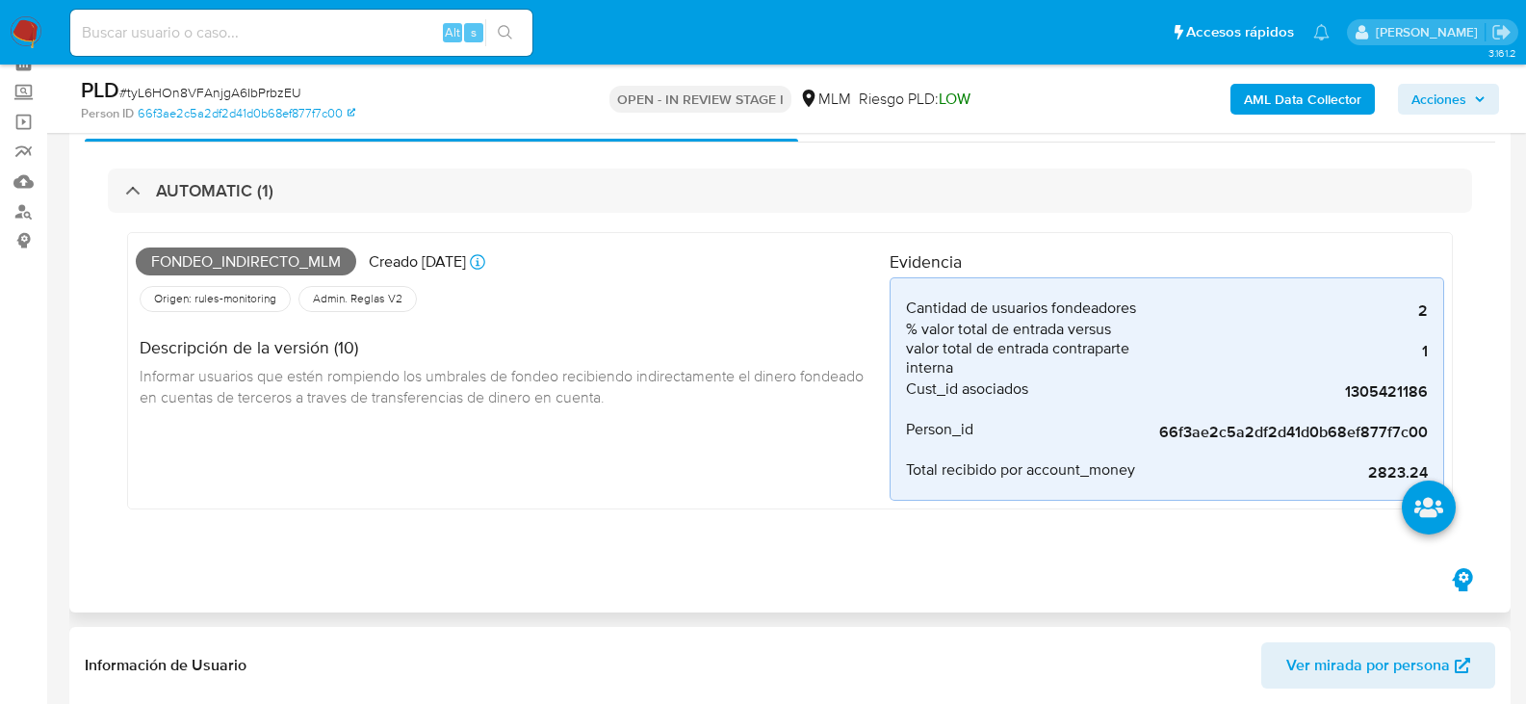
click at [569, 454] on div "Fondeo_indirecto_mlm Creado hace 21 días Creado: 12/09/2025 03:04:38 Origen: ru…" at bounding box center [513, 371] width 754 height 260
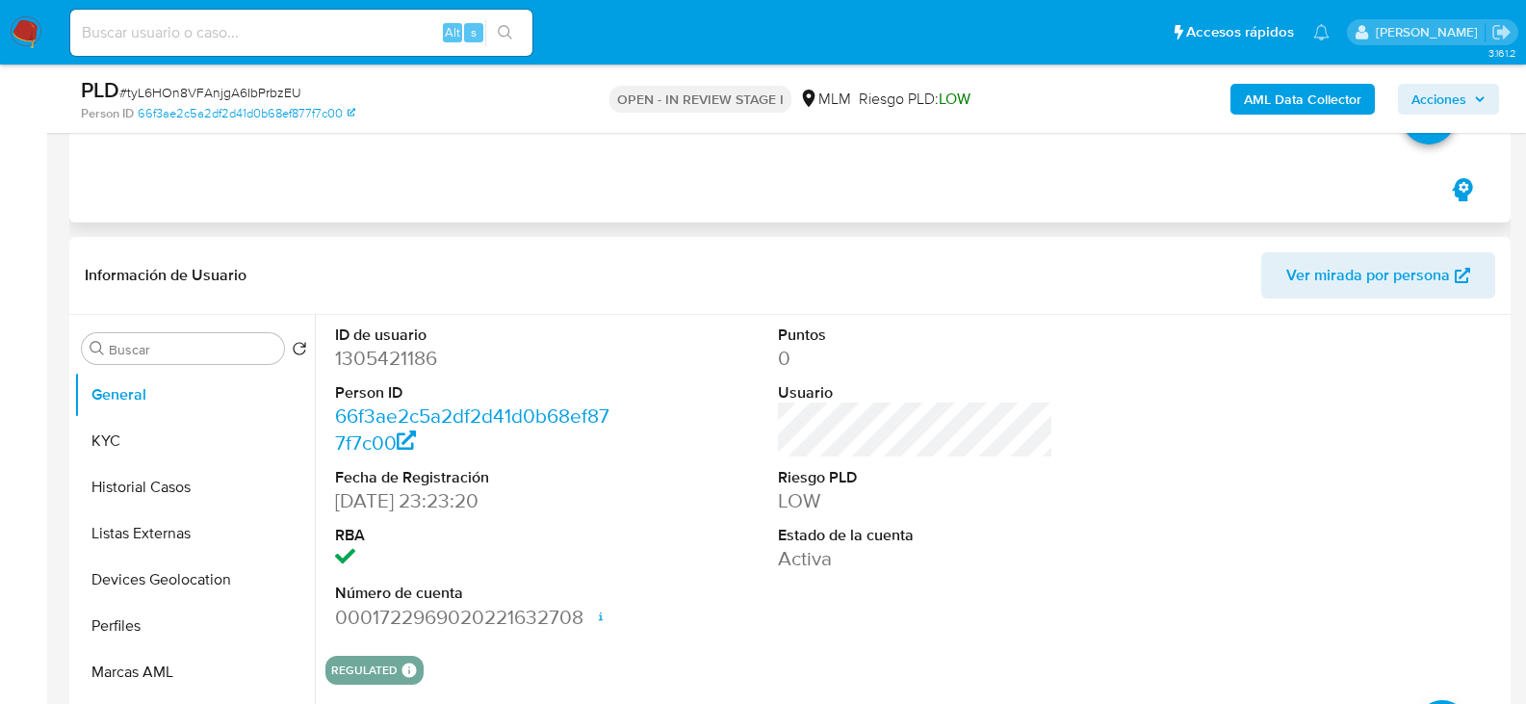
scroll to position [578, 0]
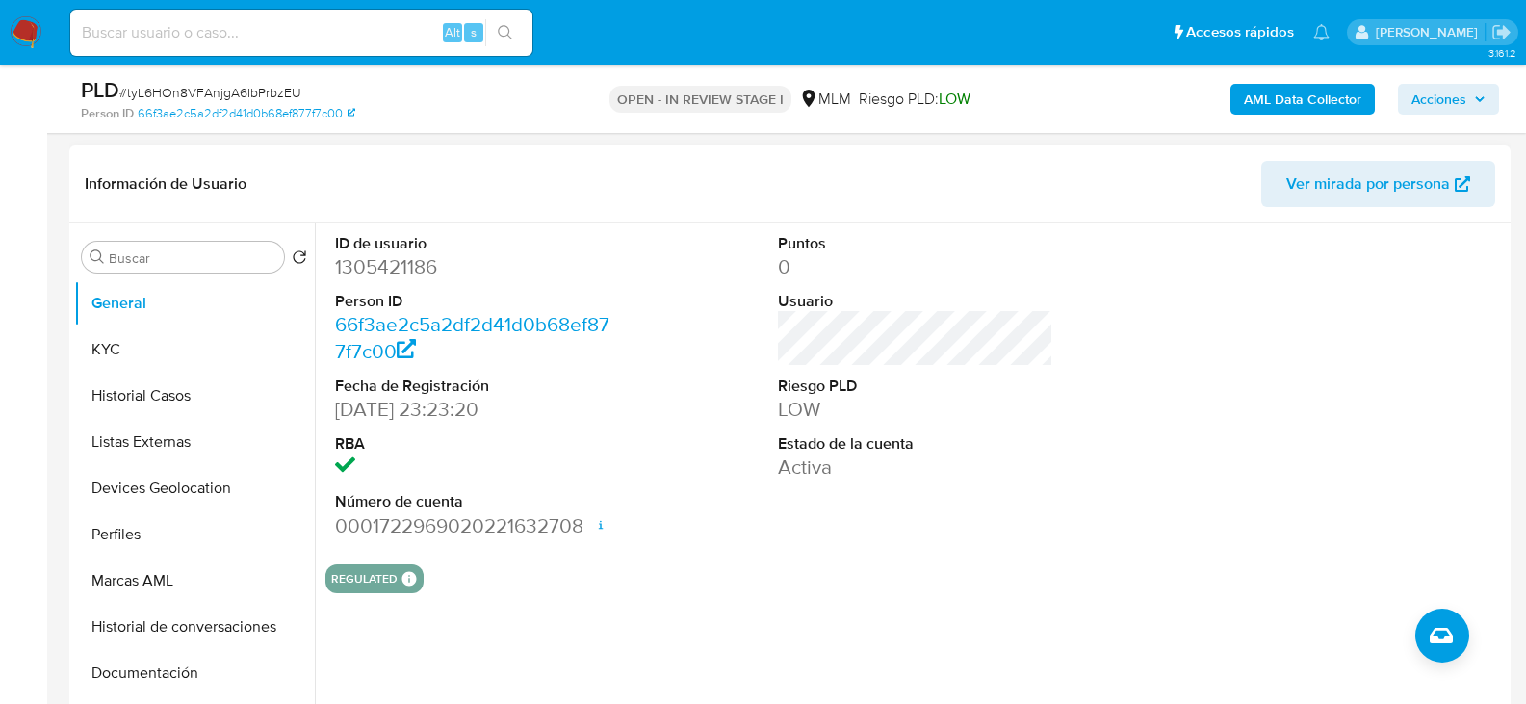
click at [656, 523] on div "ID de usuario 1305421186 Person ID 66f3ae2c5a2df2d41d0b68ef877f7c00 Fecha de Re…" at bounding box center [916, 386] width 1181 height 326
click at [720, 486] on div "ID de usuario 1305421186 Person ID 66f3ae2c5a2df2d41d0b68ef877f7c00 Fecha de Re…" at bounding box center [916, 386] width 1181 height 326
click at [151, 352] on button "KYC" at bounding box center [186, 349] width 225 height 46
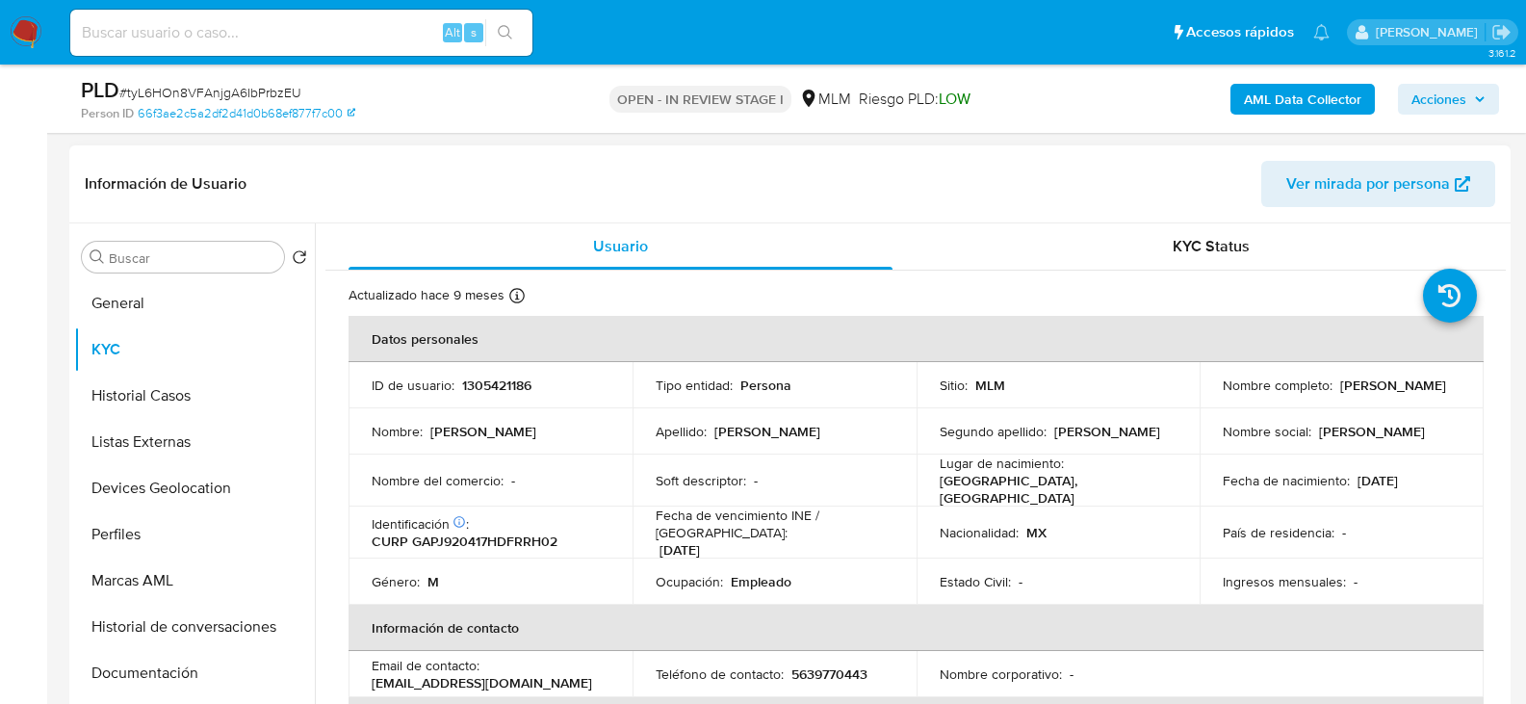
click at [799, 536] on div "Fecha de vencimiento INE / Pasaporte : 31/12/2031" at bounding box center [775, 533] width 238 height 52
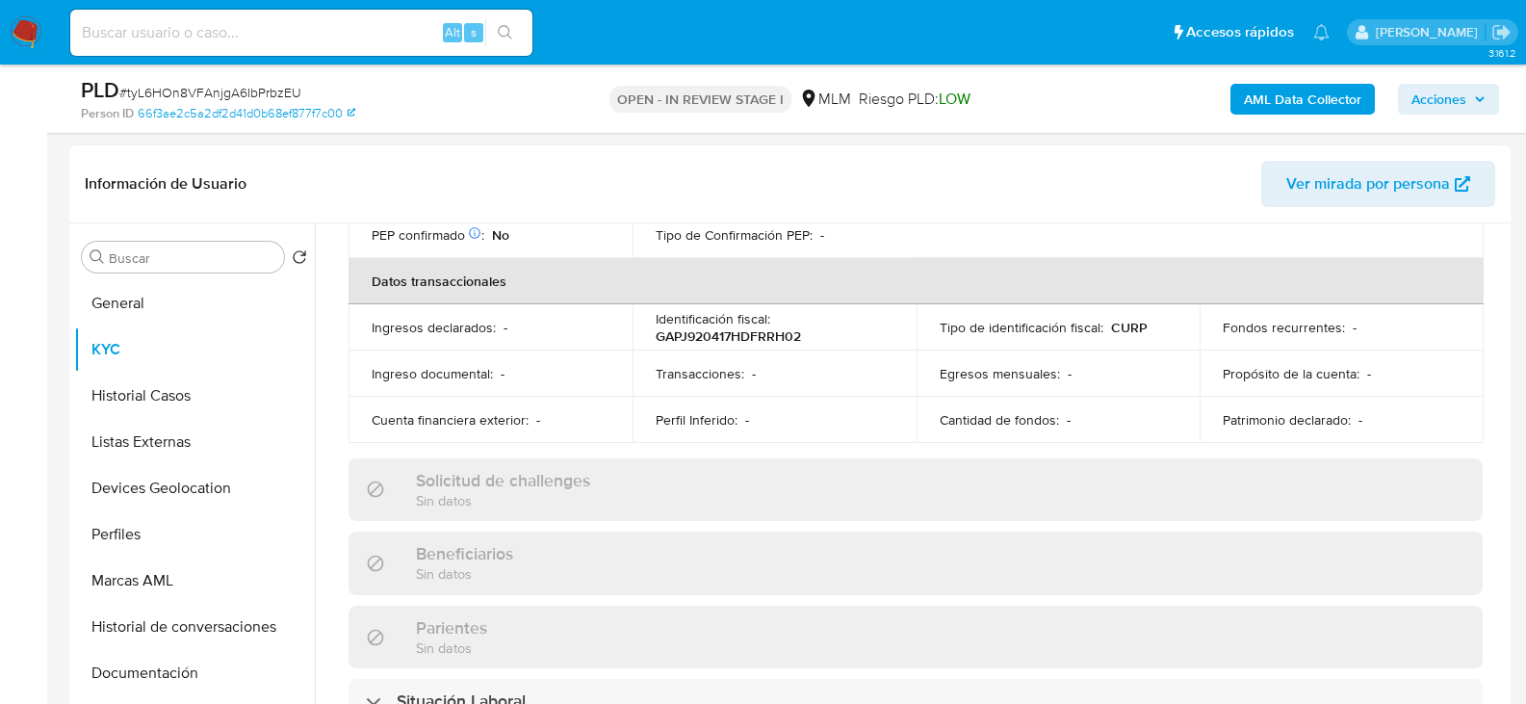
click at [634, 410] on td "Perfil Inferido : -" at bounding box center [775, 420] width 284 height 46
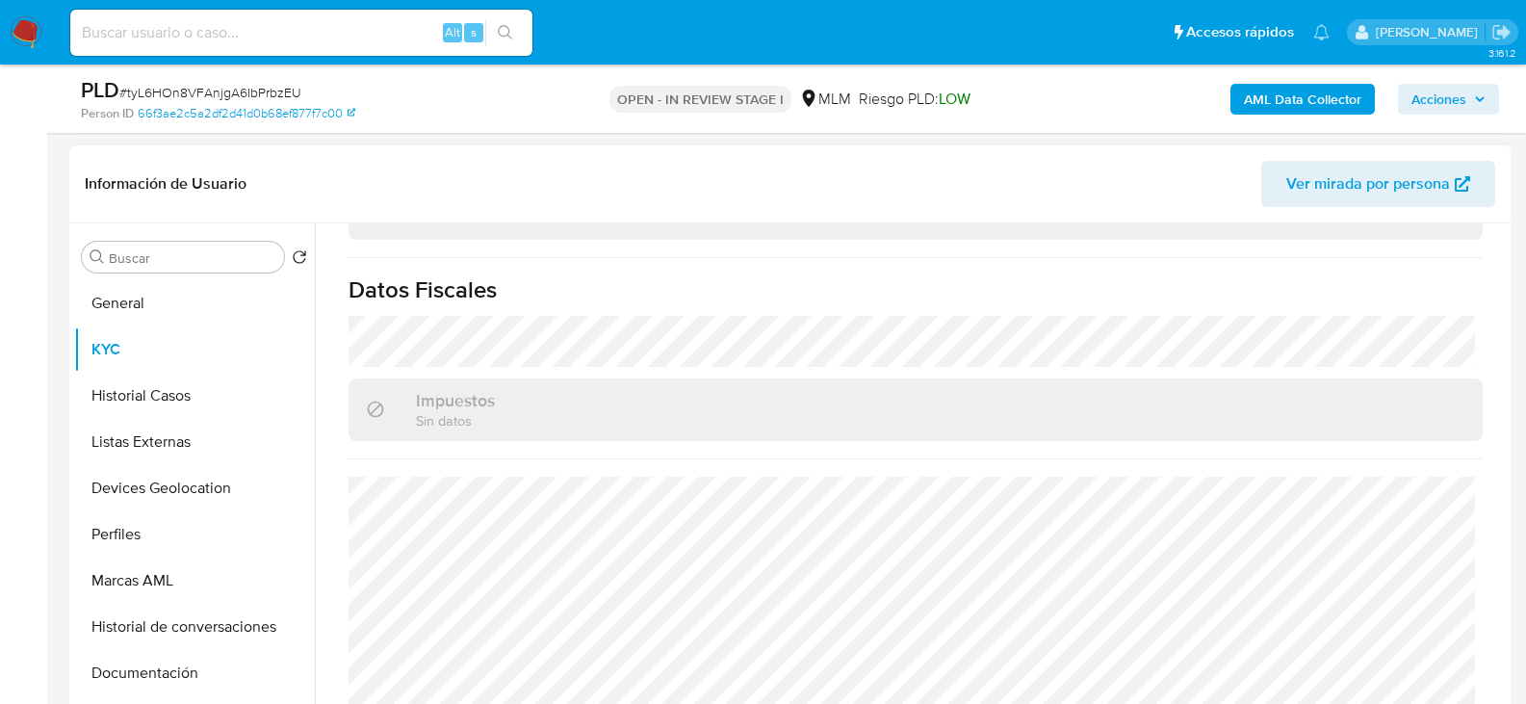
scroll to position [1211, 0]
click at [144, 400] on button "Historial Casos" at bounding box center [186, 396] width 225 height 46
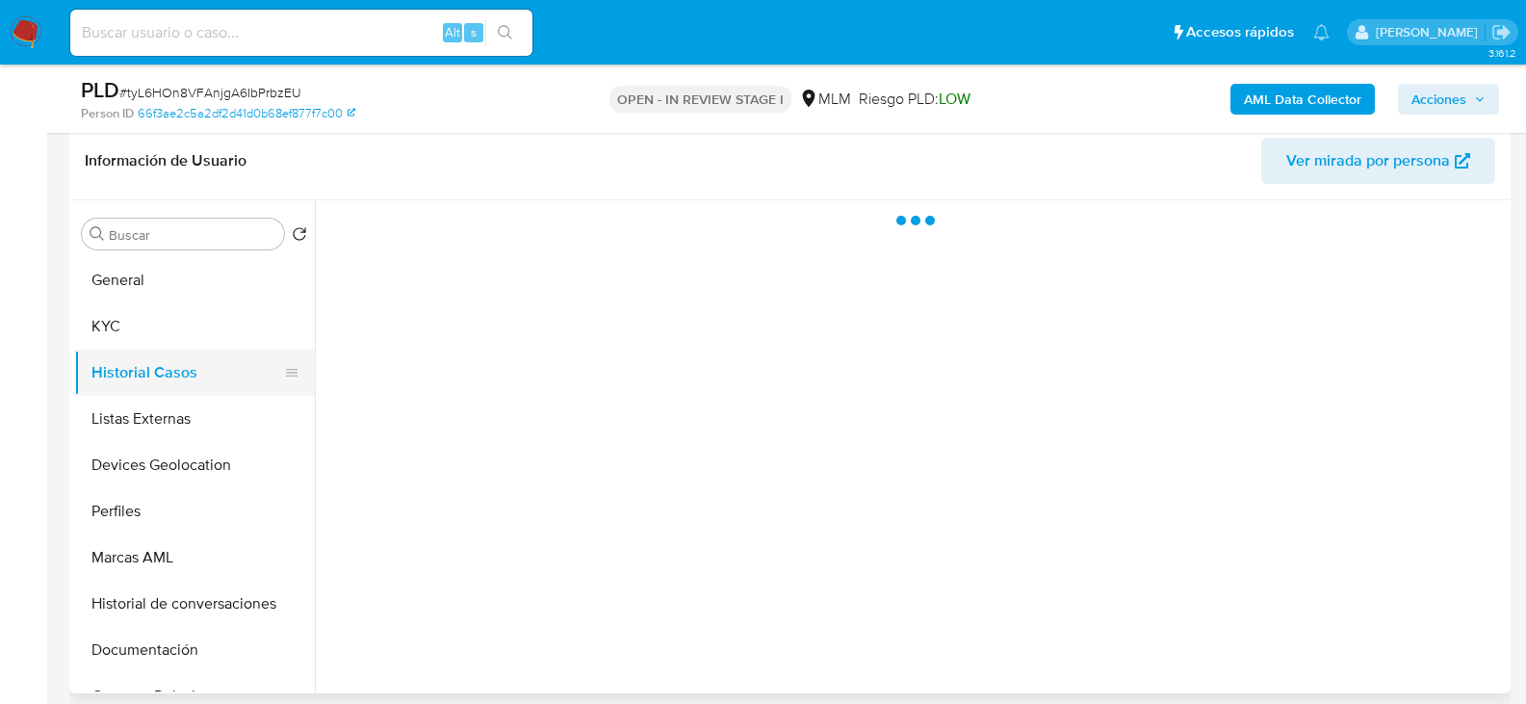
scroll to position [0, 0]
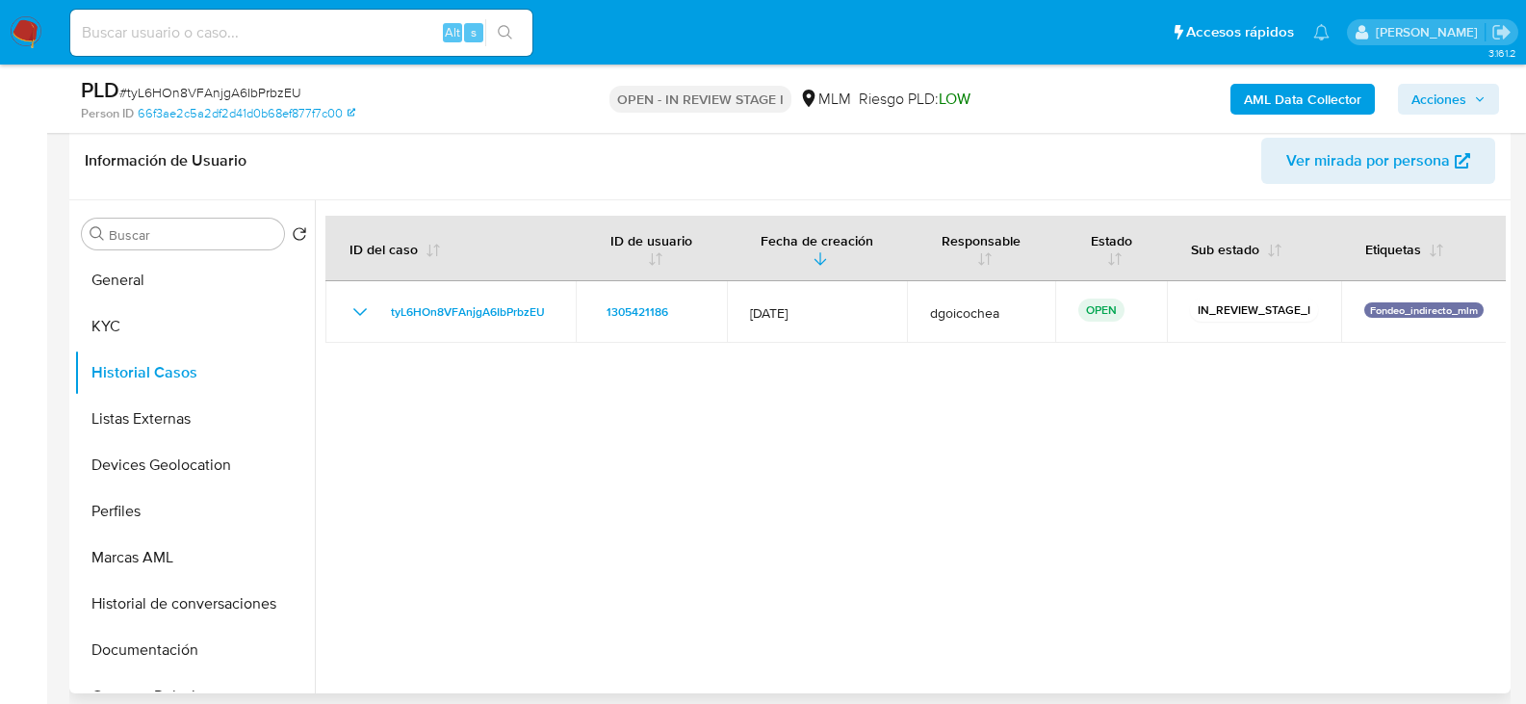
click at [782, 483] on div at bounding box center [910, 446] width 1191 height 493
click at [127, 410] on button "Listas Externas" at bounding box center [186, 419] width 225 height 46
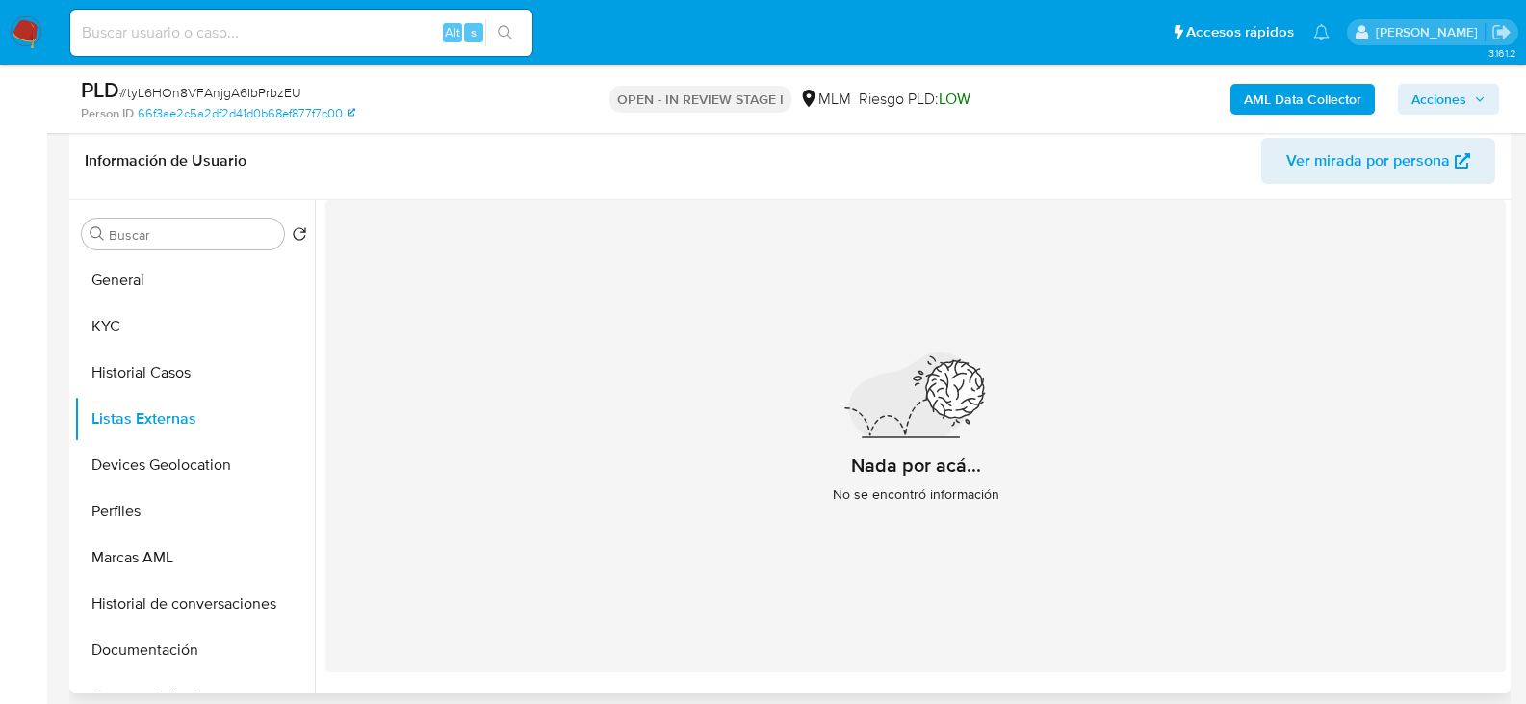
click at [692, 503] on div "Nada por acá... No se encontró información" at bounding box center [916, 436] width 1181 height 472
click at [220, 471] on button "Devices Geolocation" at bounding box center [186, 465] width 225 height 46
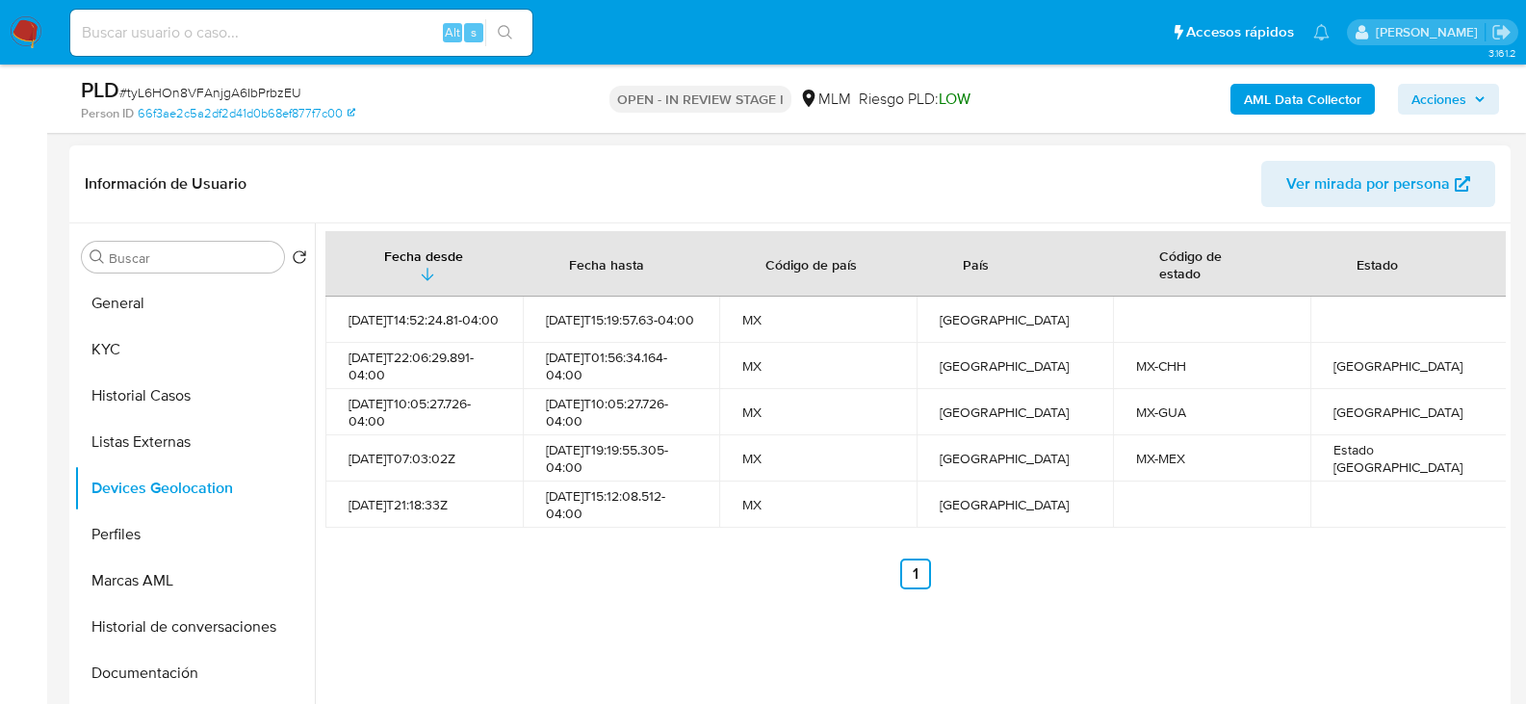
click at [793, 659] on div "Fecha desde Fecha hasta Código de país País Código de estado Estado 2024-04-26T…" at bounding box center [910, 469] width 1191 height 493
click at [132, 533] on button "Perfiles" at bounding box center [186, 534] width 225 height 46
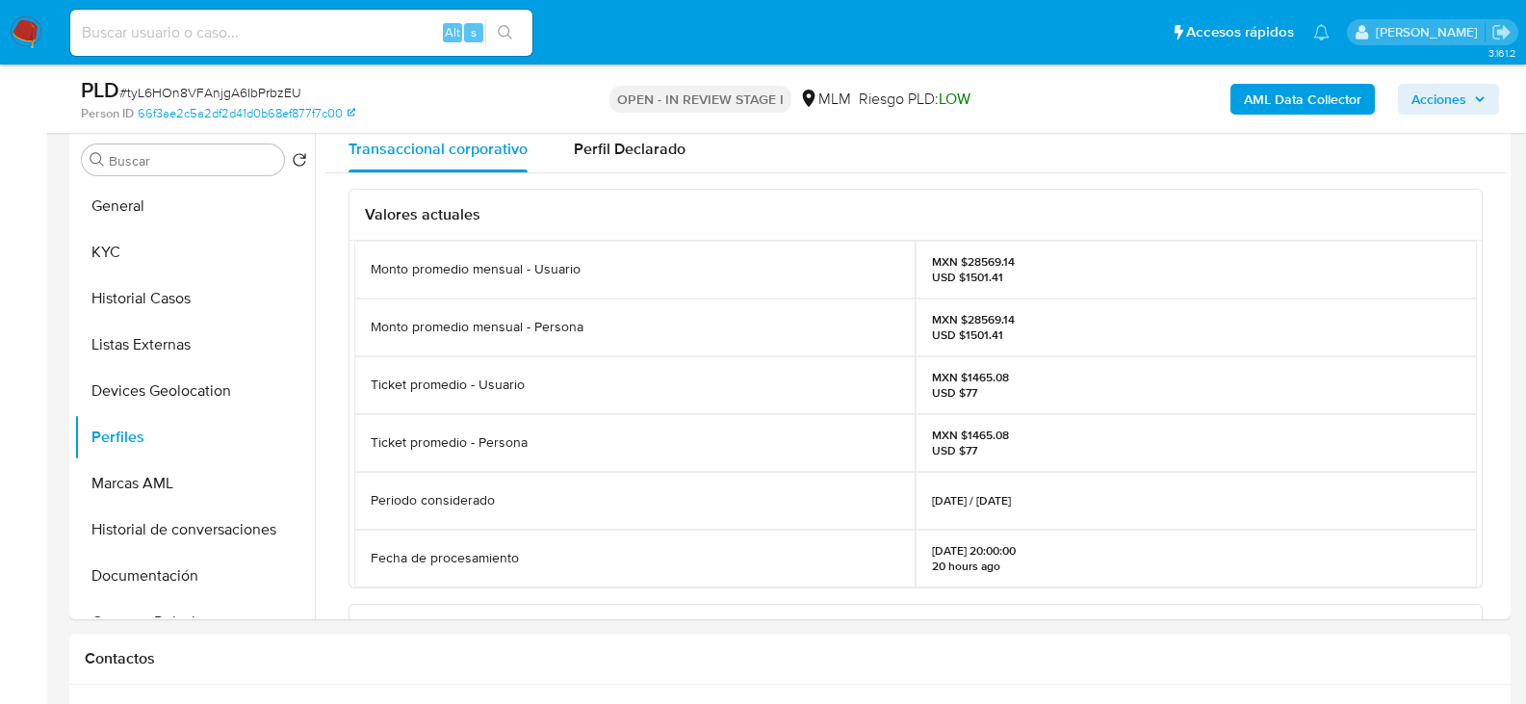
scroll to position [686, 0]
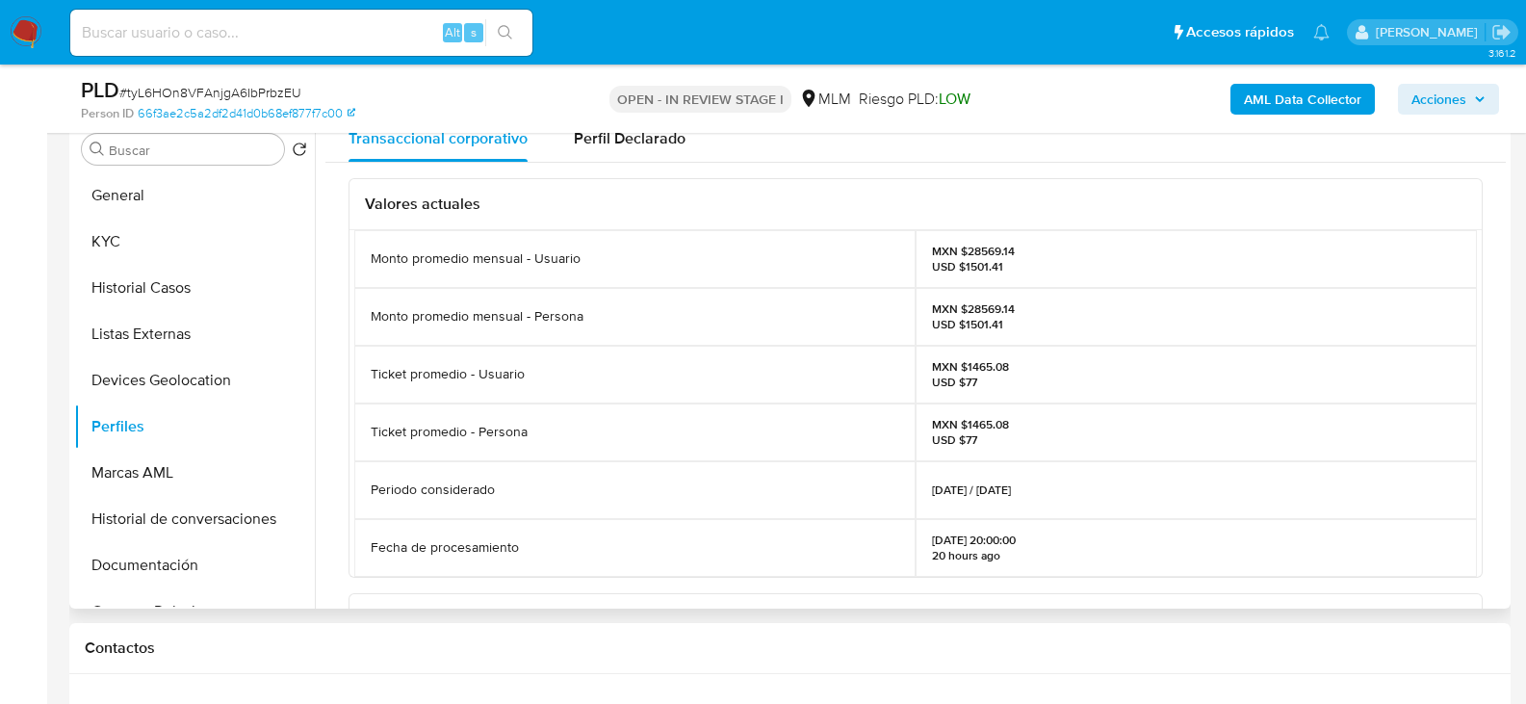
click at [1275, 309] on div "MXN $28569.14 USD $1501.41" at bounding box center [1196, 317] width 561 height 58
click at [179, 575] on button "Documentación" at bounding box center [186, 565] width 225 height 46
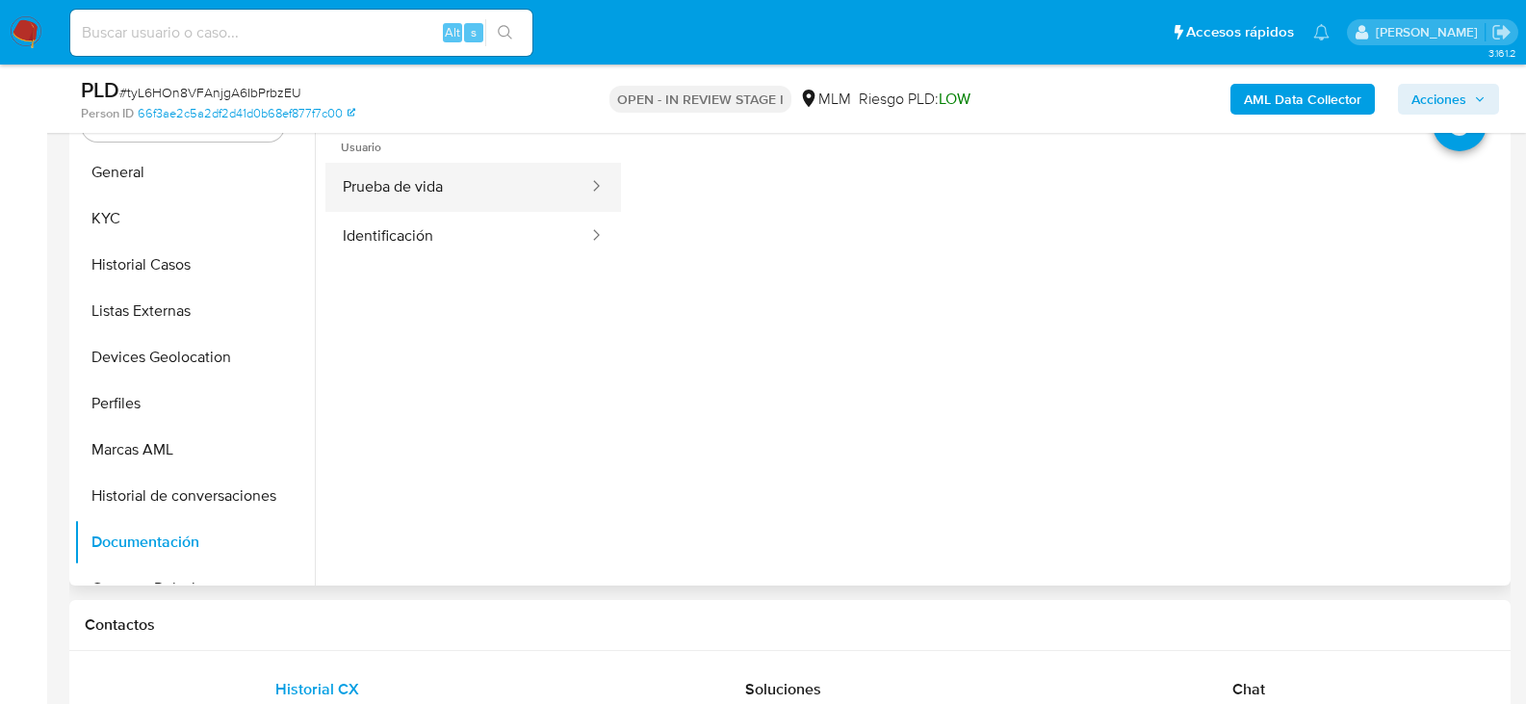
click at [513, 179] on button "Prueba de vida" at bounding box center [458, 187] width 265 height 49
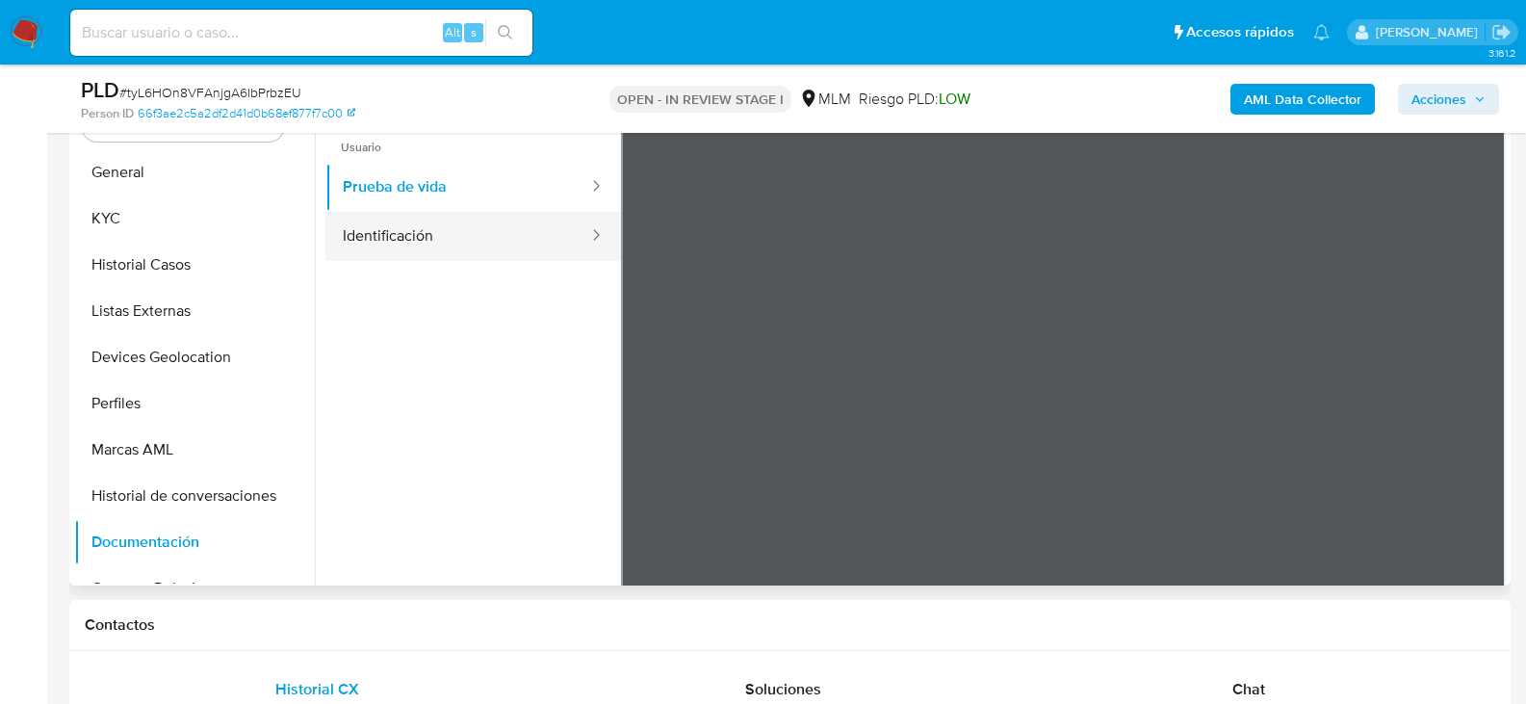
click at [441, 230] on button "Identificación" at bounding box center [458, 236] width 265 height 49
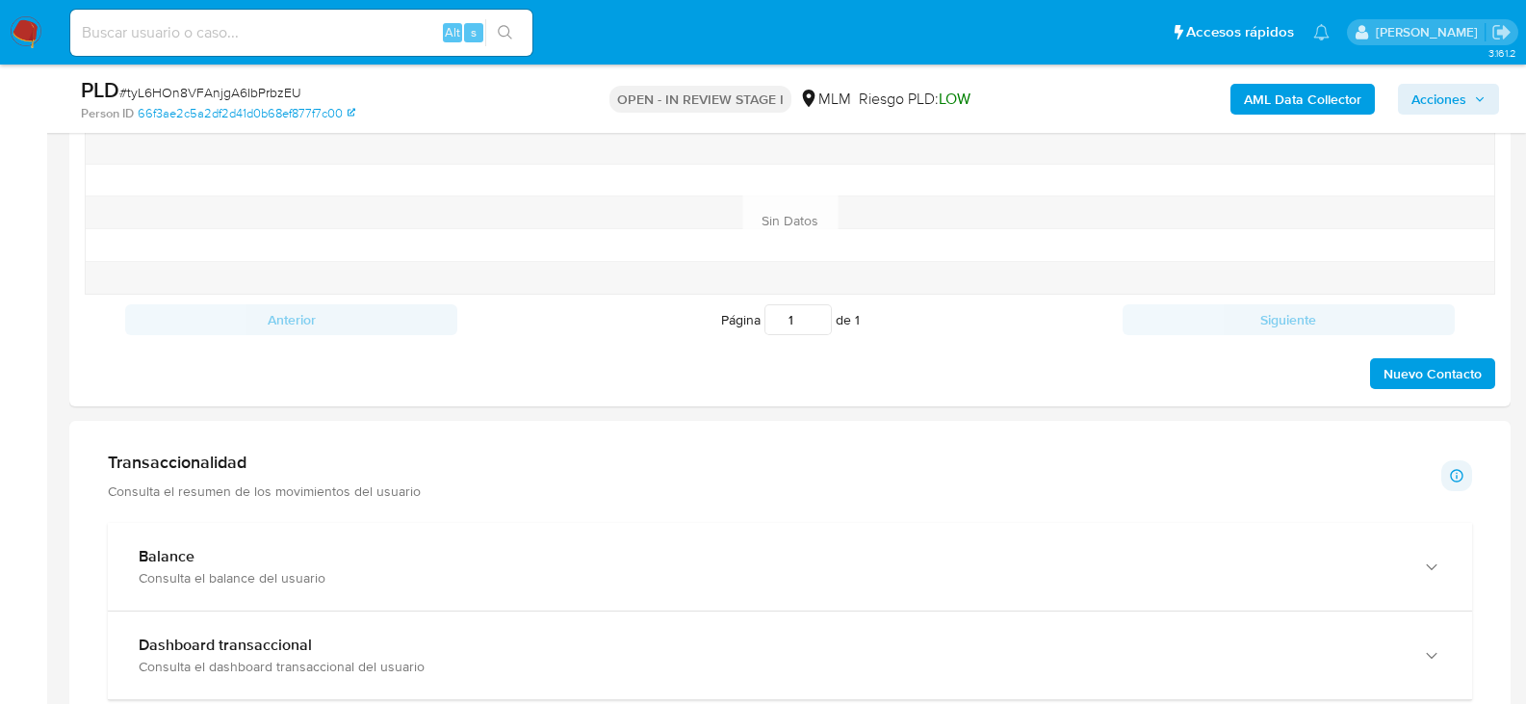
scroll to position [1372, 0]
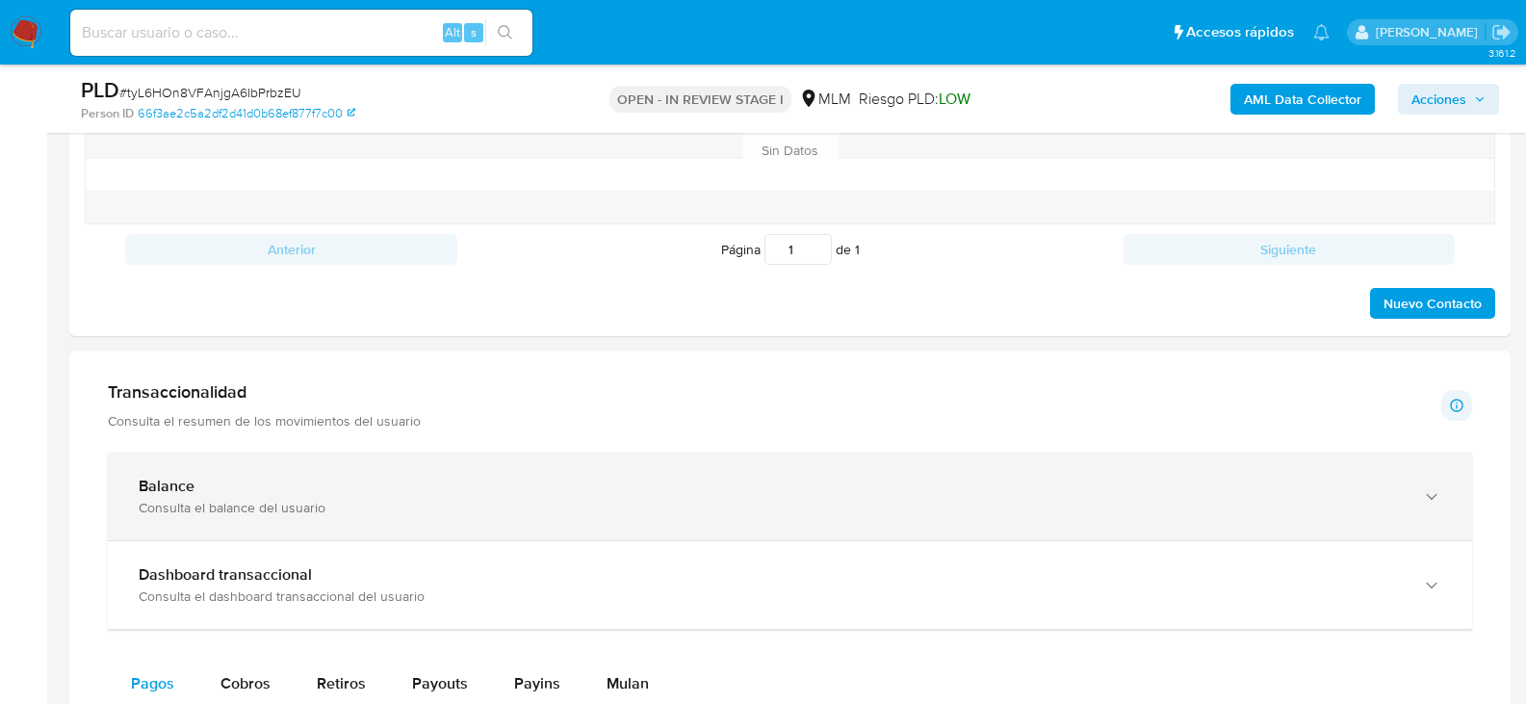
click at [1185, 500] on div "Consulta el balance del usuario" at bounding box center [771, 507] width 1265 height 17
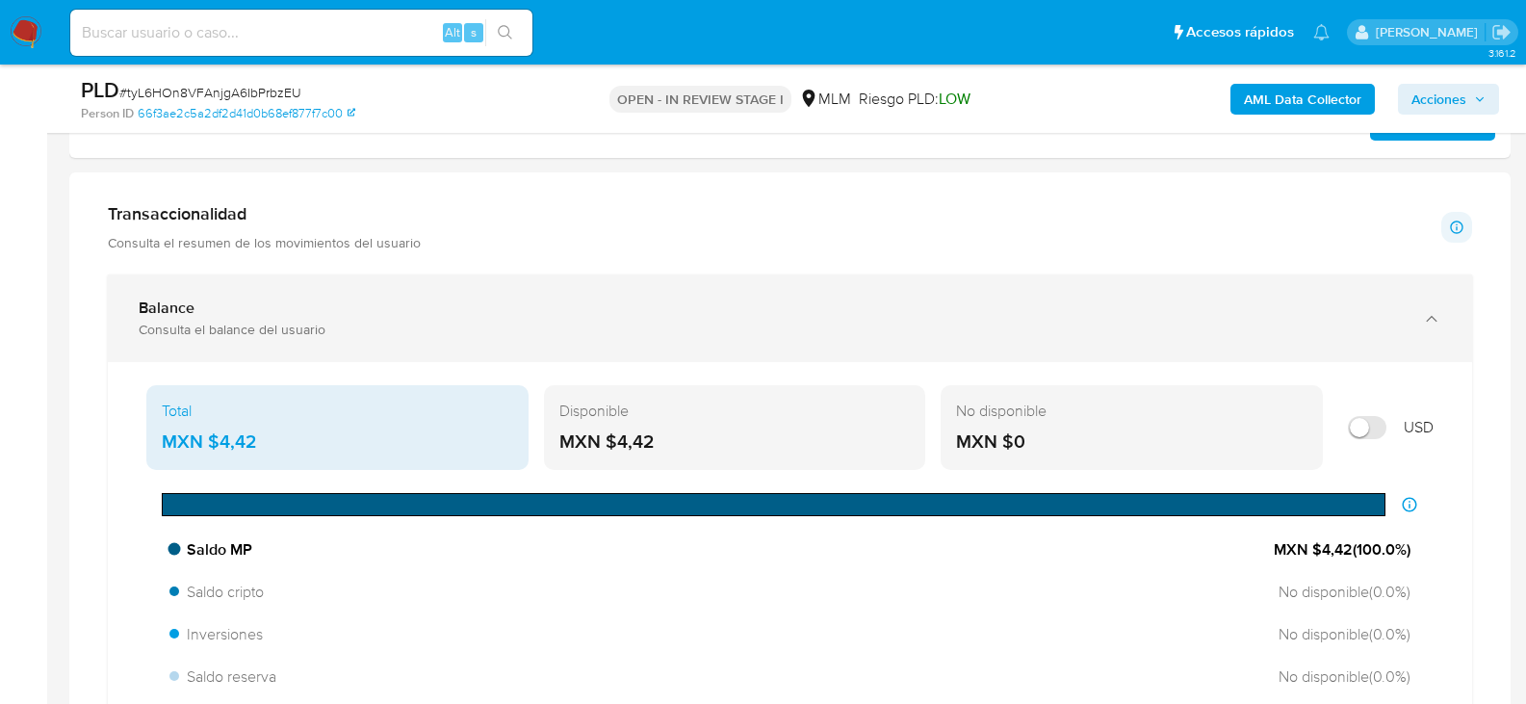
scroll to position [1565, 0]
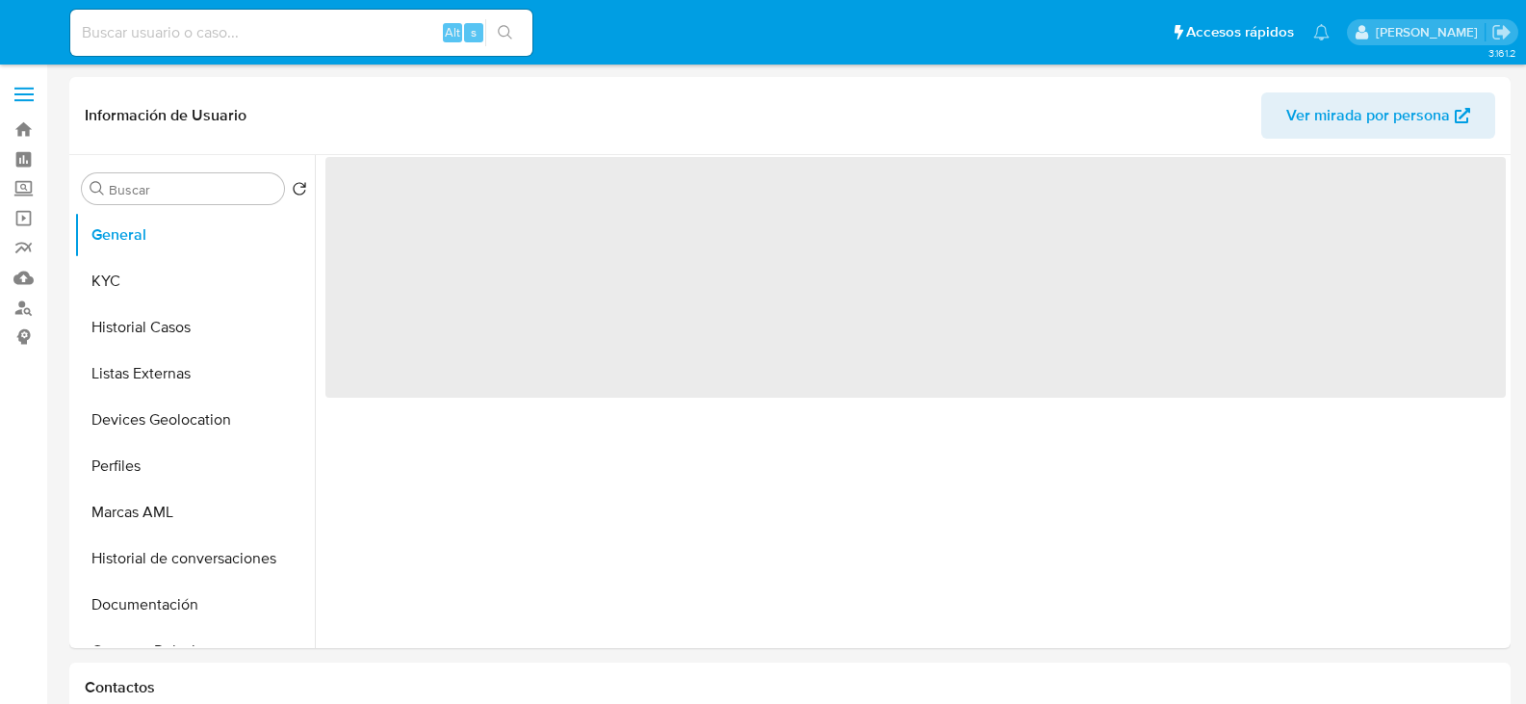
select select "10"
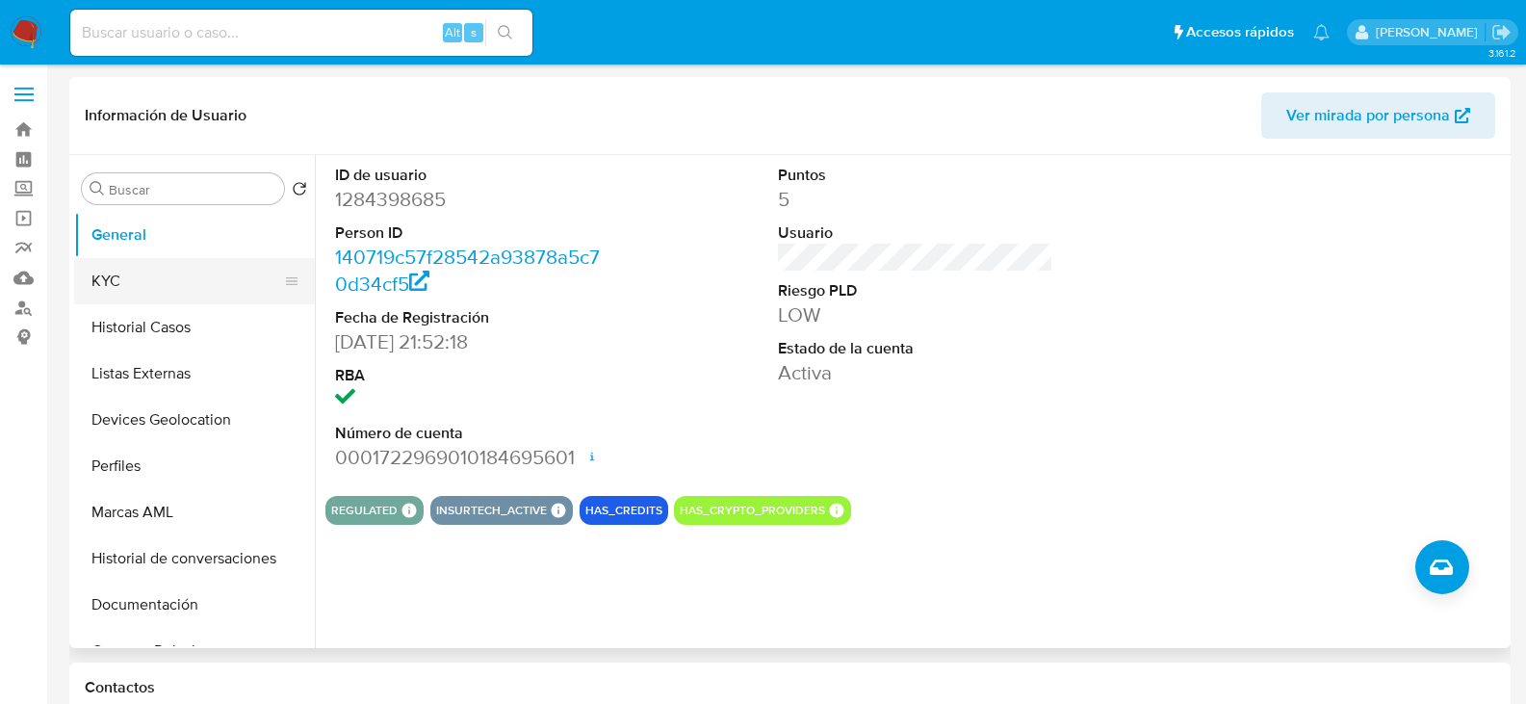
click at [184, 289] on button "KYC" at bounding box center [186, 281] width 225 height 46
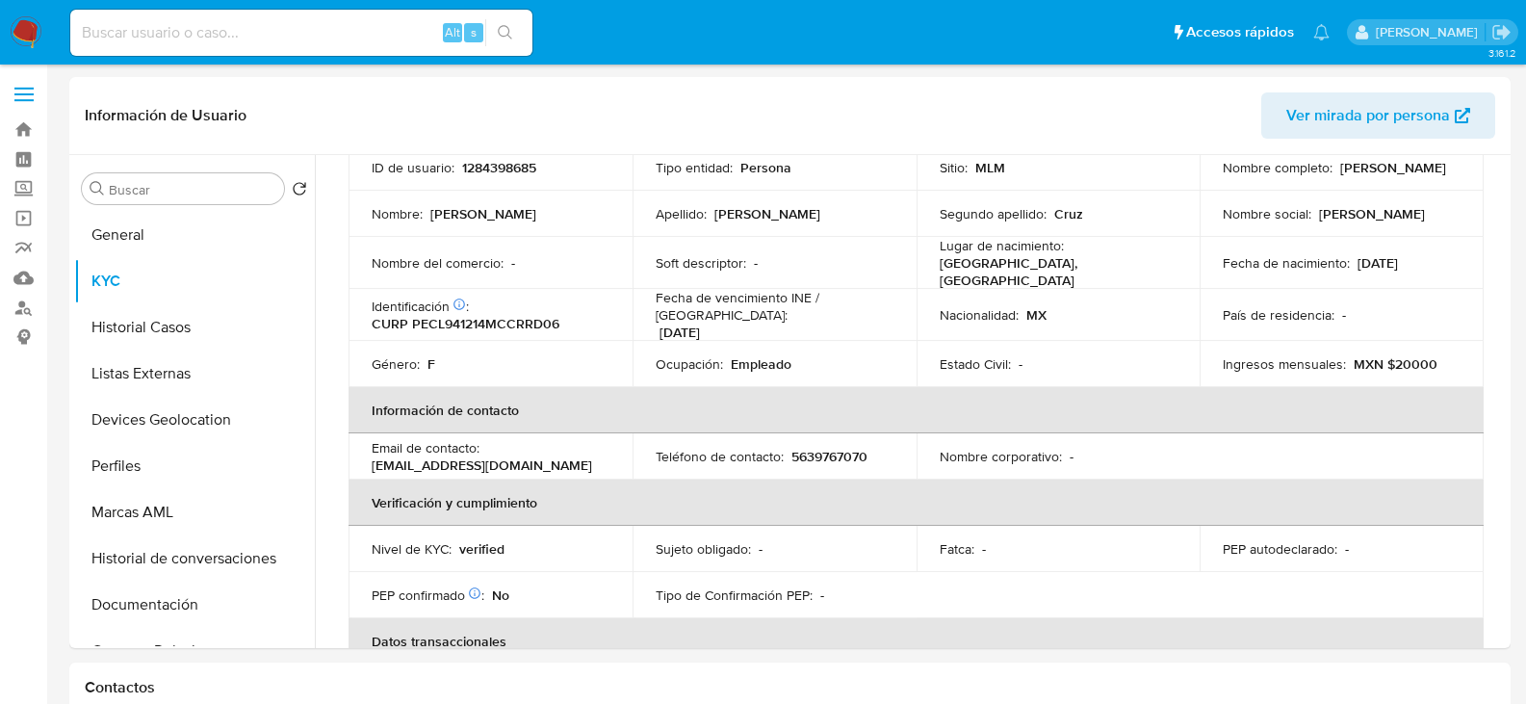
scroll to position [96, 0]
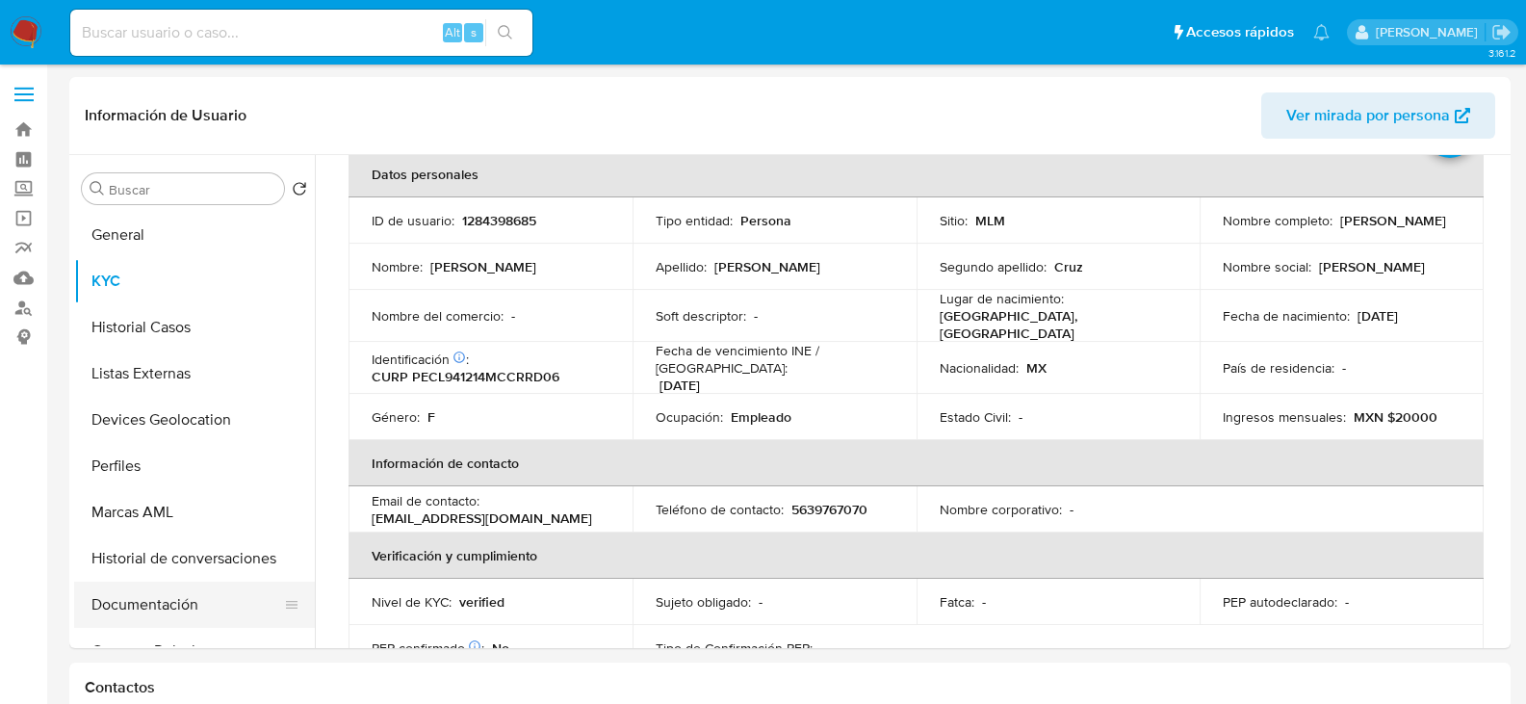
click at [164, 595] on button "Documentación" at bounding box center [186, 605] width 225 height 46
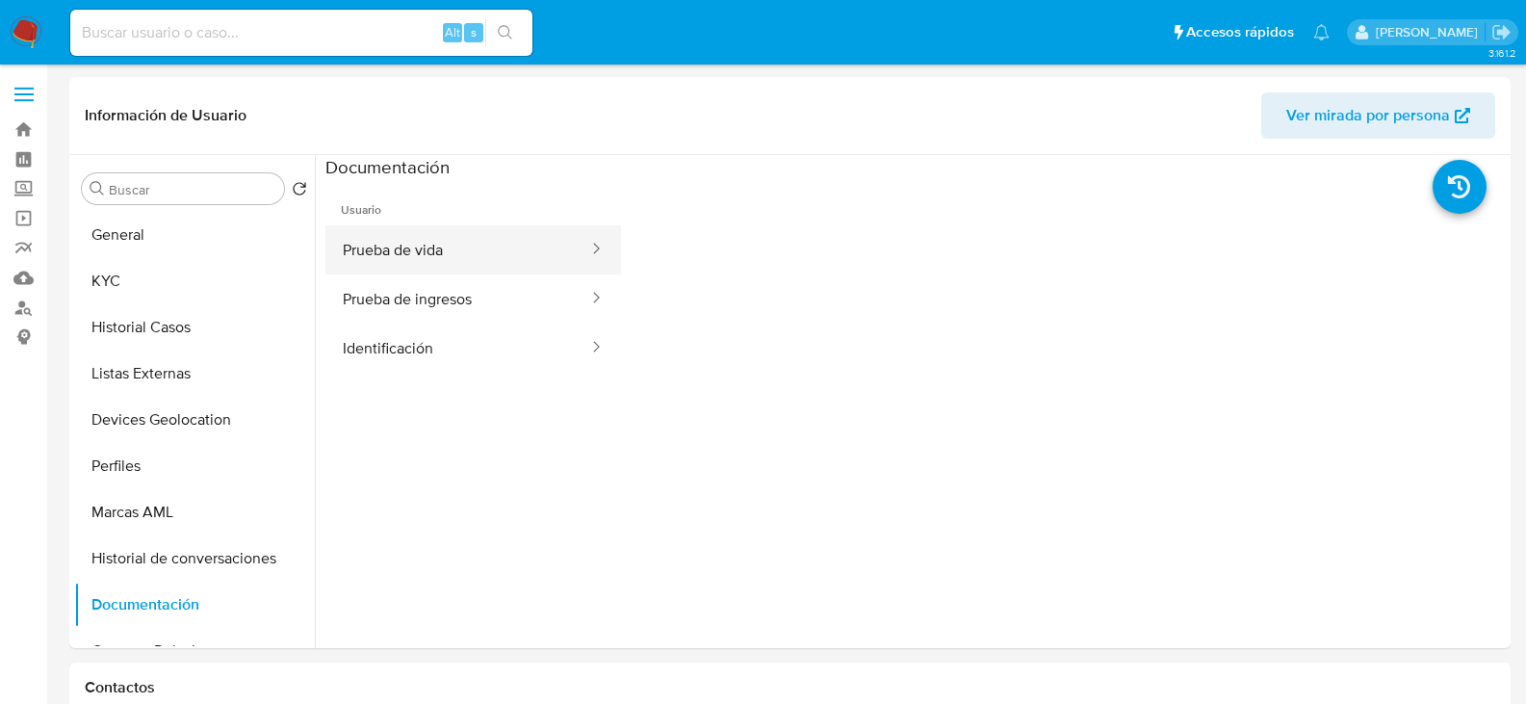
click at [379, 248] on button "Prueba de vida" at bounding box center [458, 249] width 265 height 49
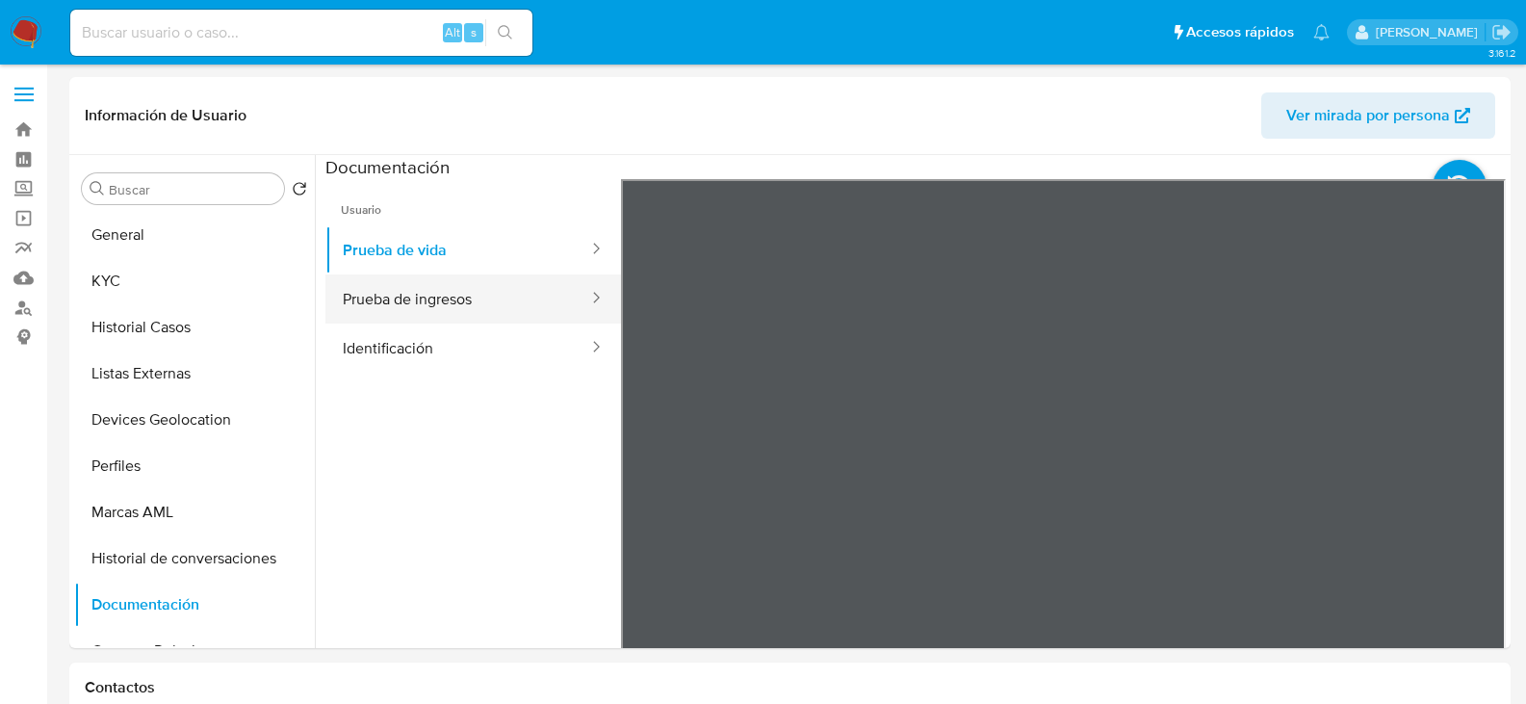
click at [481, 286] on button "Prueba de ingresos" at bounding box center [458, 298] width 265 height 49
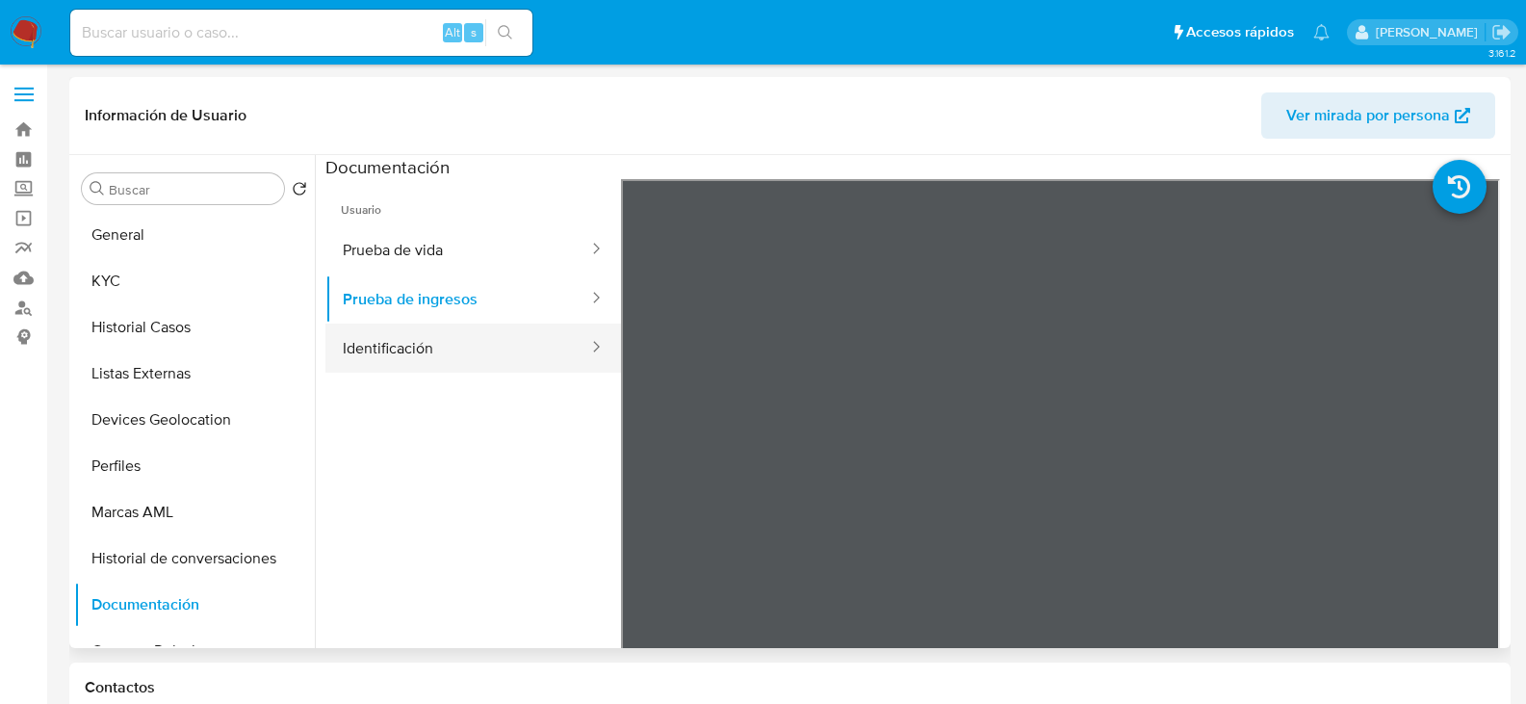
click at [456, 331] on button "Identificación" at bounding box center [458, 348] width 265 height 49
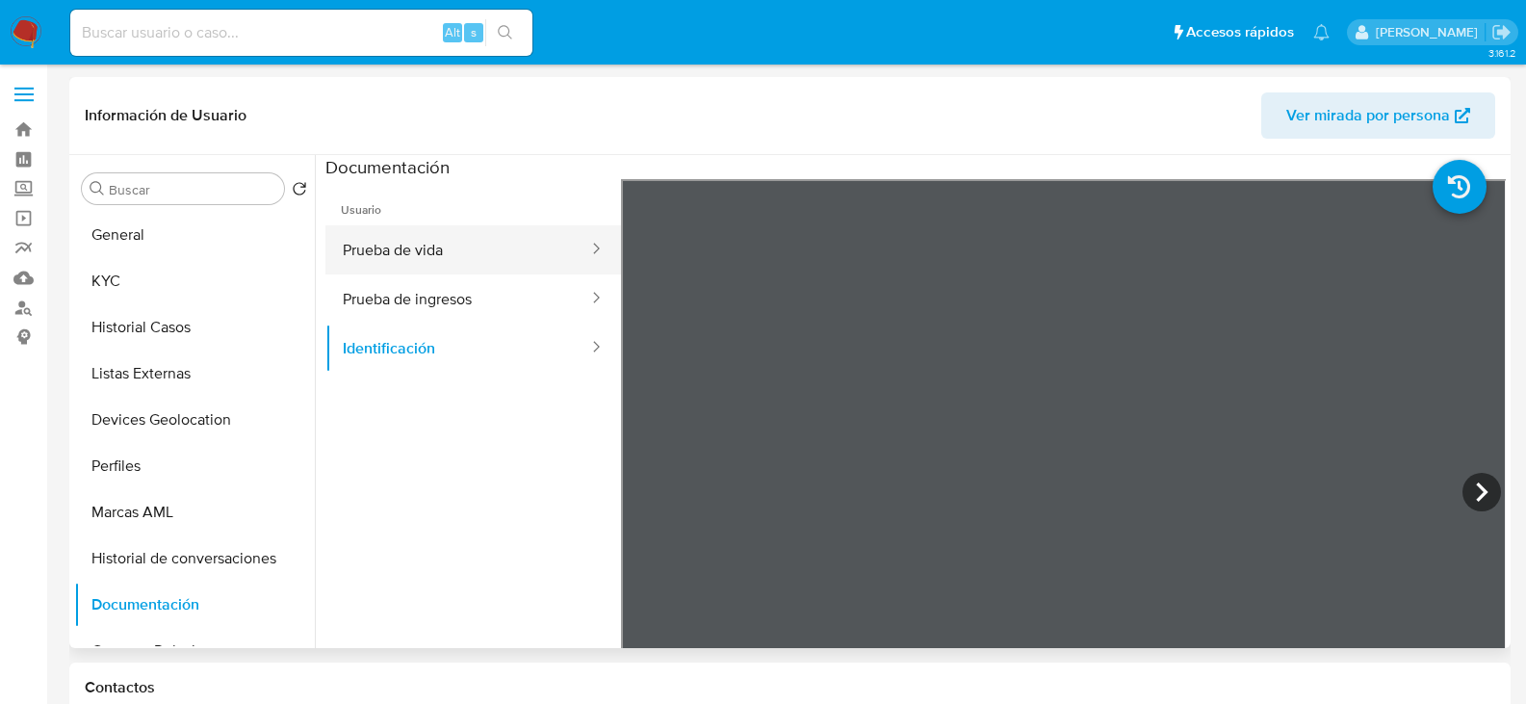
click at [478, 248] on button "Prueba de vida" at bounding box center [458, 249] width 265 height 49
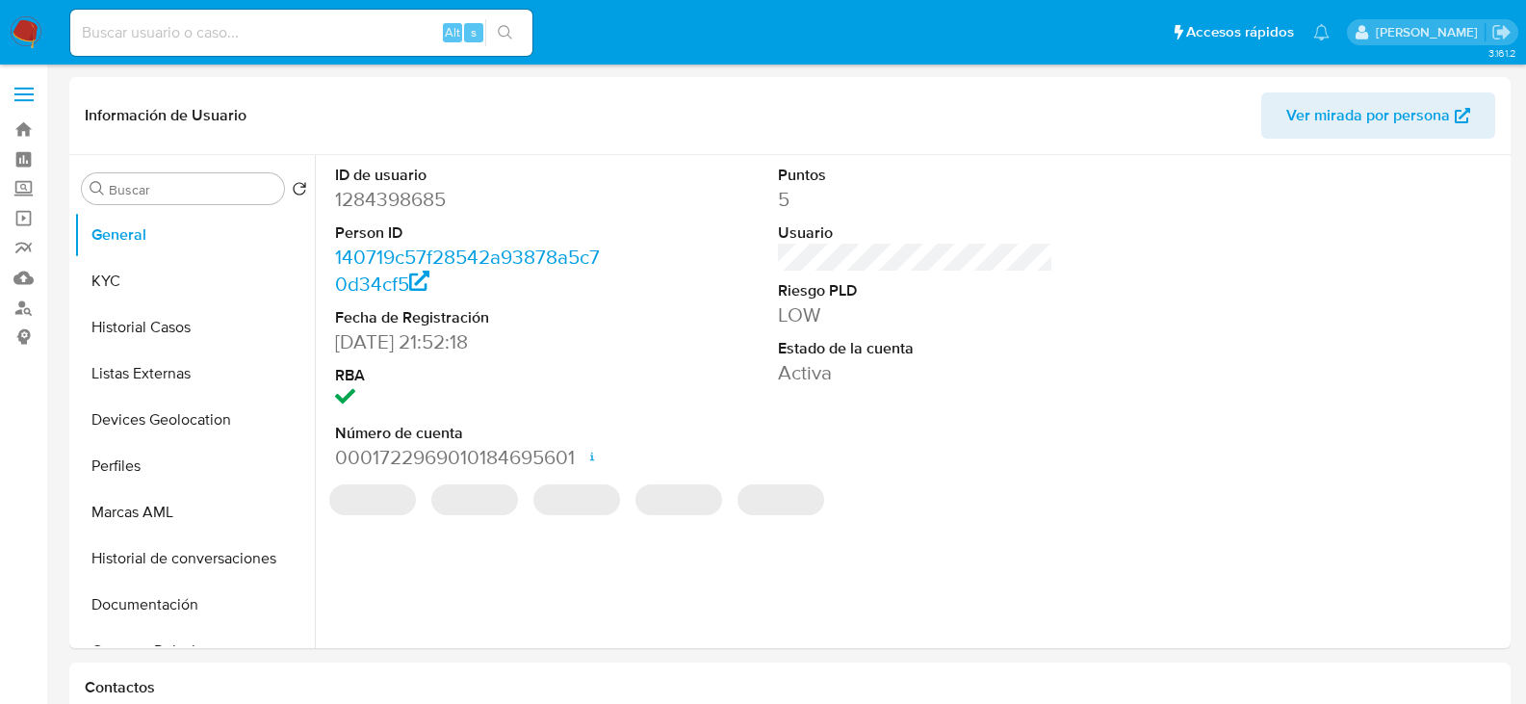
select select "10"
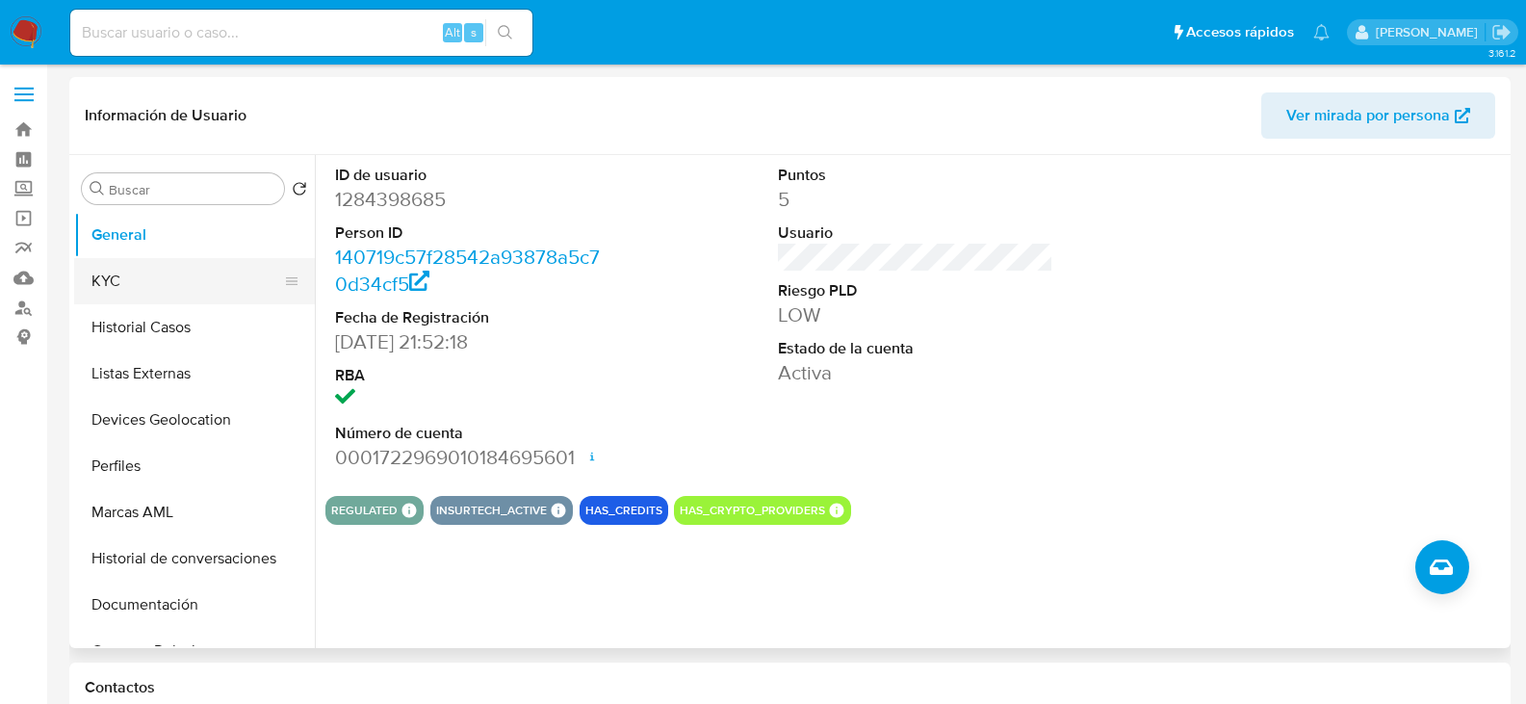
click at [144, 271] on button "KYC" at bounding box center [186, 281] width 225 height 46
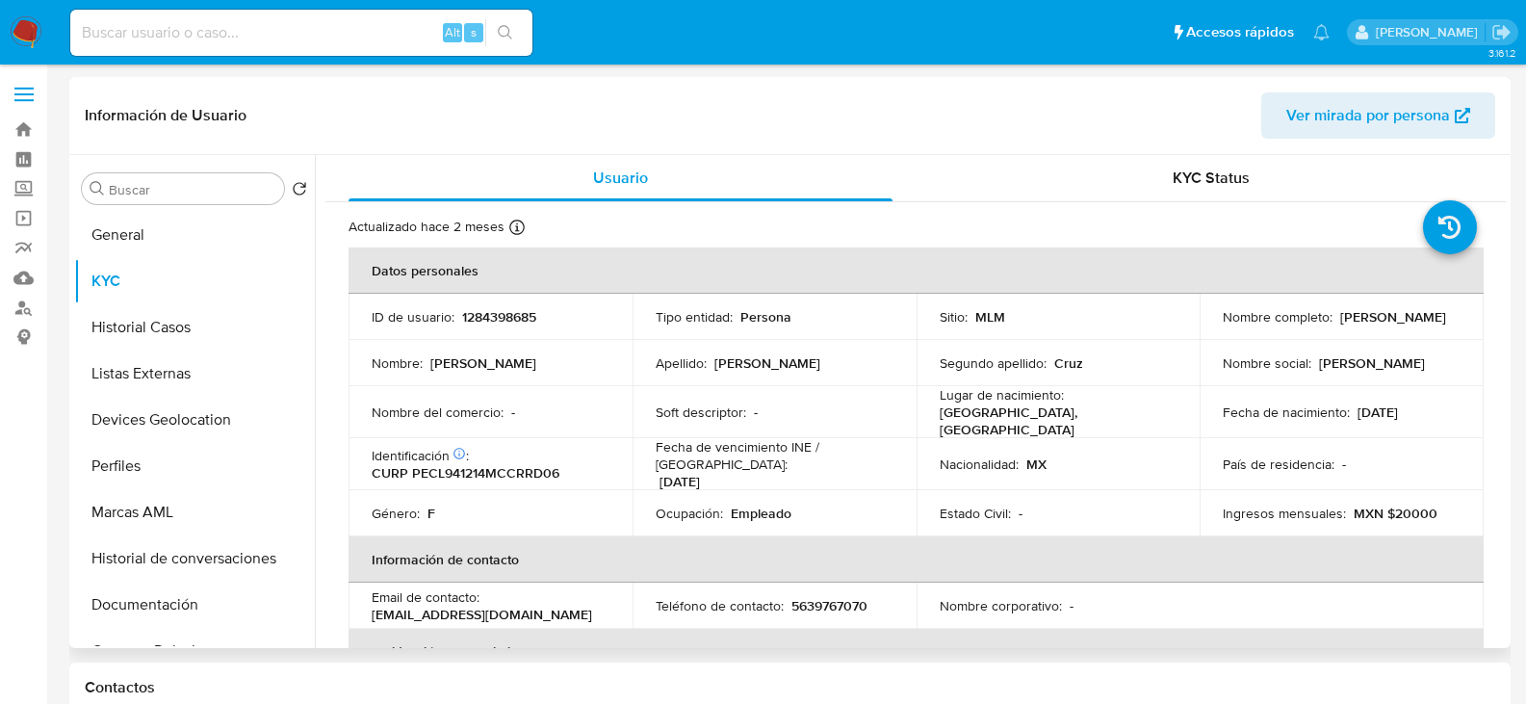
click at [621, 462] on td "Identificación CIC: 218604546 : CURP PECL941214MCCRRD06" at bounding box center [491, 464] width 284 height 52
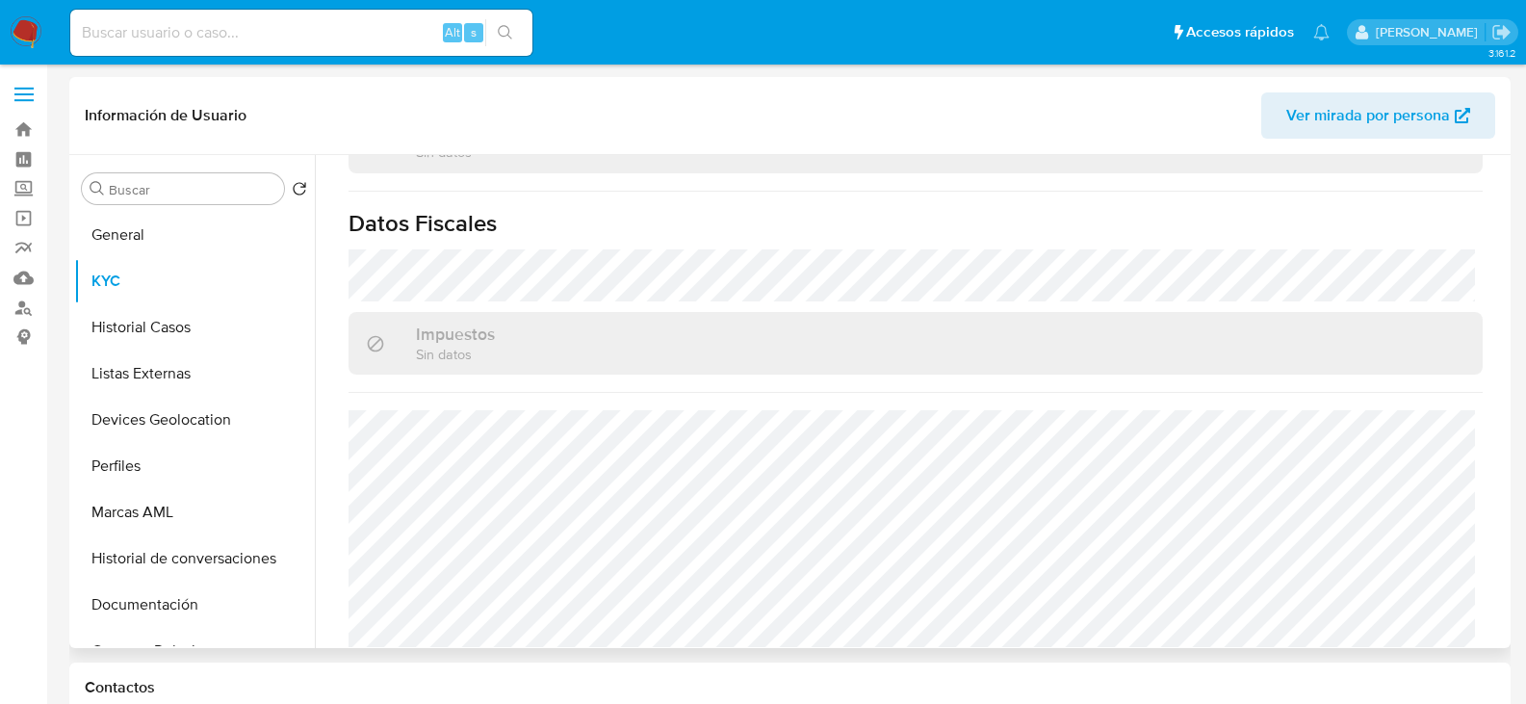
scroll to position [1211, 0]
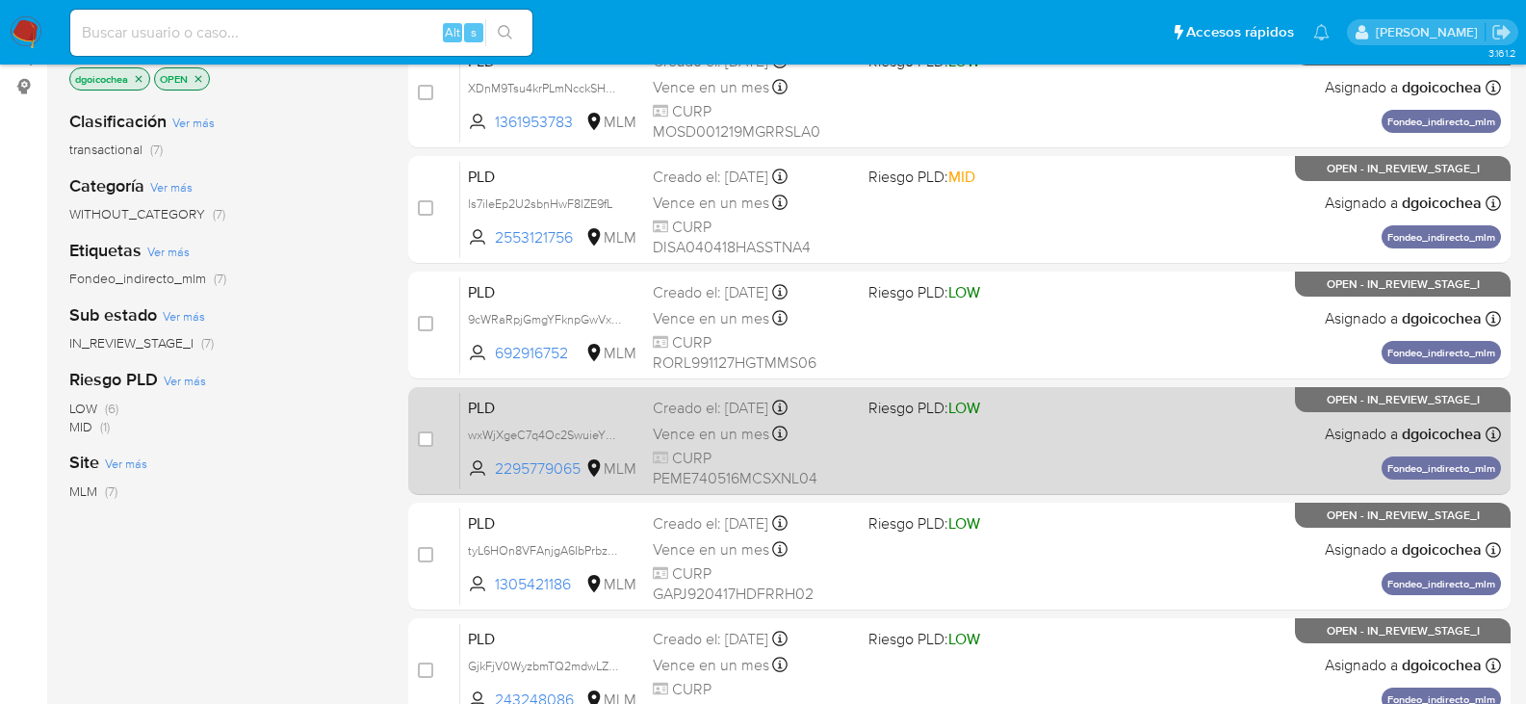
scroll to position [385, 0]
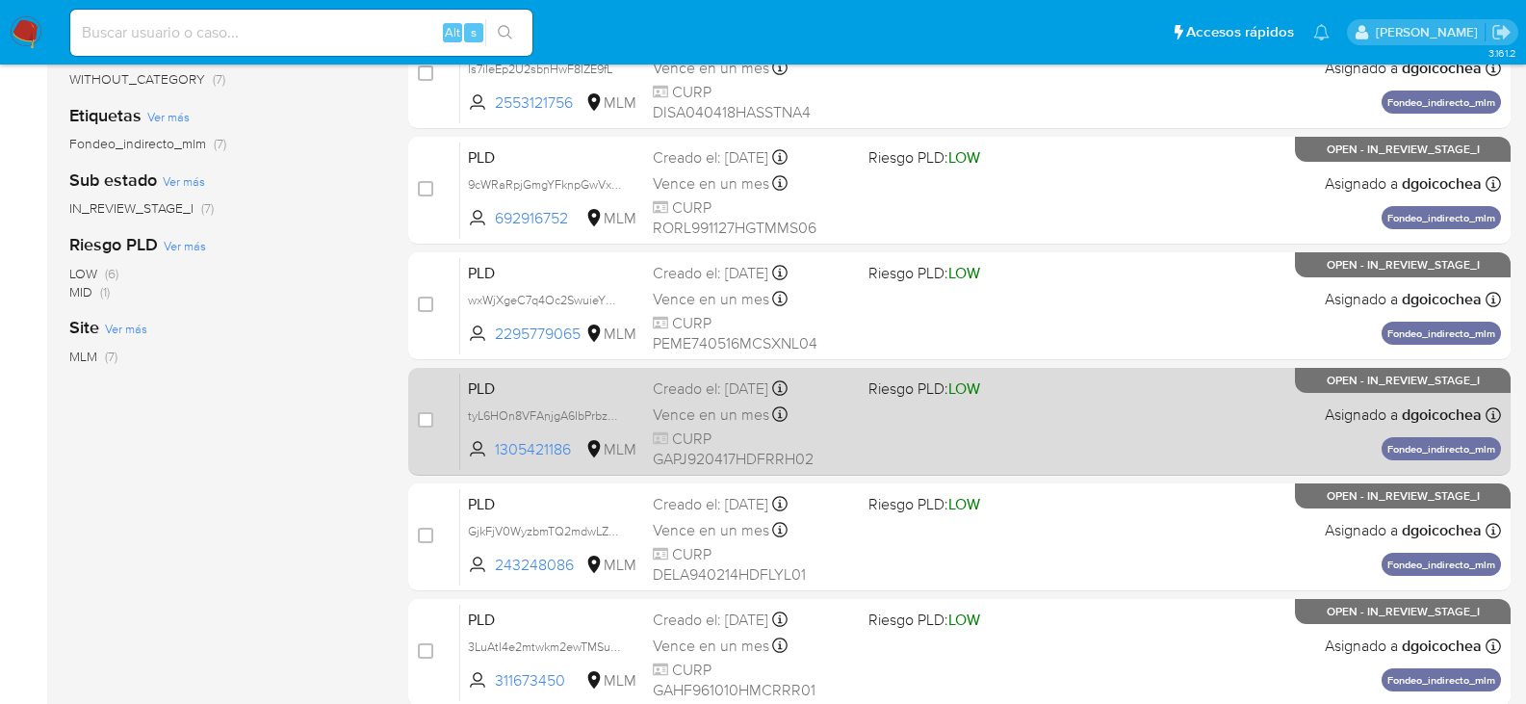
click at [486, 394] on span "PLD" at bounding box center [553, 387] width 170 height 25
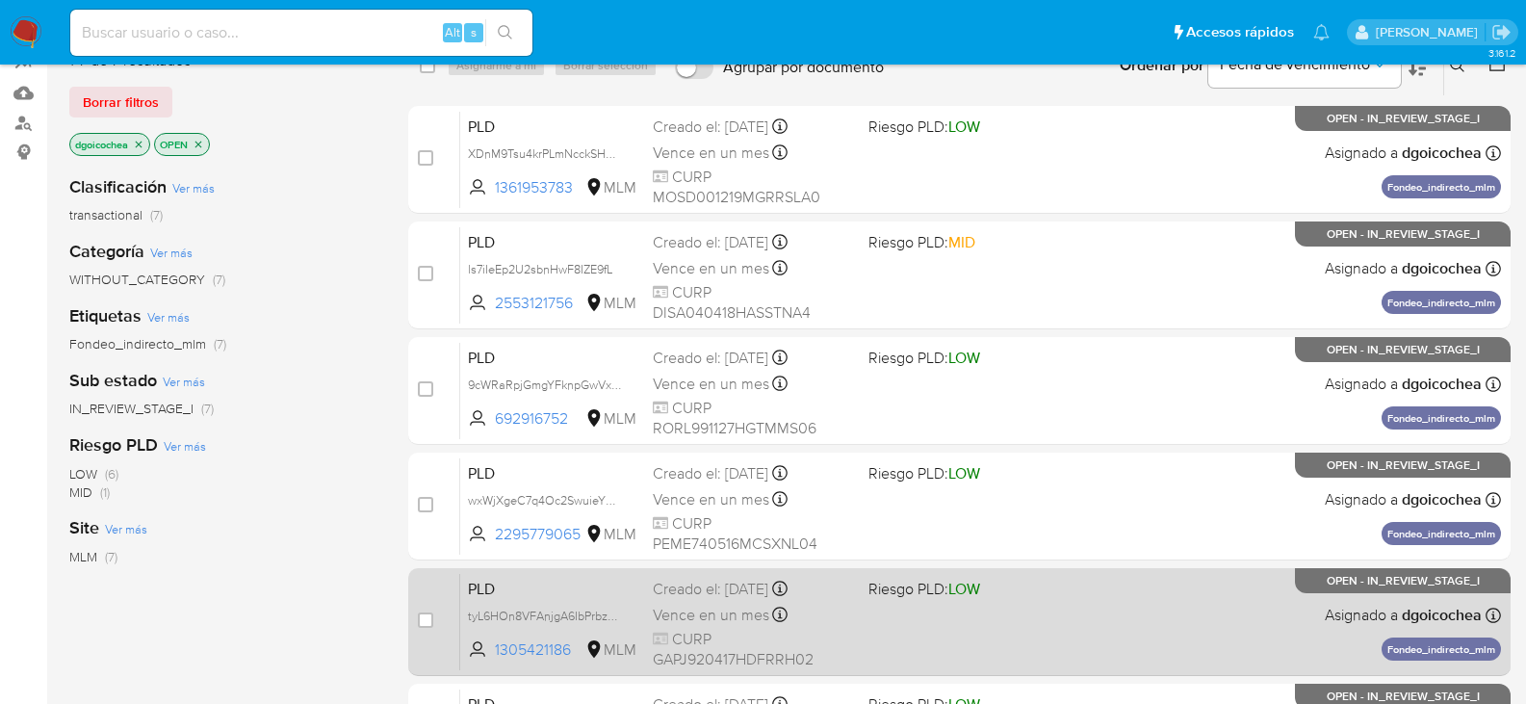
scroll to position [0, 0]
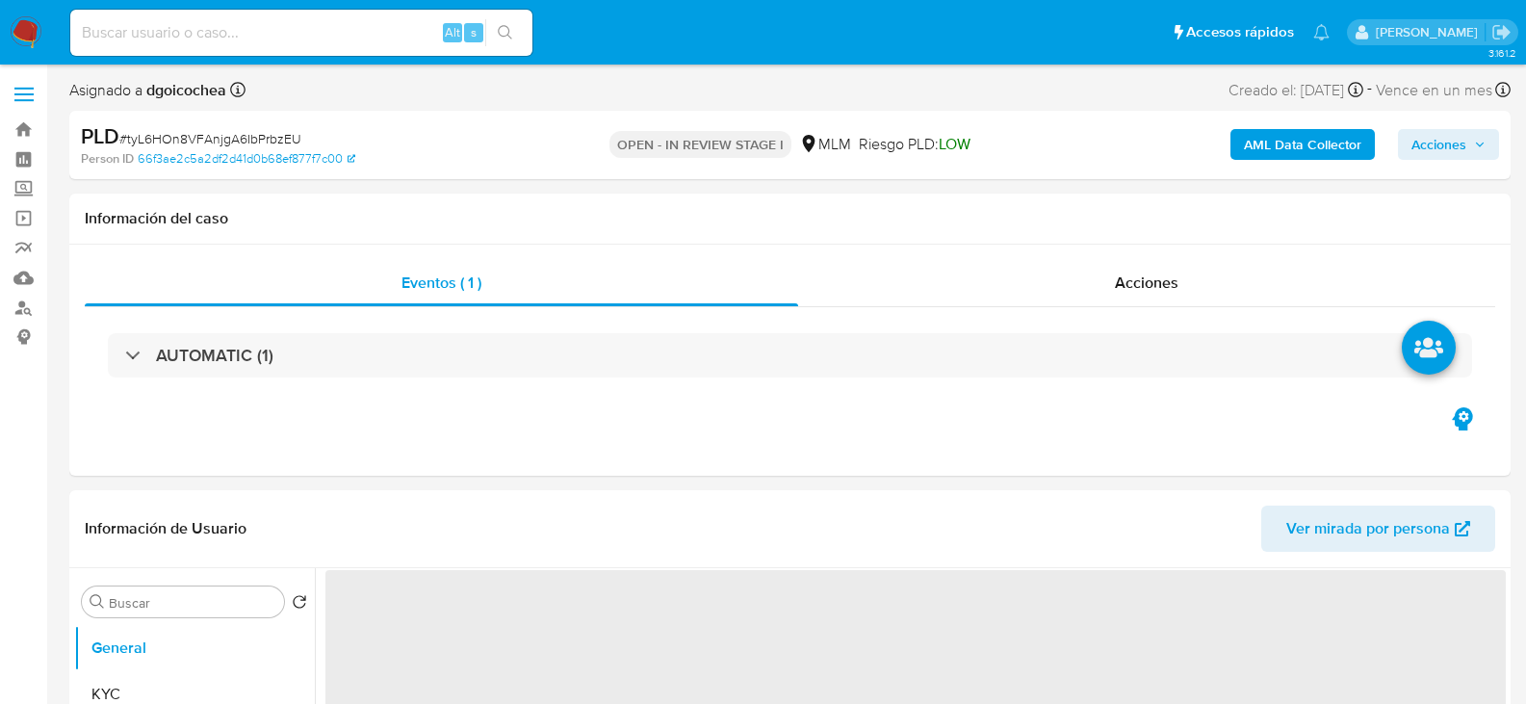
select select "10"
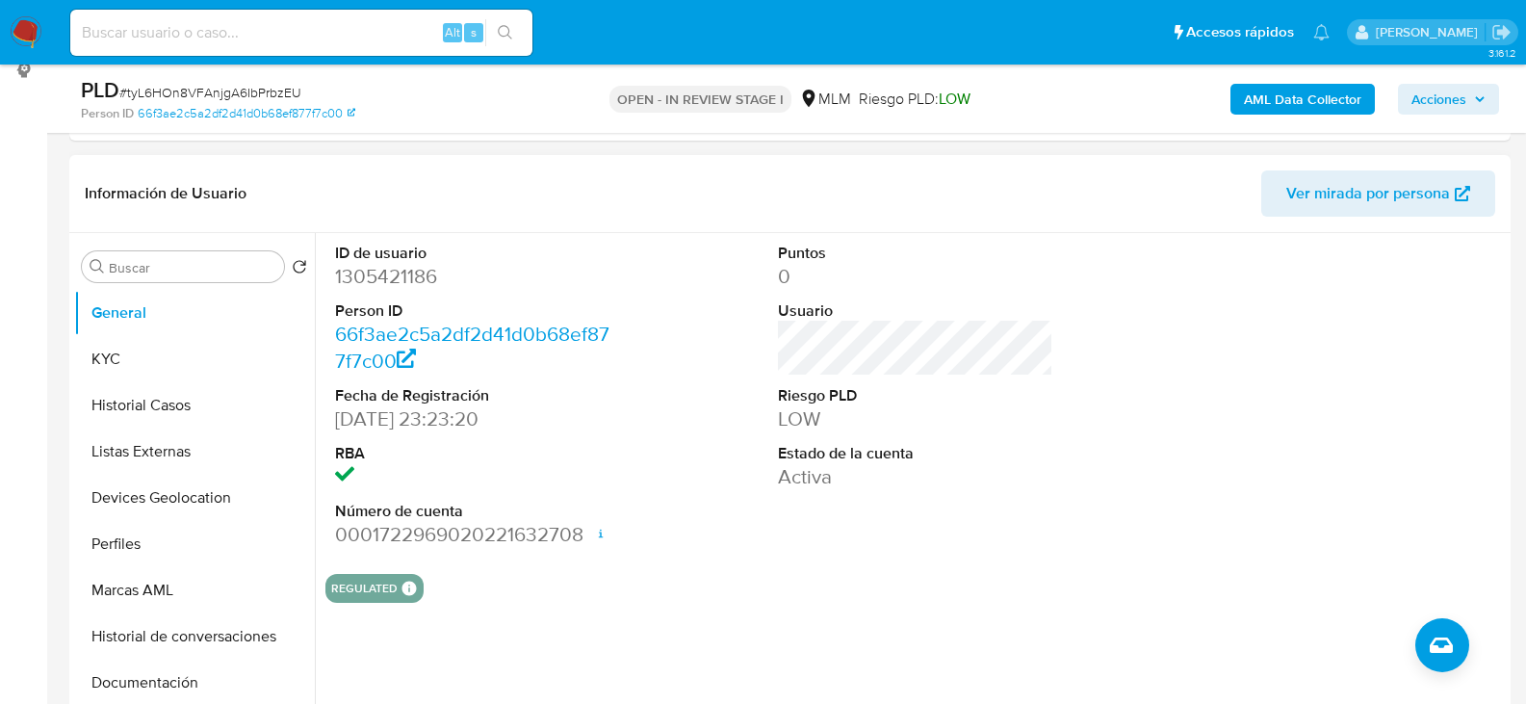
scroll to position [289, 0]
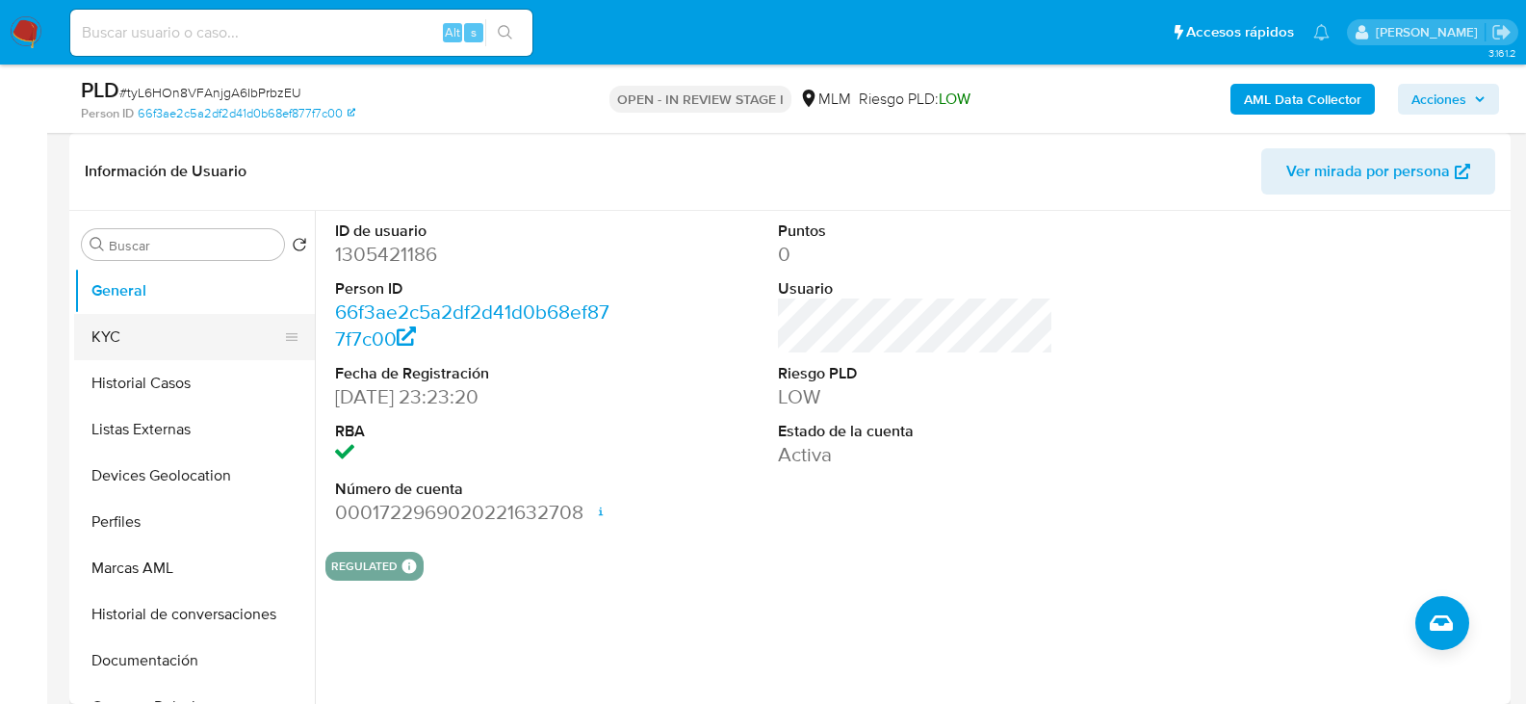
click at [144, 323] on button "KYC" at bounding box center [186, 337] width 225 height 46
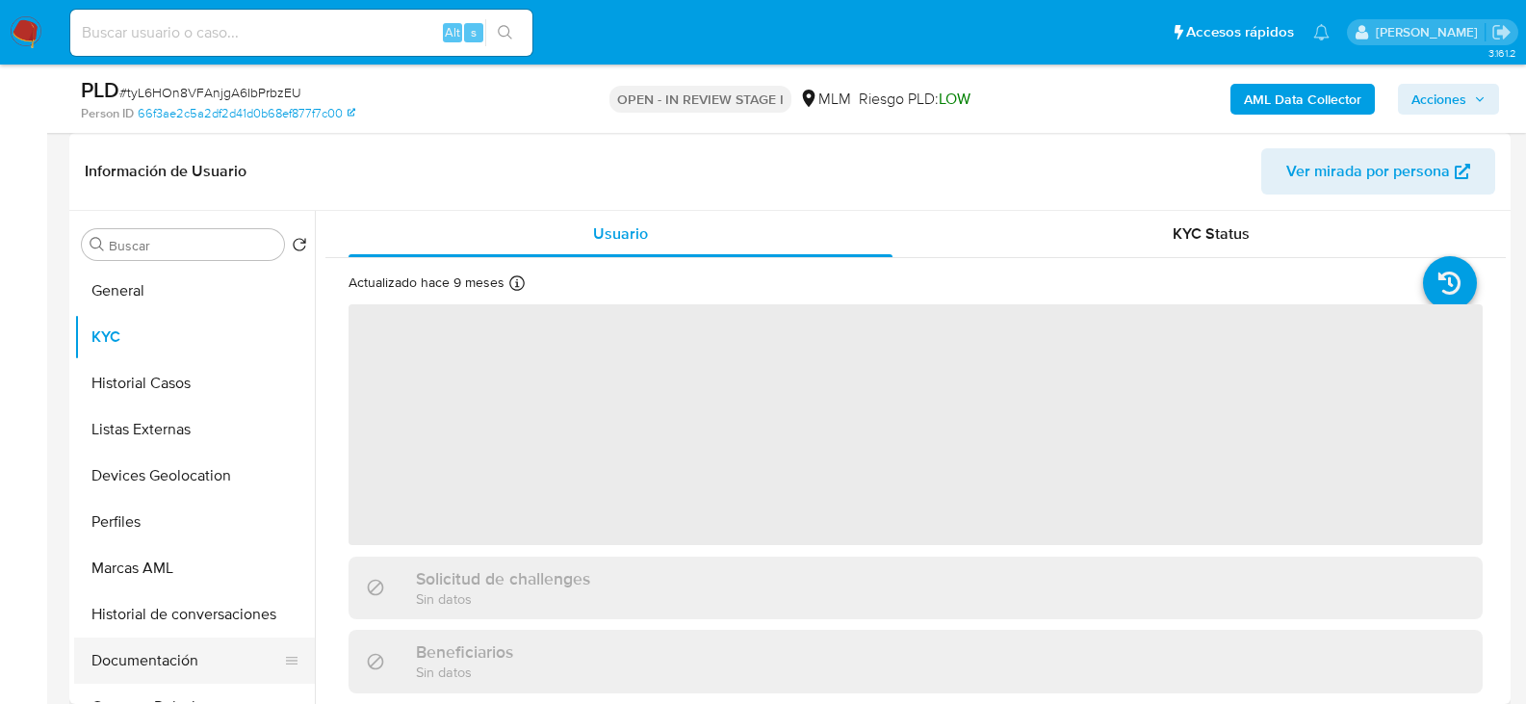
click at [162, 657] on button "Documentación" at bounding box center [186, 661] width 225 height 46
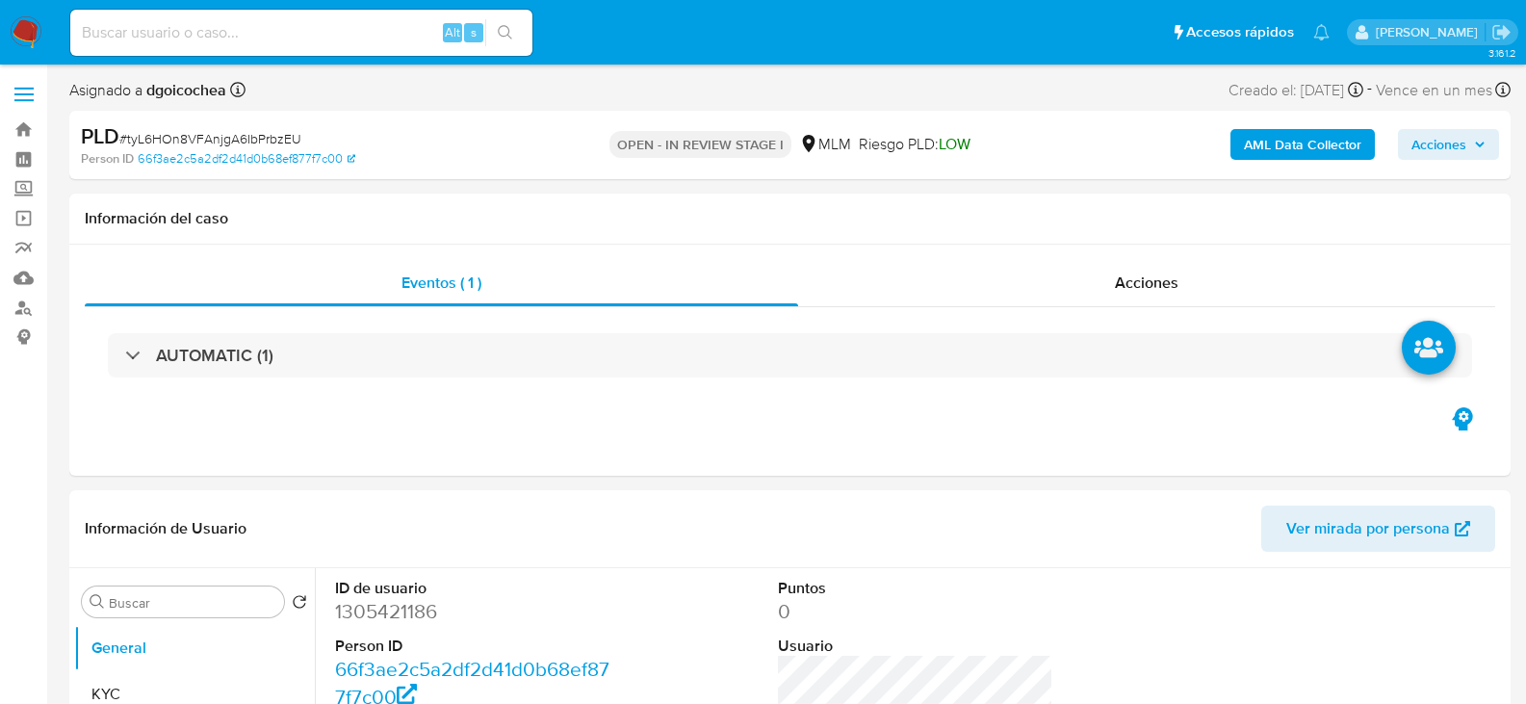
select select "10"
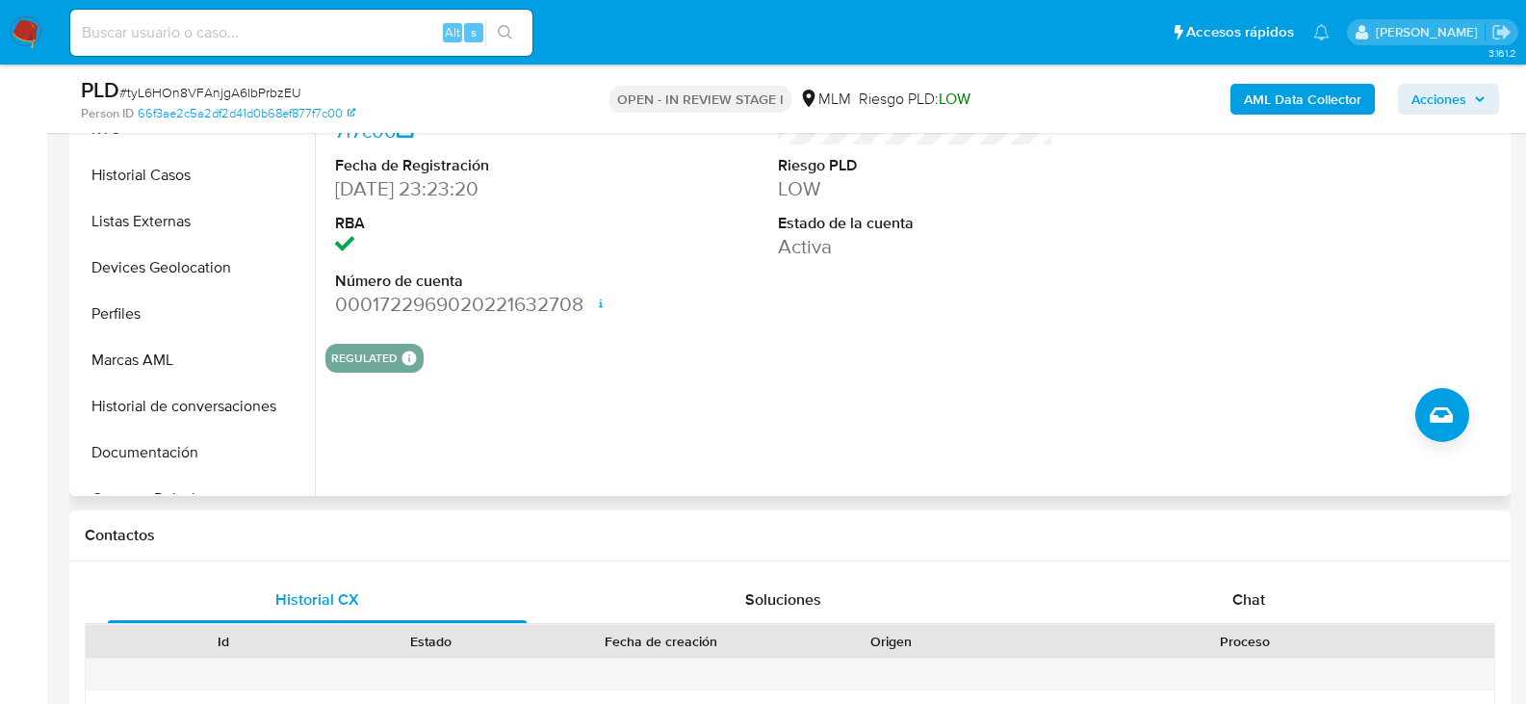
scroll to position [674, 0]
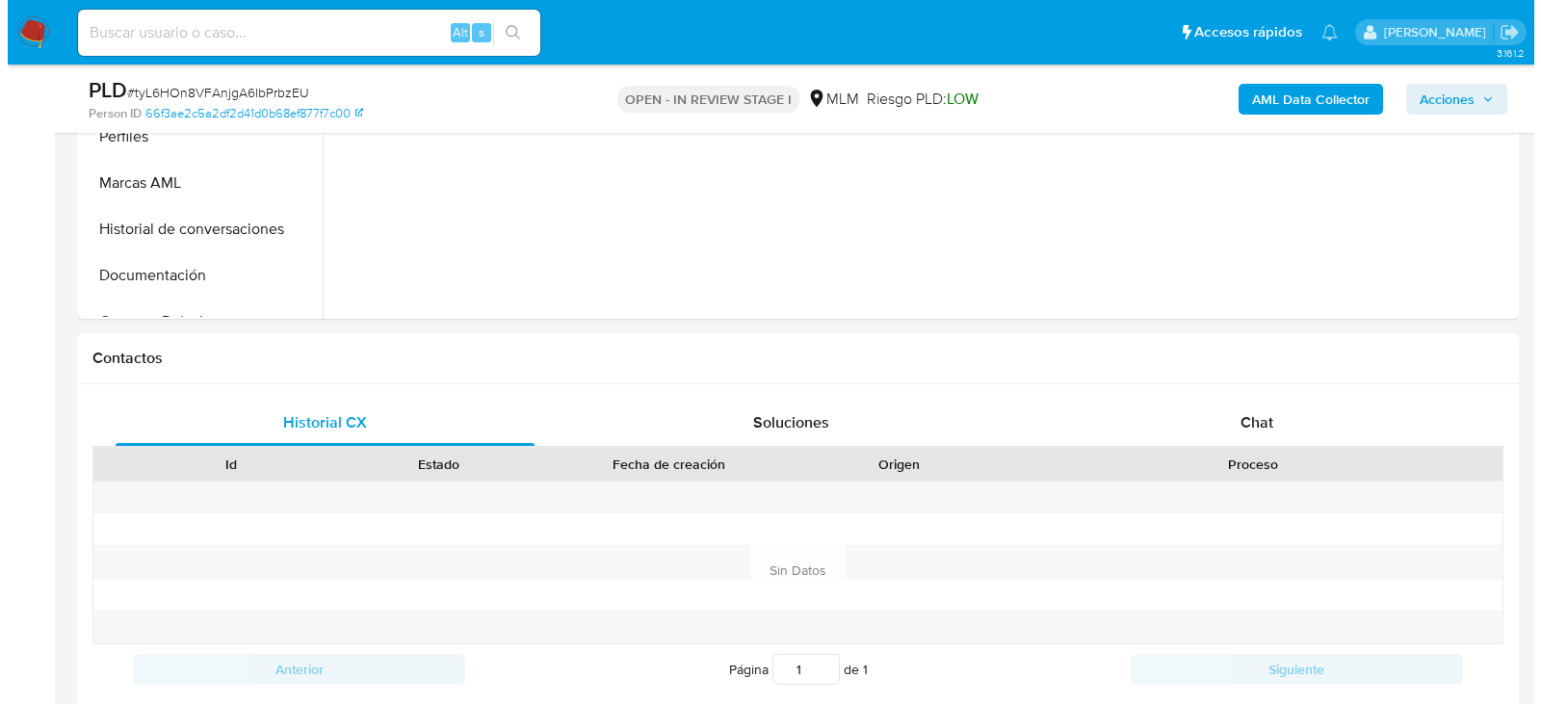
scroll to position [355, 0]
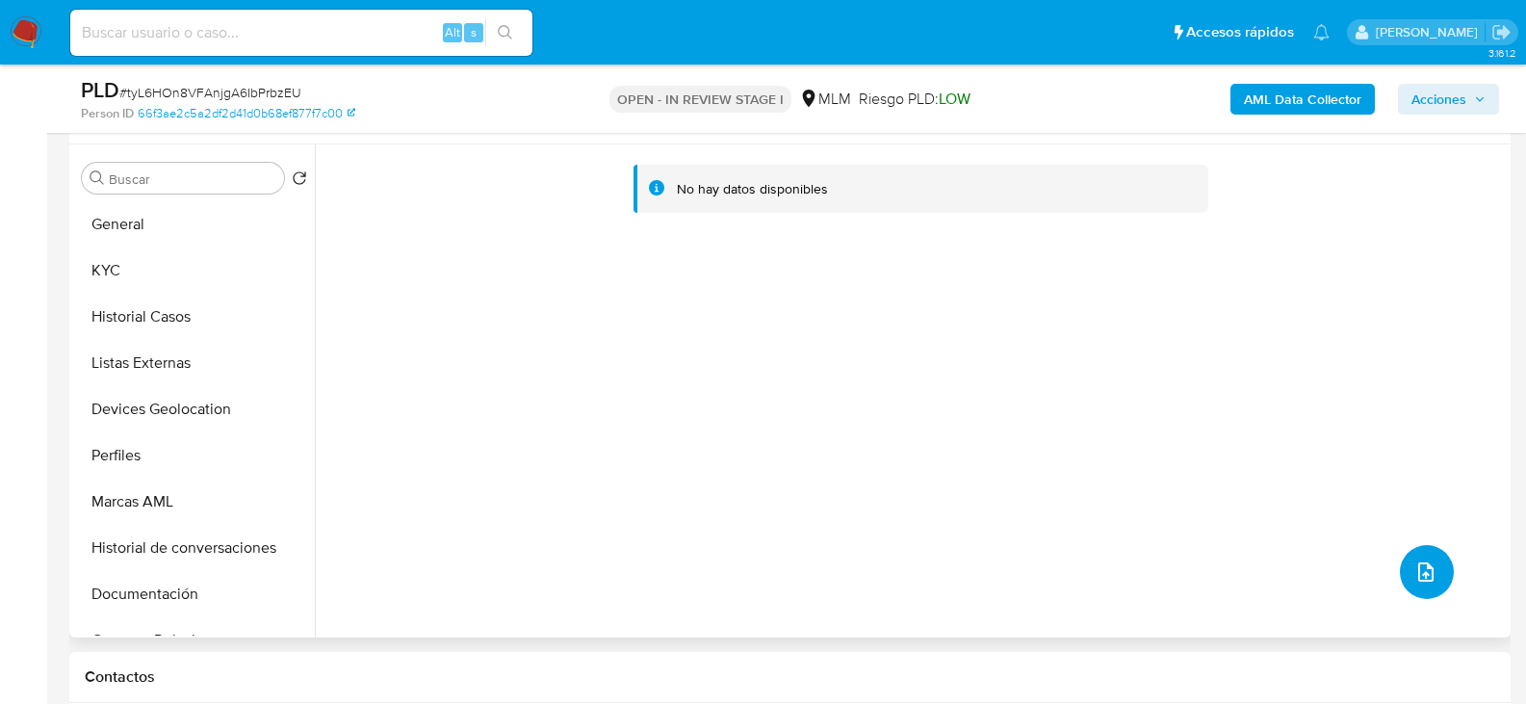
click at [1441, 579] on button "upload-file" at bounding box center [1427, 572] width 54 height 54
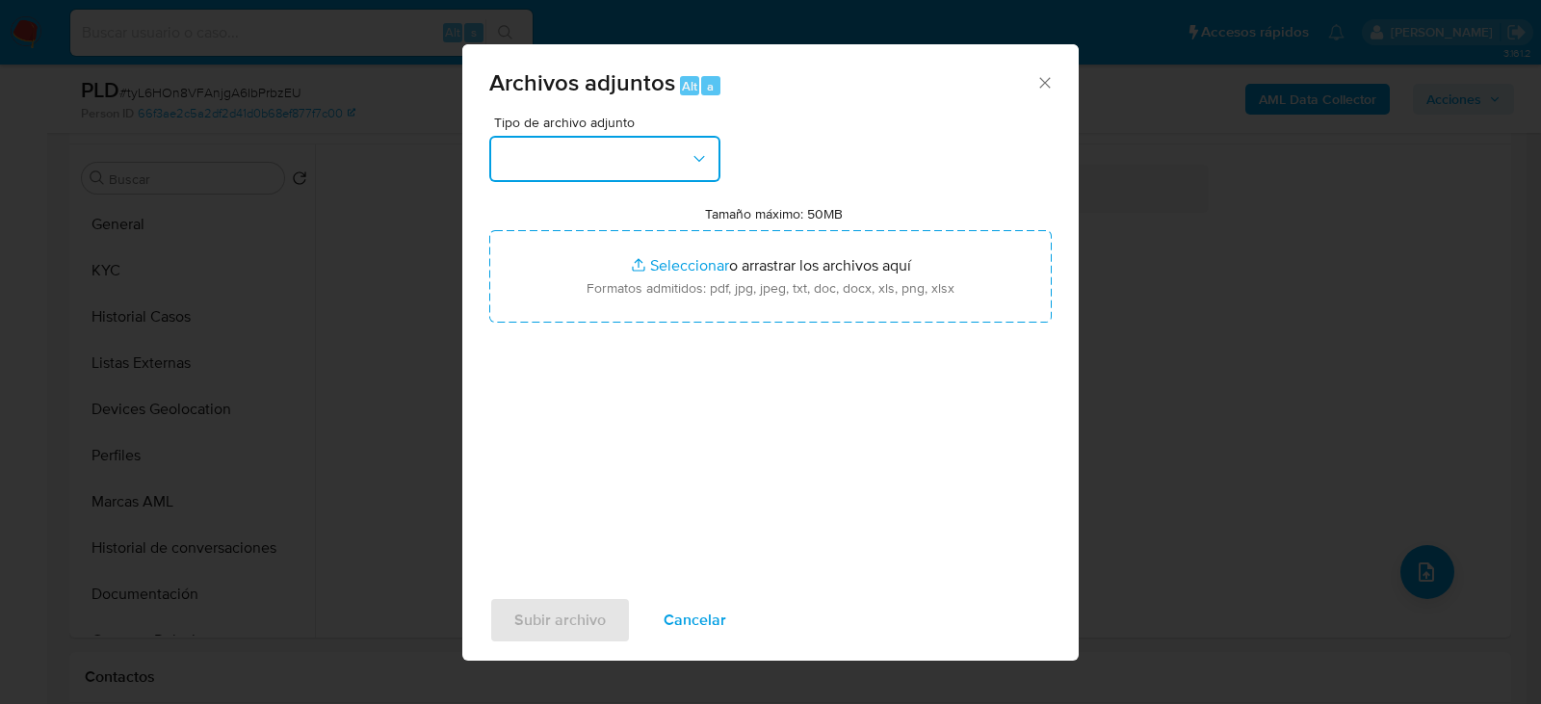
click at [655, 153] on button "button" at bounding box center [604, 159] width 231 height 46
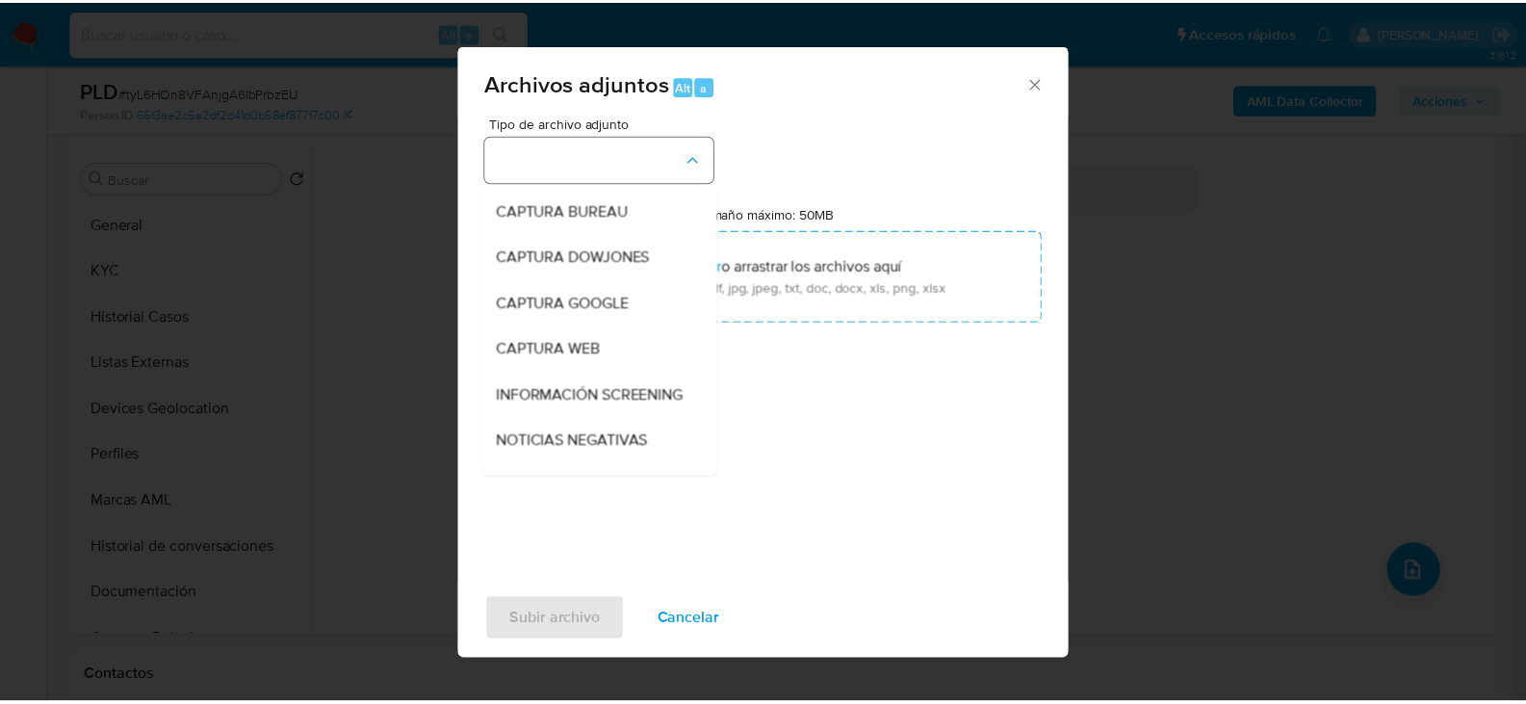
scroll to position [146, 0]
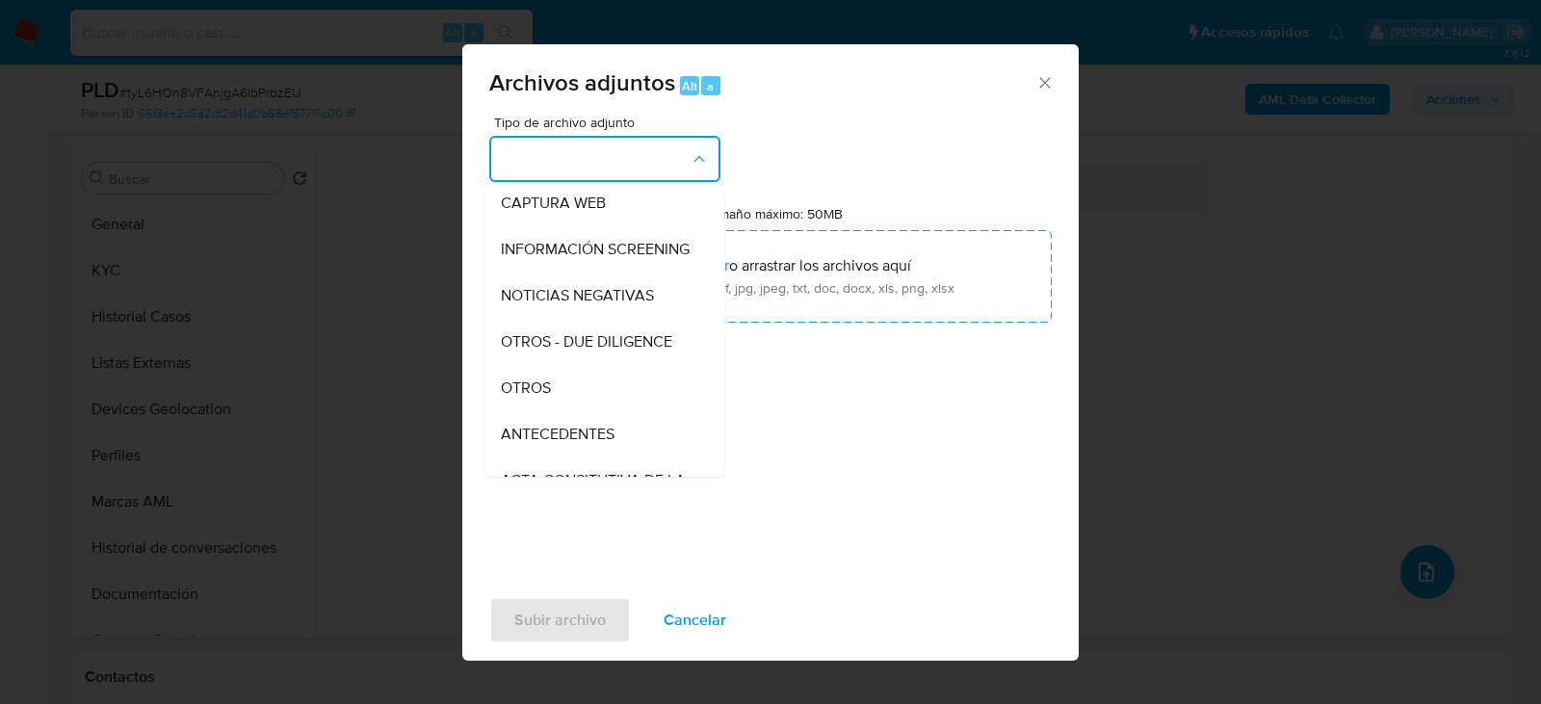
click at [541, 398] on span "OTROS" at bounding box center [526, 387] width 50 height 19
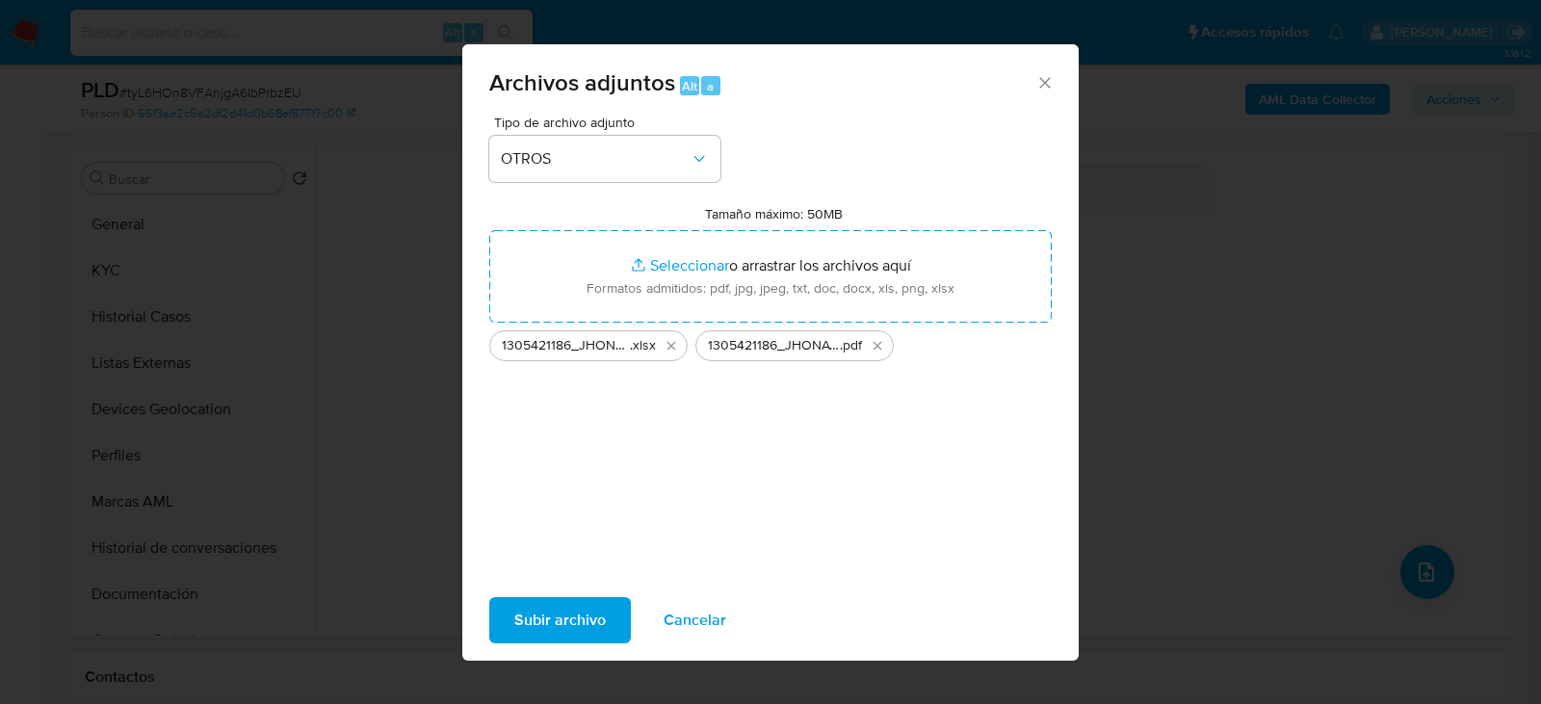
click at [585, 609] on span "Subir archivo" at bounding box center [559, 620] width 91 height 42
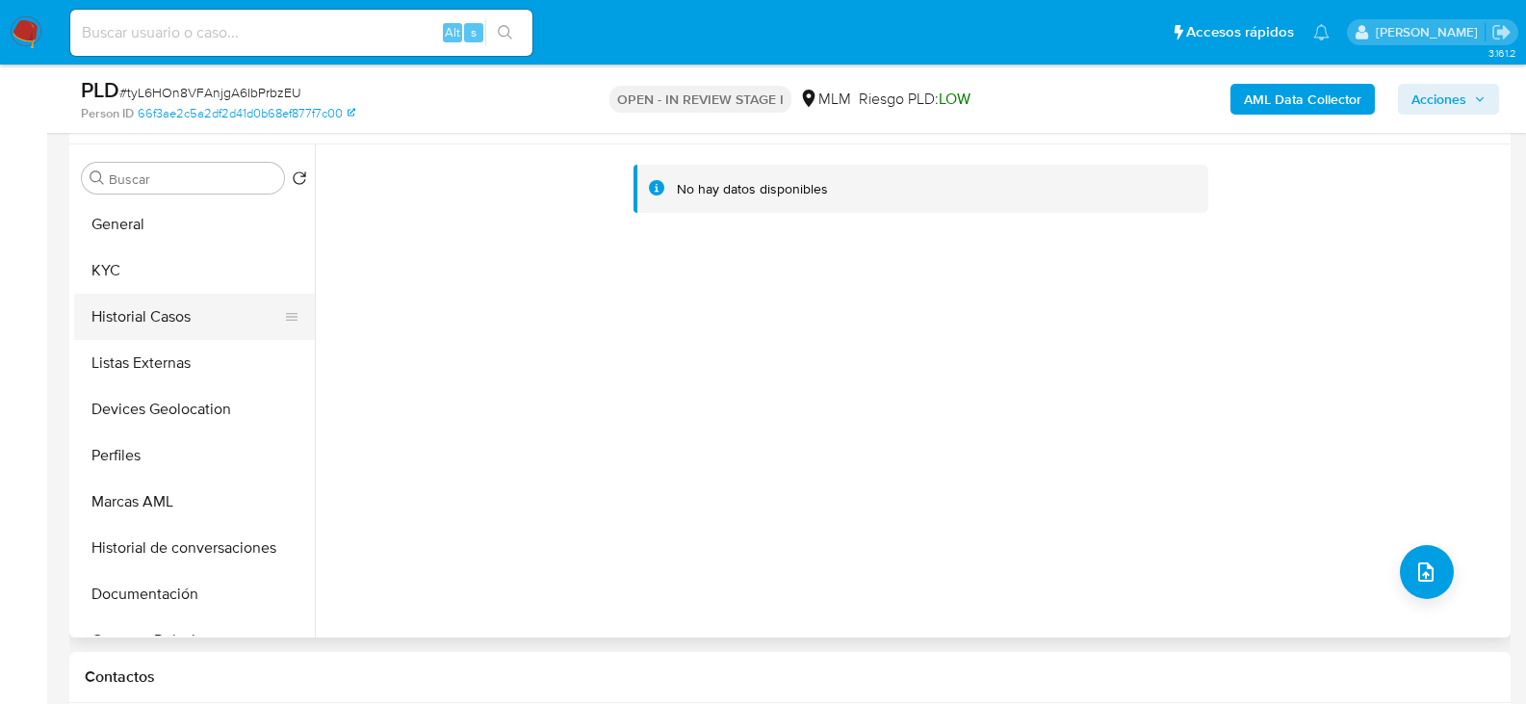
click at [166, 294] on button "Historial Casos" at bounding box center [186, 317] width 225 height 46
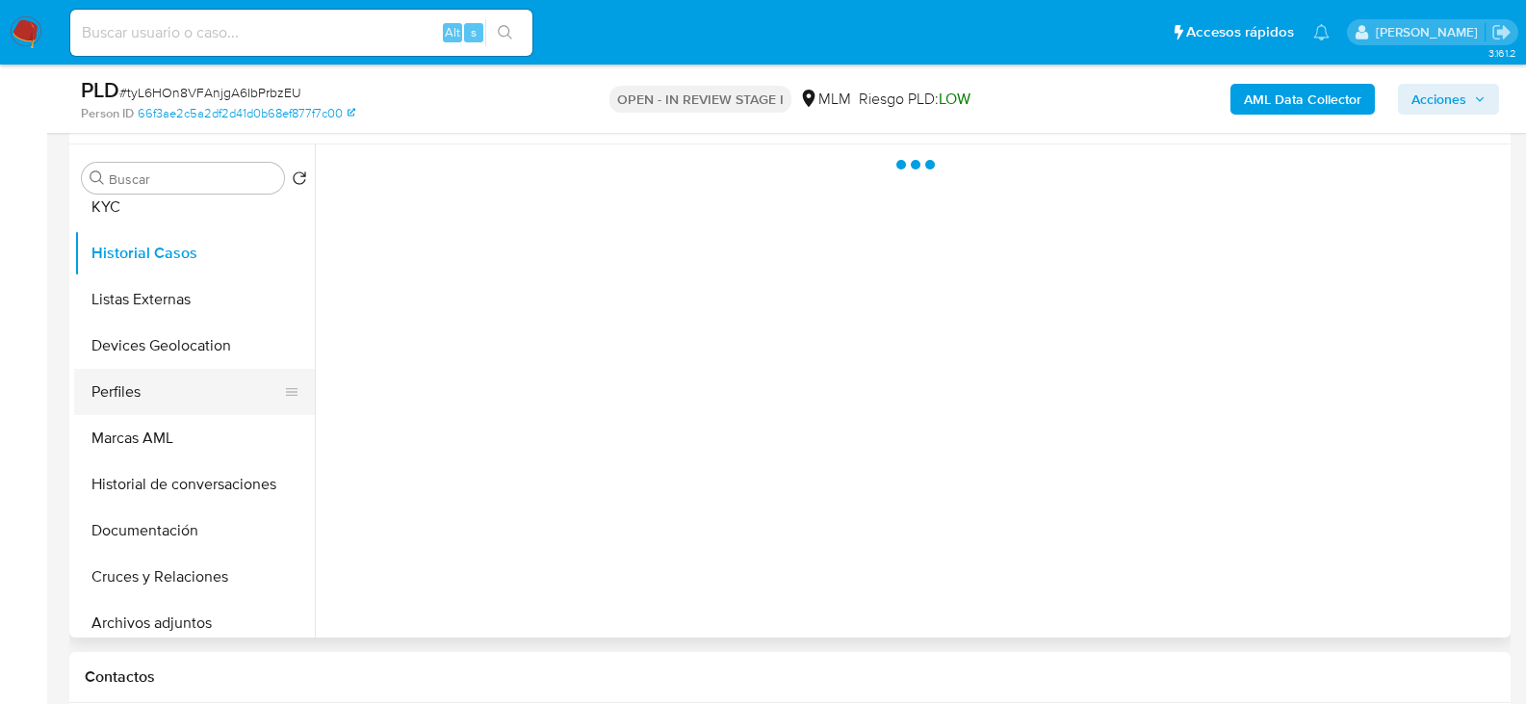
scroll to position [96, 0]
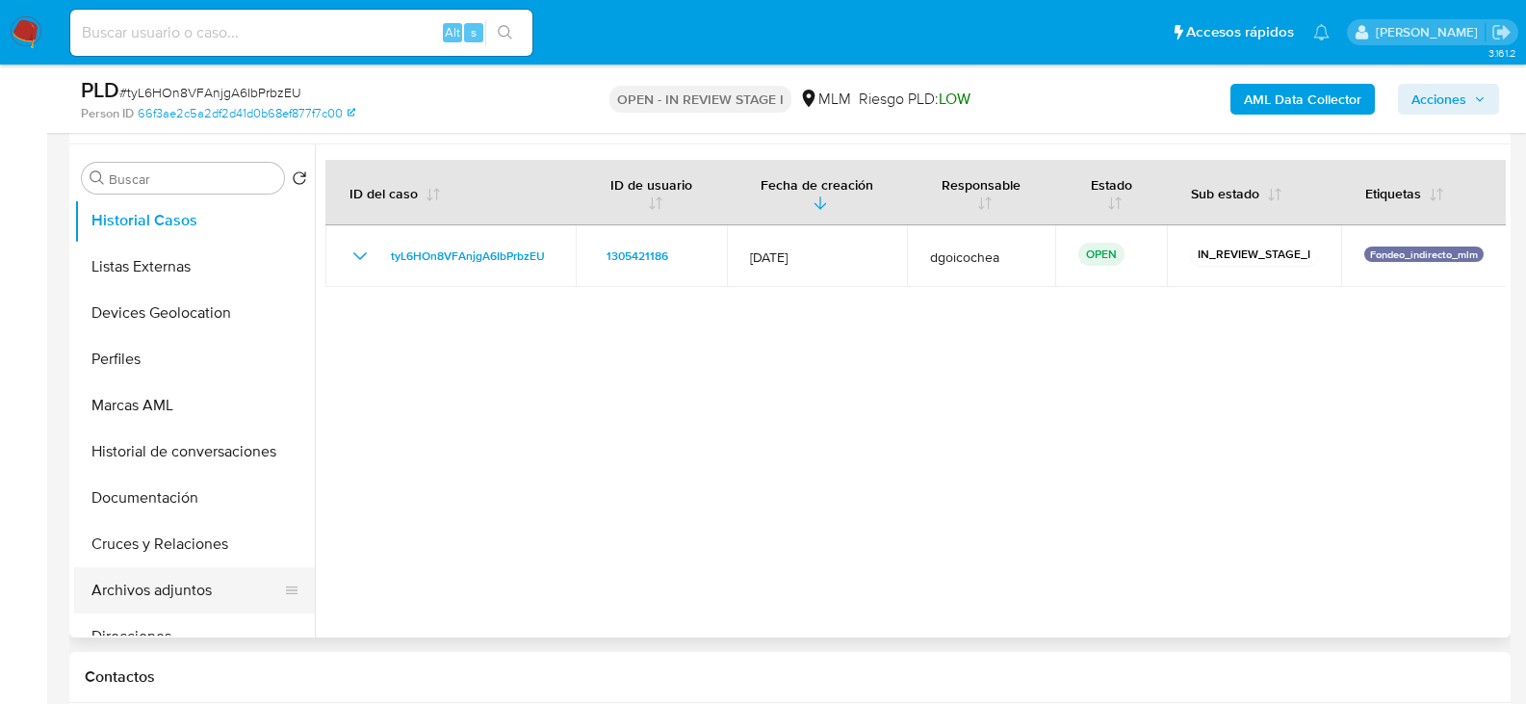
click at [175, 586] on button "Archivos adjuntos" at bounding box center [186, 590] width 225 height 46
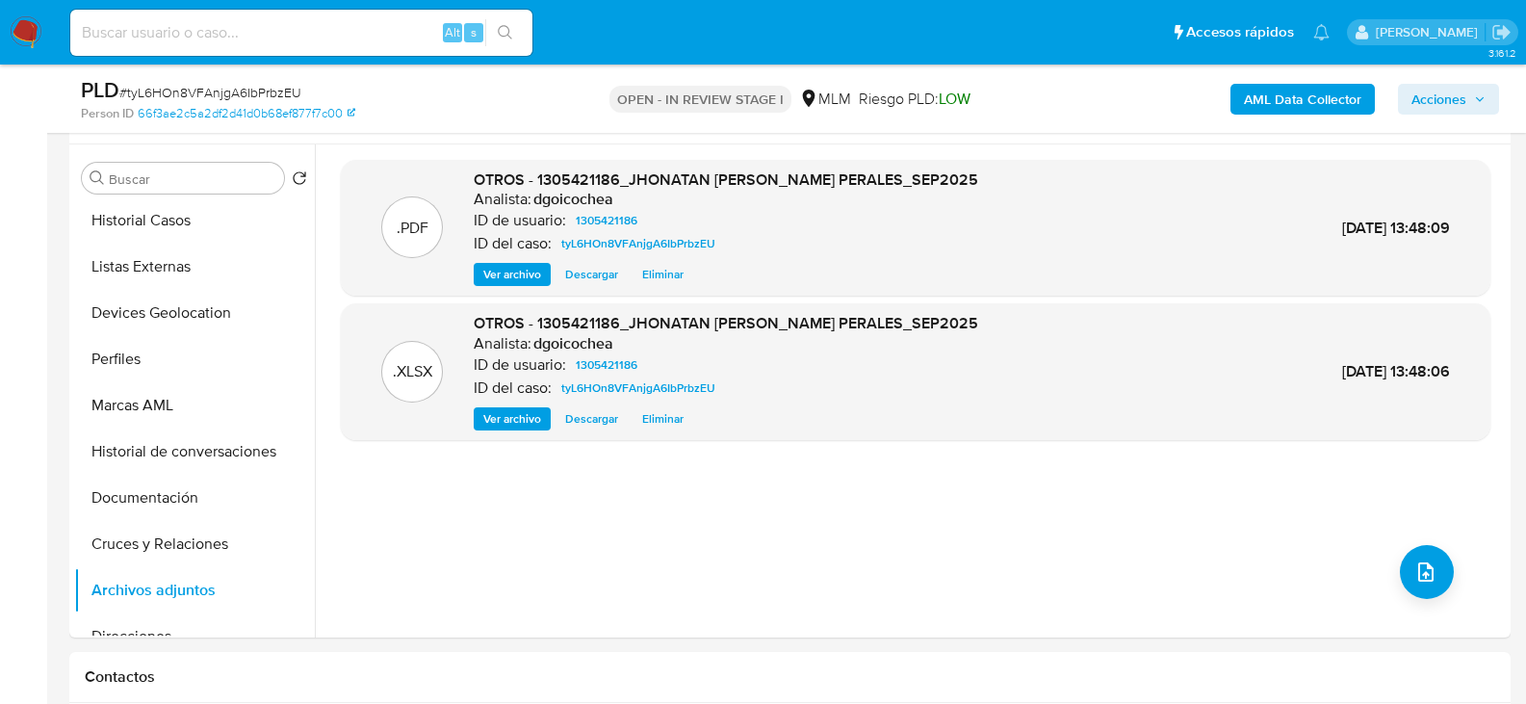
click at [1439, 92] on span "Acciones" at bounding box center [1439, 99] width 55 height 31
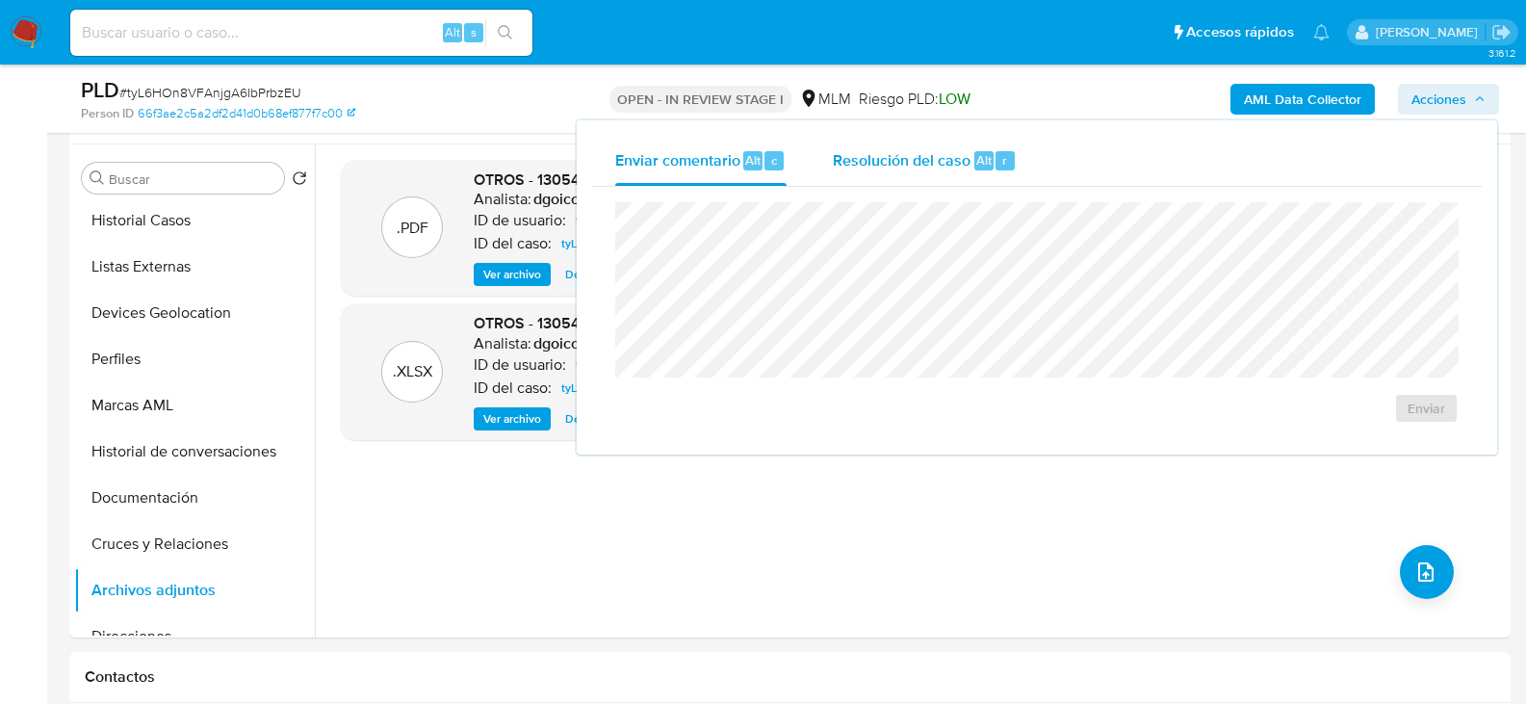
click at [907, 162] on span "Resolución del caso" at bounding box center [902, 159] width 138 height 22
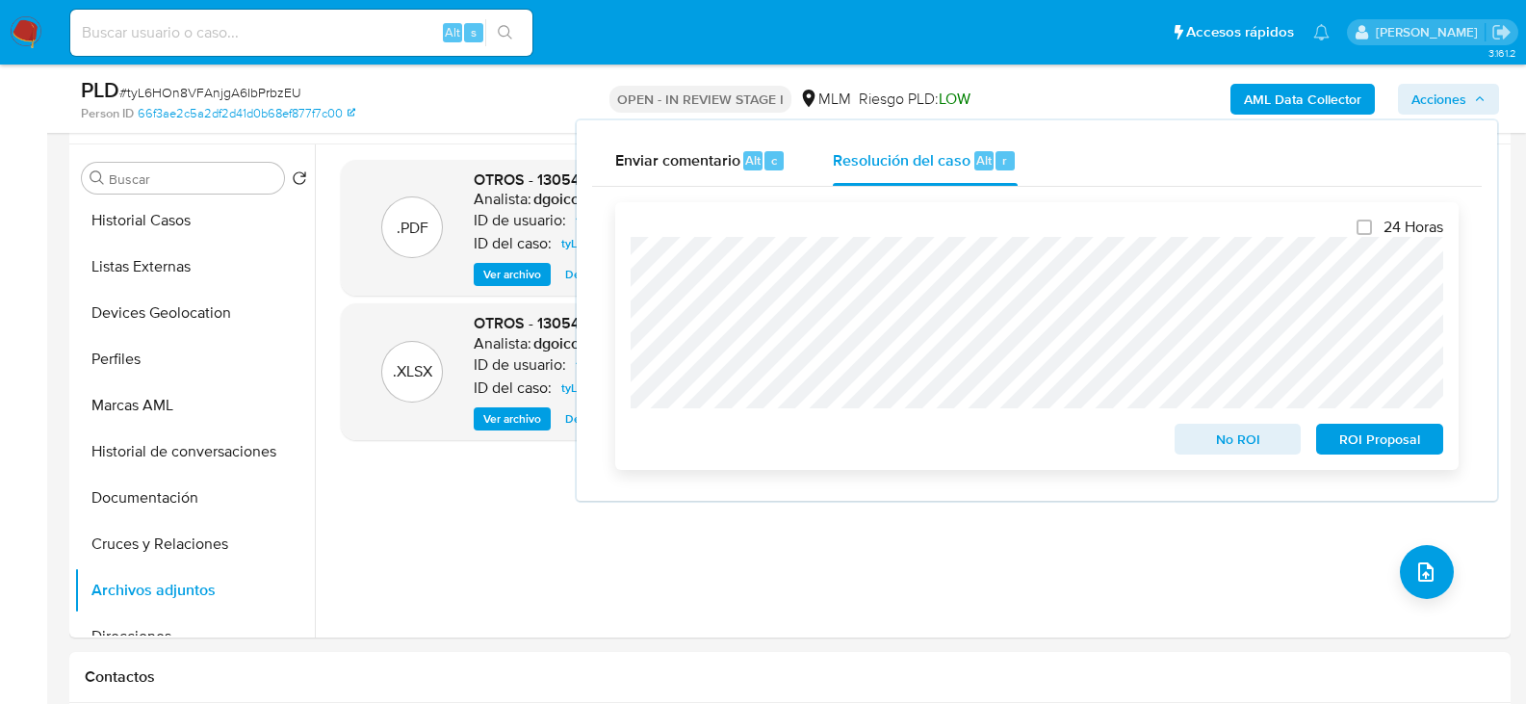
click at [1242, 436] on span "No ROI" at bounding box center [1238, 439] width 100 height 27
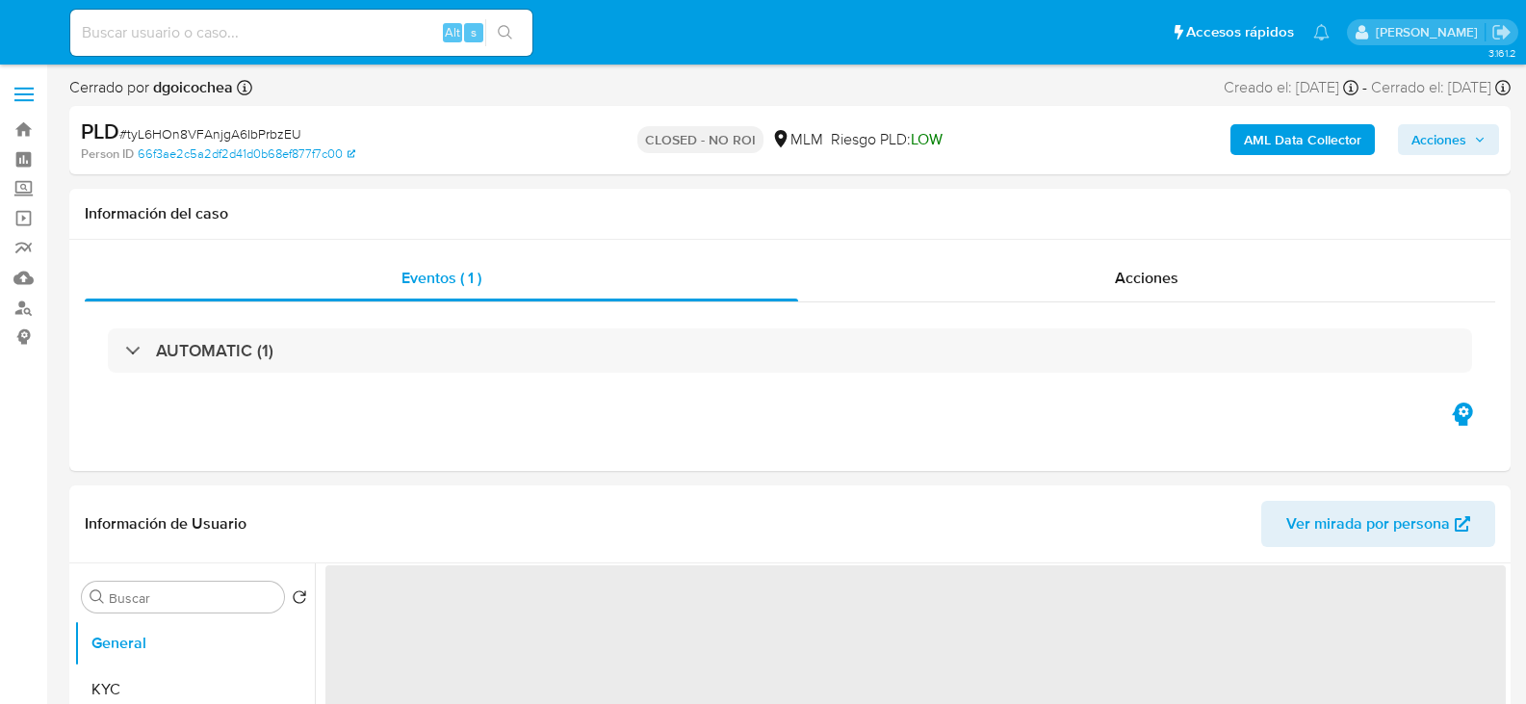
select select "10"
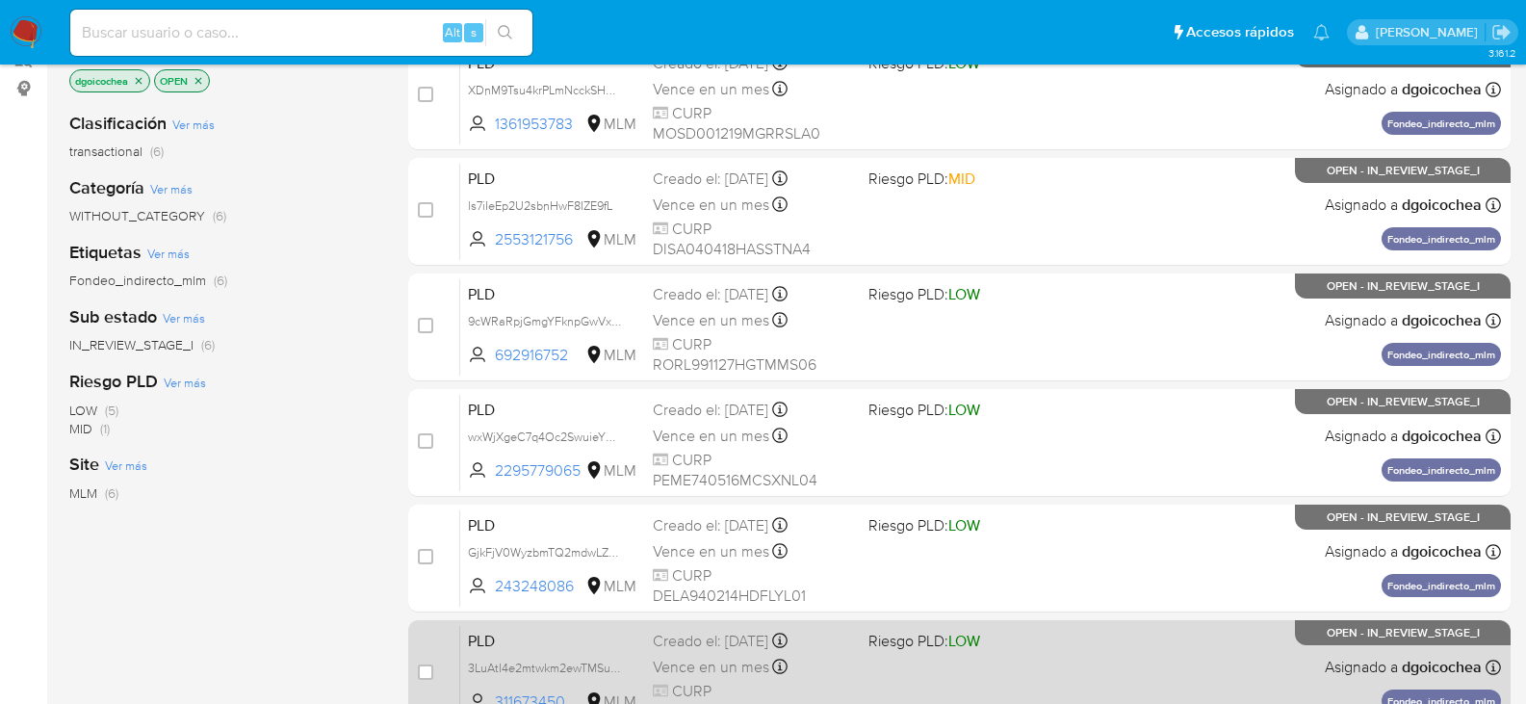
scroll to position [469, 0]
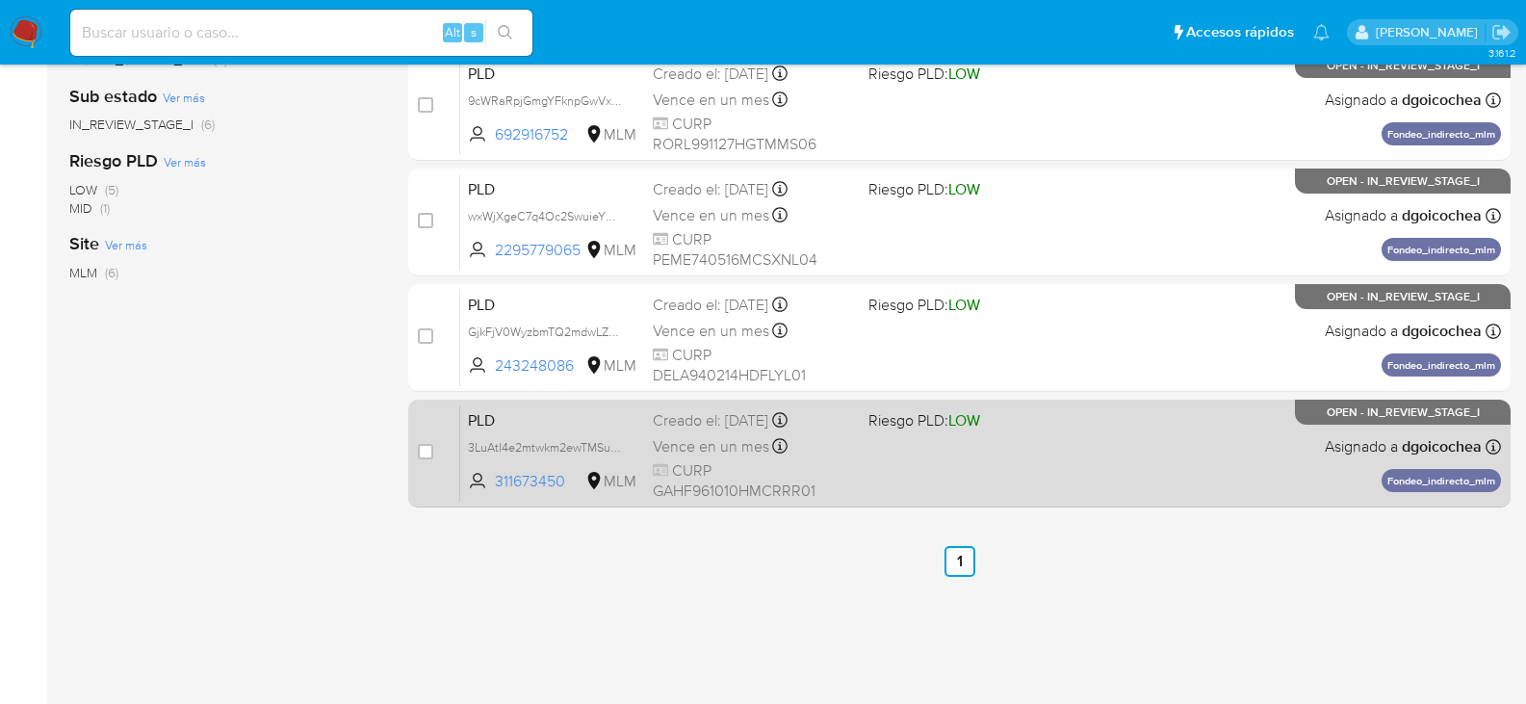
click at [493, 408] on span "PLD" at bounding box center [553, 418] width 170 height 25
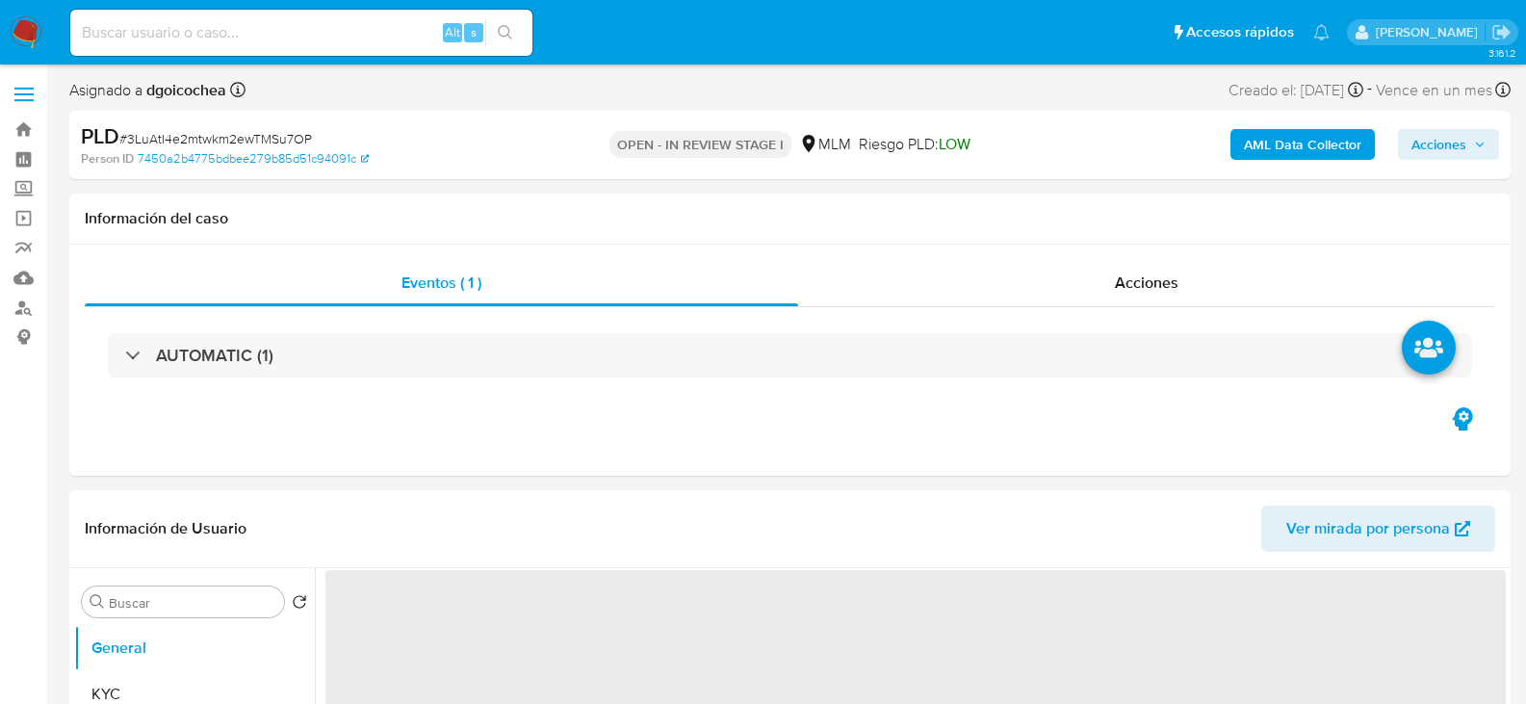
select select "10"
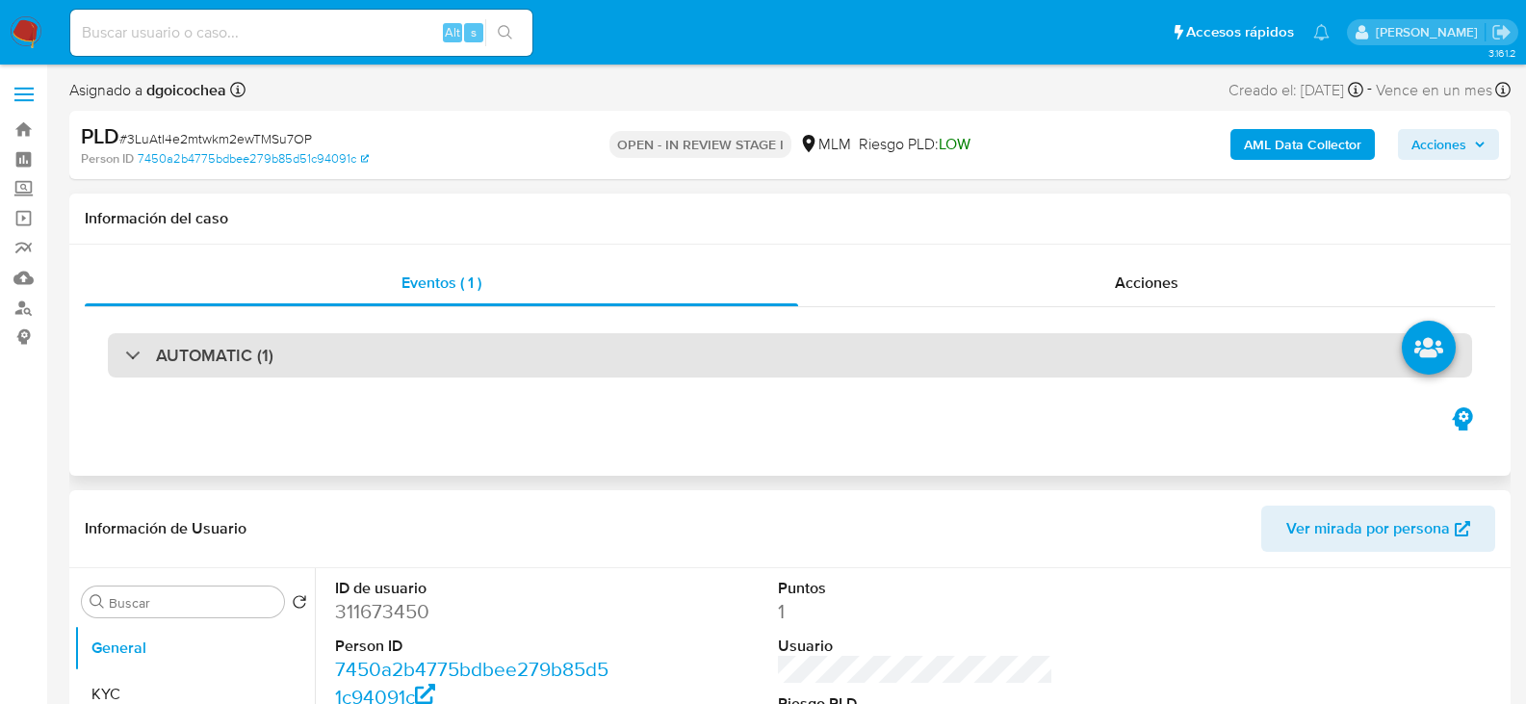
click at [210, 357] on h3 "AUTOMATIC (1)" at bounding box center [214, 355] width 117 height 21
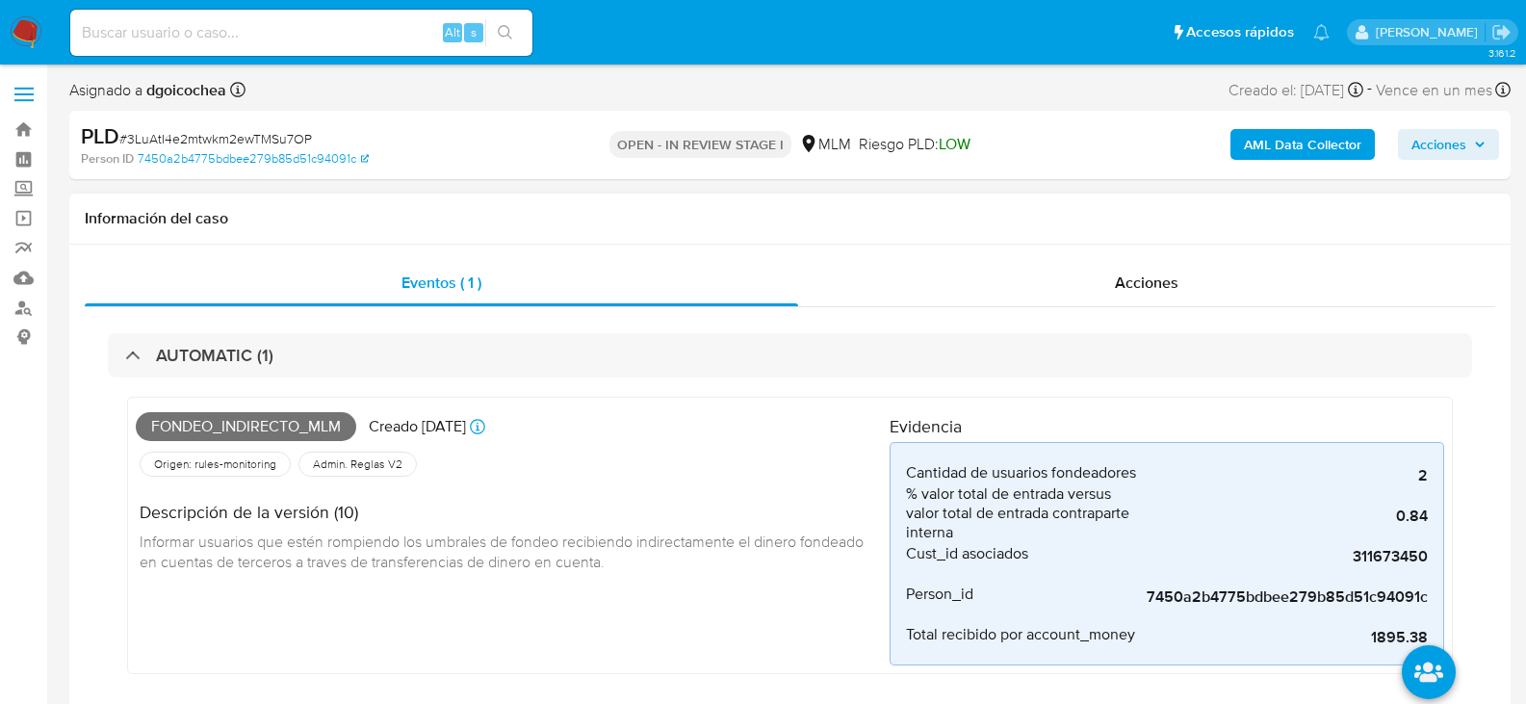
click at [868, 539] on span "Informar usuarios que estén rompiendo los umbrales de fondeo recibiendo indirec…" at bounding box center [504, 552] width 728 height 42
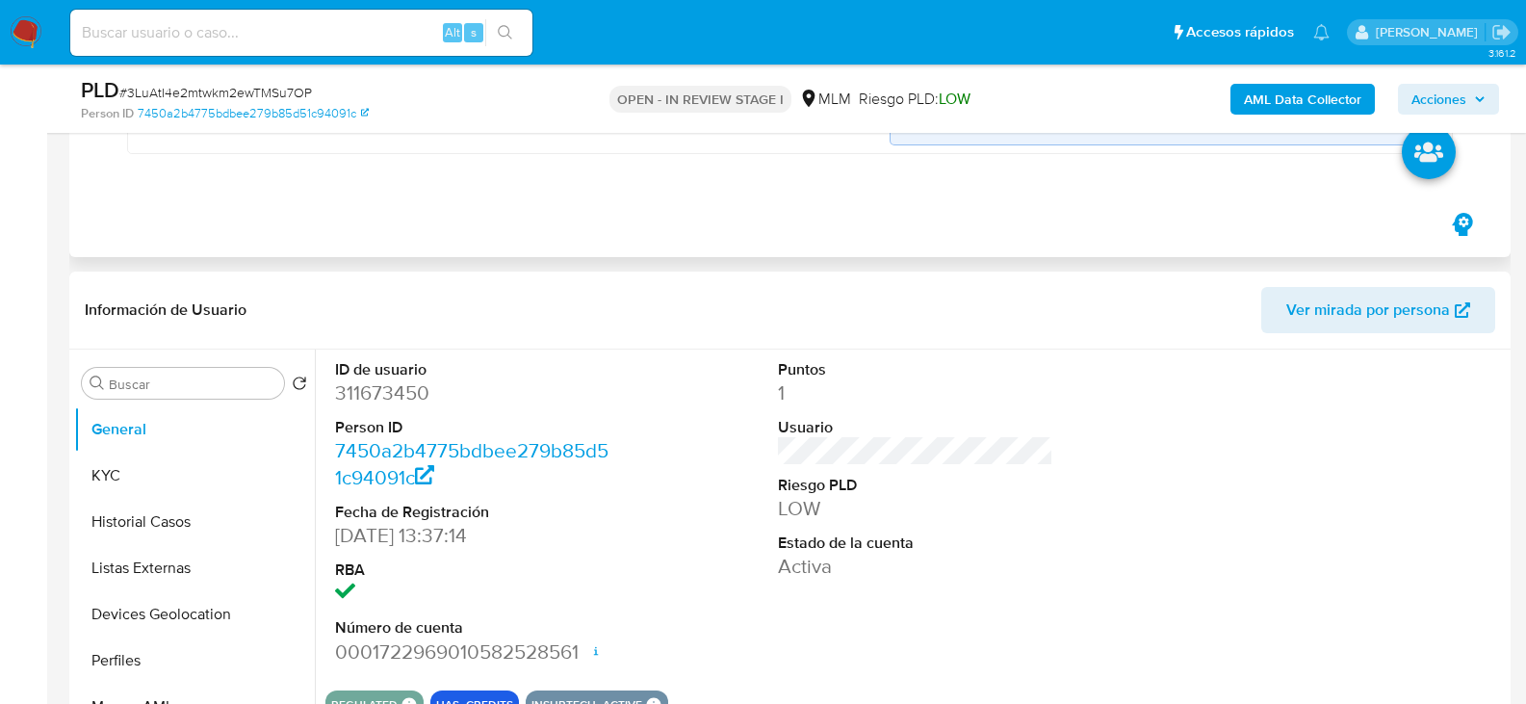
scroll to position [482, 0]
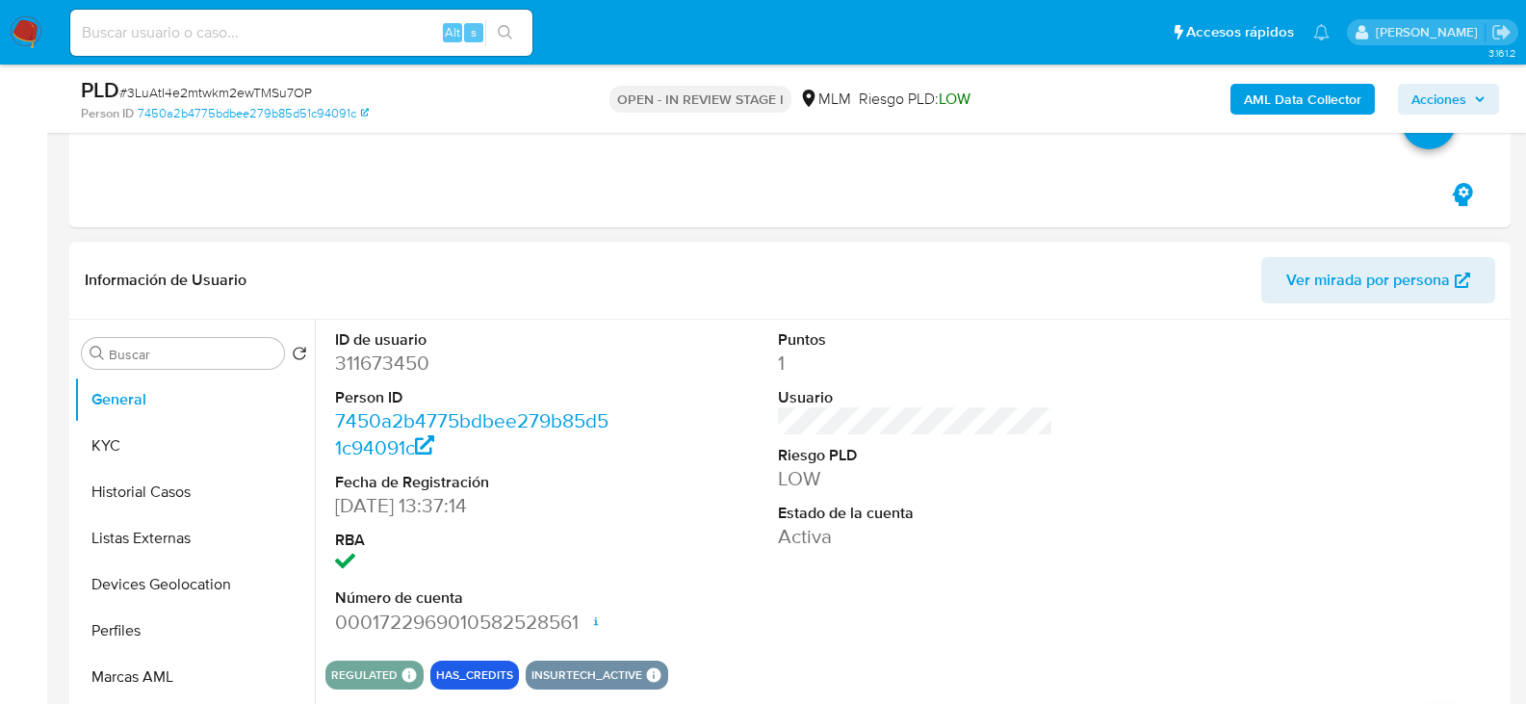
click at [1043, 505] on dt "Estado de la cuenta" at bounding box center [916, 513] width 276 height 21
click at [143, 430] on button "KYC" at bounding box center [186, 446] width 225 height 46
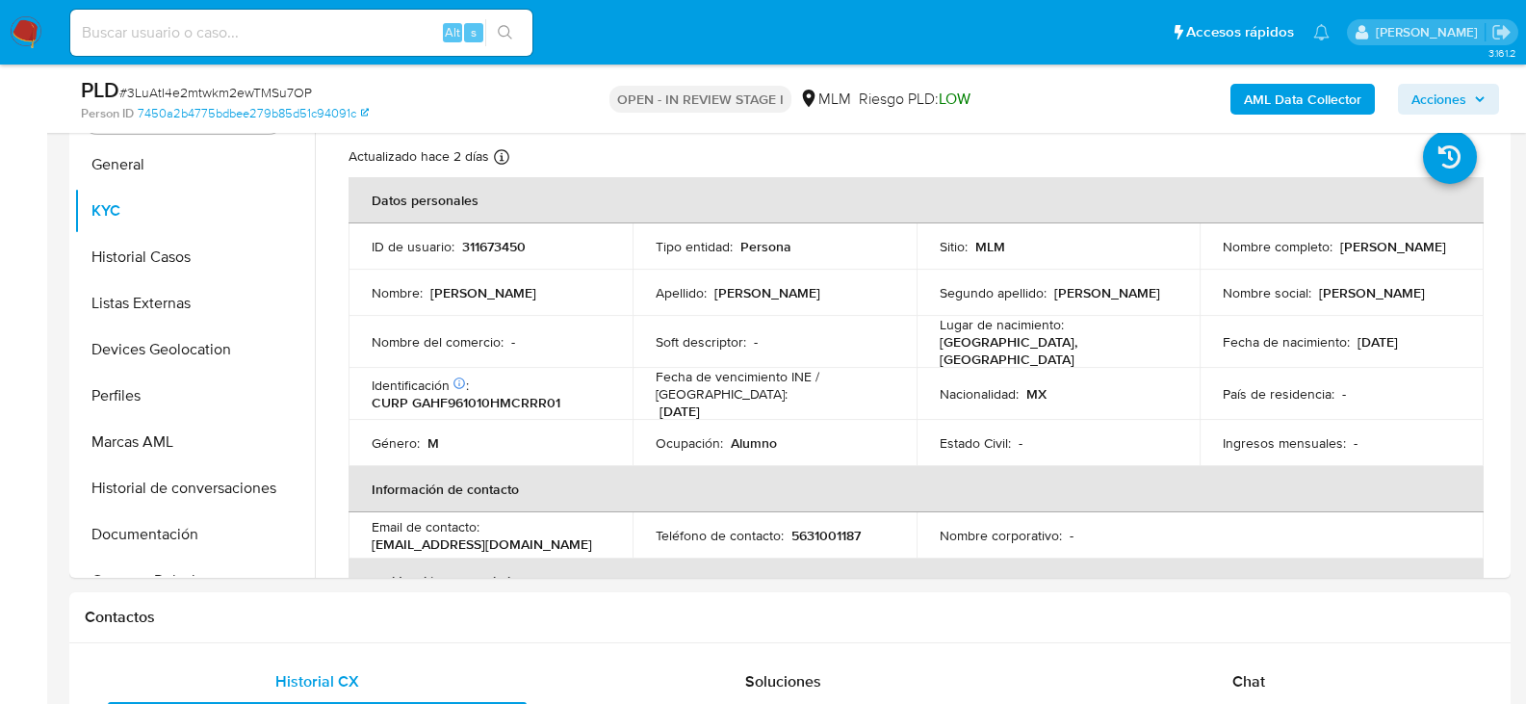
scroll to position [753, 0]
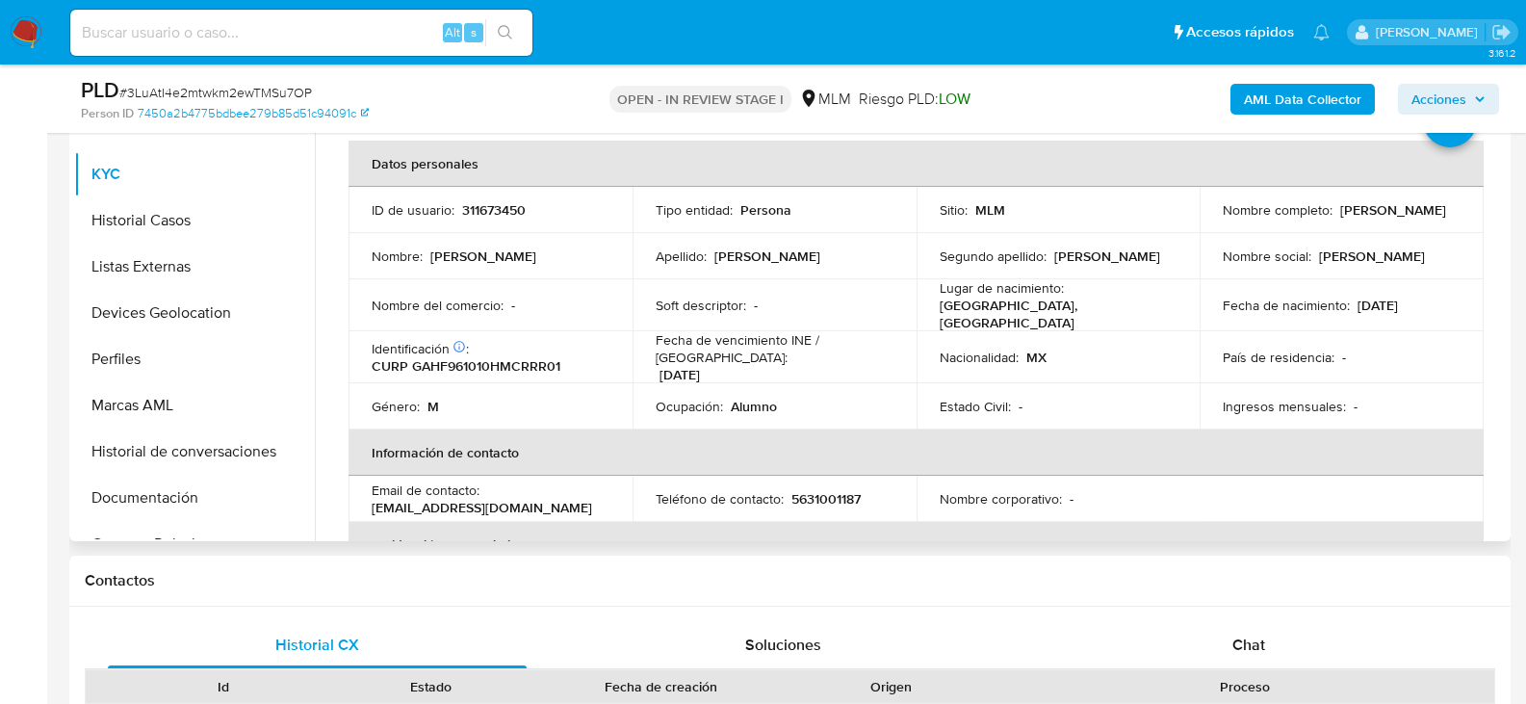
click at [1162, 335] on td "Nacionalidad : MX" at bounding box center [1059, 357] width 284 height 52
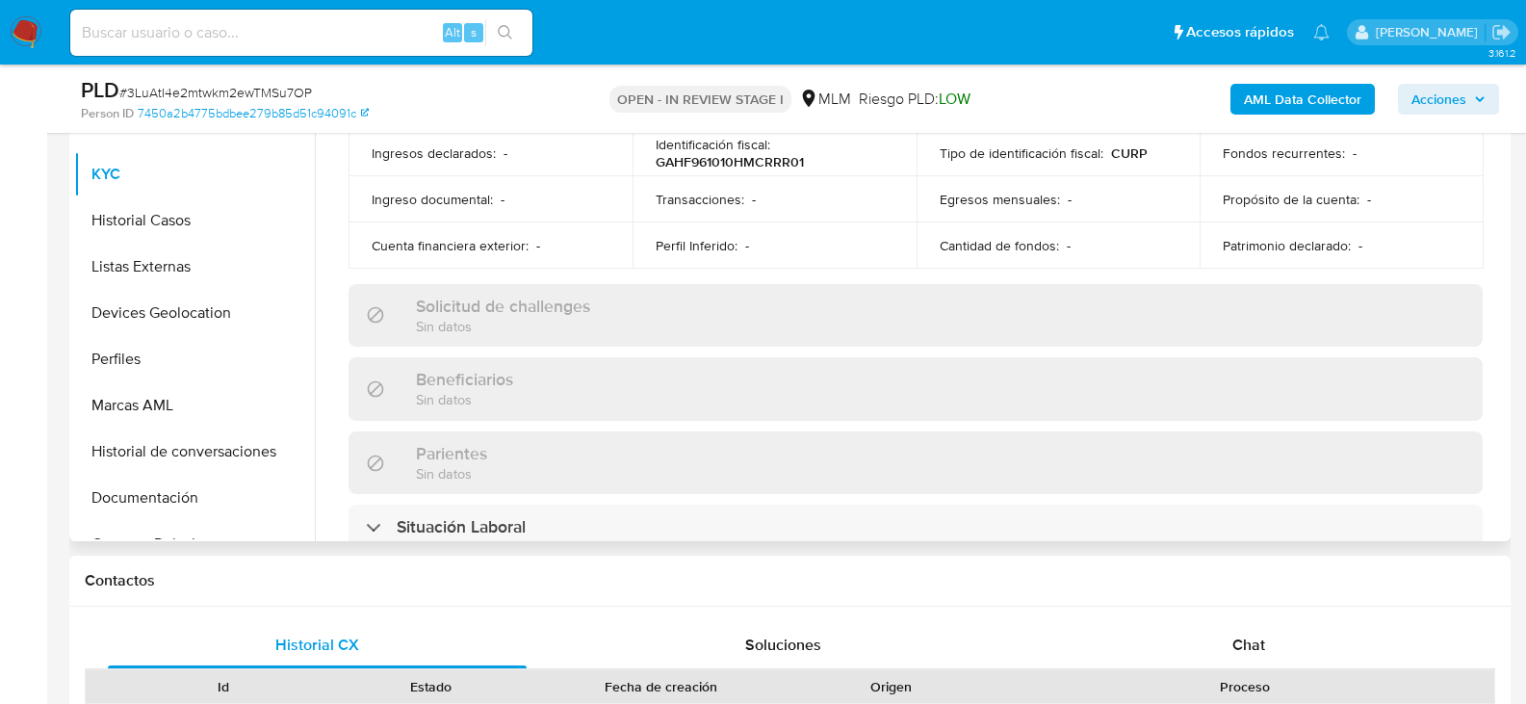
scroll to position [578, 0]
click at [598, 258] on div "Actualizado [DATE] Creado: [DATE] 10:09:40 Actualizado: [DATE] 00:32:01 Datos p…" at bounding box center [916, 351] width 1181 height 1668
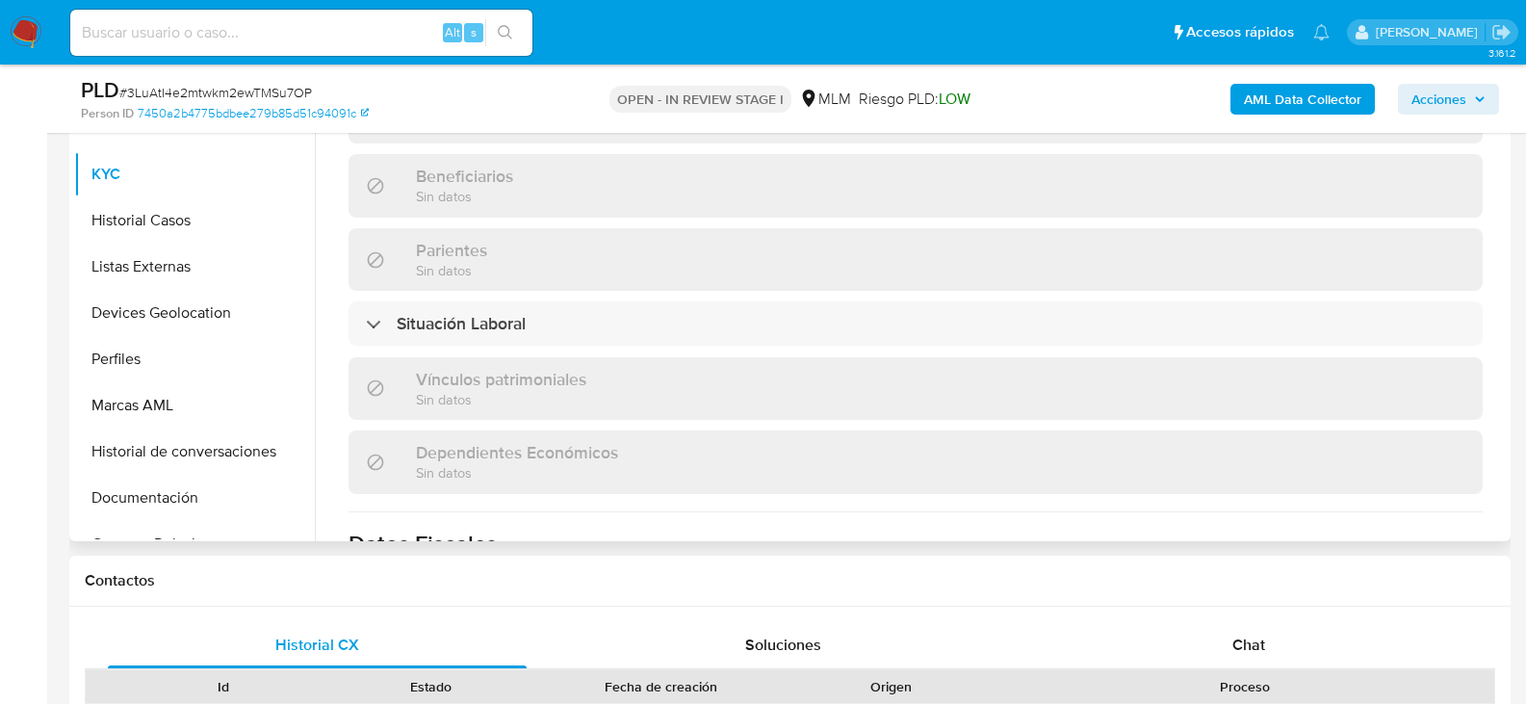
scroll to position [1211, 0]
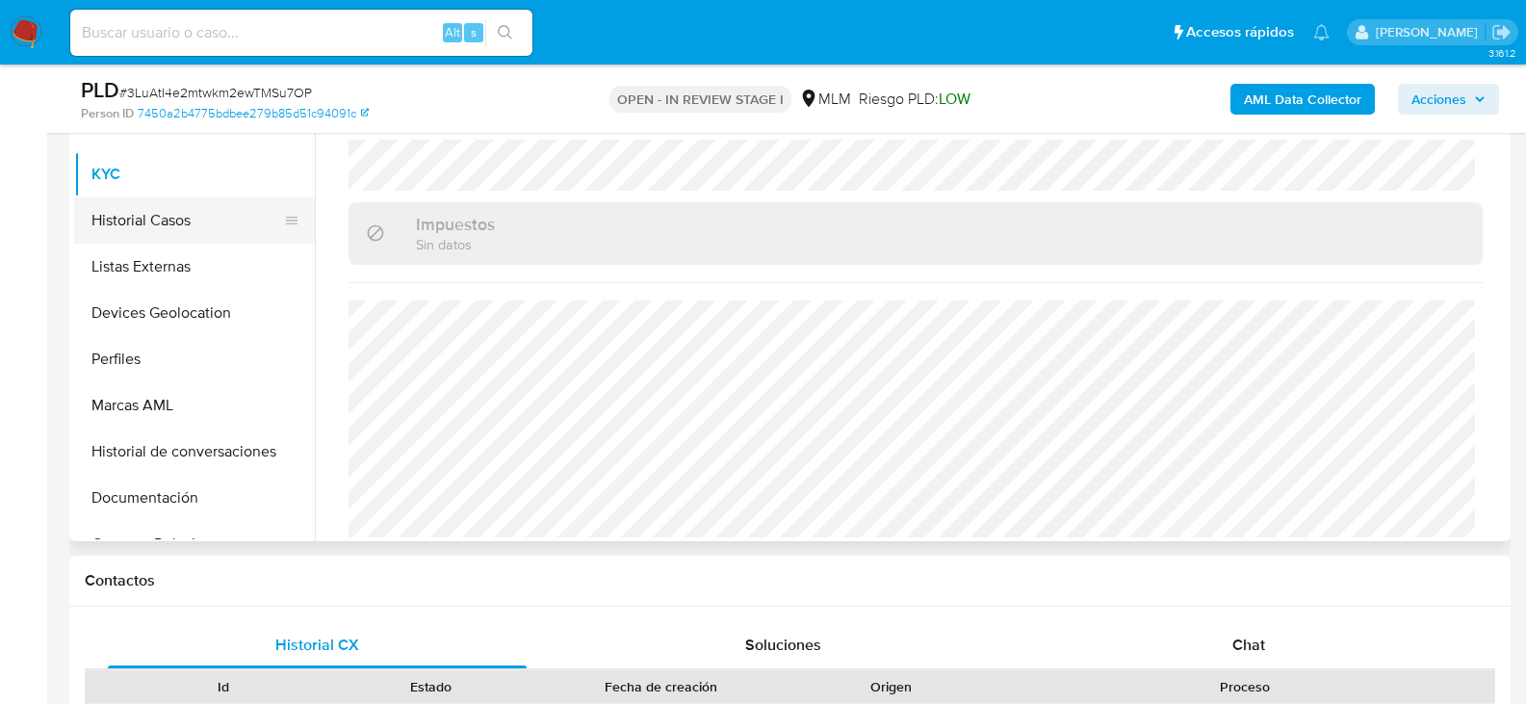
click at [165, 218] on button "Historial Casos" at bounding box center [186, 220] width 225 height 46
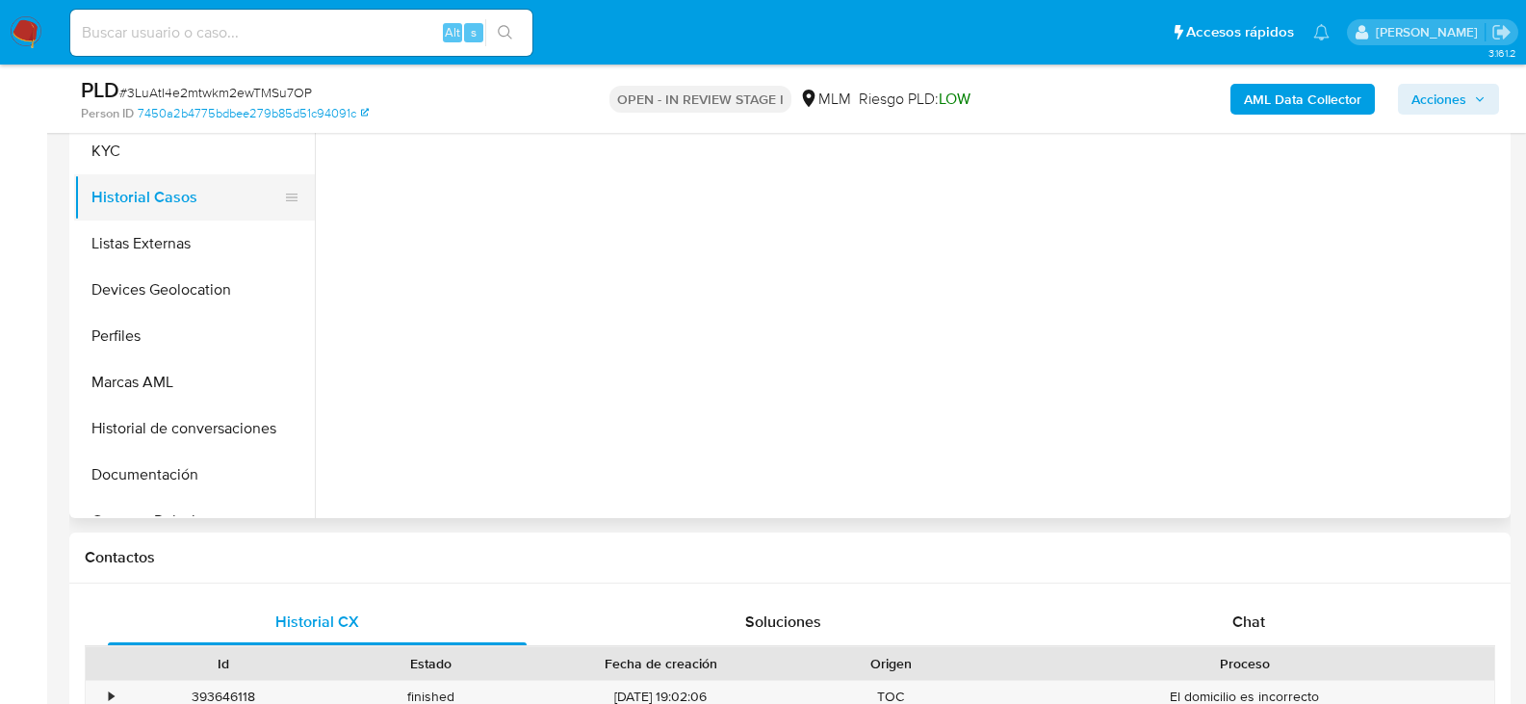
scroll to position [0, 0]
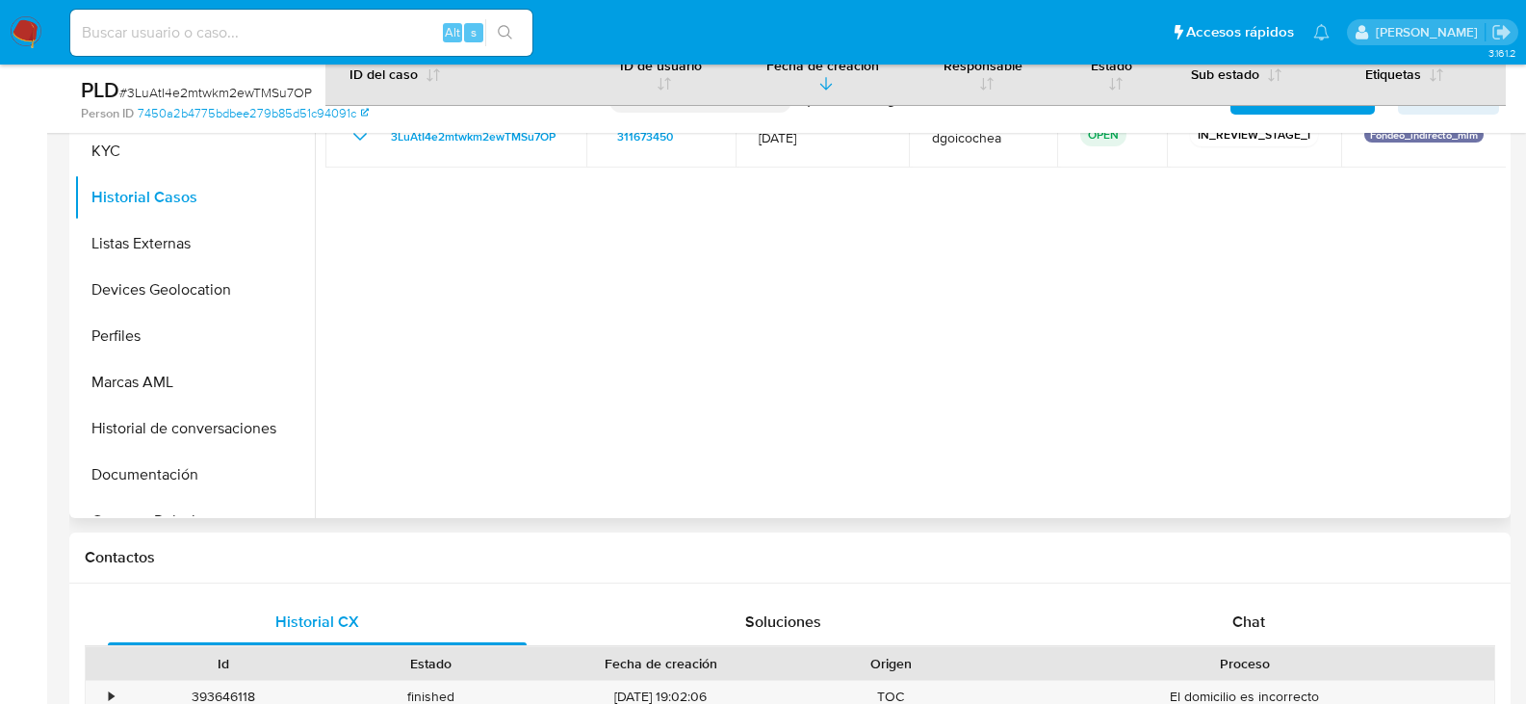
click at [769, 430] on div at bounding box center [910, 271] width 1191 height 493
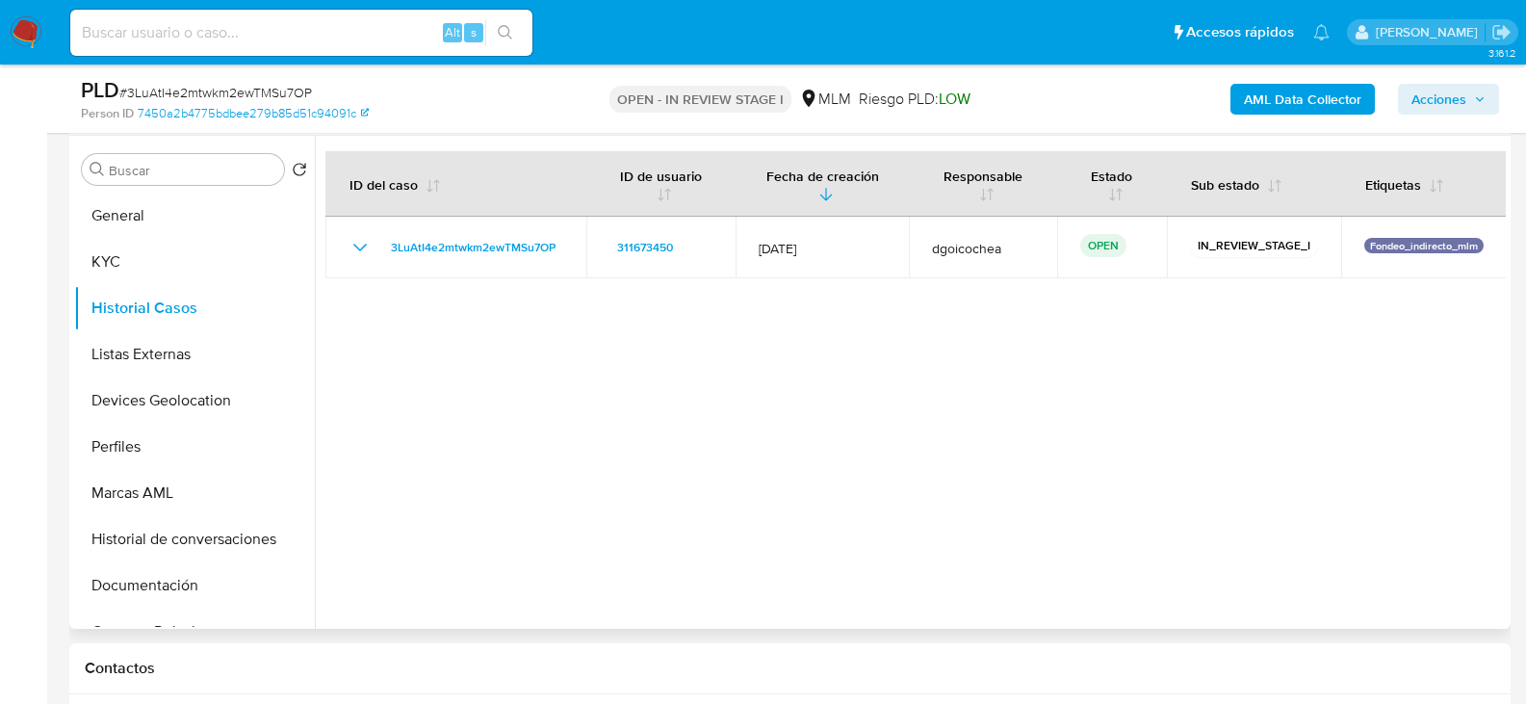
scroll to position [561, 0]
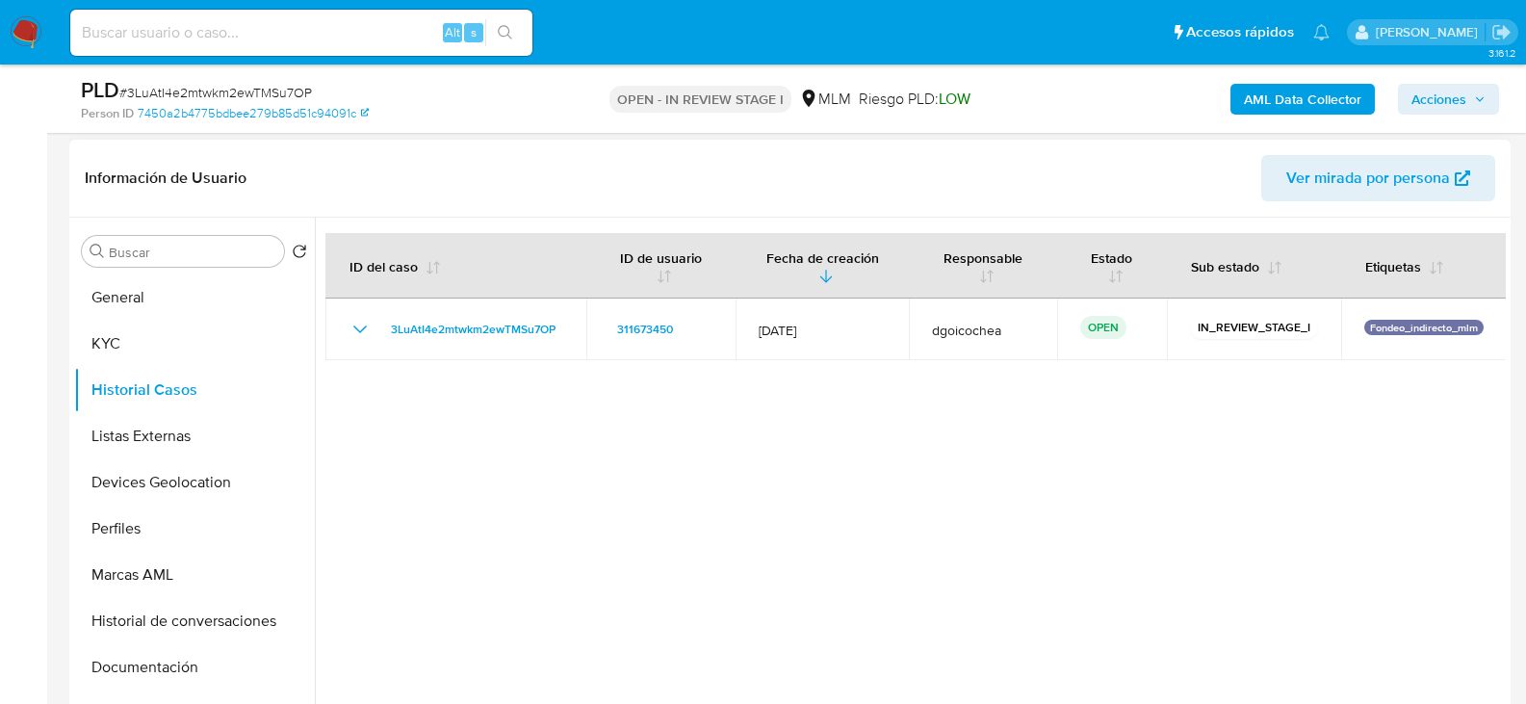
click at [781, 547] on div at bounding box center [910, 464] width 1191 height 493
click at [170, 430] on button "Listas Externas" at bounding box center [186, 436] width 225 height 46
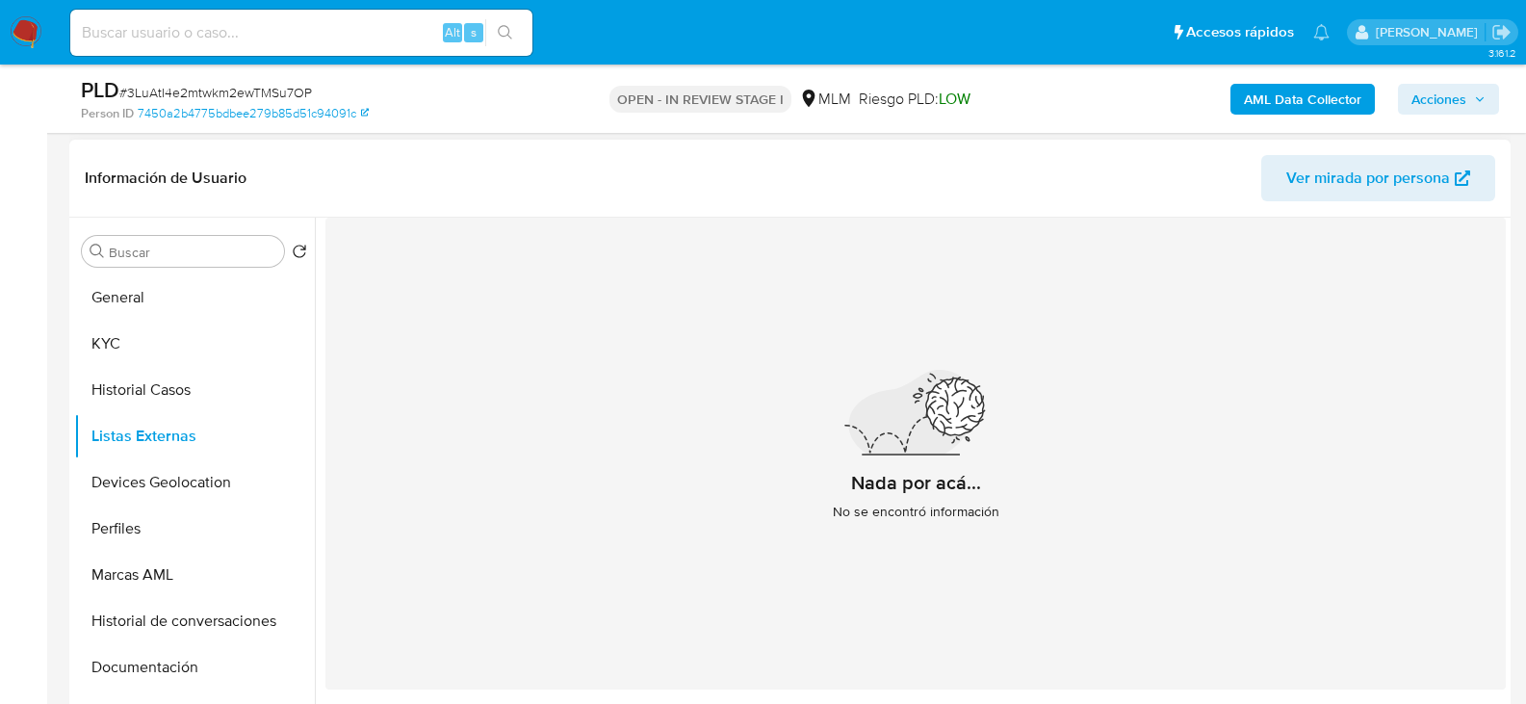
click at [638, 459] on div "Nada por acá... No se encontró información" at bounding box center [916, 454] width 1181 height 472
click at [170, 488] on button "Devices Geolocation" at bounding box center [186, 482] width 225 height 46
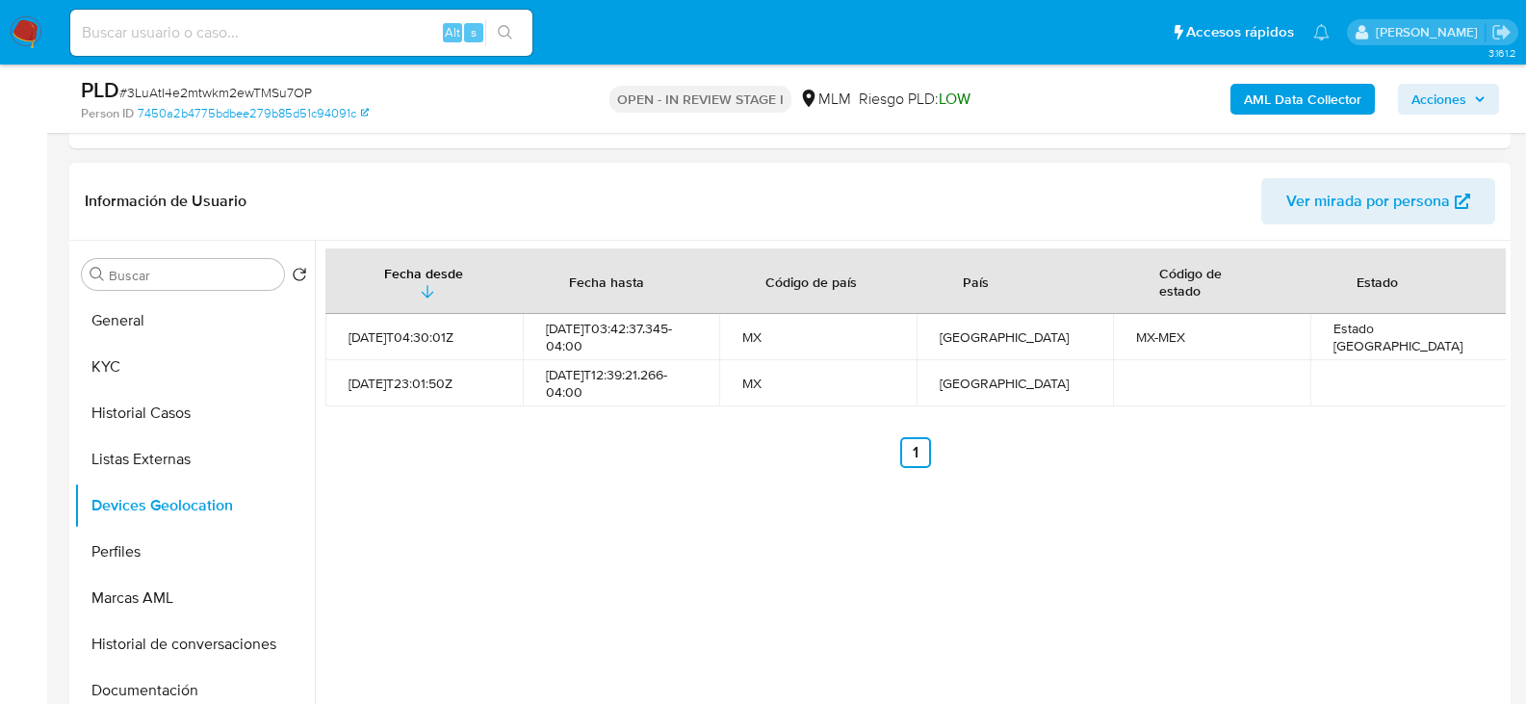
click at [690, 530] on div "Fecha desde [GEOGRAPHIC_DATA] hasta Código de país País Código de estado Estado…" at bounding box center [910, 487] width 1191 height 493
click at [171, 554] on button "Perfiles" at bounding box center [194, 552] width 241 height 46
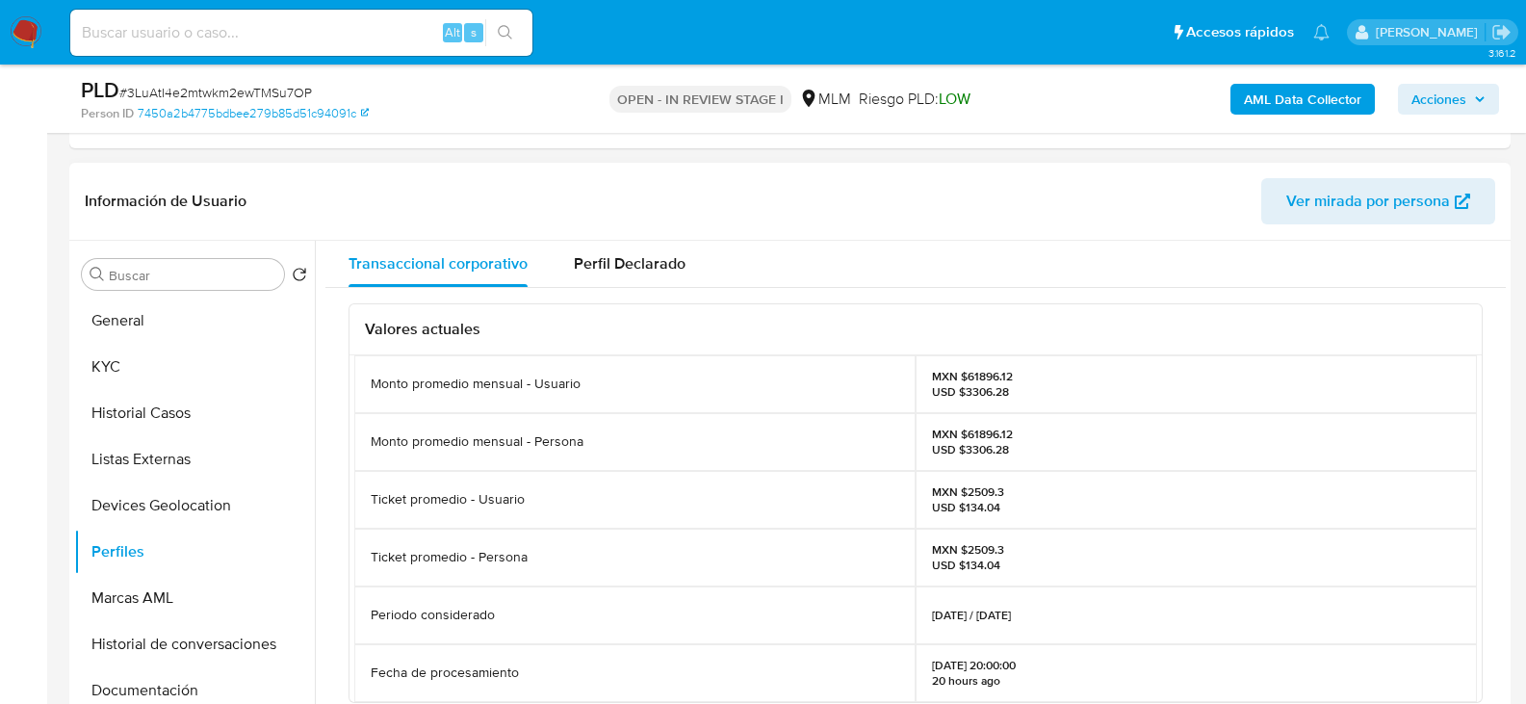
click at [541, 523] on div "Ticket promedio - Usuario" at bounding box center [634, 500] width 561 height 58
click at [193, 645] on button "Historial de conversaciones" at bounding box center [186, 644] width 225 height 46
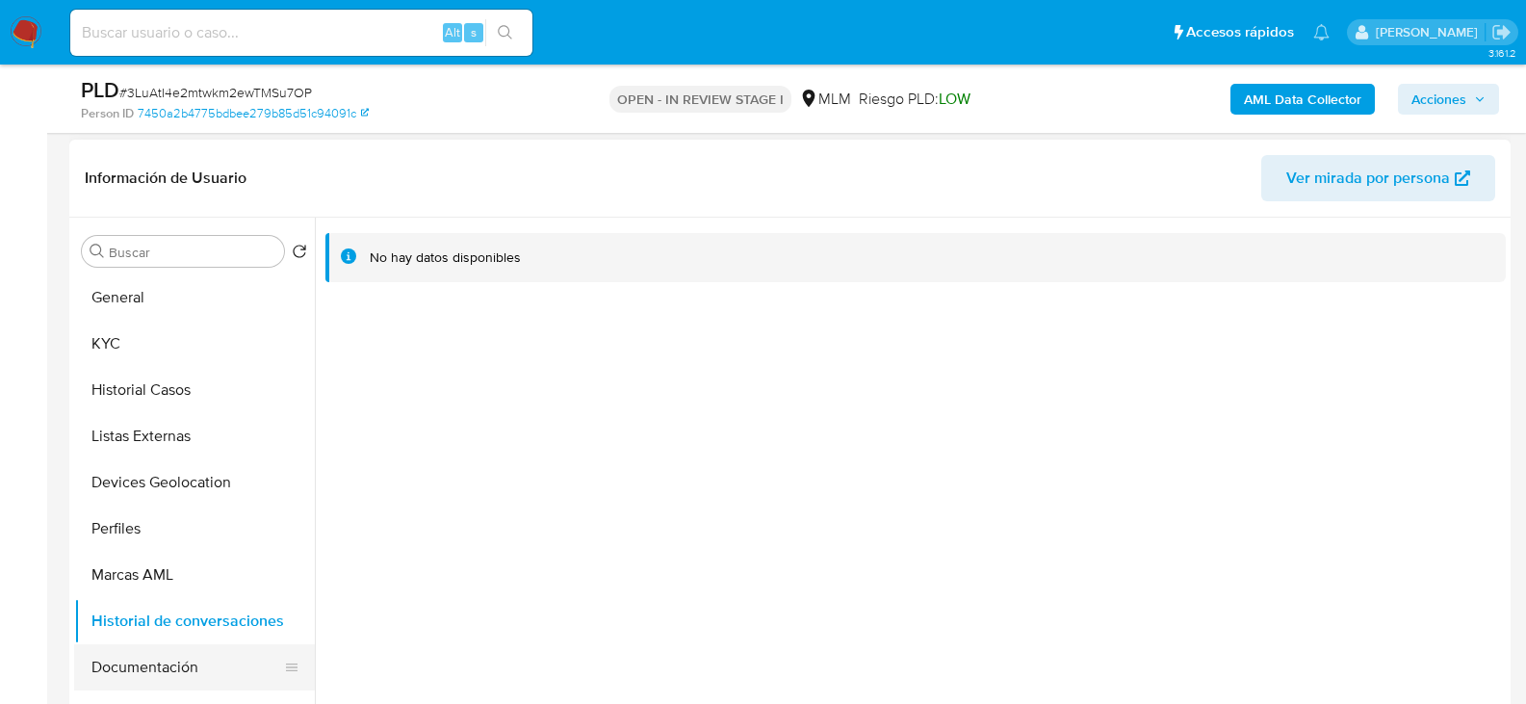
click at [166, 660] on button "Documentación" at bounding box center [186, 667] width 225 height 46
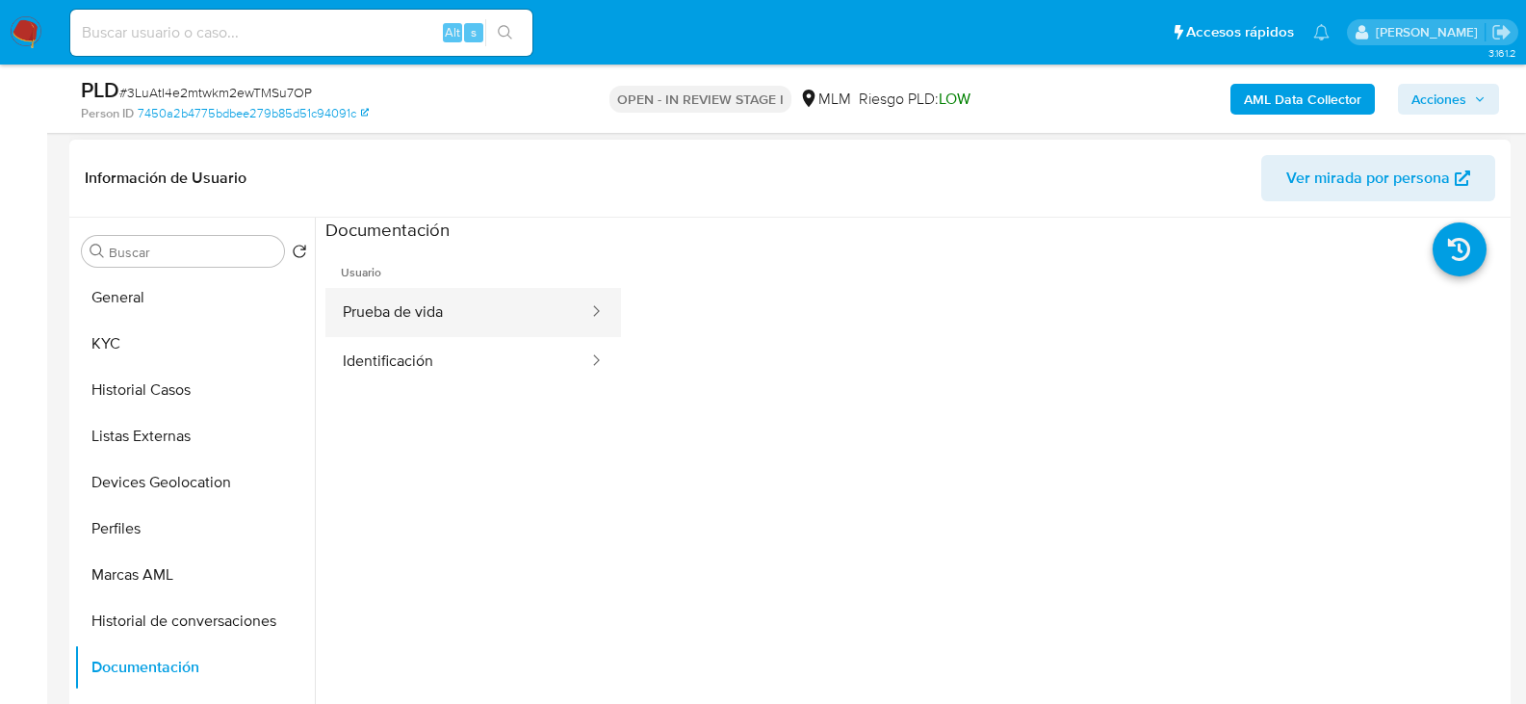
click at [452, 312] on button "Prueba de vida" at bounding box center [458, 312] width 265 height 49
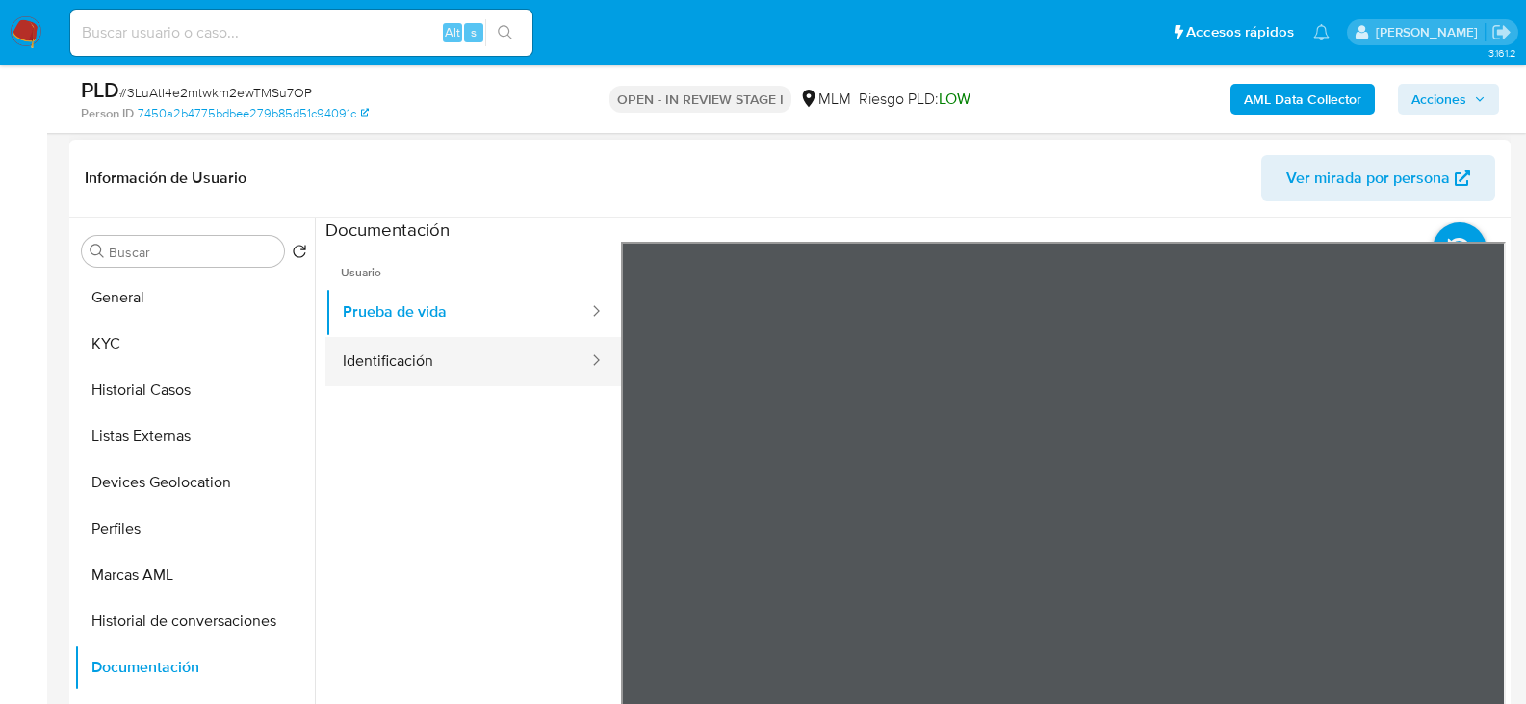
click at [470, 351] on button "Identificación" at bounding box center [458, 361] width 265 height 49
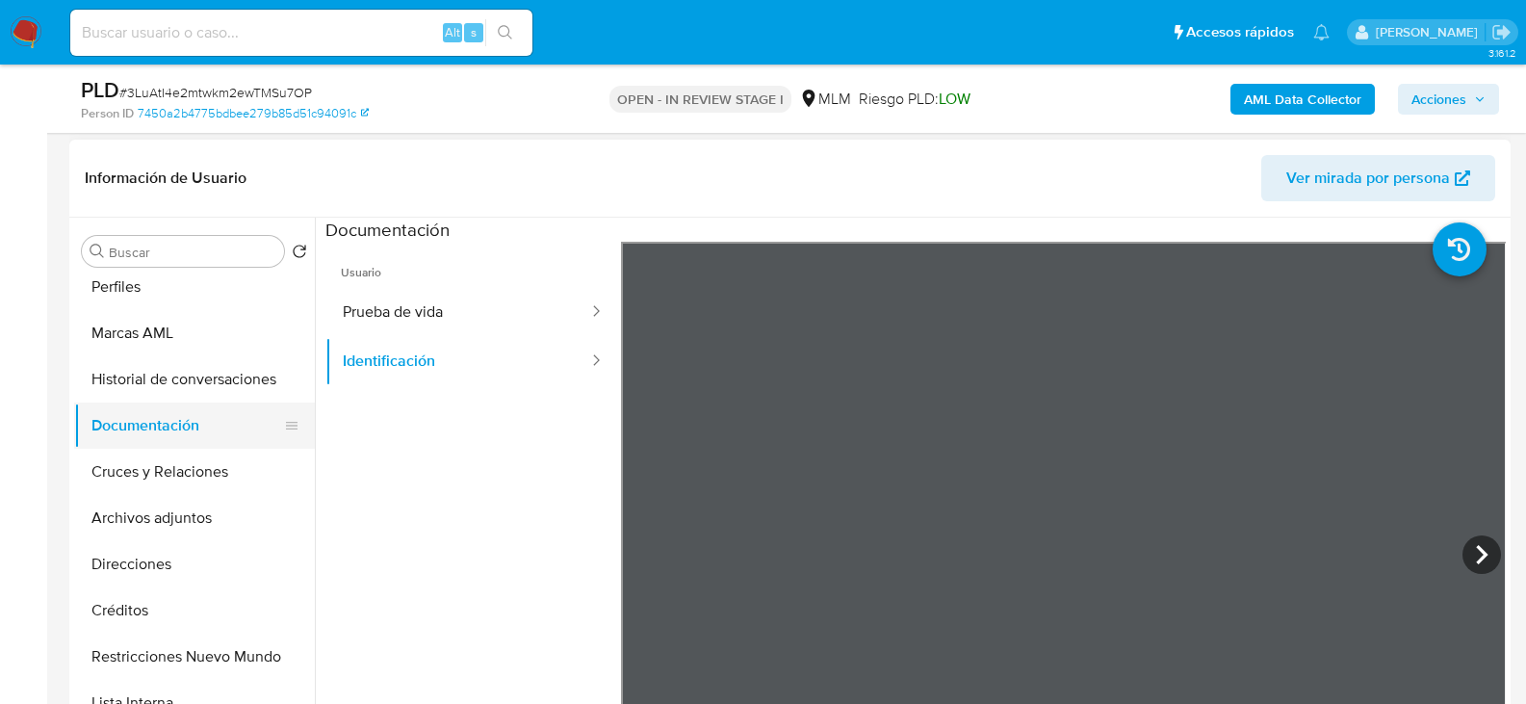
scroll to position [385, 0]
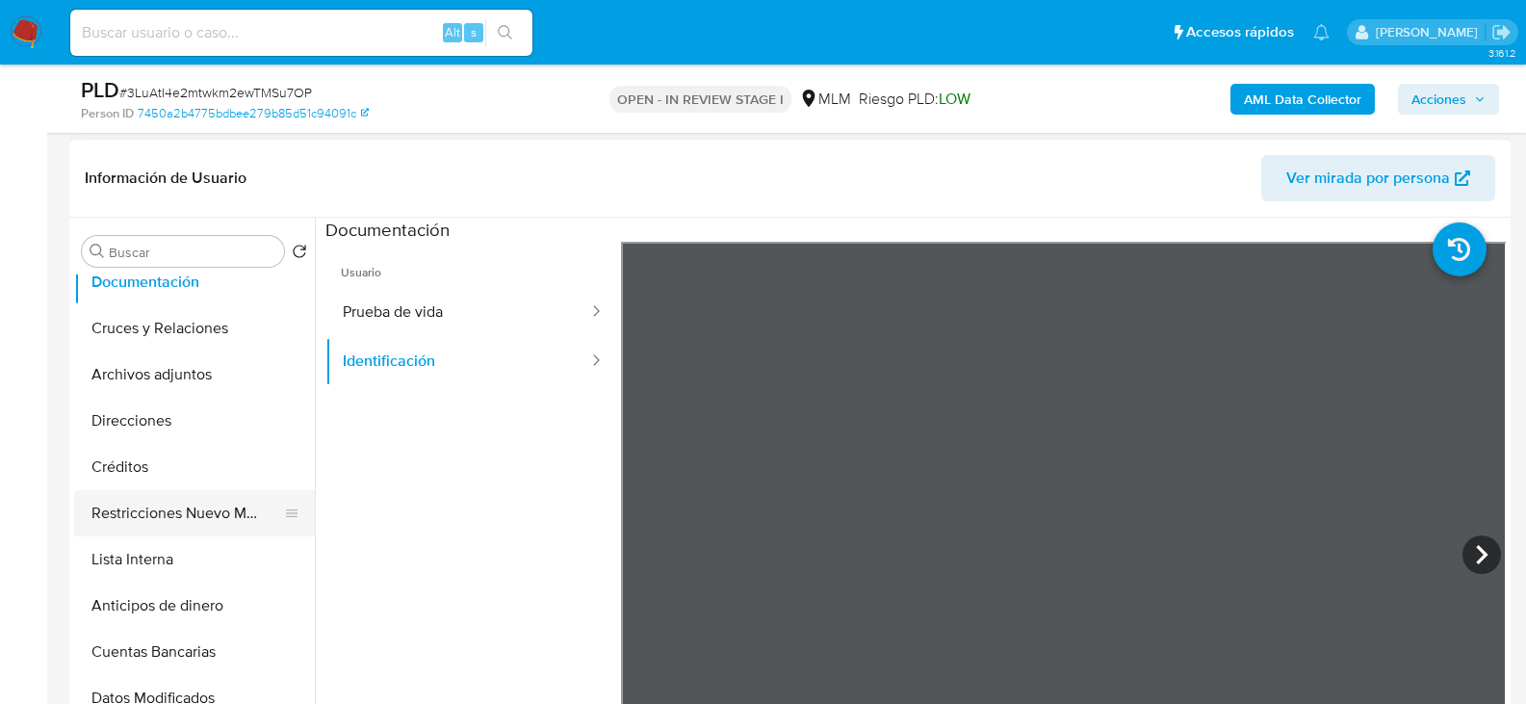
click at [208, 523] on button "Restricciones Nuevo Mundo" at bounding box center [186, 513] width 225 height 46
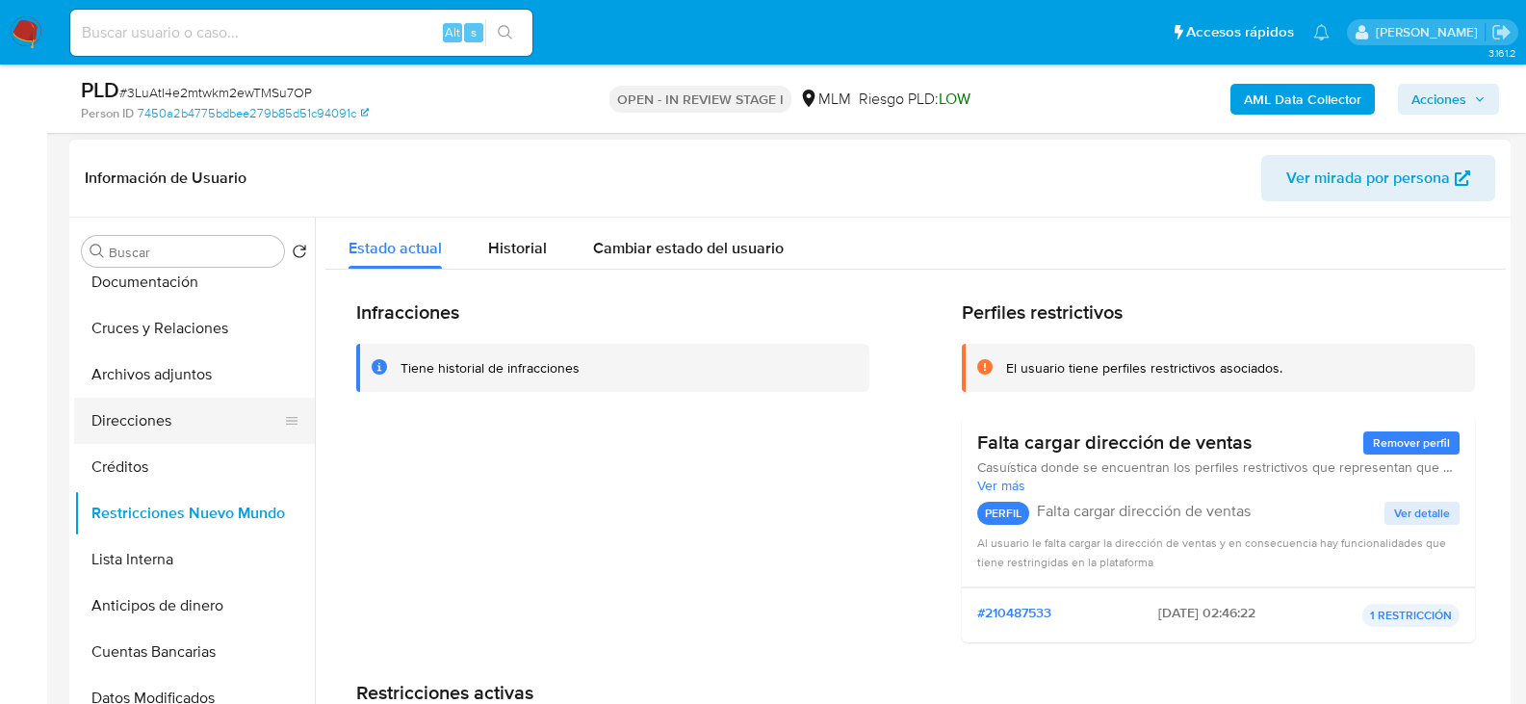
click at [151, 425] on button "Direcciones" at bounding box center [186, 421] width 225 height 46
